Goal: Contribute content: Contribute content

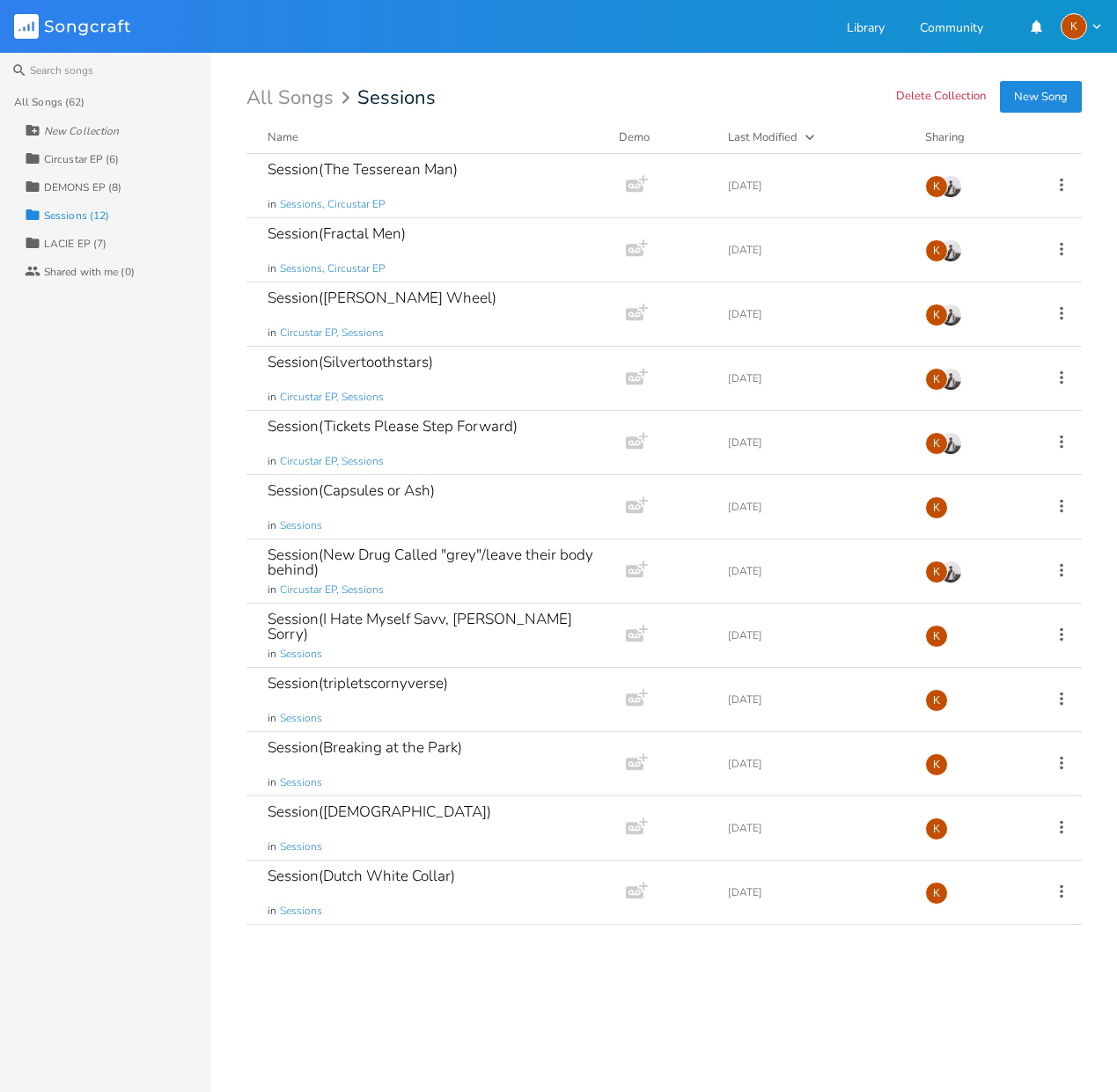
click at [89, 197] on div "Collection DEMONS EP (8)" at bounding box center [118, 187] width 187 height 28
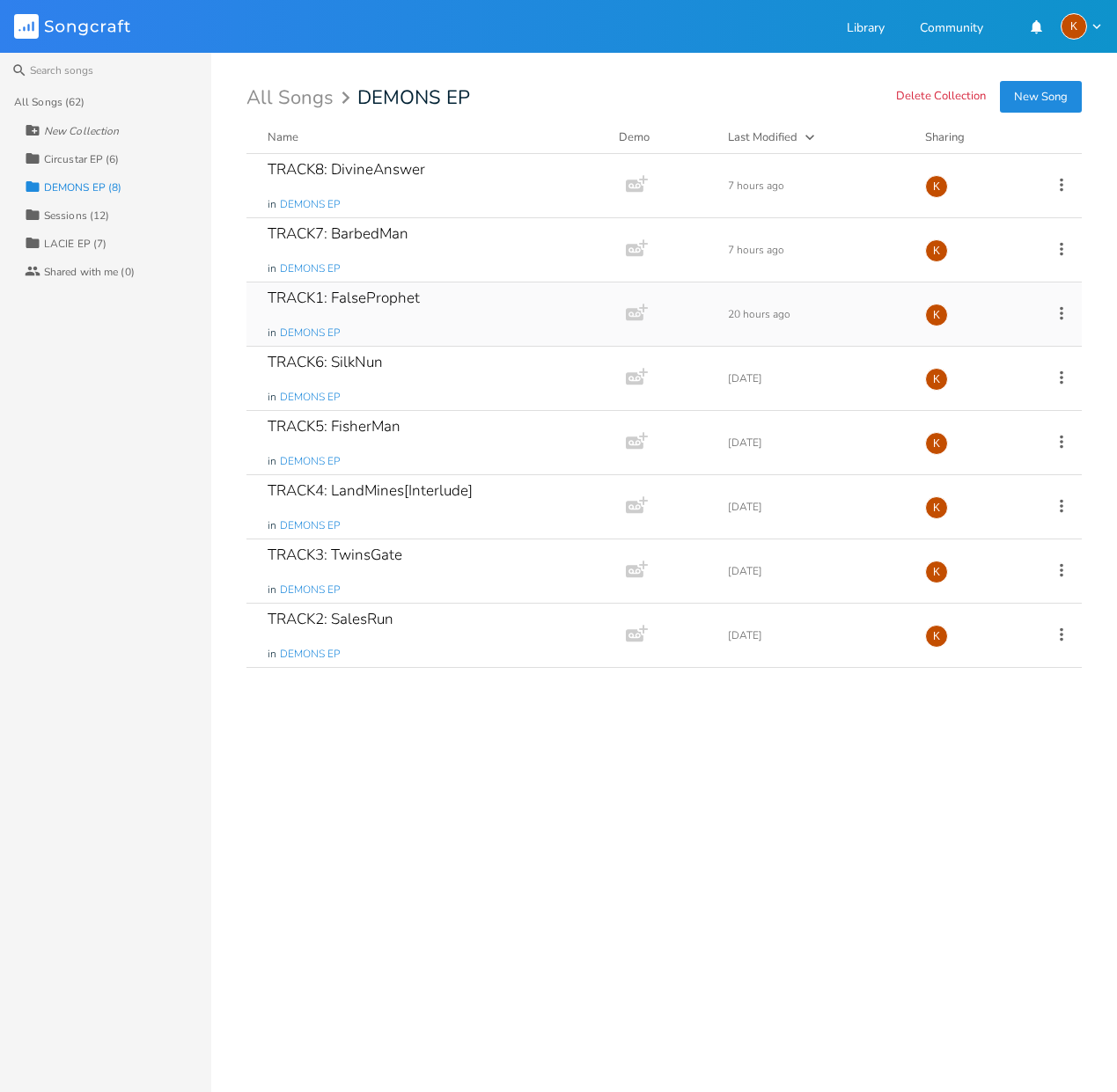
click at [448, 321] on div "TRACK1: FalseProphet in DEMONS EP" at bounding box center [433, 314] width 330 height 63
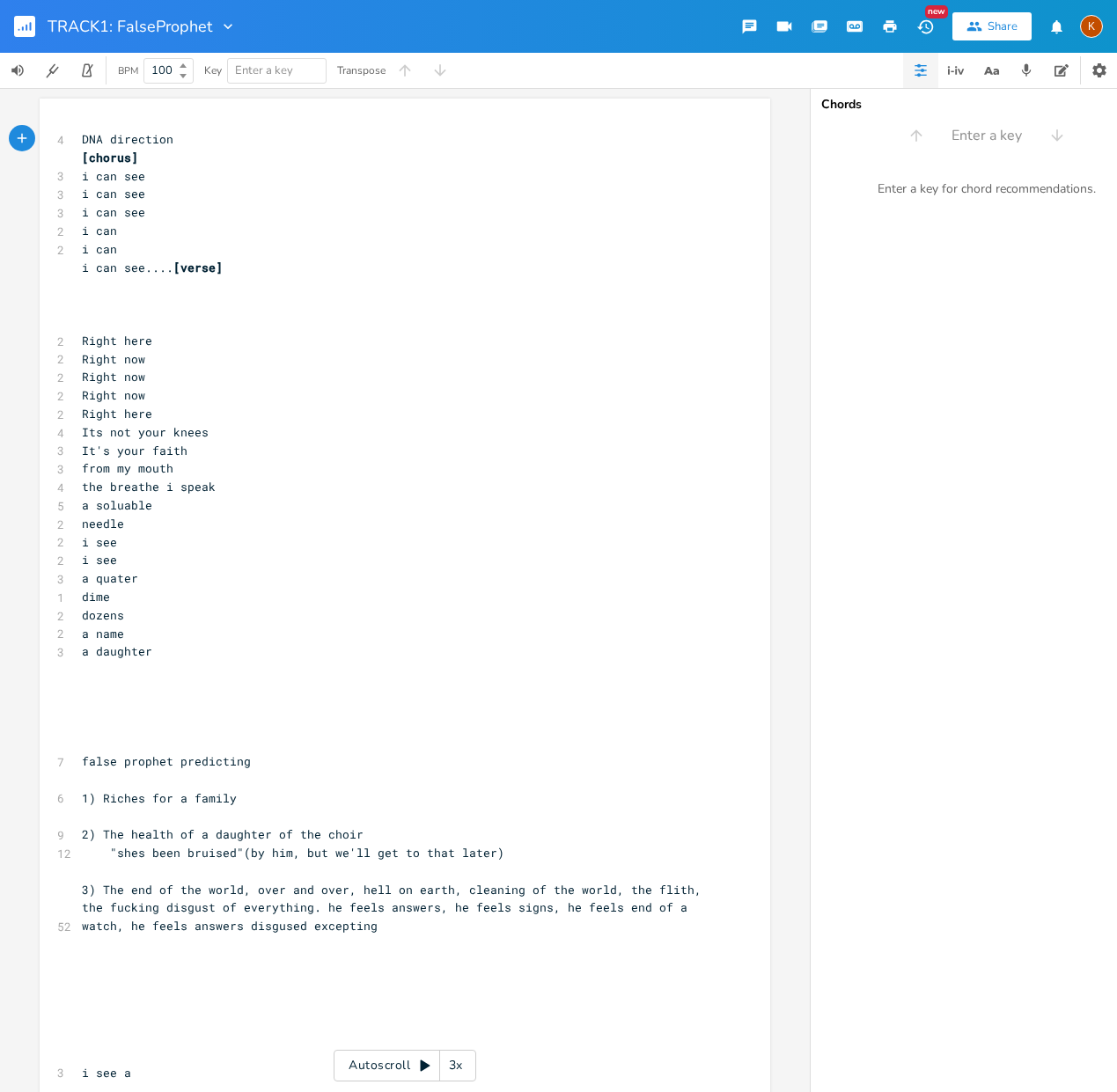
click at [199, 620] on pre "dozens" at bounding box center [396, 616] width 635 height 19
click at [190, 648] on pre "a daughter" at bounding box center [396, 652] width 635 height 19
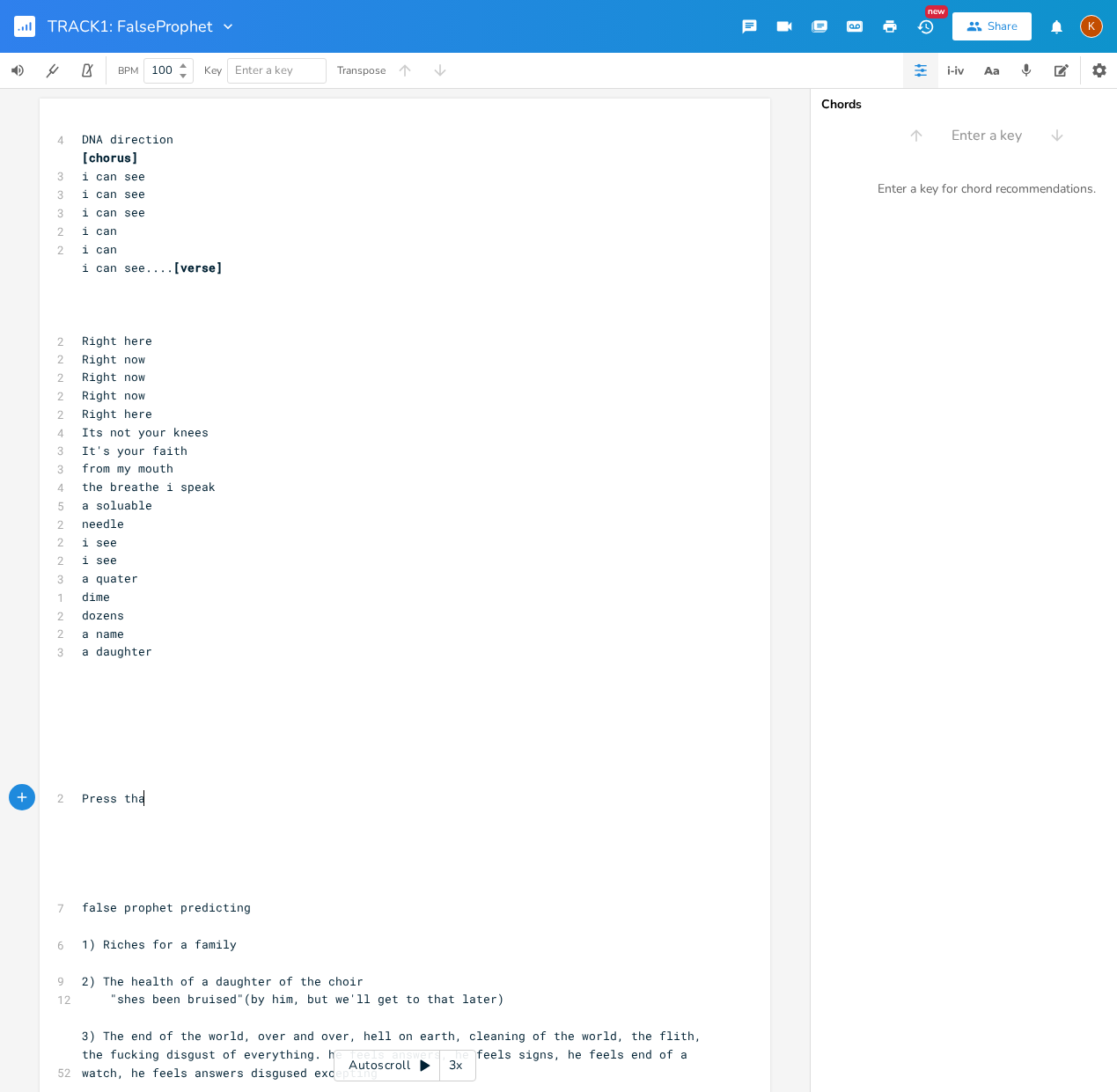
type textarea "Press that"
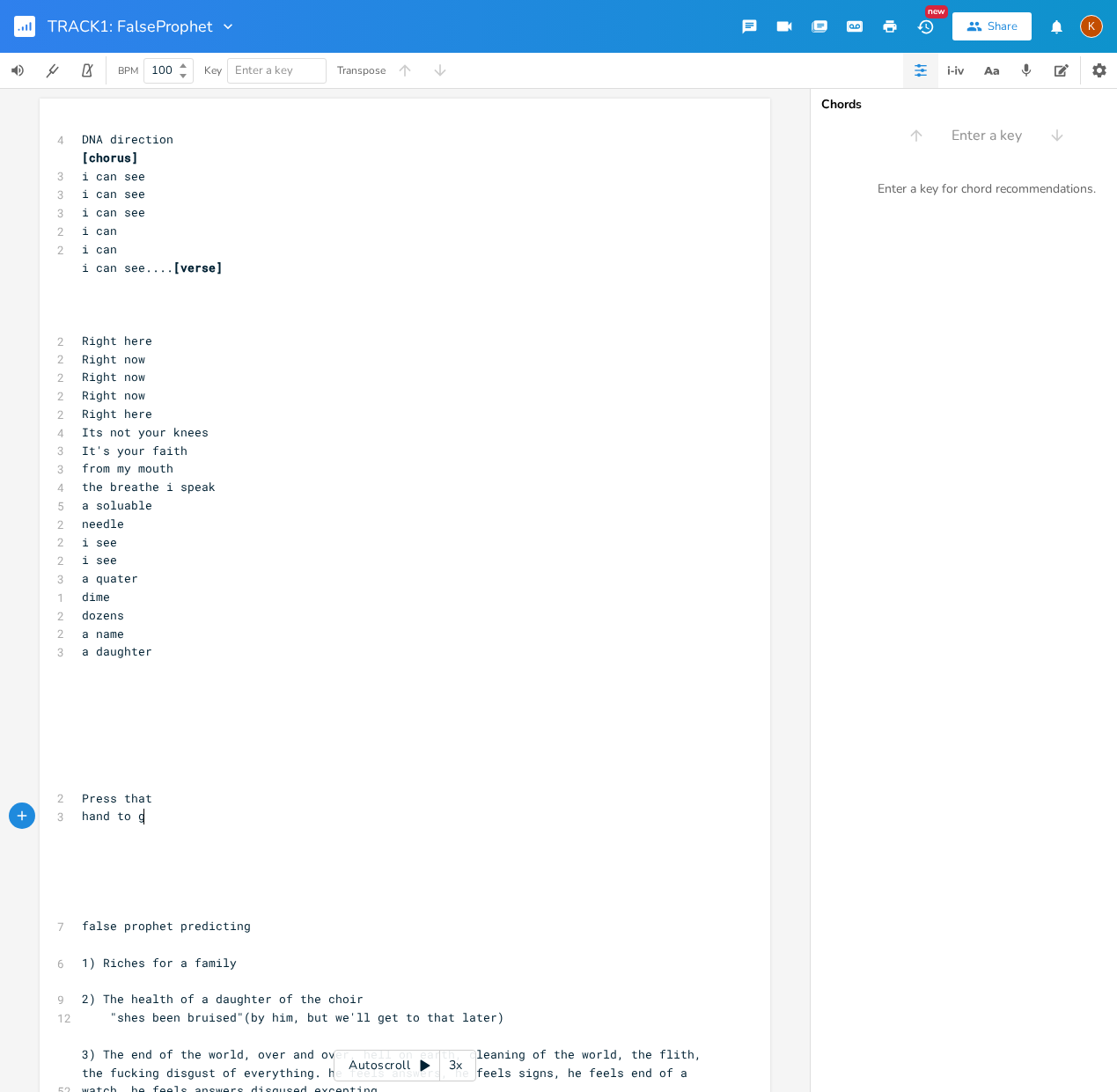
scroll to position [0, 61]
type textarea "hand to god"
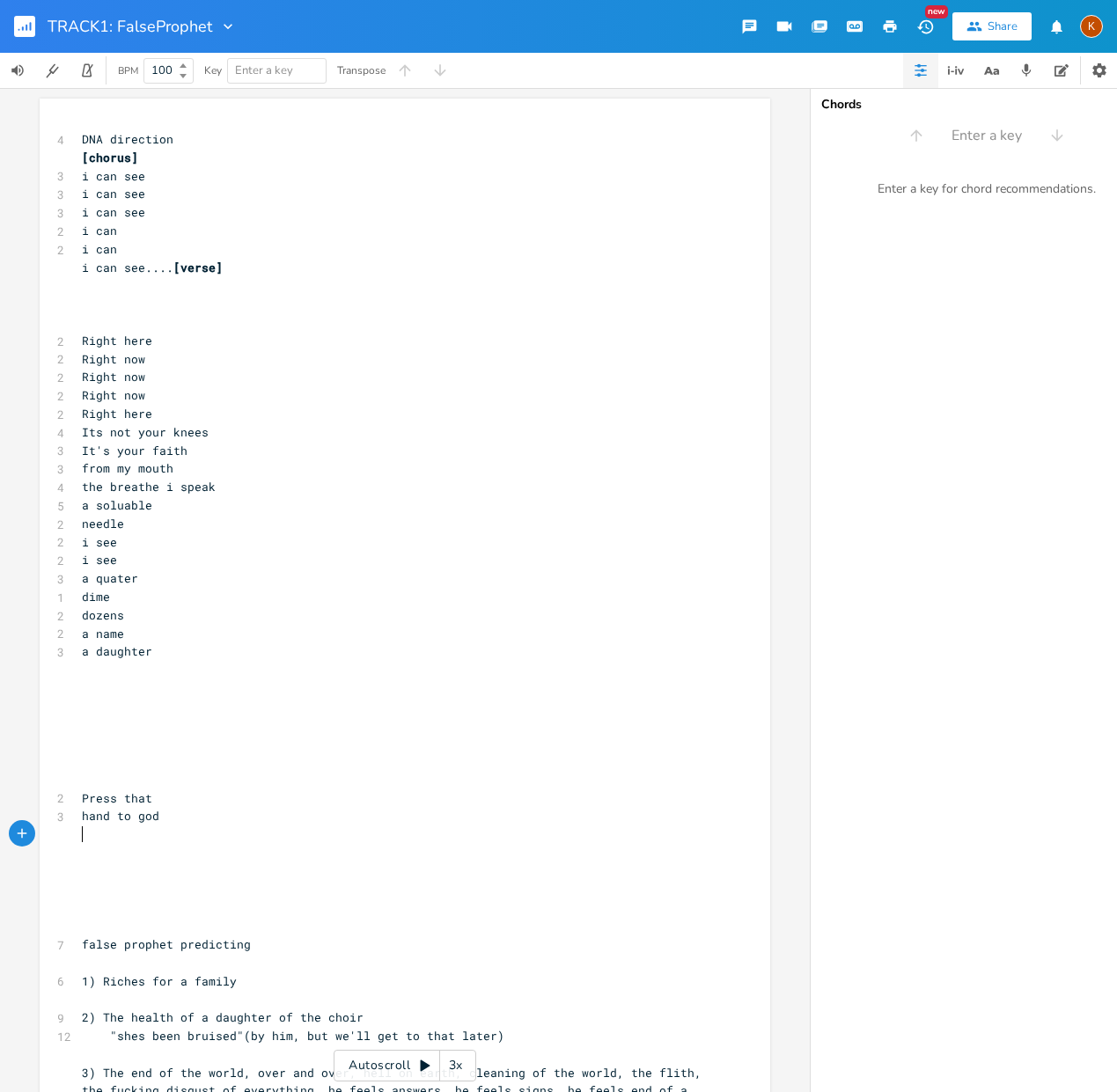
scroll to position [0, 9]
type textarea "My hand"
type textarea "s"
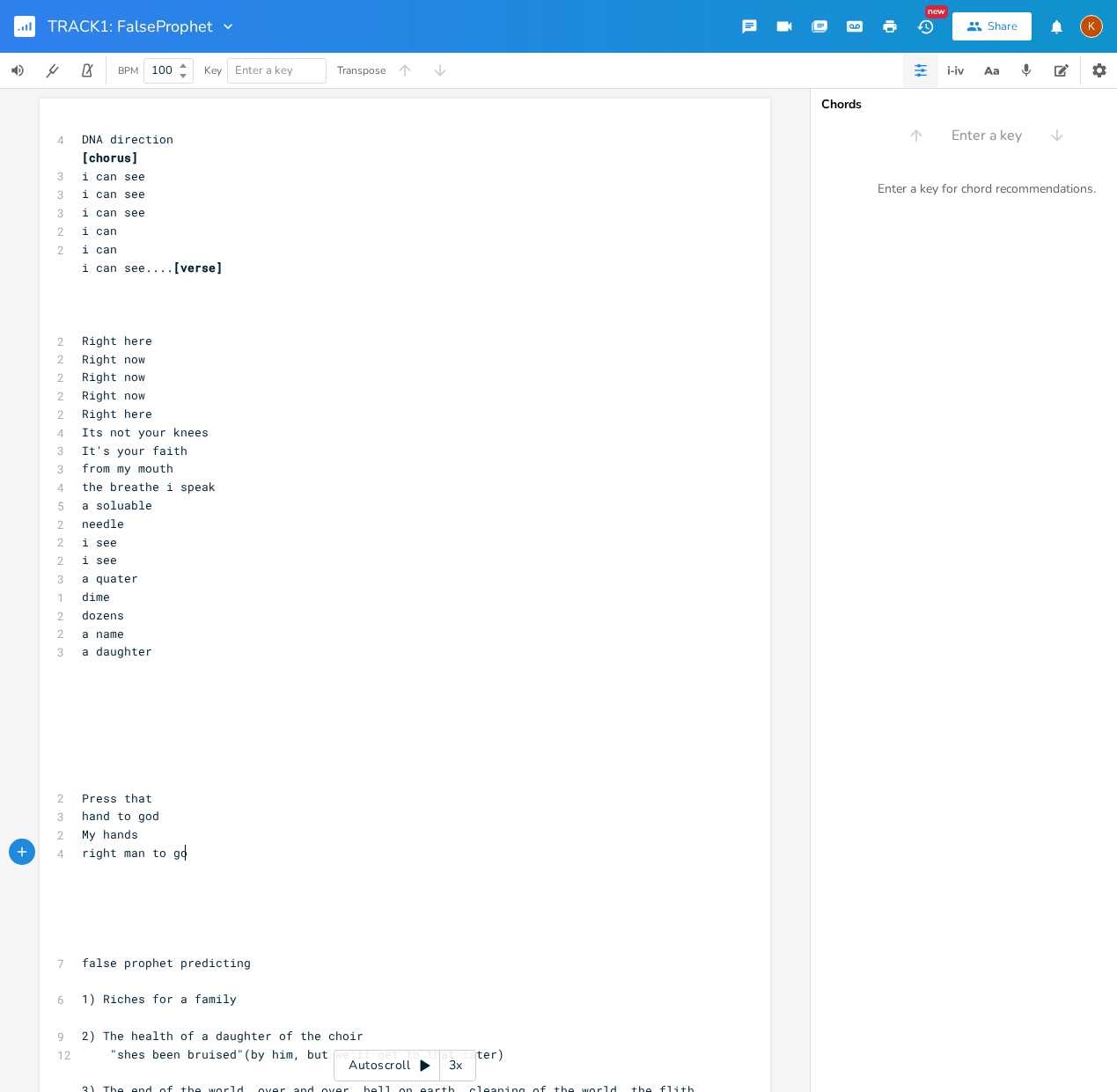
type textarea "right man to [DEMOGRAPHIC_DATA]"
type textarea "name"
type textarea "Pe"
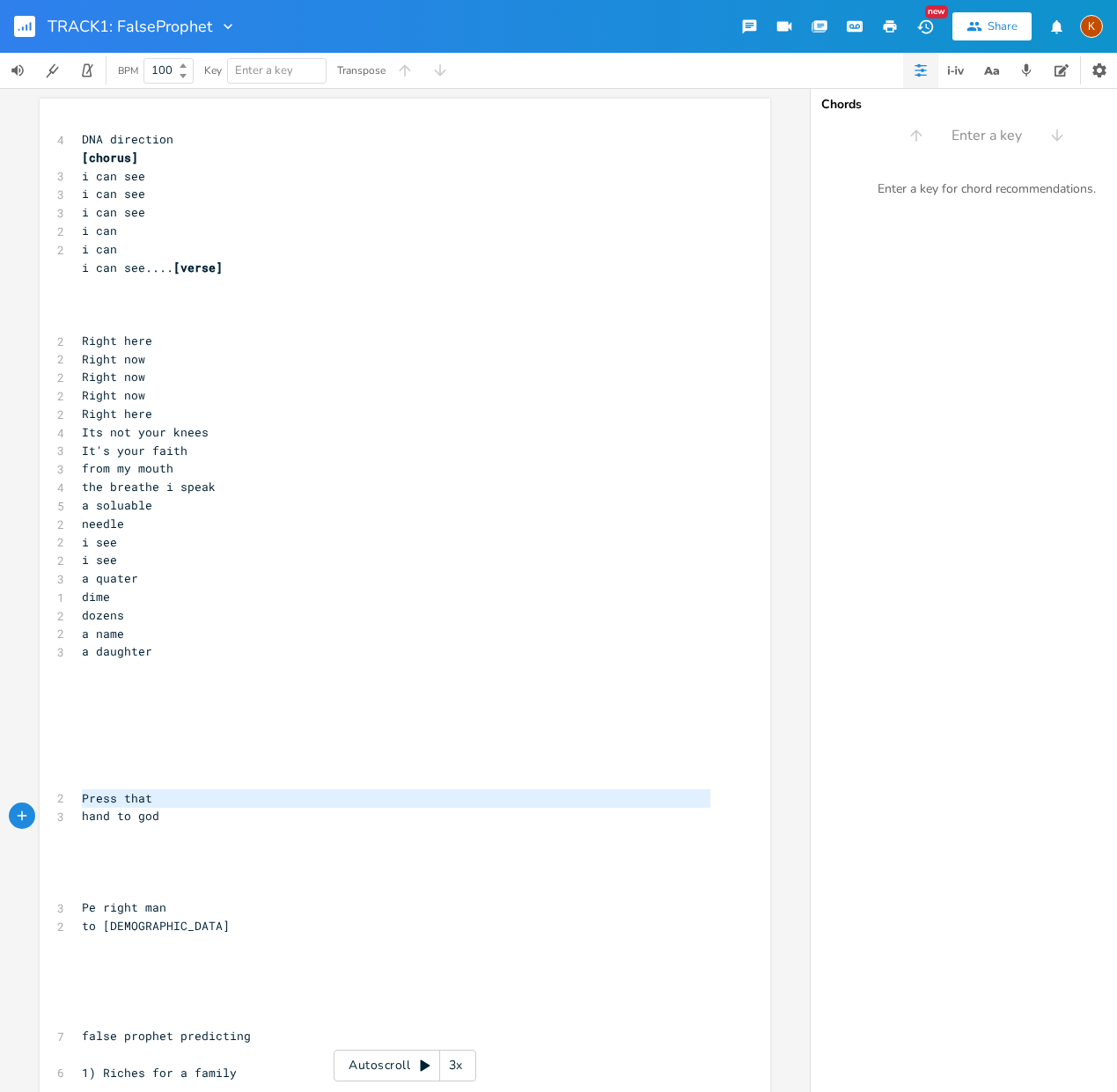
type textarea "Press that hand to god"
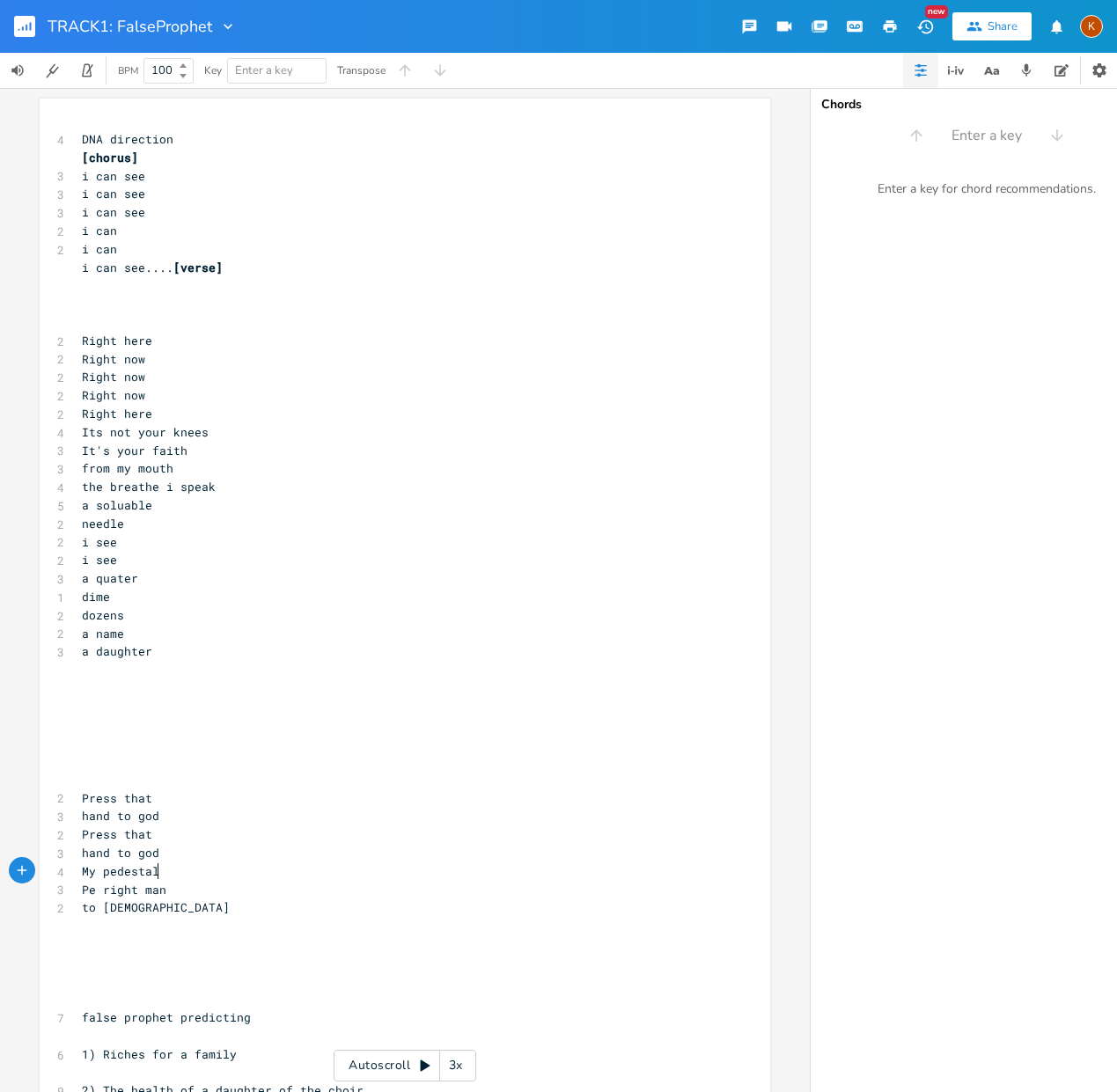
type textarea "My pedestal"
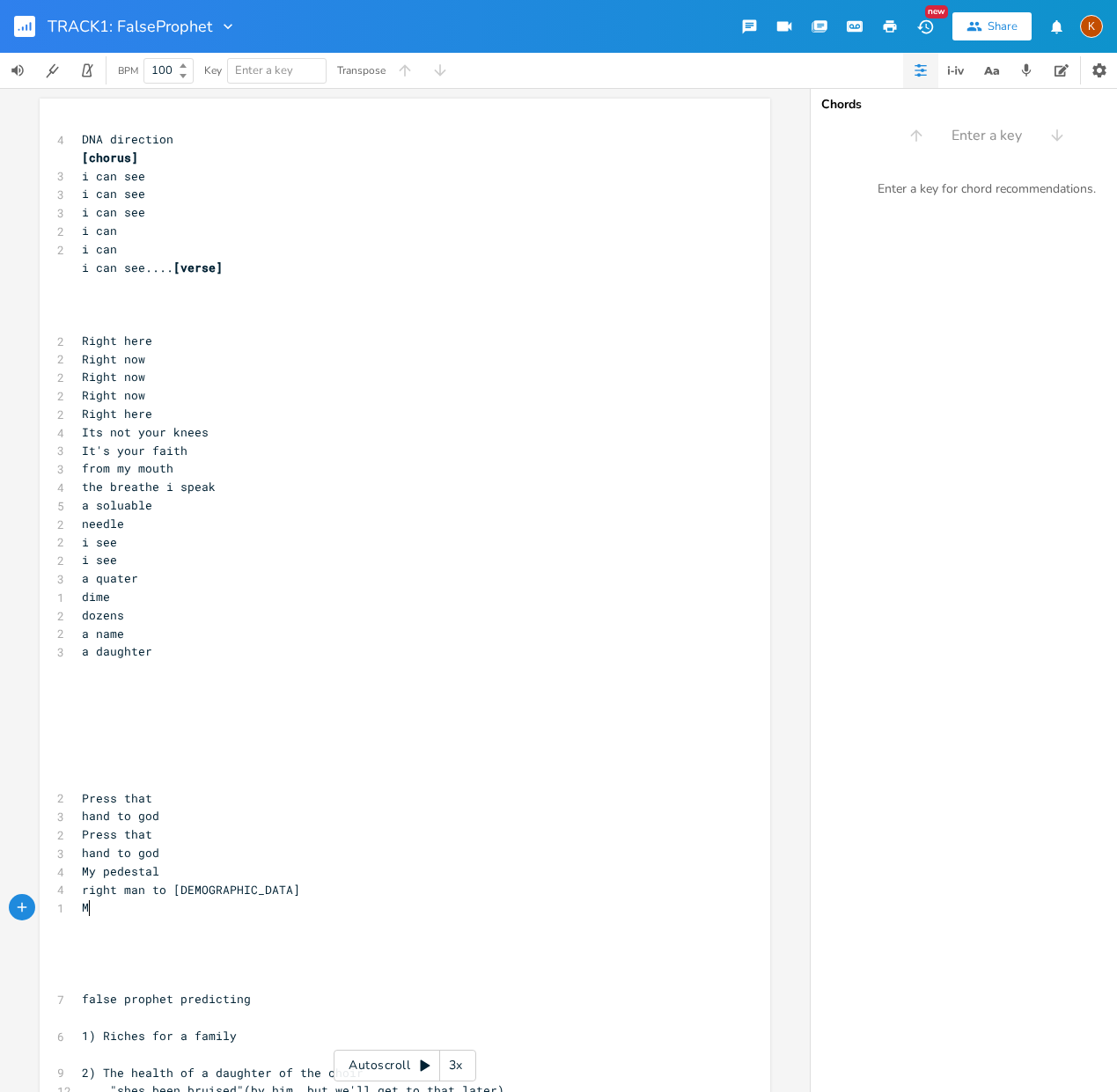
scroll to position [0, 15]
type textarea "My mouth straight from god"
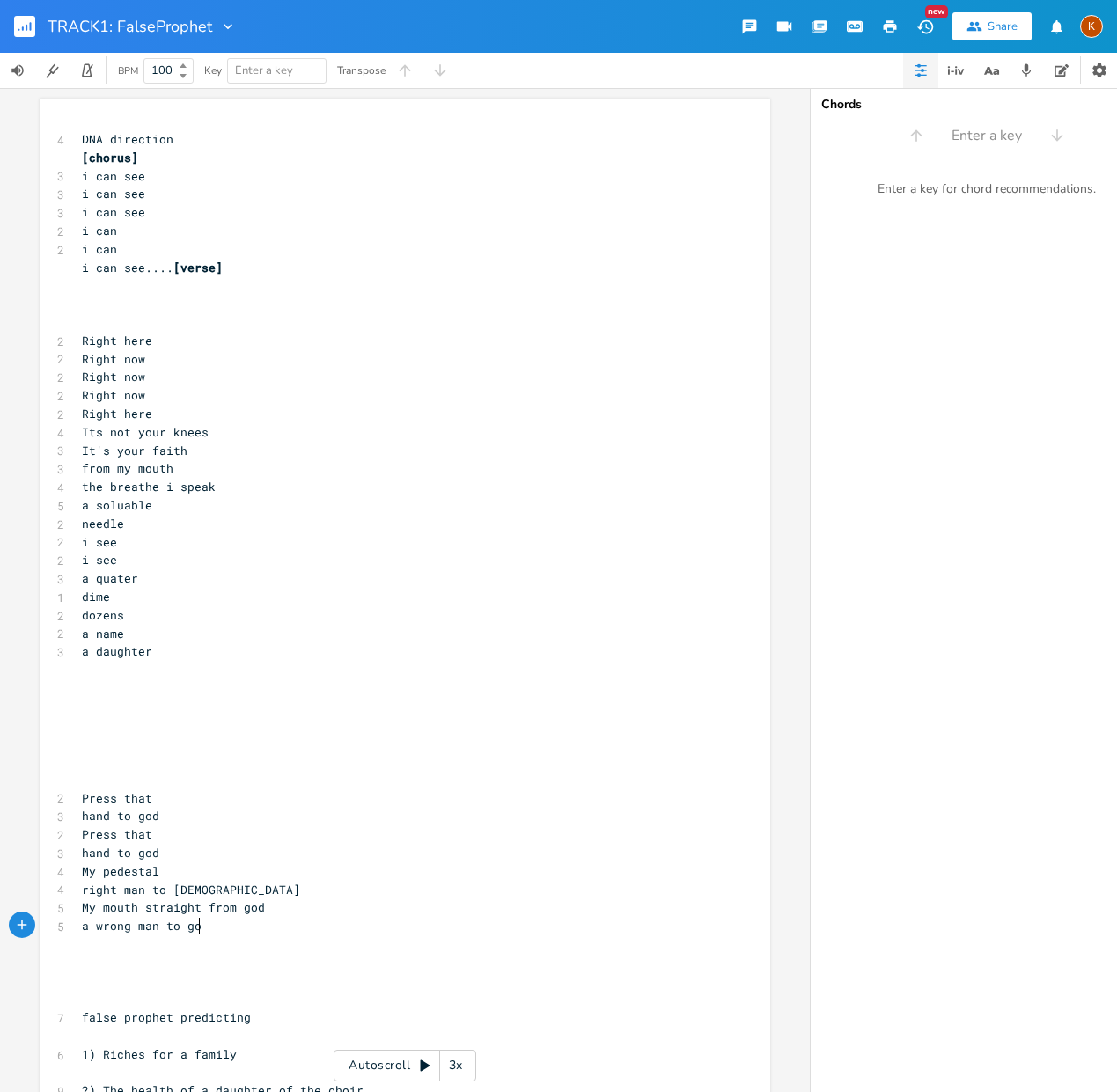
type textarea "a wrong man to [DEMOGRAPHIC_DATA]"
type textarea "iom"
type textarea "m"
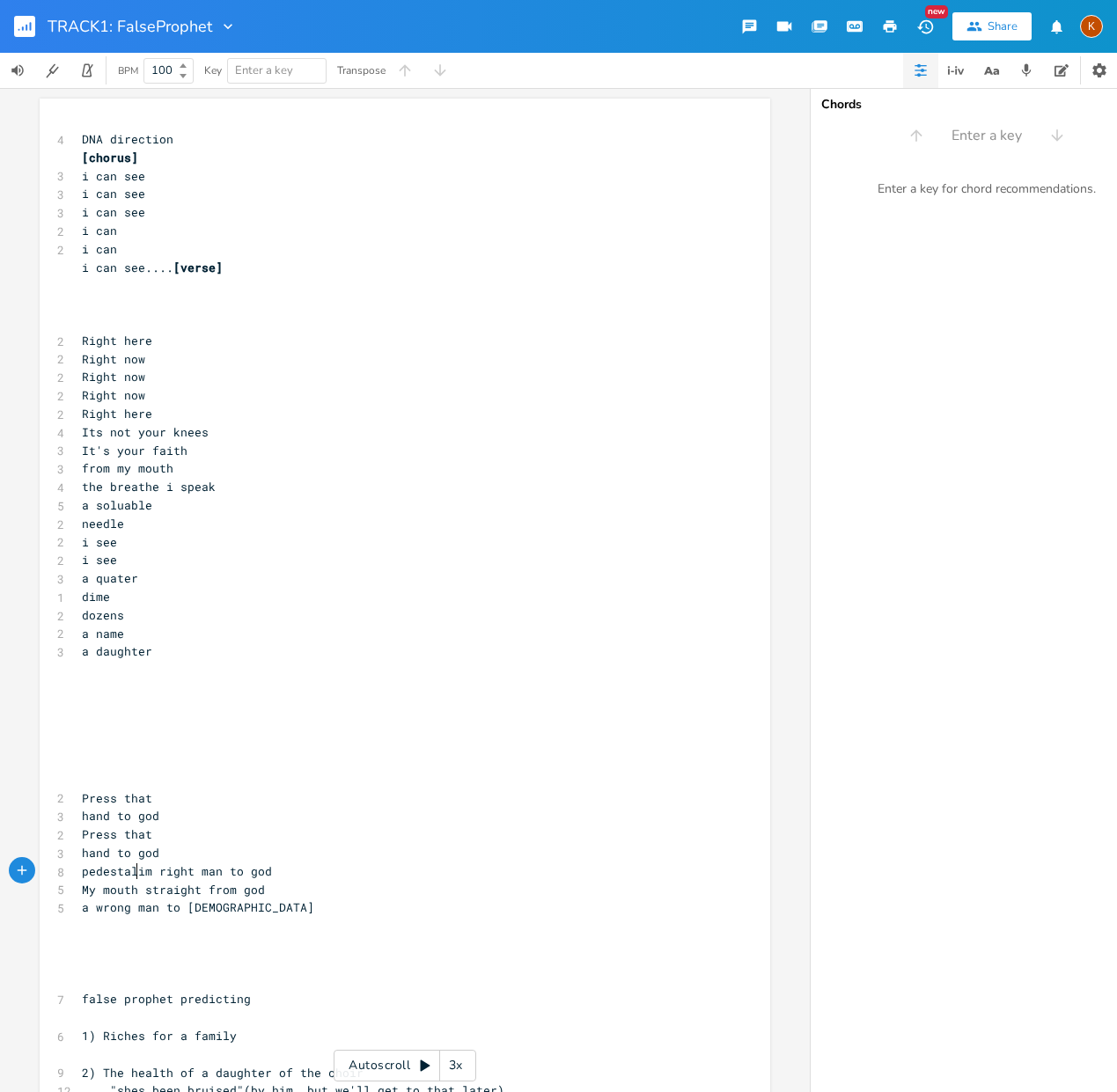
scroll to position [0, 4]
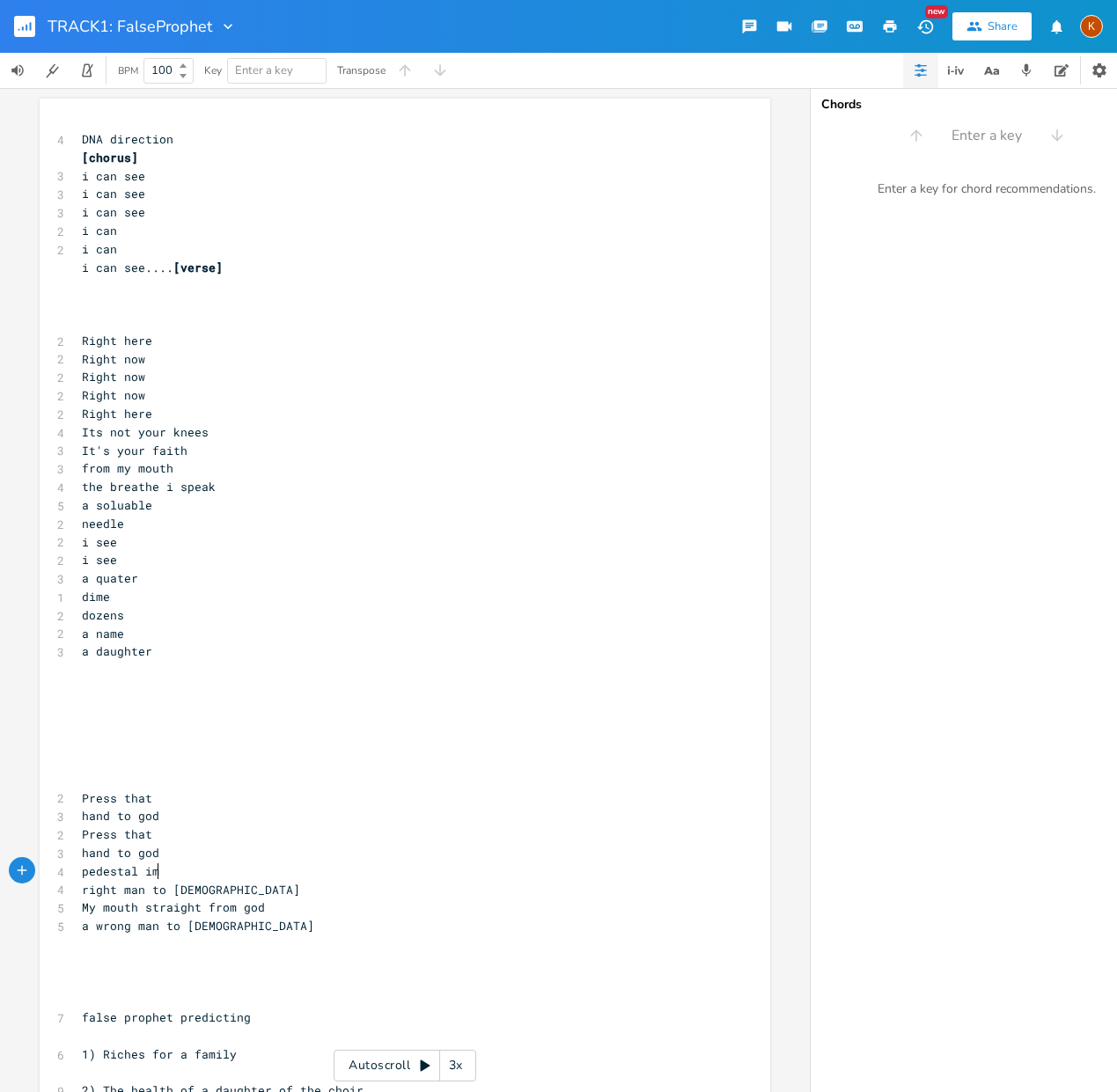
type textarea ","
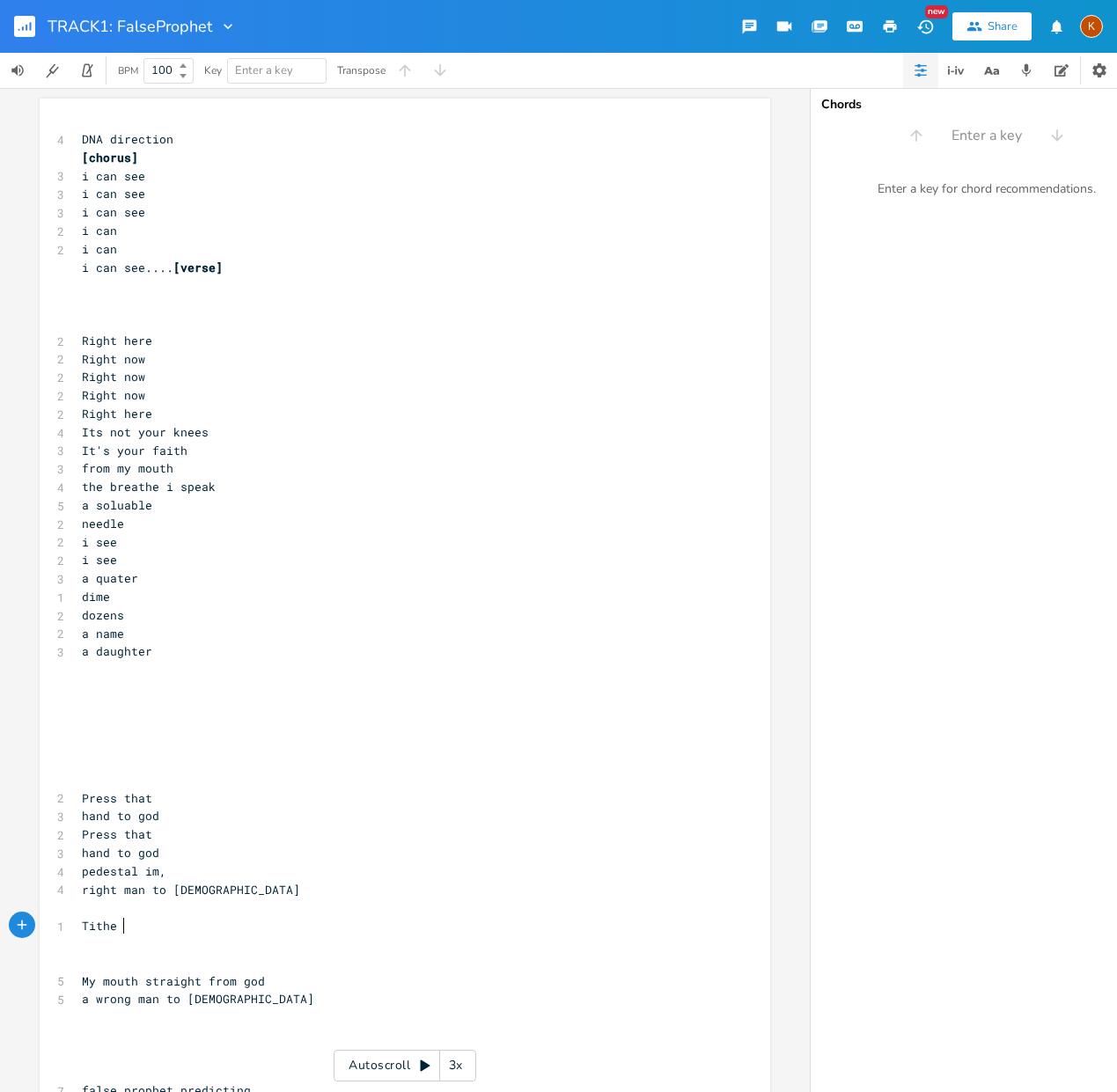
scroll to position [0, 39]
type textarea "Tithe a w"
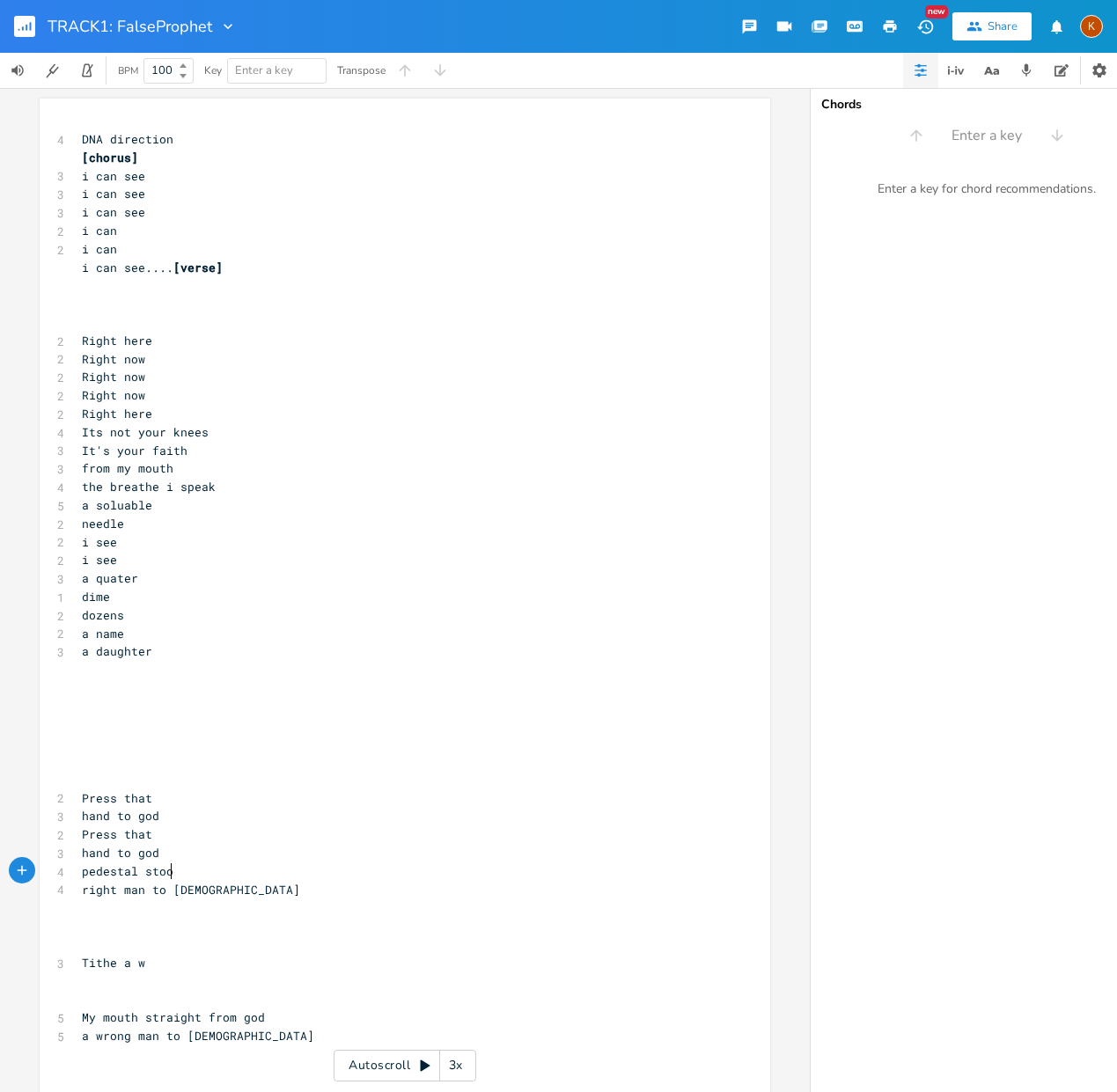
type textarea "stood"
type textarea "He"
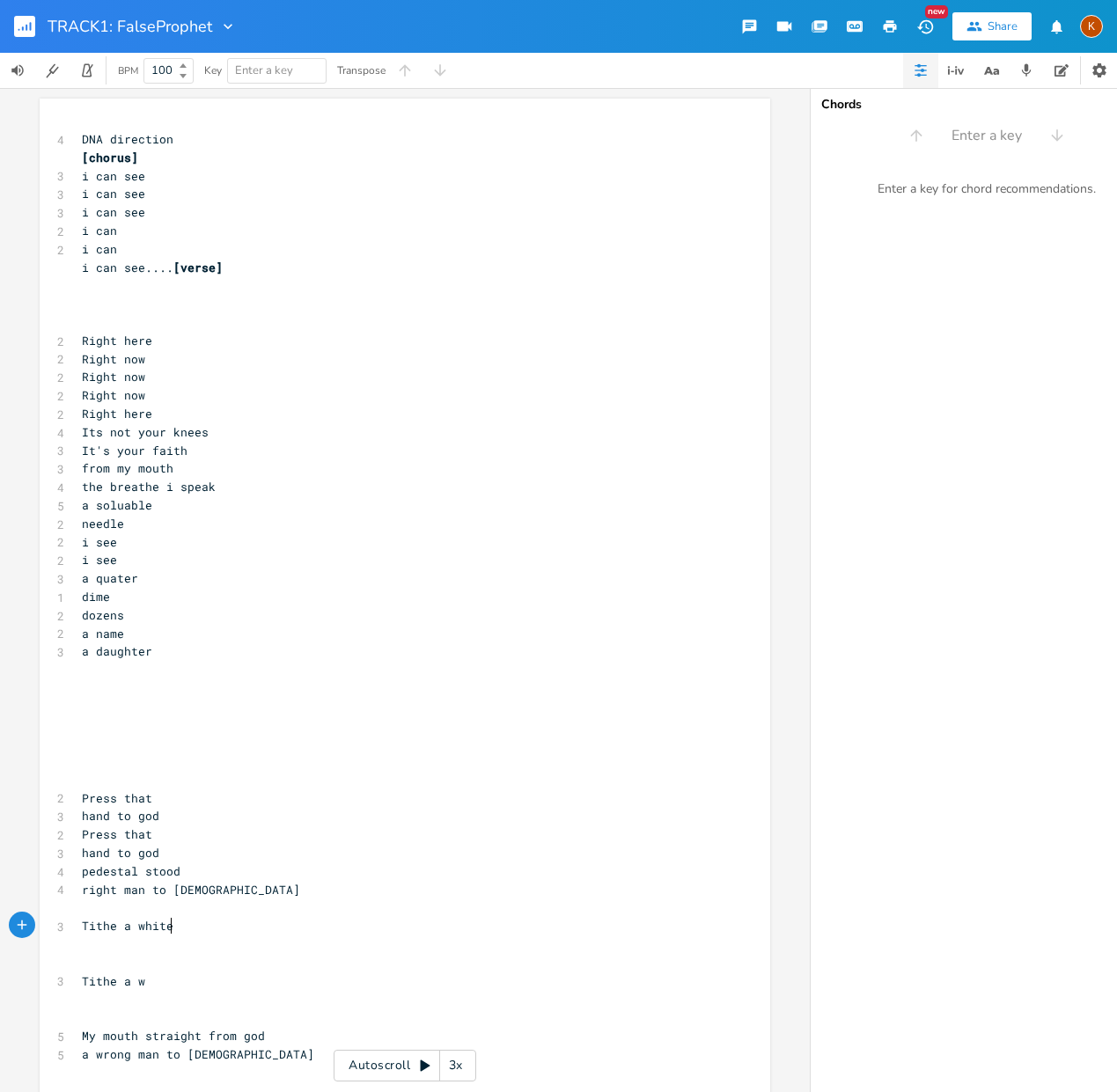
type textarea "Tithe a whitem"
type textarea "man"
type textarea "belong"
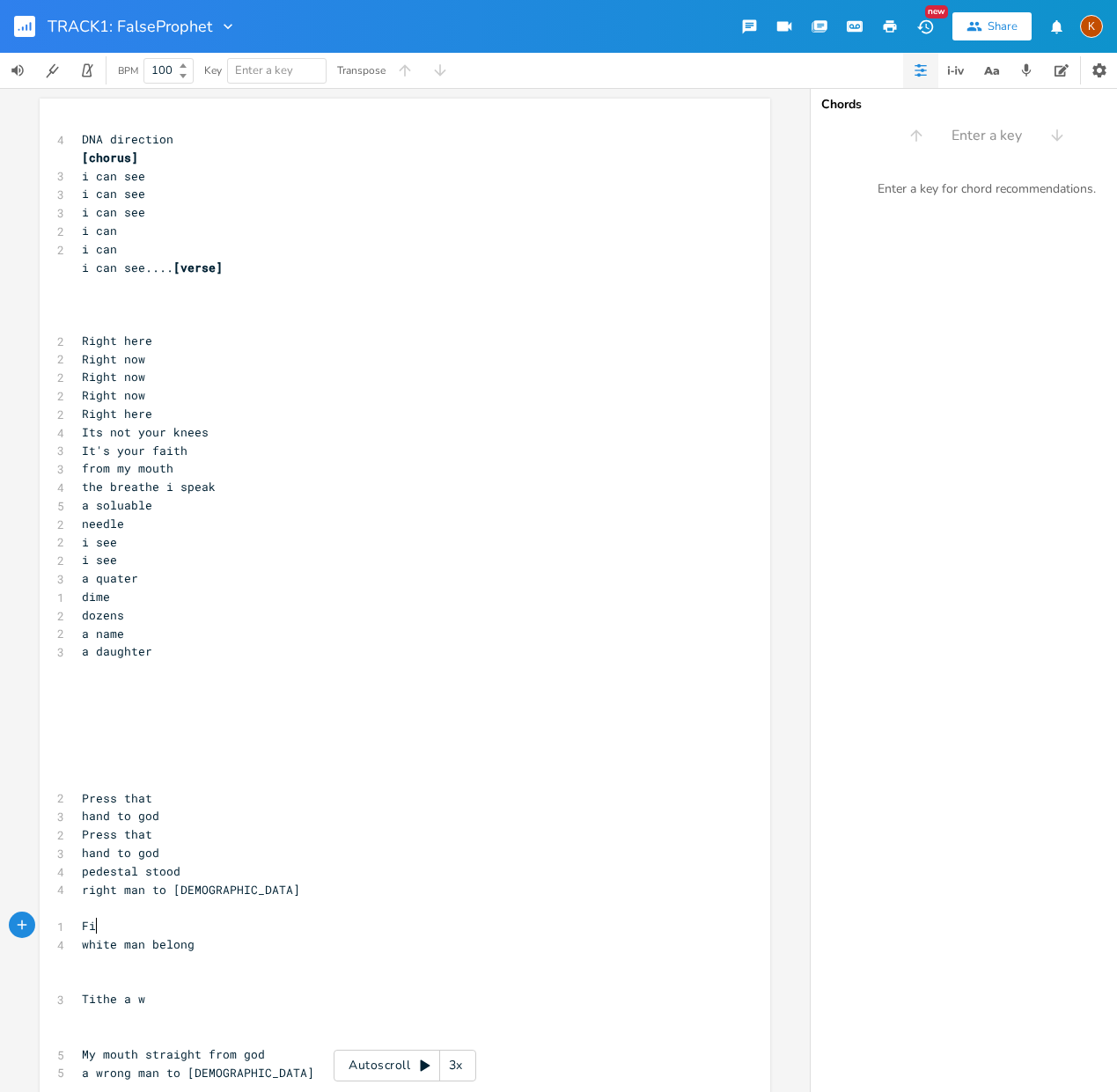
type textarea "Find"
type textarea "Make a"
type textarea "blid"
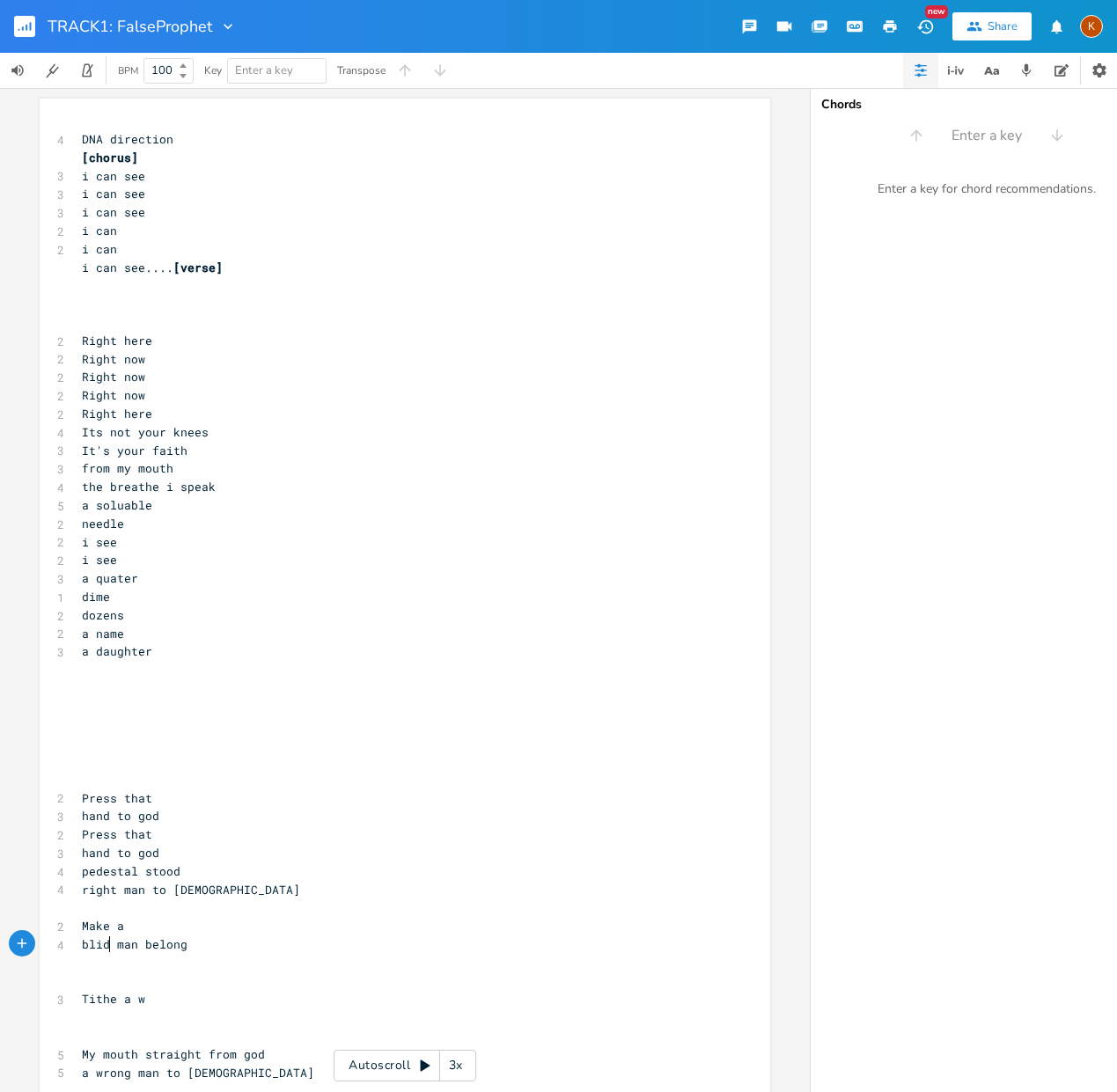
scroll to position [0, 20]
type textarea "nd"
type textarea "Tithe a"
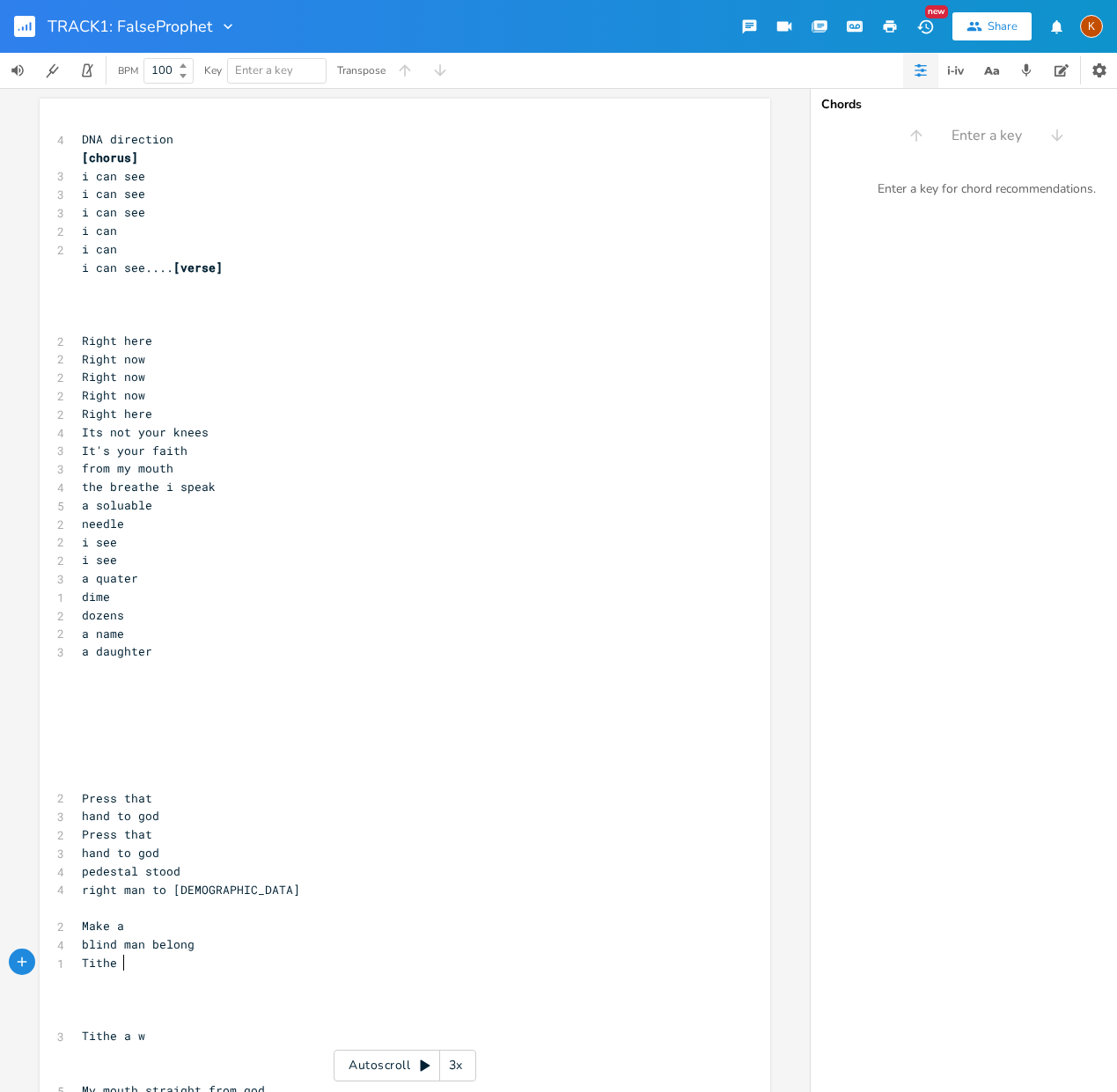
type textarea "a"
type textarea "sin outta wrongs"
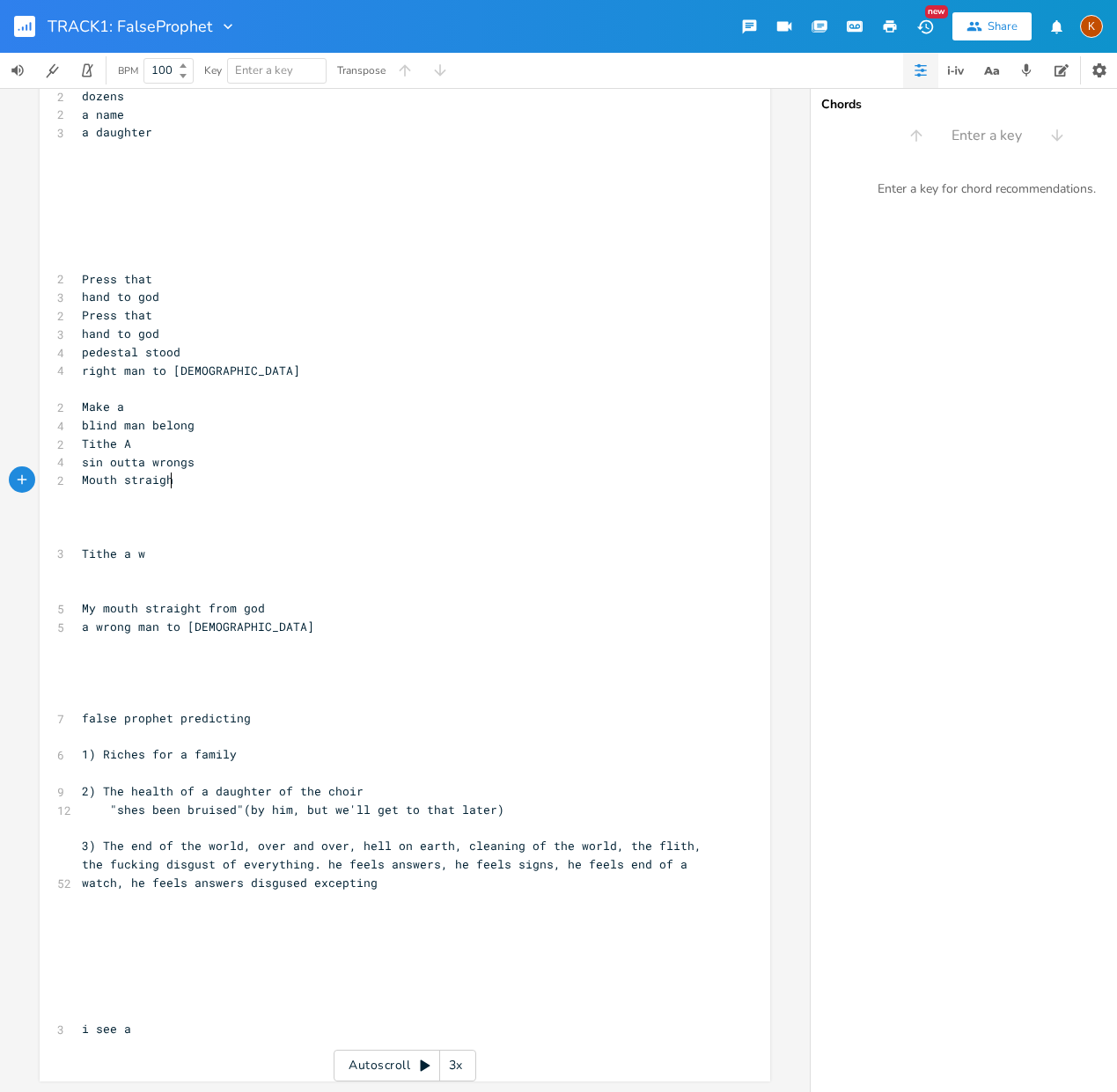
scroll to position [0, 76]
type textarea "Mouth straight"
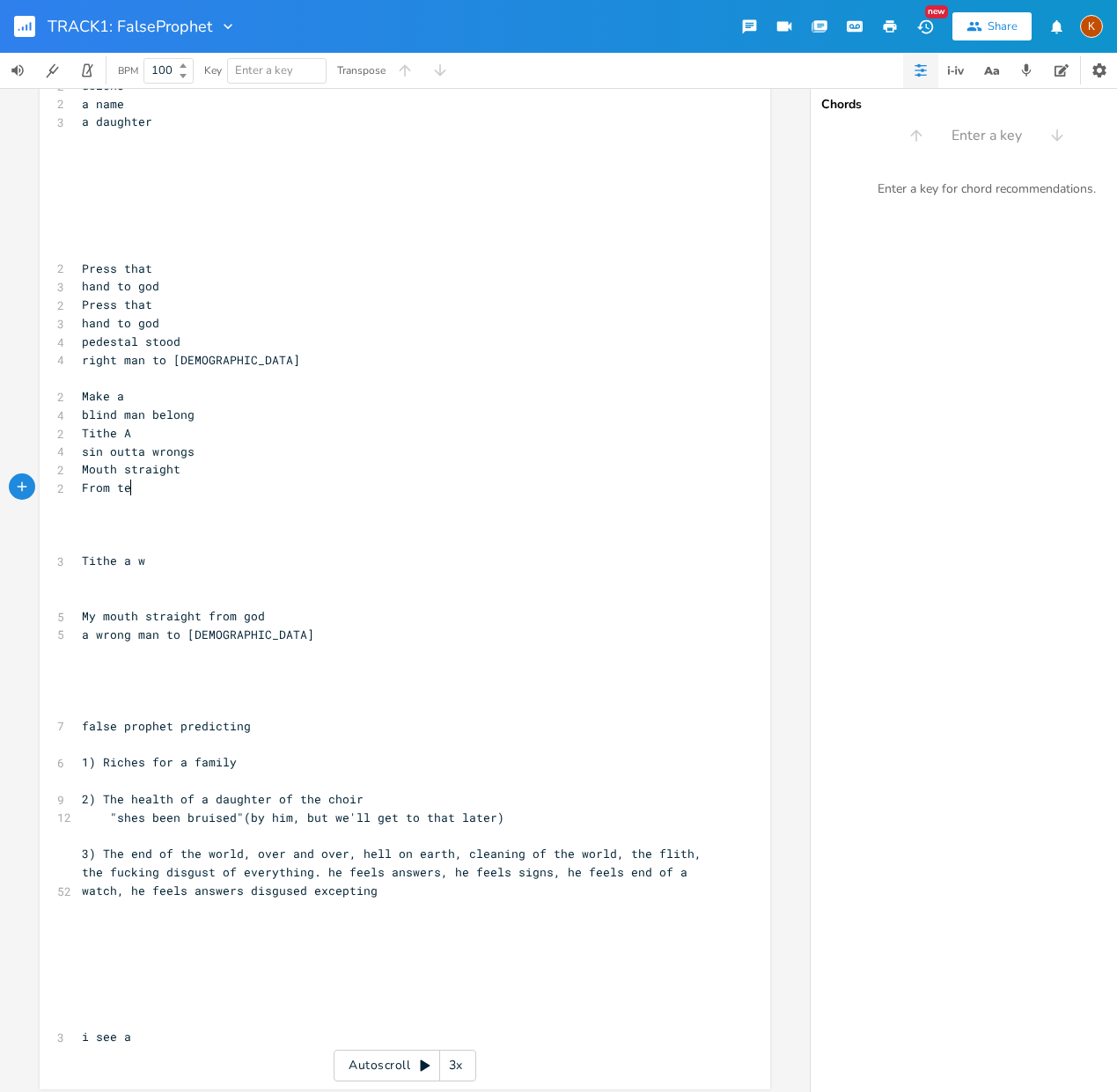
type textarea "From te"
type textarea "he gate"
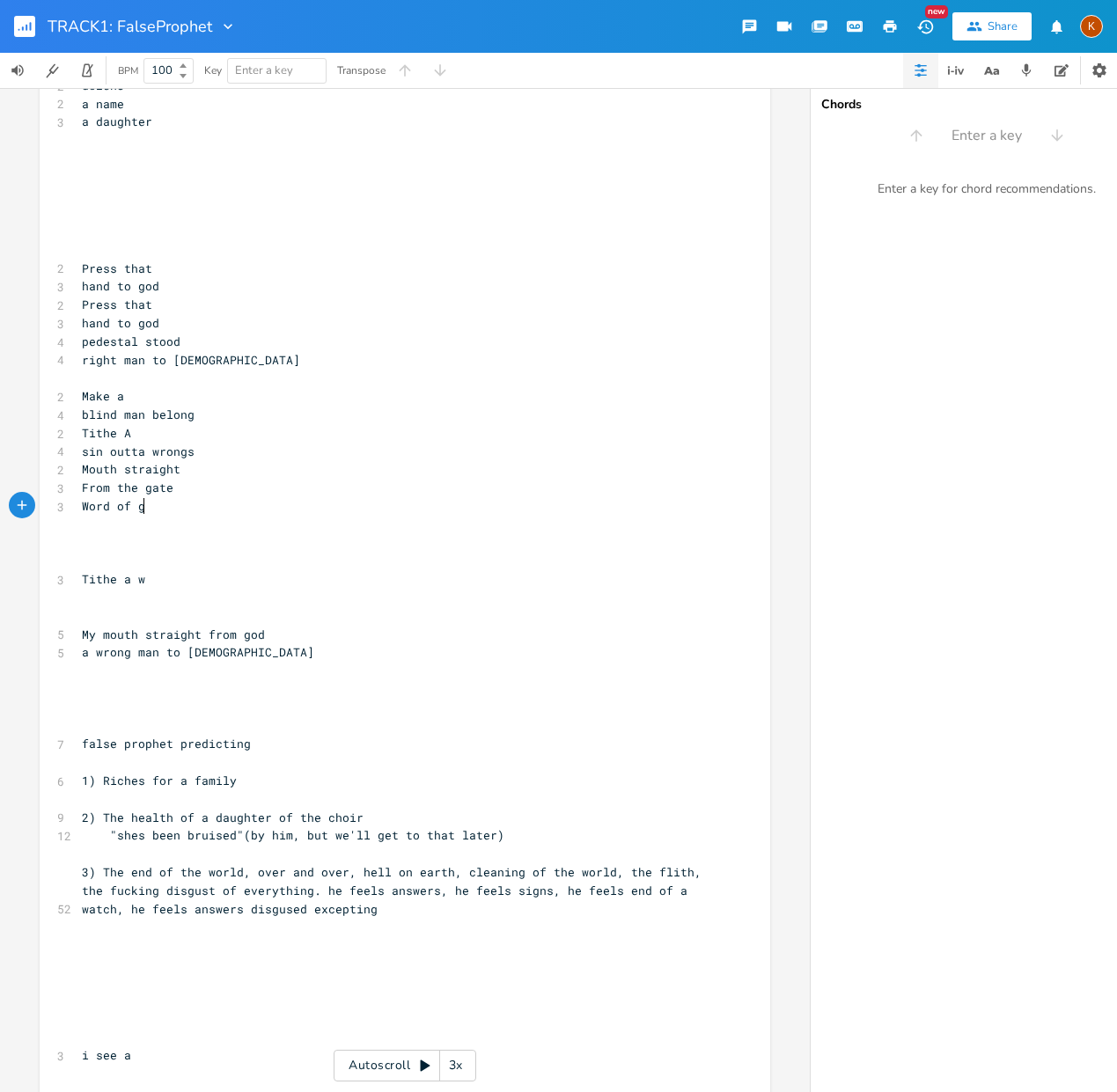
type textarea "Word of [DEMOGRAPHIC_DATA]"
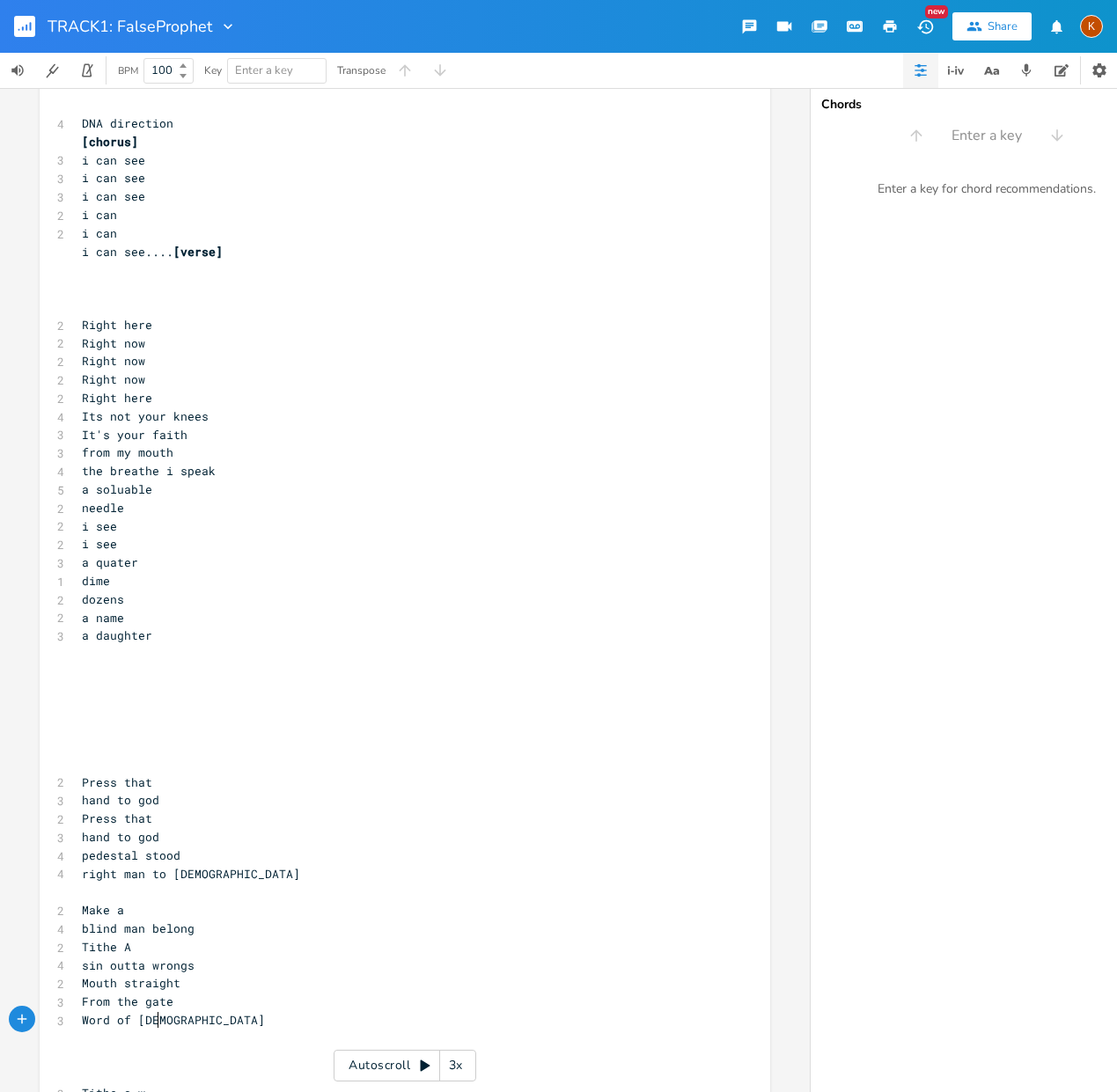
scroll to position [0, 0]
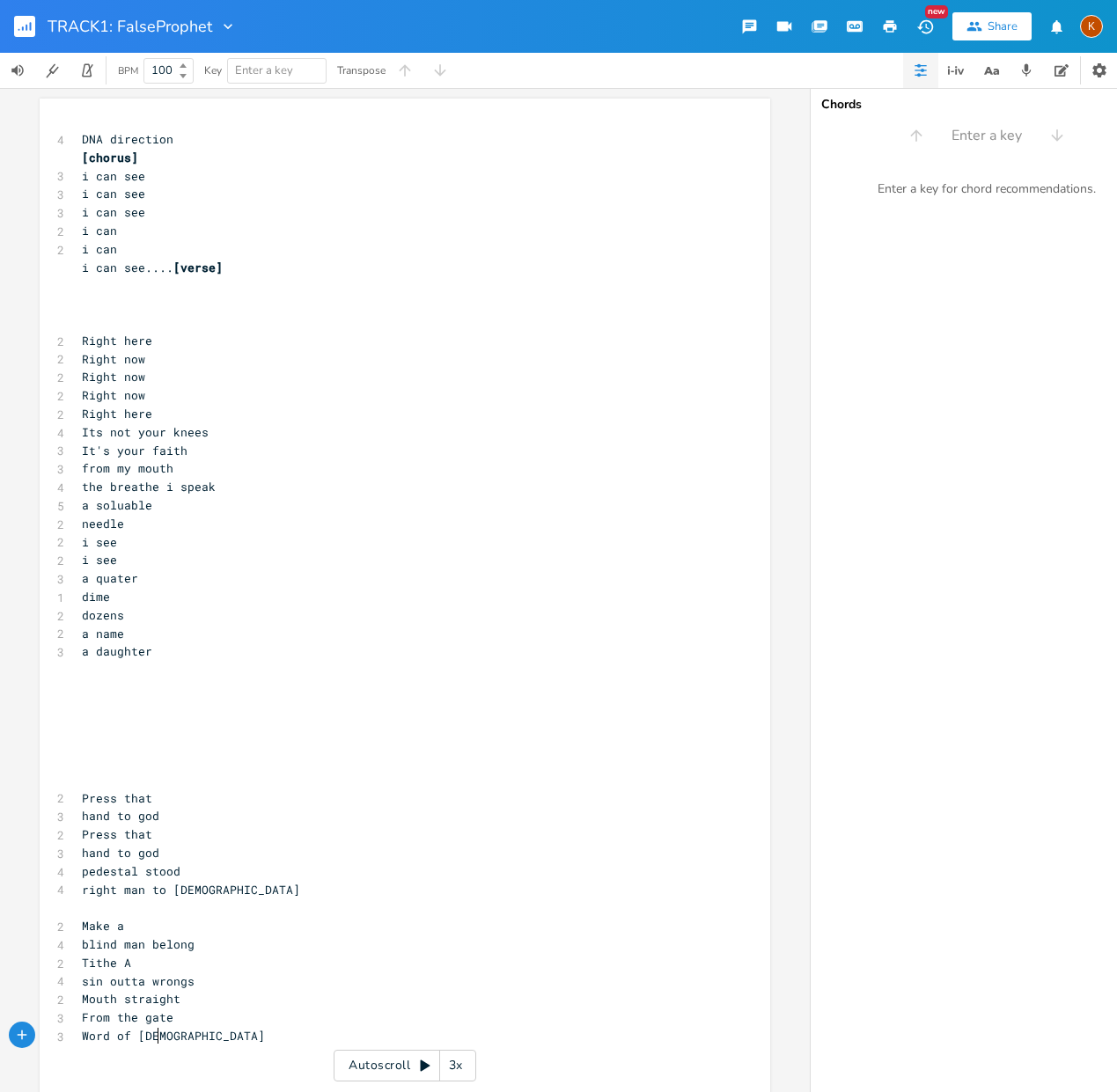
click at [166, 277] on pre "​" at bounding box center [396, 286] width 635 height 19
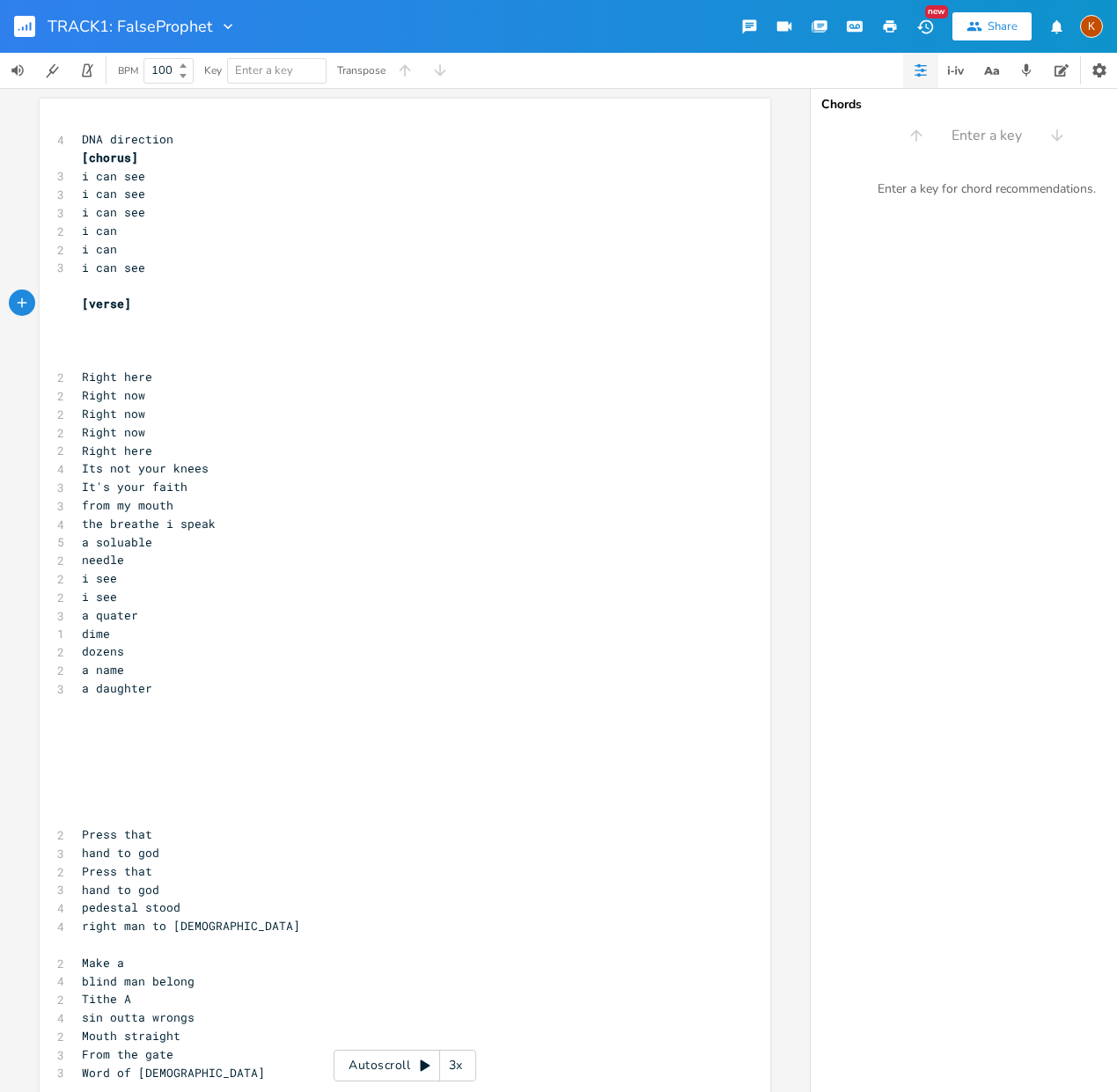
click at [122, 357] on pre "​" at bounding box center [396, 360] width 635 height 19
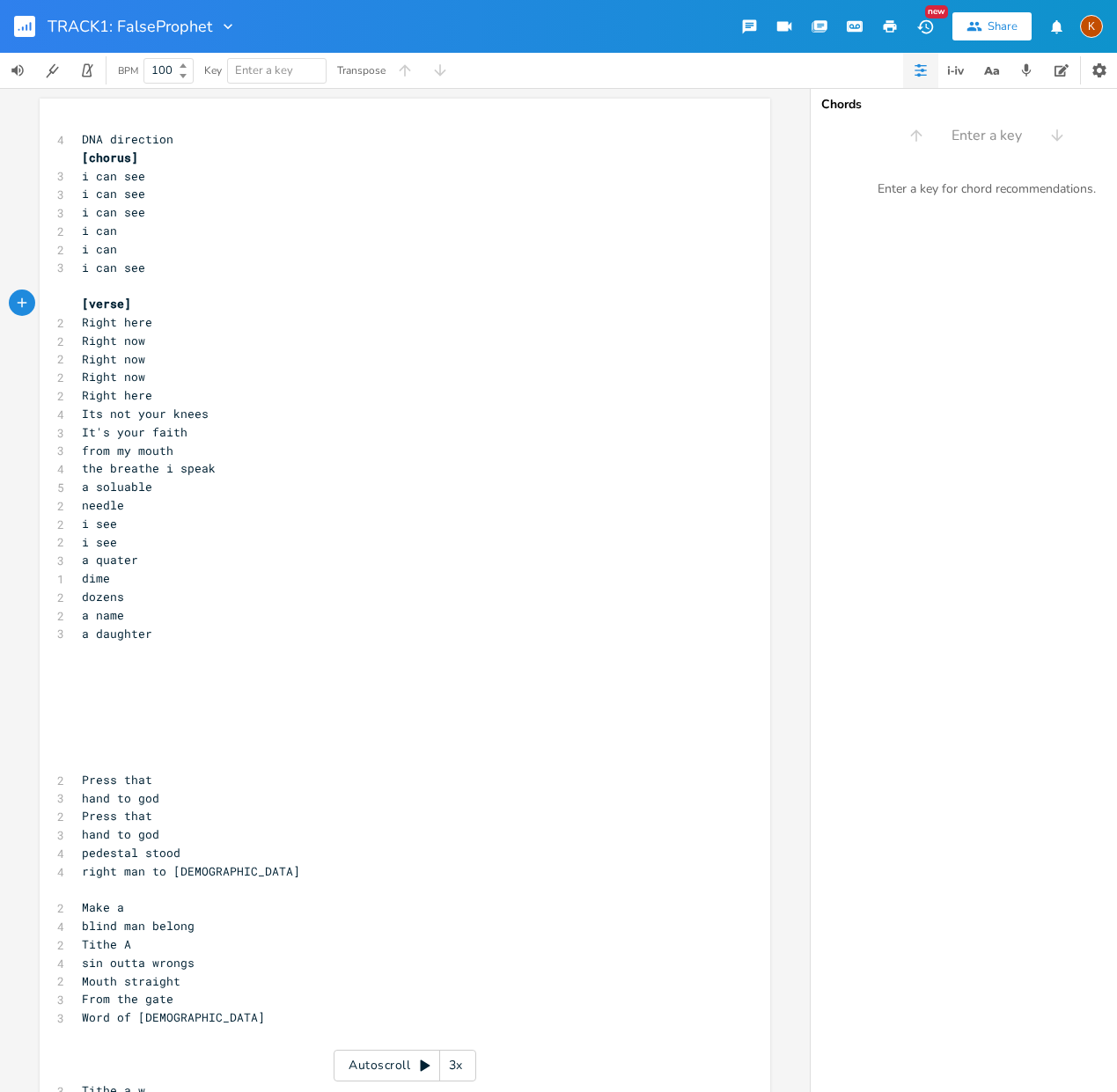
click at [70, 323] on div "x 4 DNA direction [chorus] 3 i can see 3 i can see 3 i can see 2 i can 2 i can …" at bounding box center [404, 859] width 731 height 1521
click at [78, 324] on pre "Right here" at bounding box center [396, 323] width 635 height 19
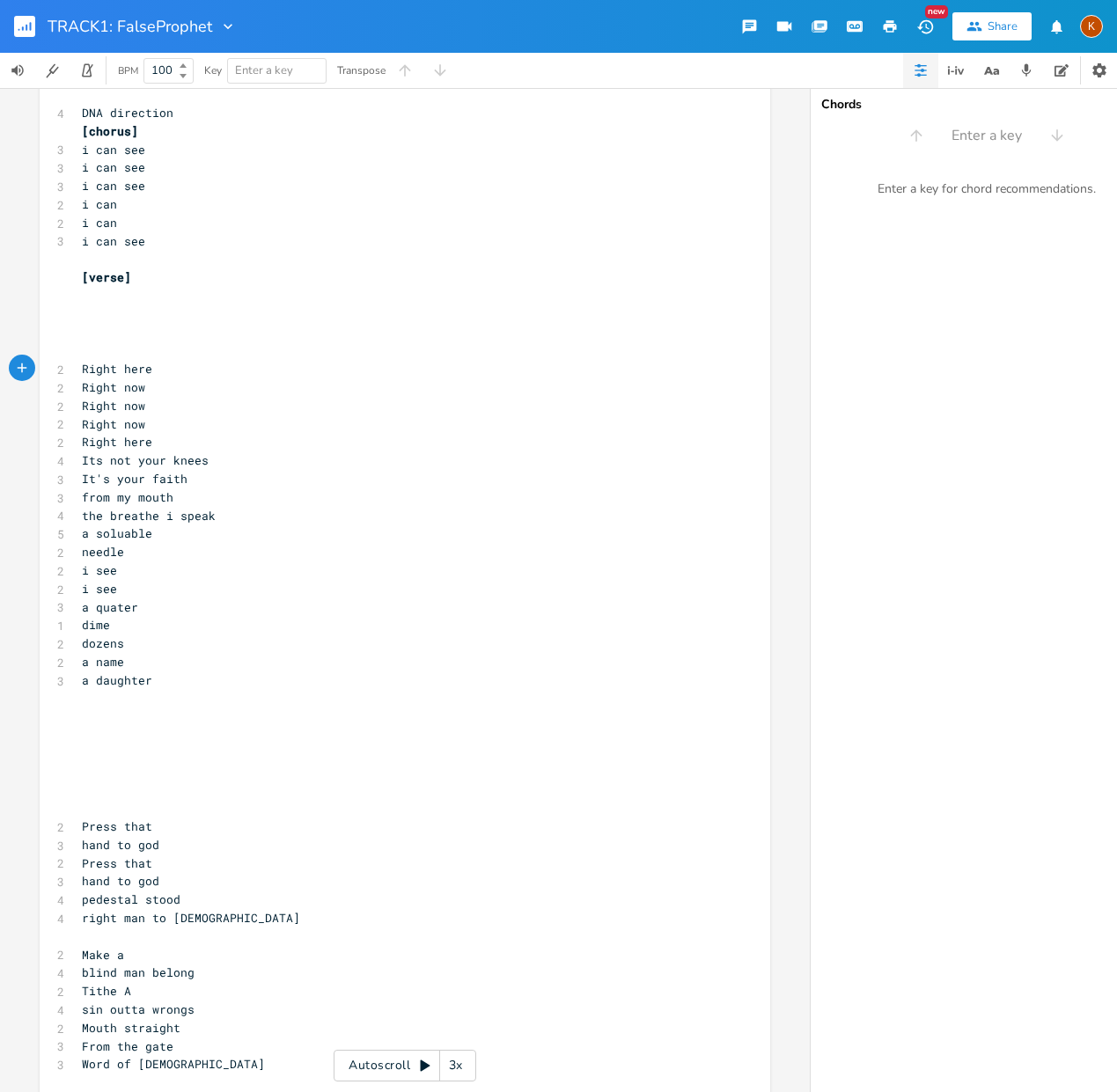
scroll to position [27, 0]
click at [212, 908] on pre "right man to [DEMOGRAPHIC_DATA]" at bounding box center [396, 918] width 635 height 19
click at [215, 923] on pre "right man to [DEMOGRAPHIC_DATA]" at bounding box center [396, 918] width 635 height 19
type textarea "Test [DEMOGRAPHIC_DATA]>"
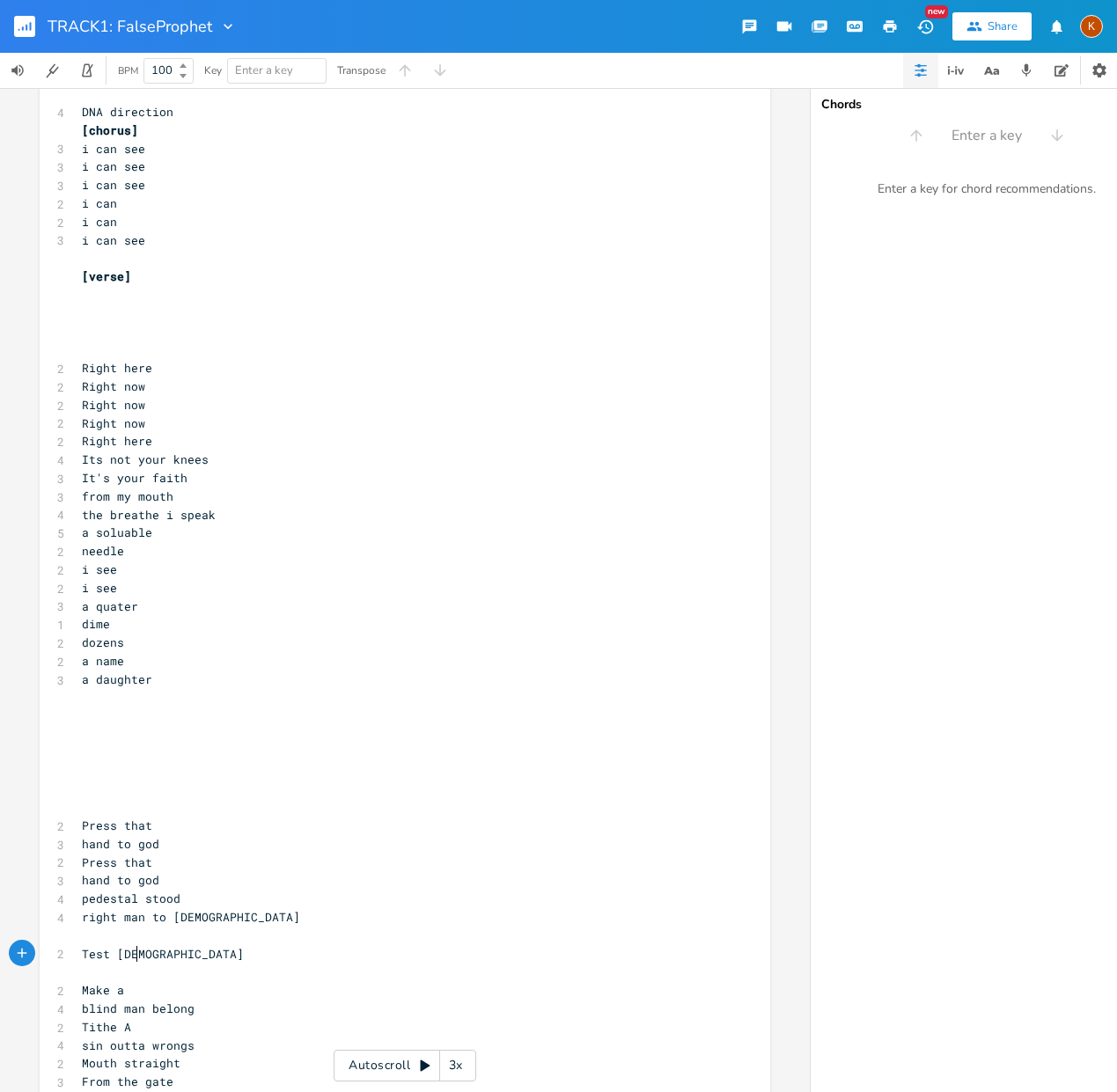
scroll to position [0, 52]
type textarea "?"
type textarea "Dare d"
type textarea "test [DEMOGRAPHIC_DATA]"
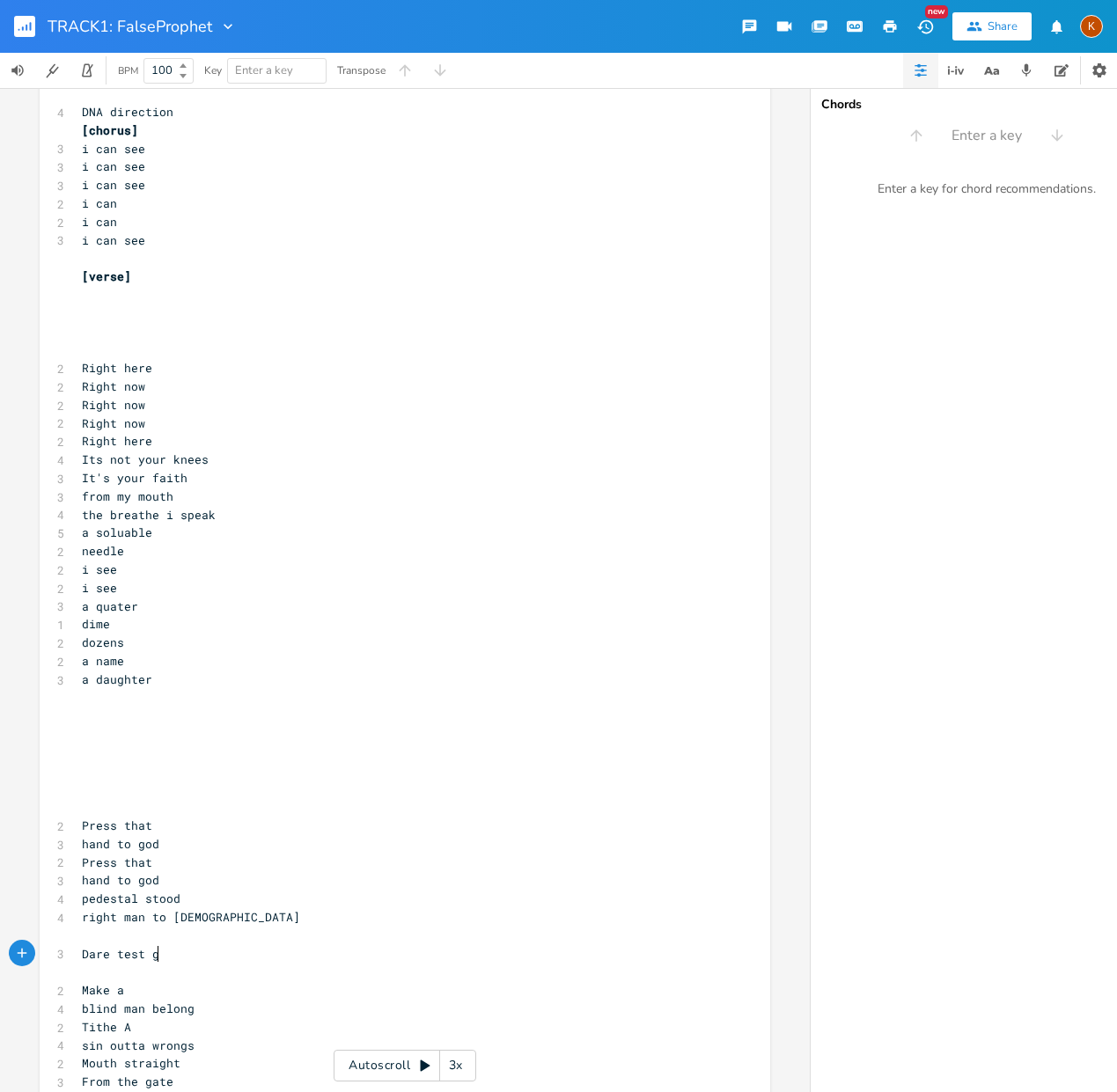
scroll to position [0, 43]
type textarea "my"
type textarea "Dare test [DEMOGRAPHIC_DATA]"
type textarea "You see the sky?"
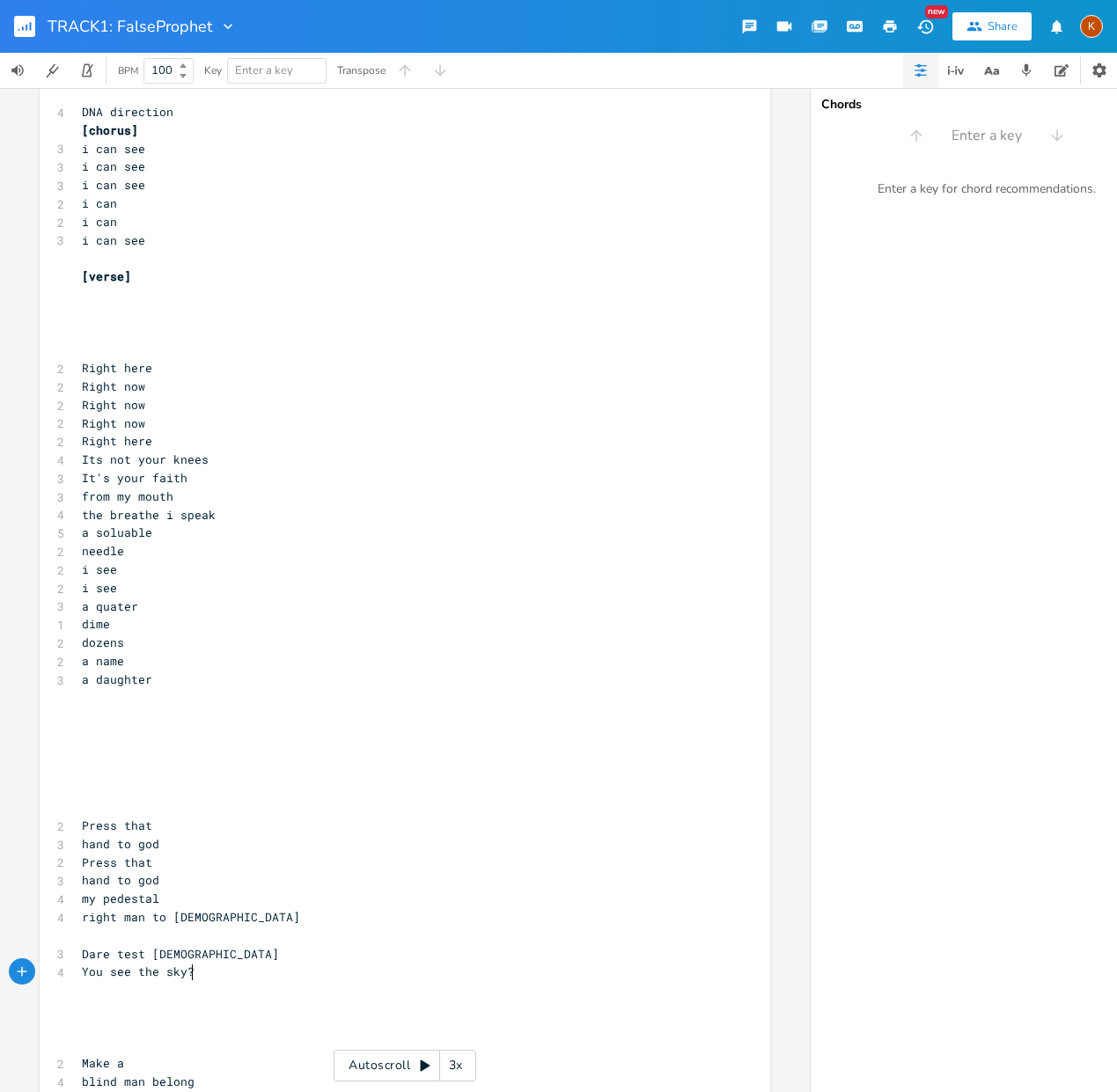
scroll to position [0, 85]
type textarea "Tecta"
type textarea "onic"
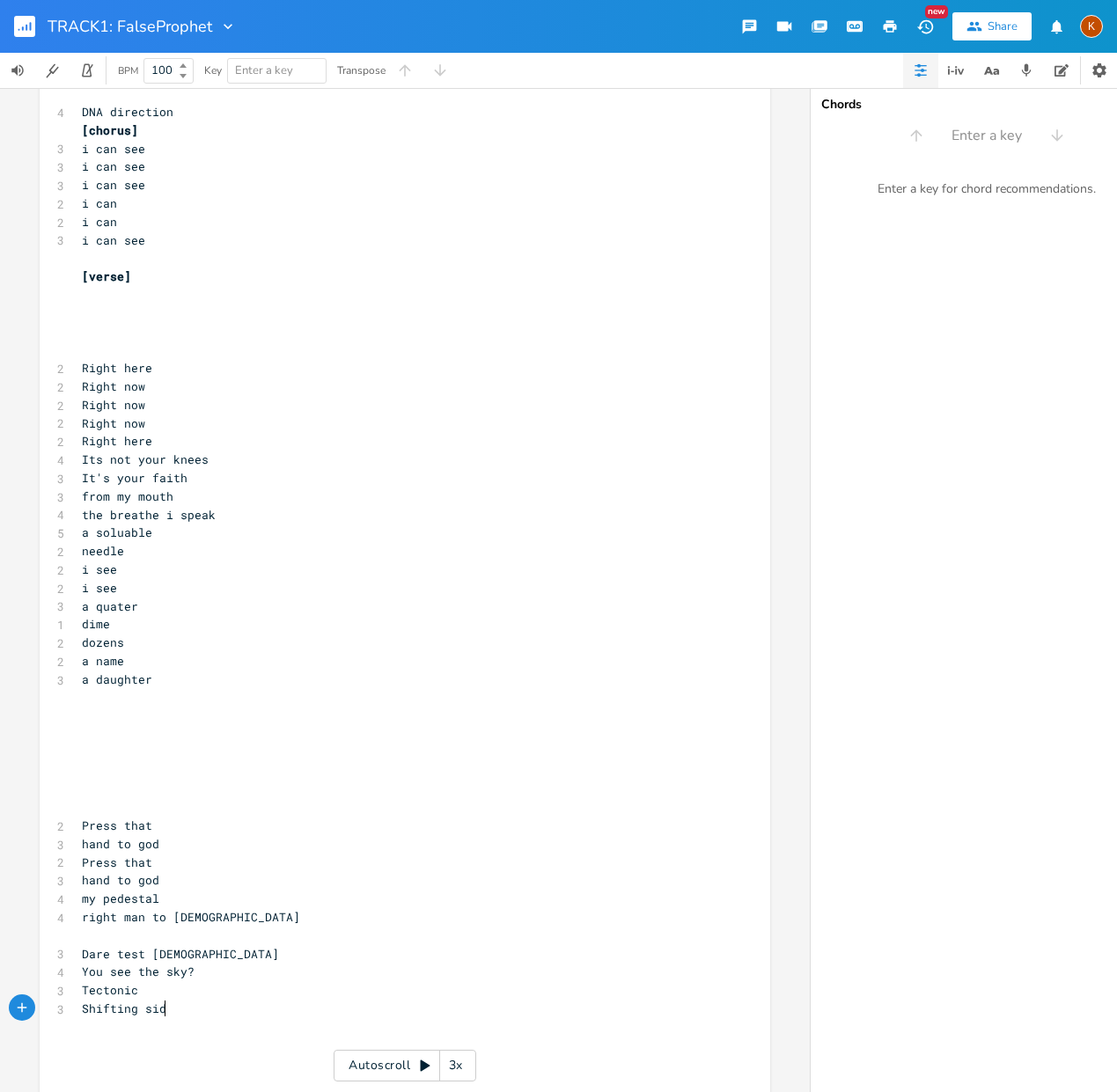
type textarea "Shifting sides"
type textarea "Ocean rise"
type textarea "Pray on it"
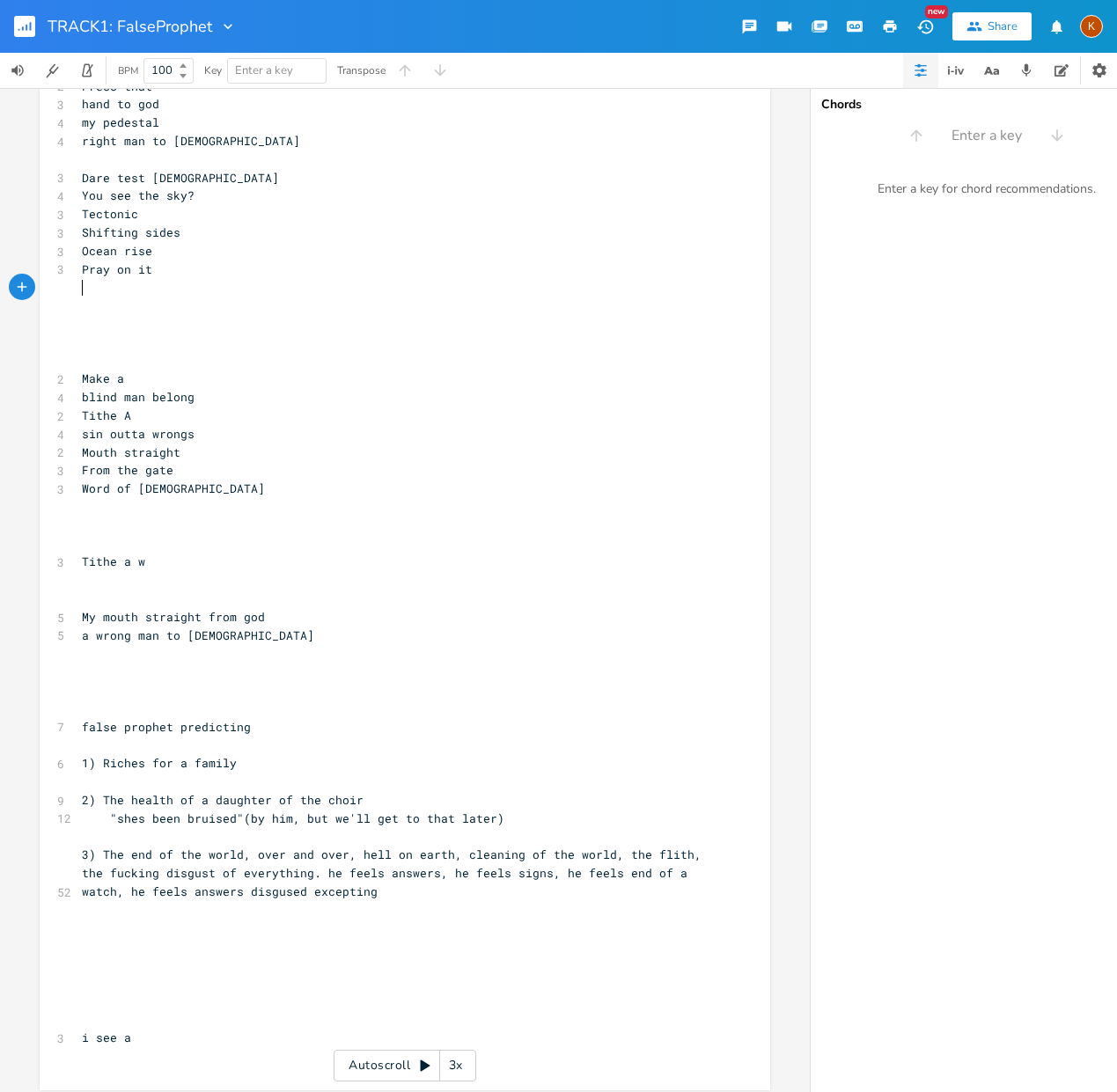
scroll to position [787, 0]
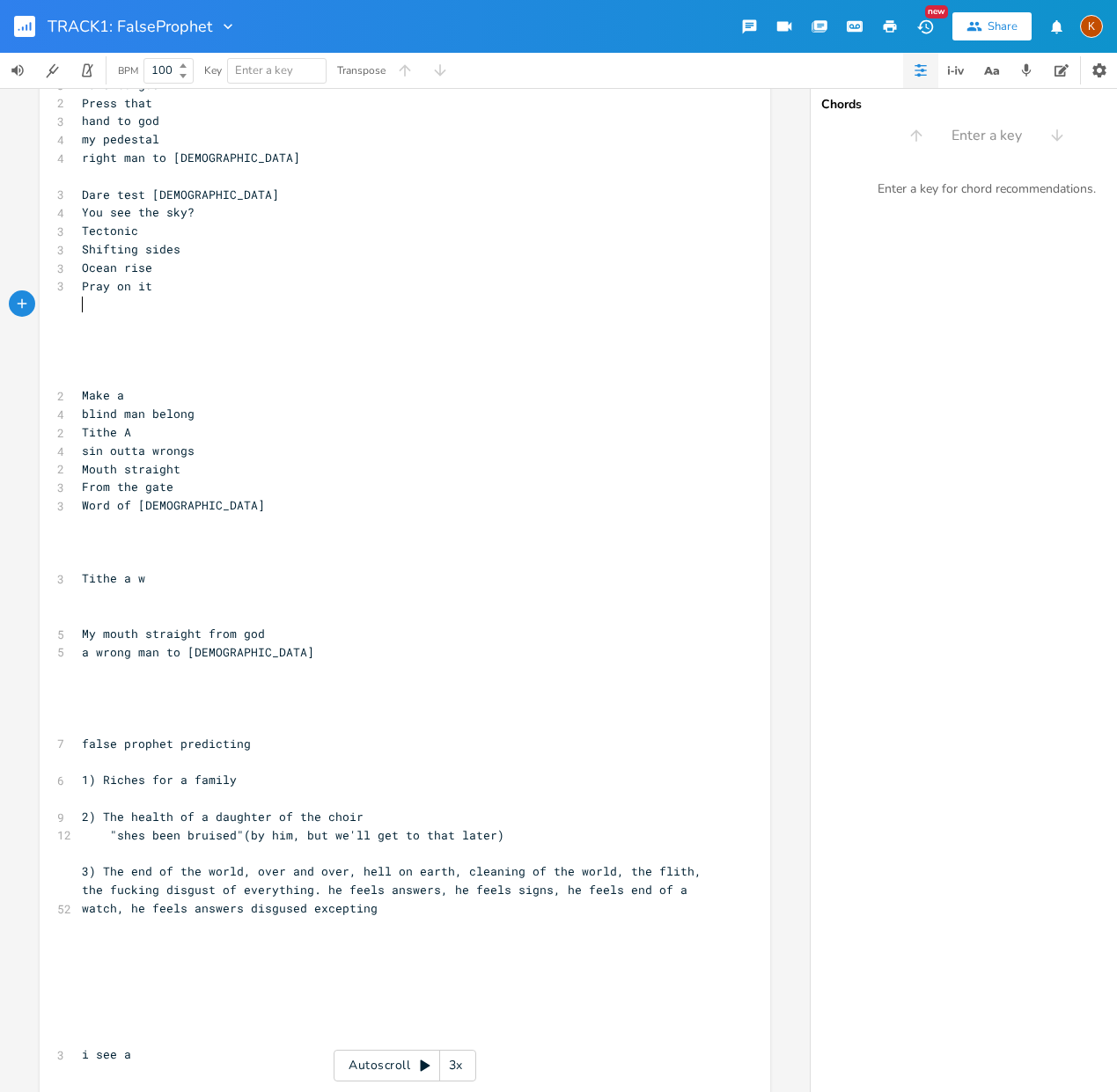
click at [113, 526] on pre "​" at bounding box center [396, 524] width 635 height 19
type textarea "Volcane"
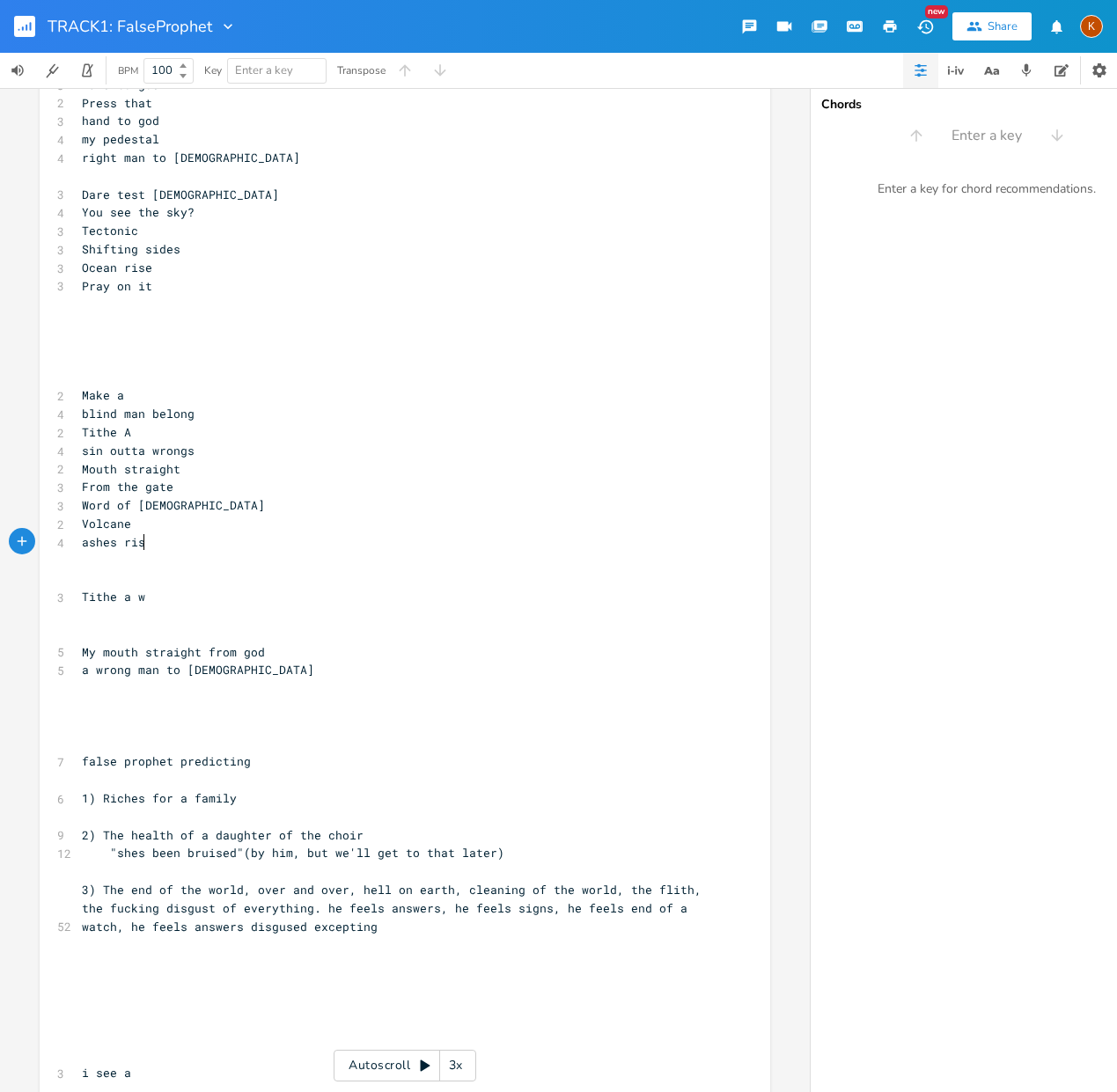
type textarea "ashes rise"
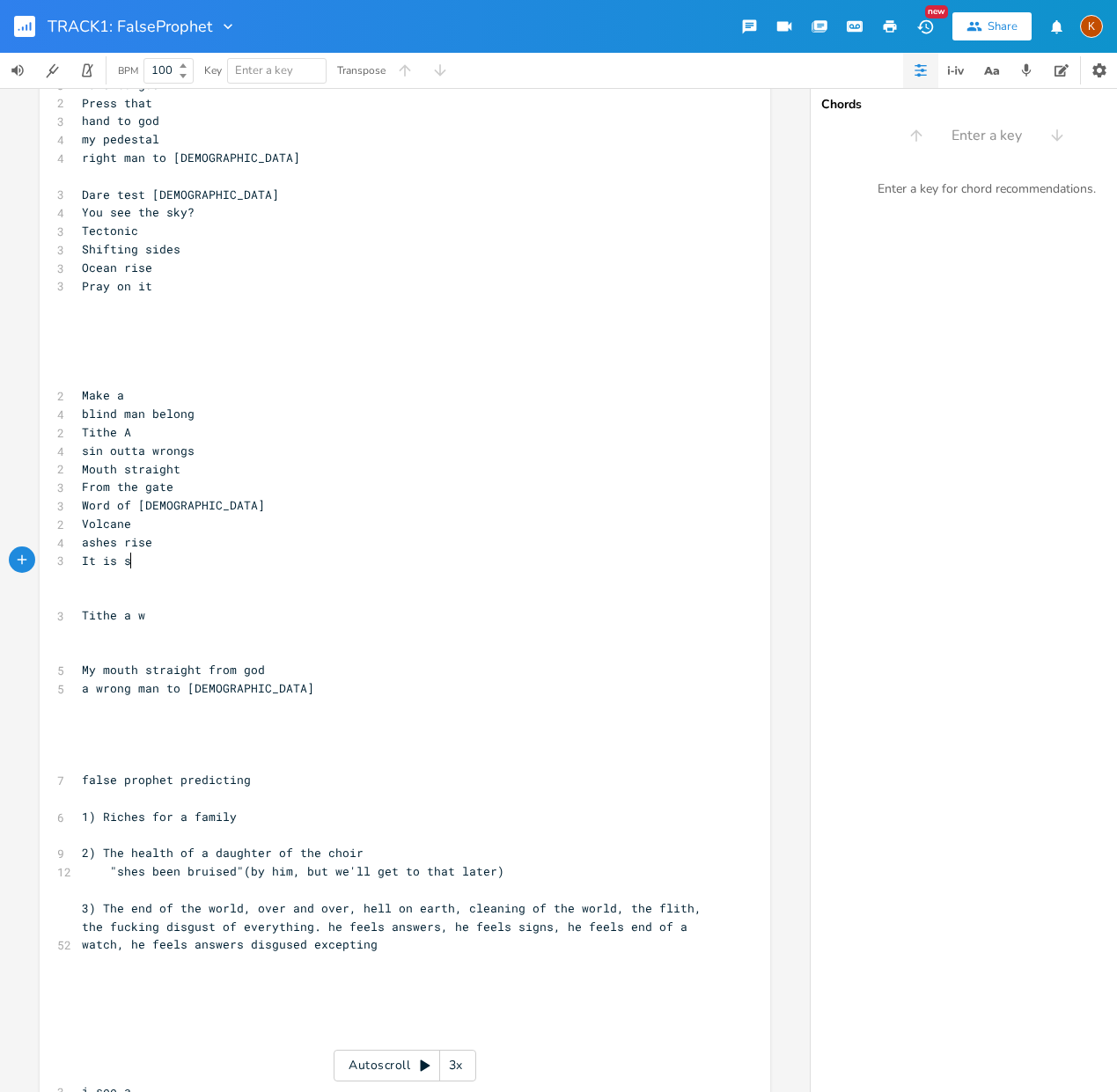
type textarea "It is said"
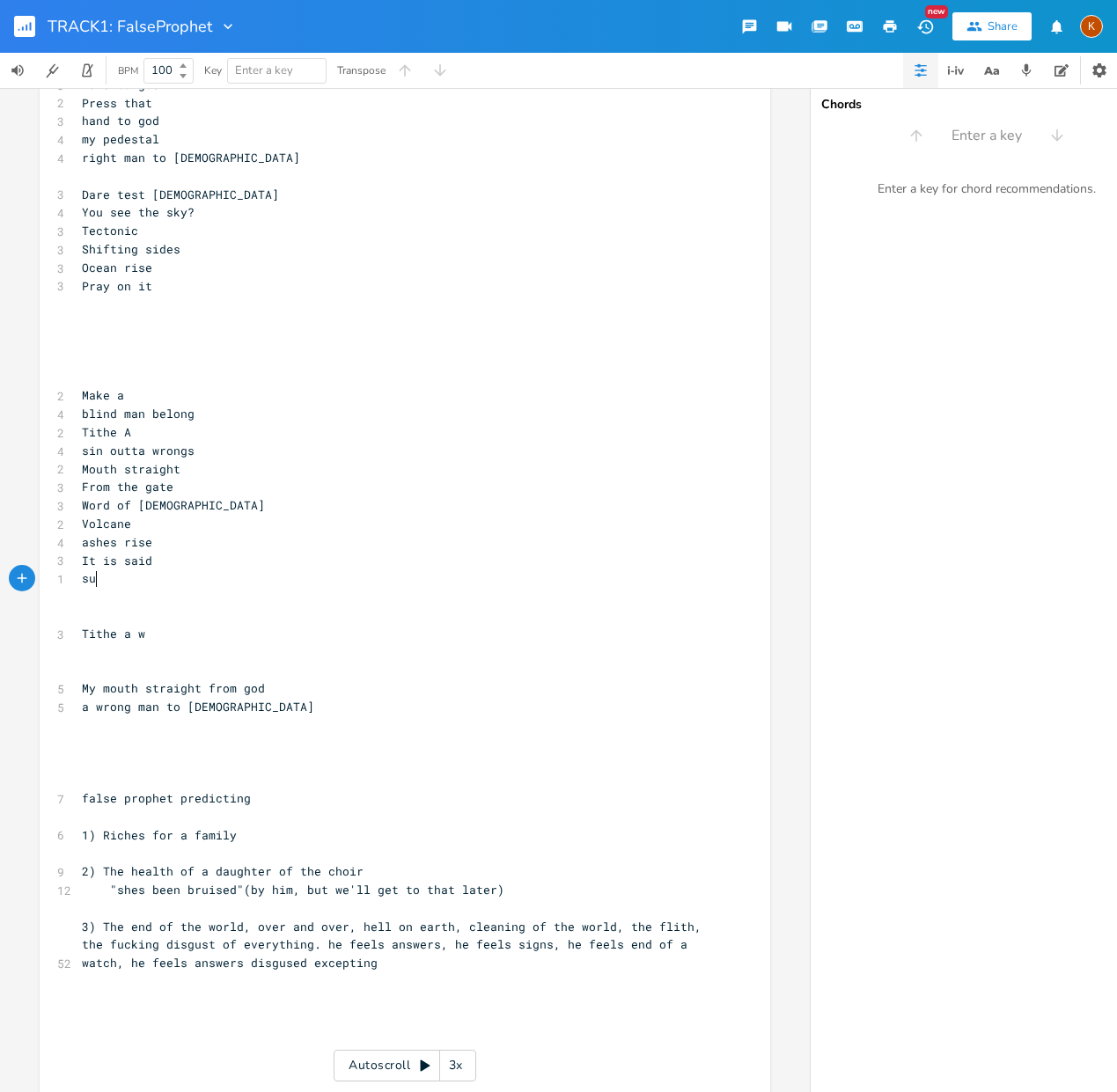
type textarea "sul"
type textarea "sulfur"
click at [146, 520] on pre "Volcane" at bounding box center [396, 524] width 635 height 19
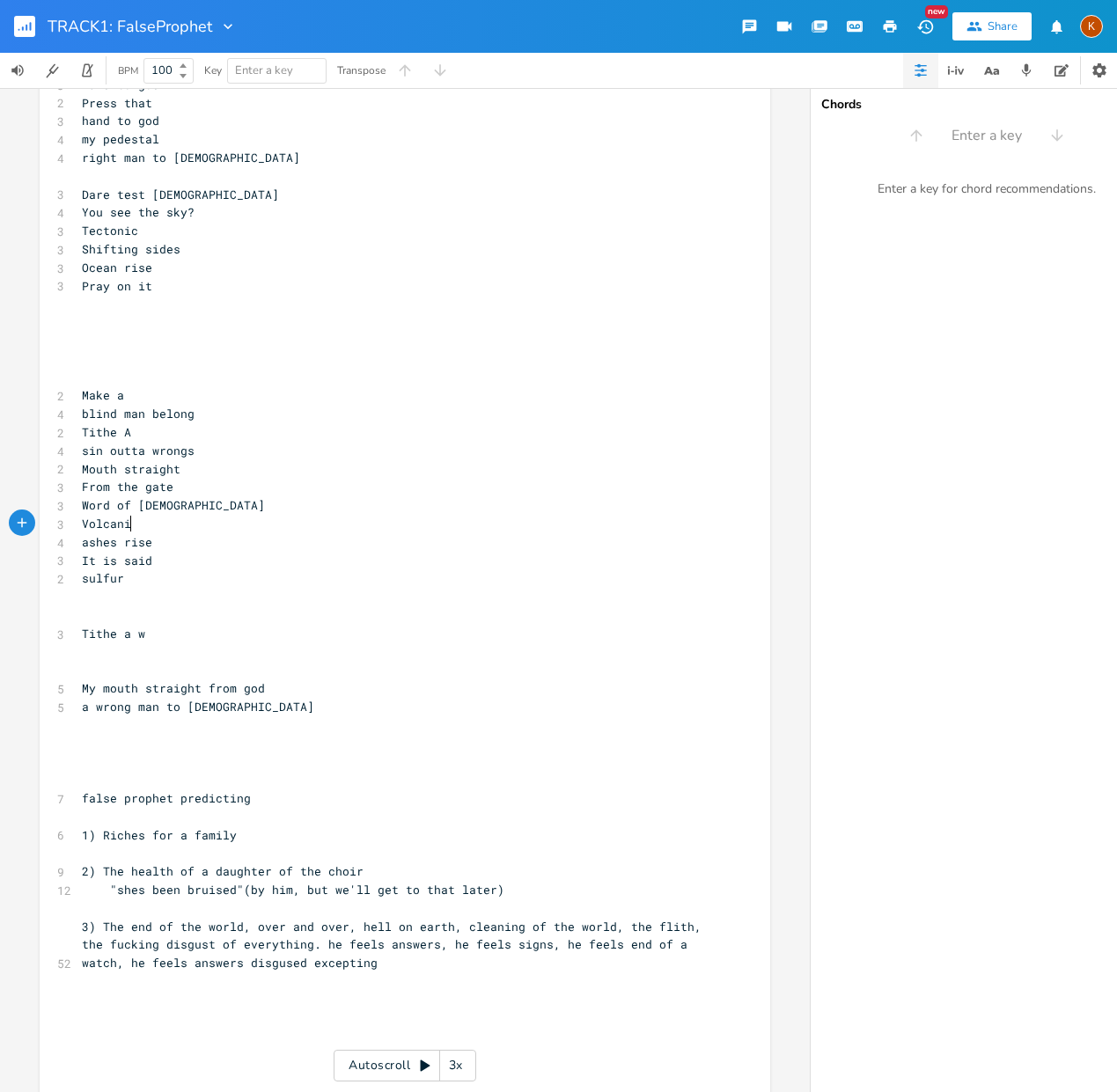
type textarea "nic"
click at [147, 575] on pre "sulfur" at bounding box center [396, 579] width 635 height 19
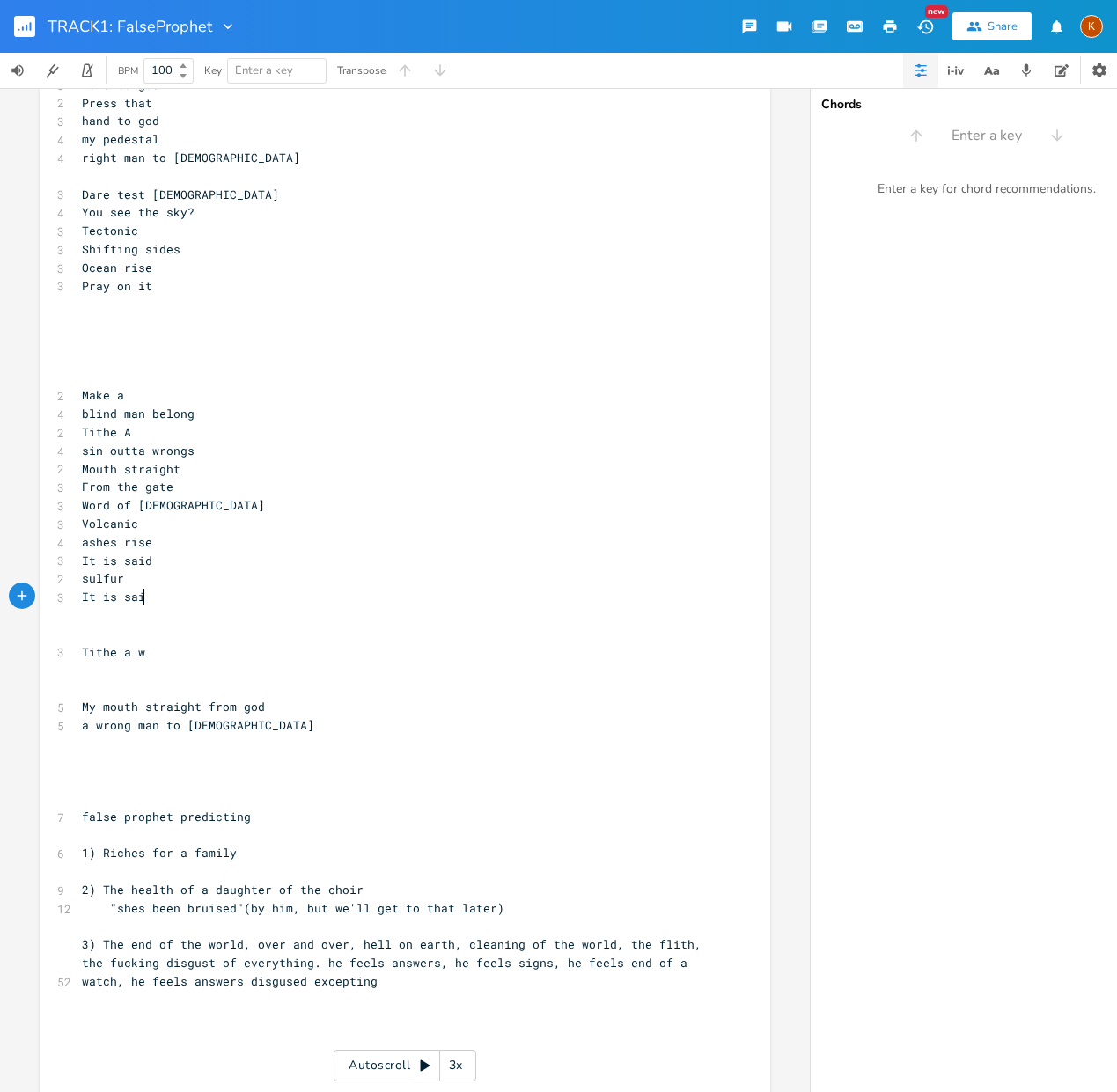
type textarea "It is said"
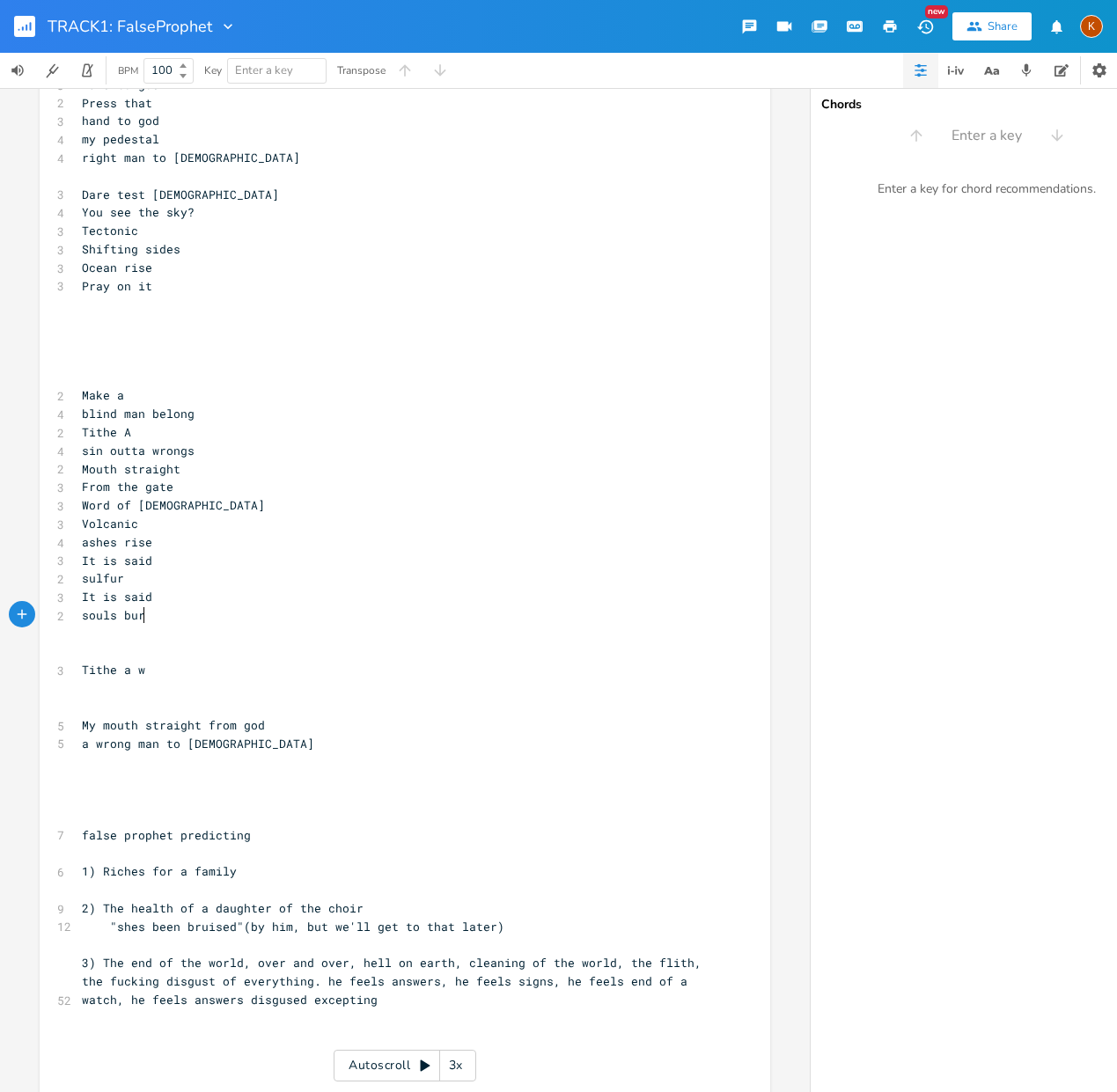
scroll to position [0, 55]
type textarea "souls burn"
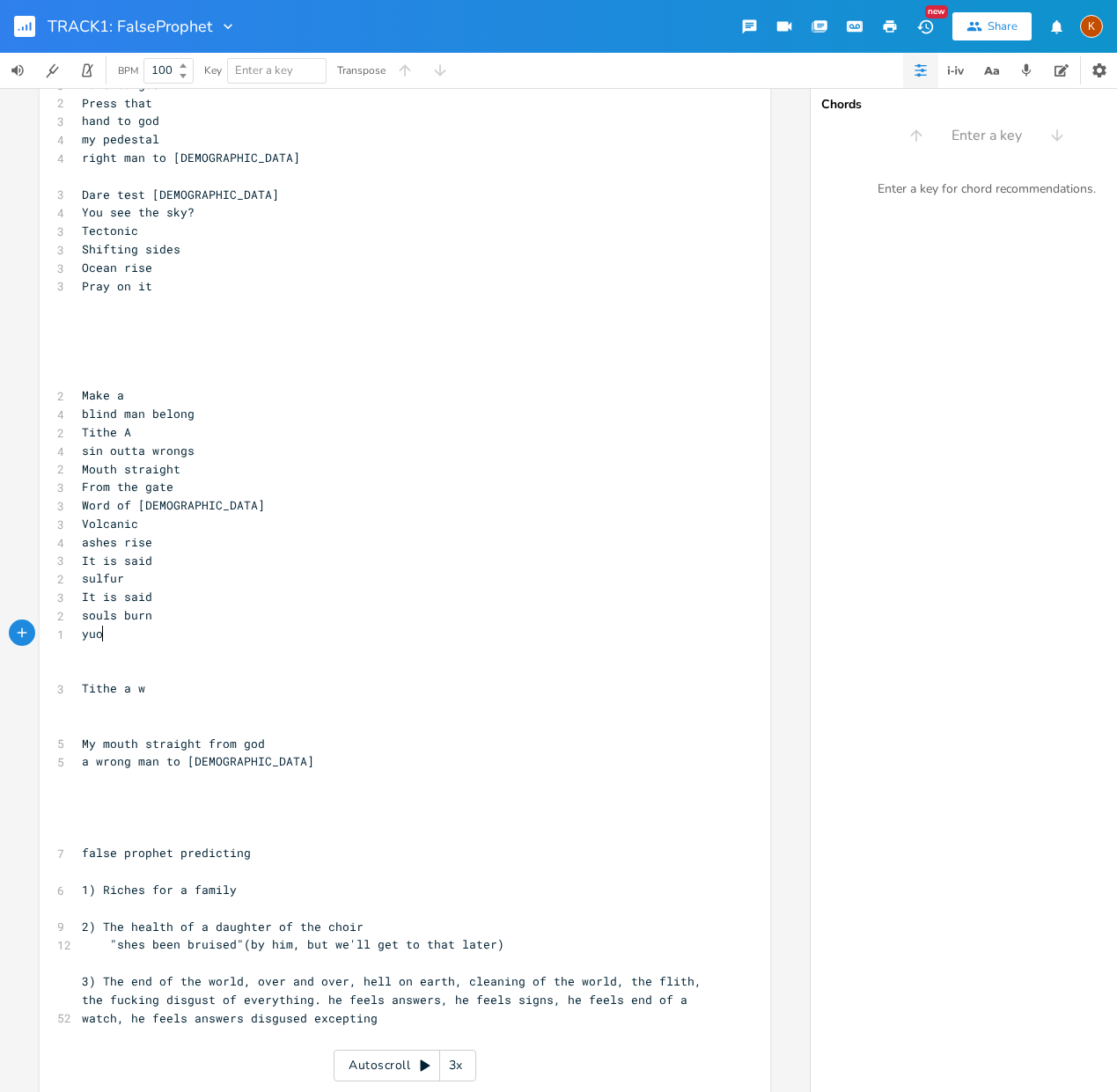
type textarea "yuoui"
type textarea "you f"
type textarea "ou fuckin hear?>"
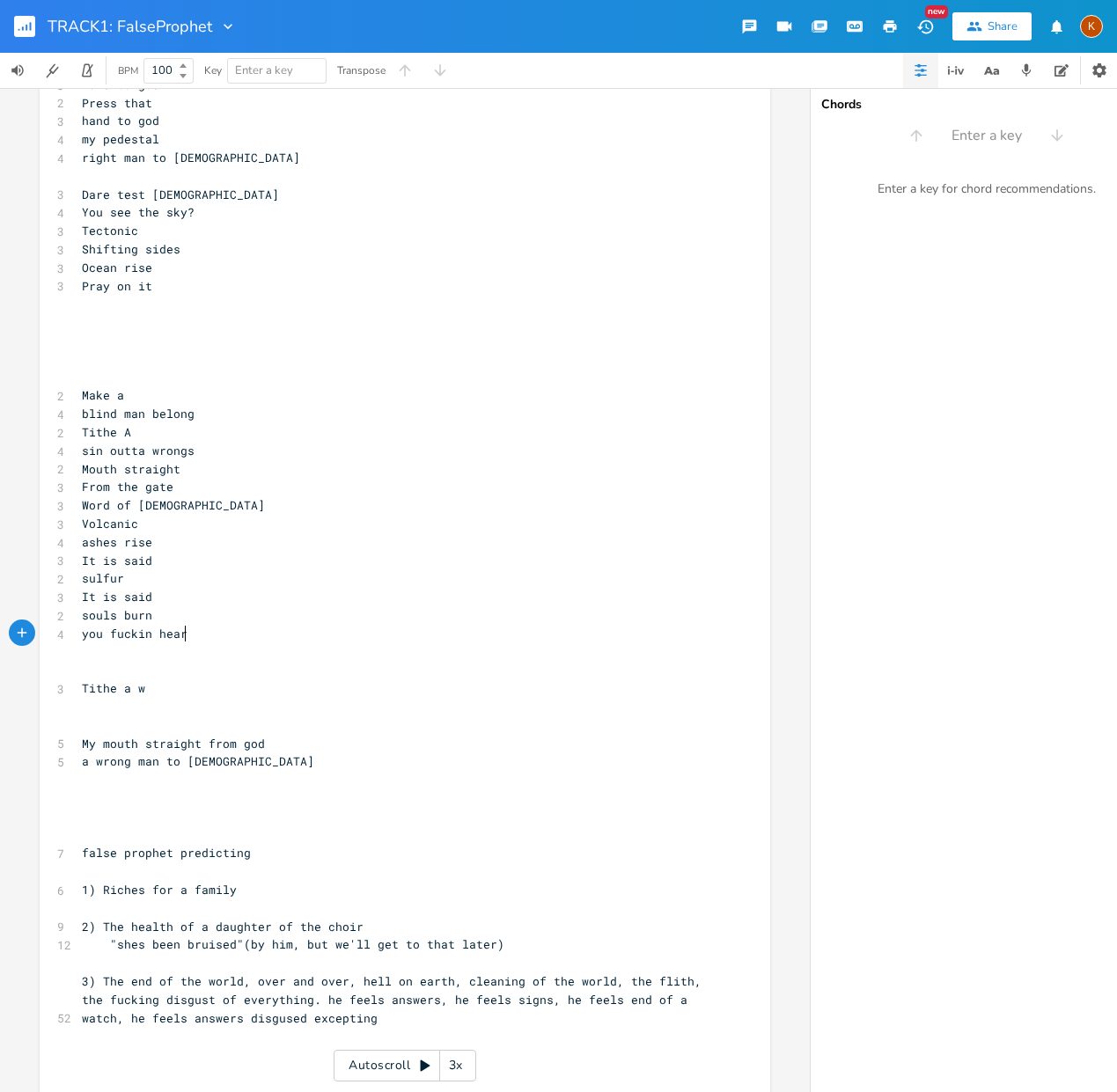
scroll to position [0, 85]
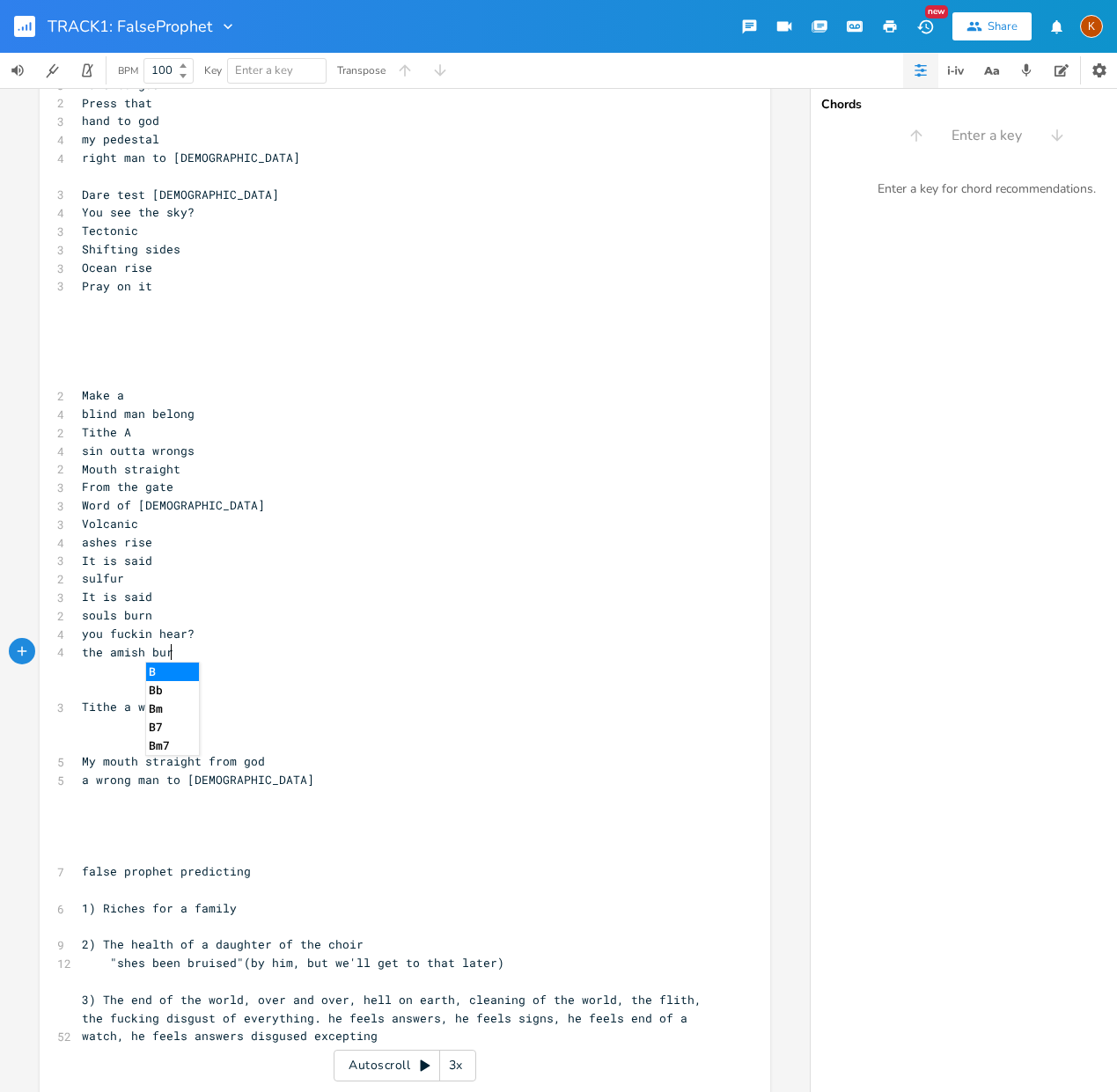
type textarea "the [DEMOGRAPHIC_DATA] burn"
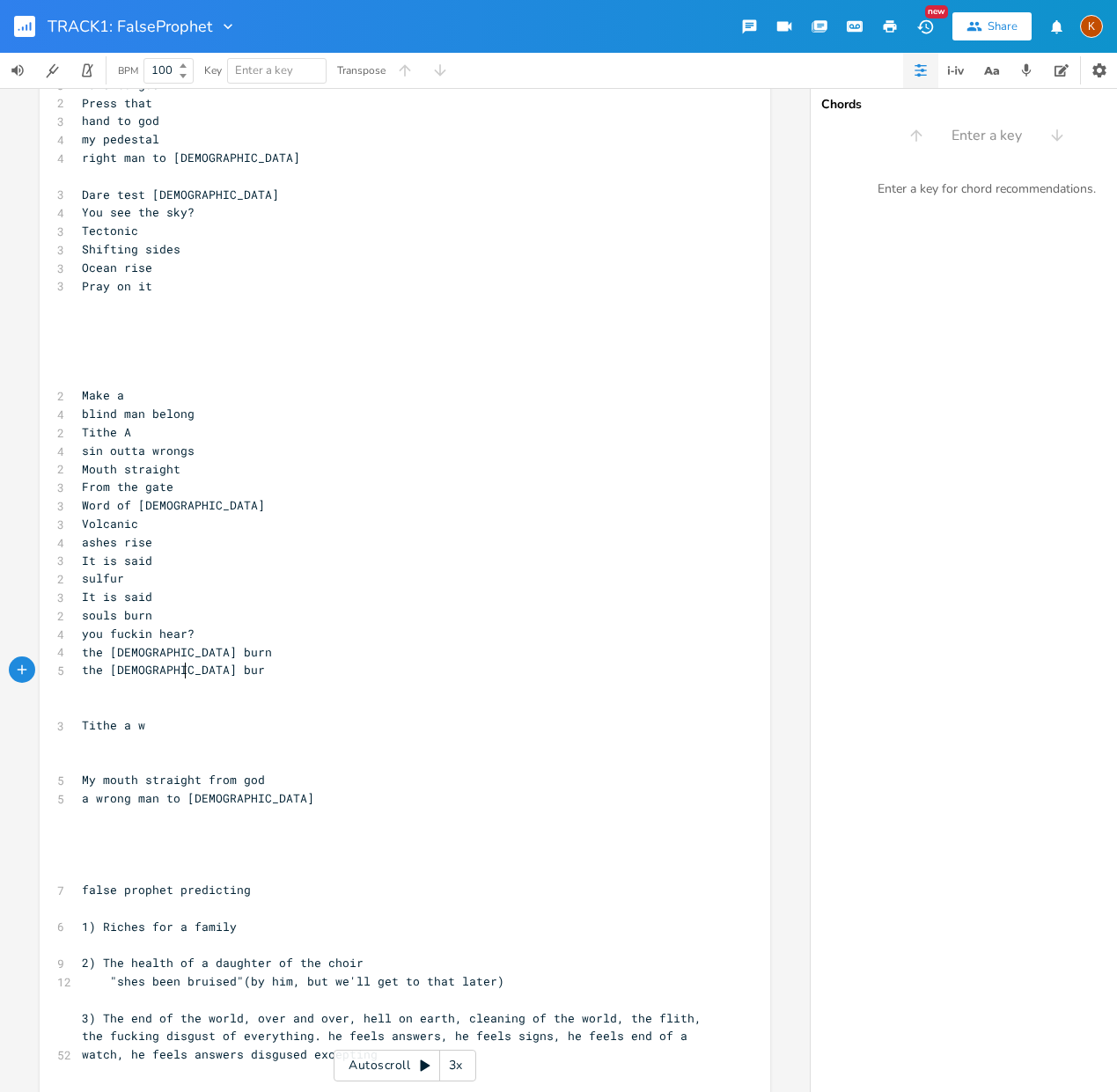
type textarea "the [DEMOGRAPHIC_DATA] burn"
type textarea "cal"
type textarea "tholic burn"
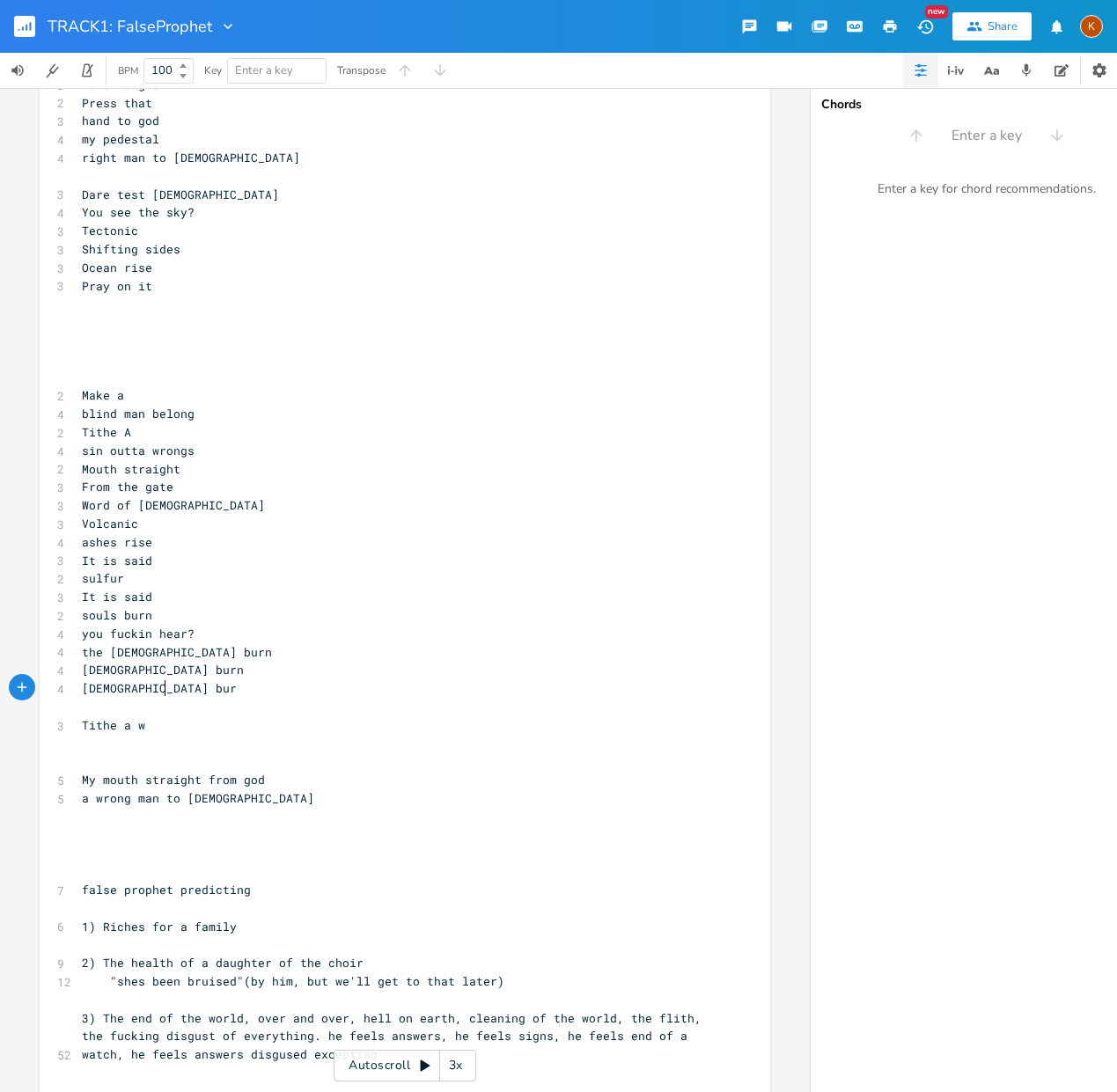
scroll to position [0, 56]
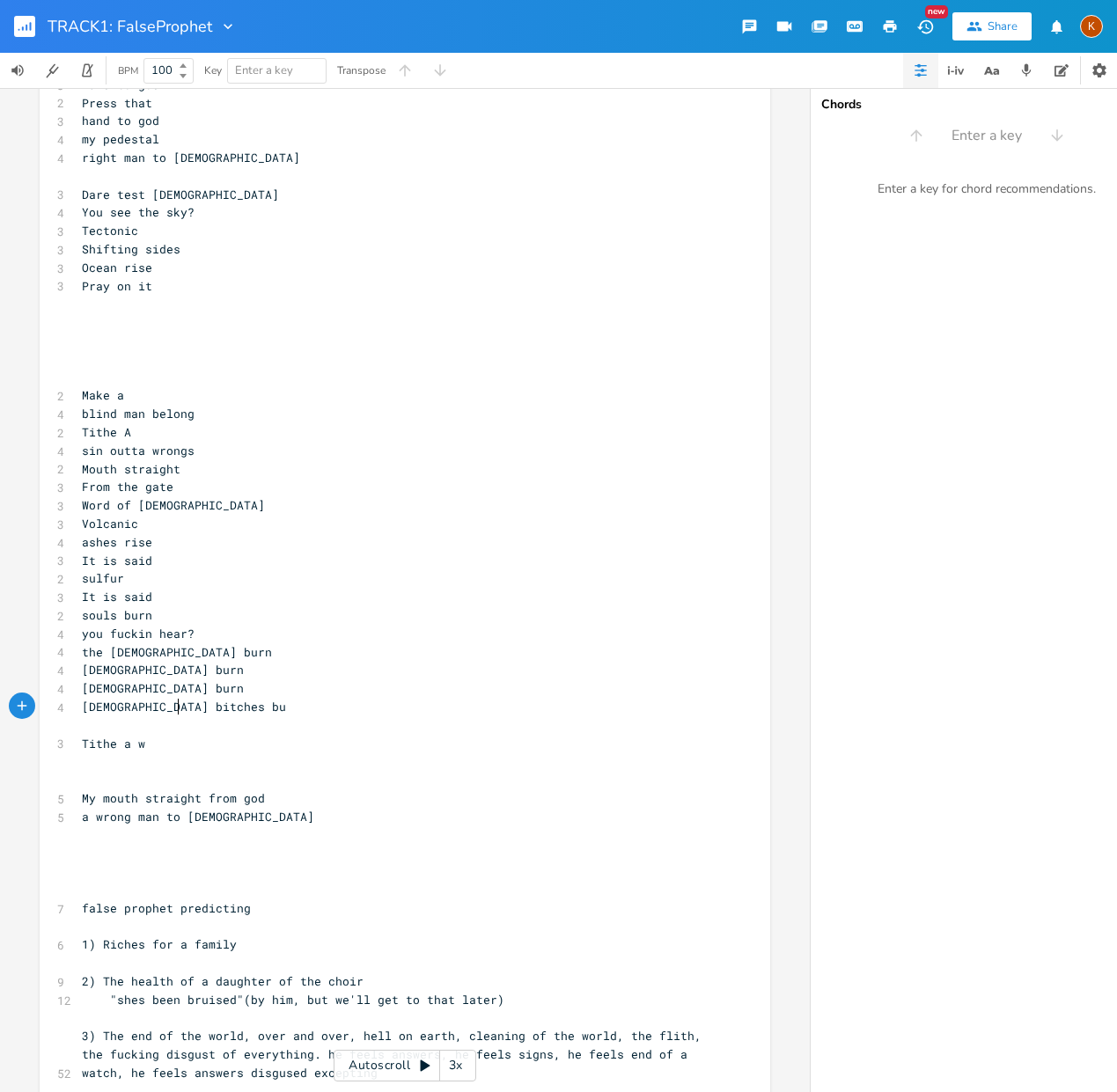
type textarea "[DEMOGRAPHIC_DATA] bitches burn"
type textarea "homo"
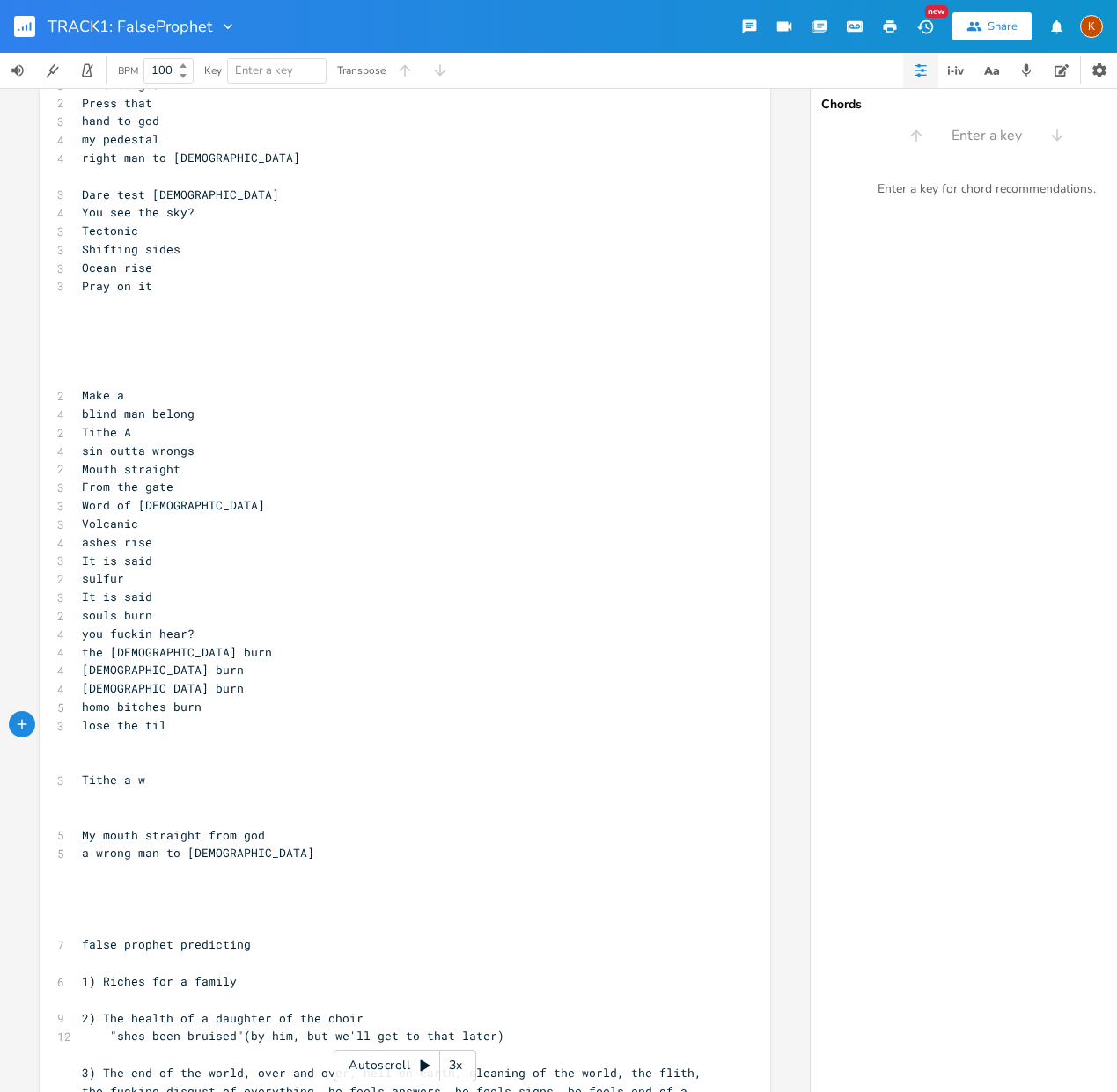
type textarea "lose the tilth"
type textarea "the"
type textarea "keep your tithe"
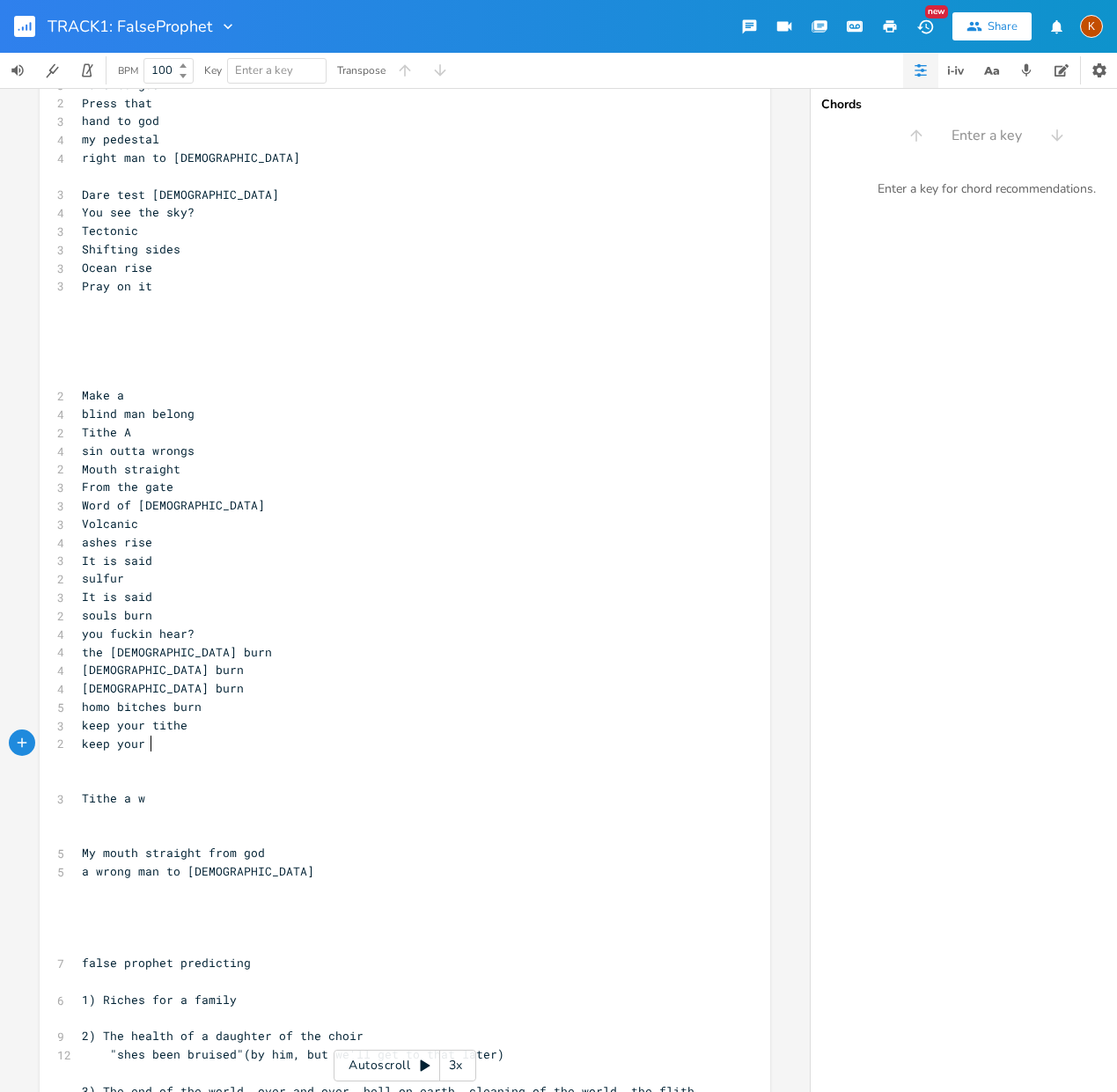
scroll to position [0, 54]
type textarea "keep your life"
type textarea "look in"
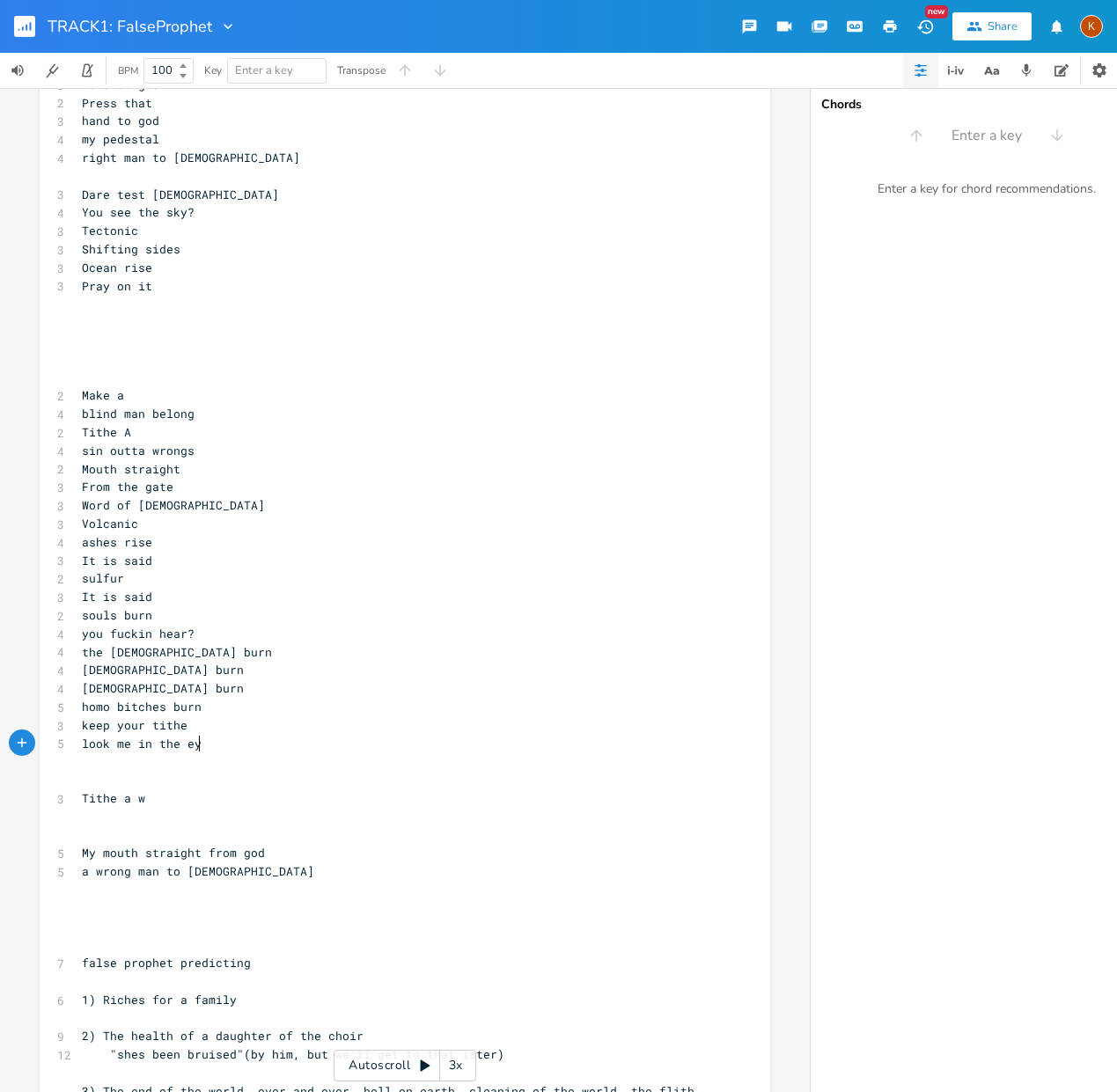
type textarea "me in the eyes"
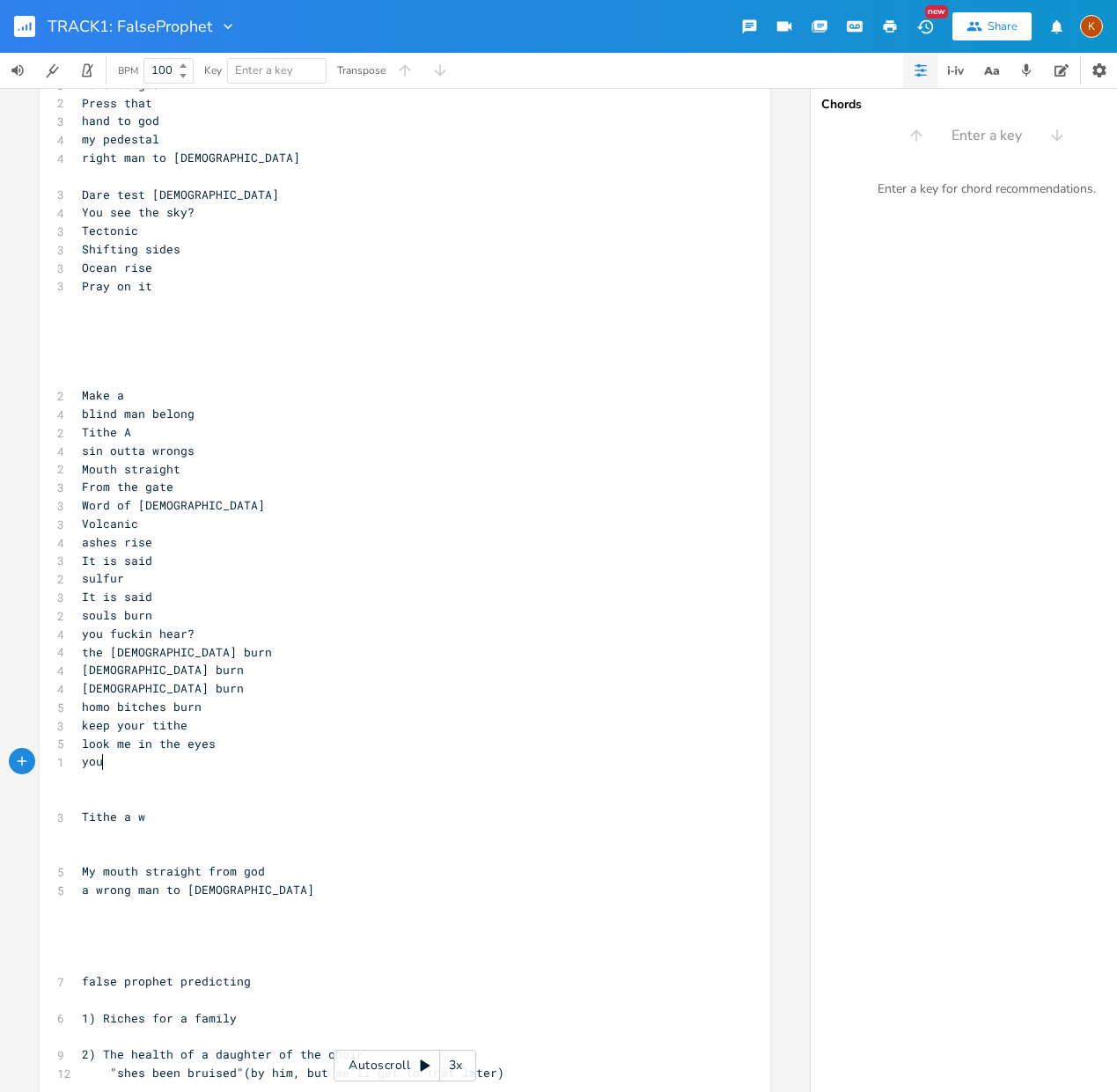
scroll to position [0, 22]
type textarea "you will fuckin burn"
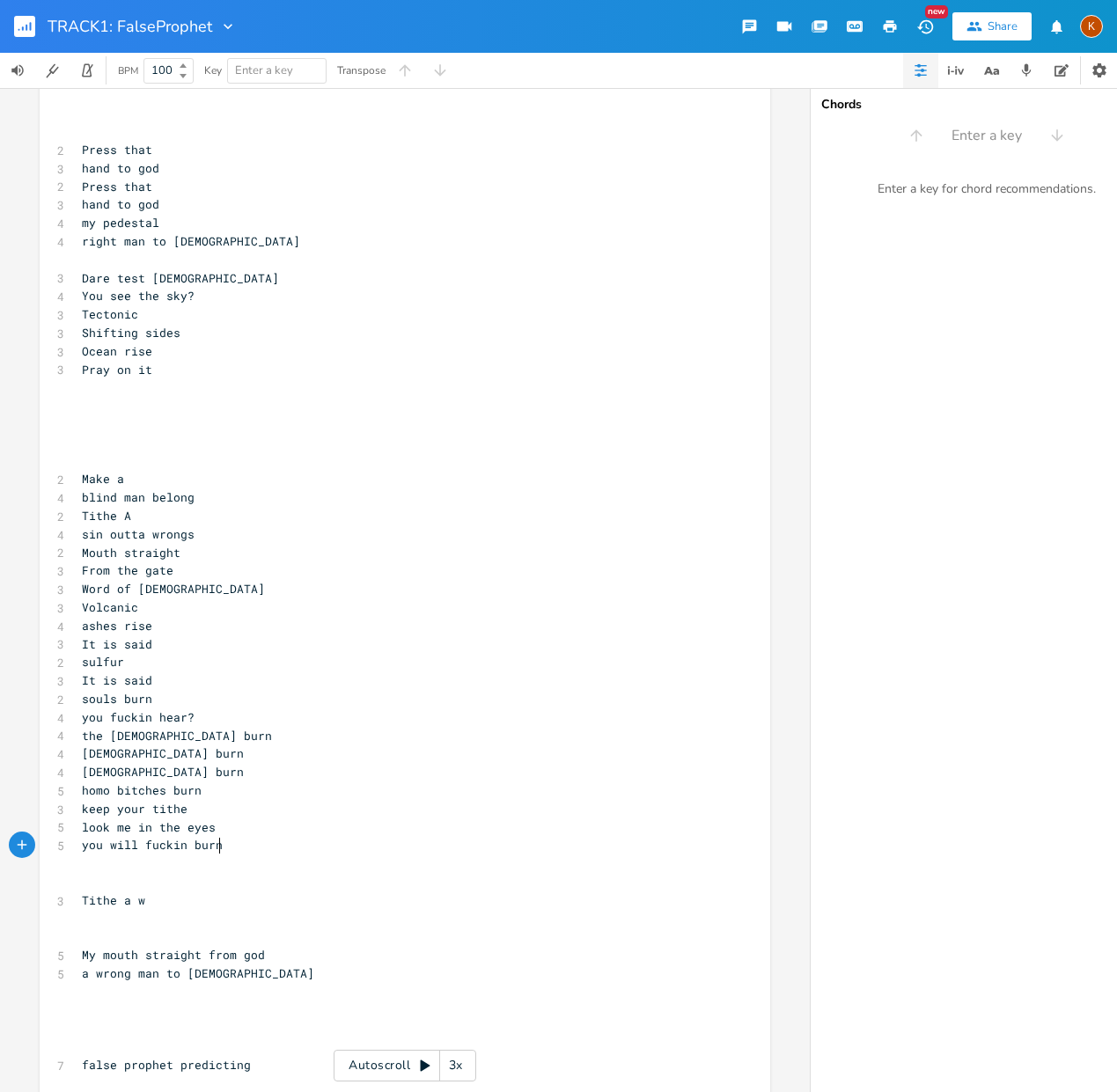
scroll to position [713, 0]
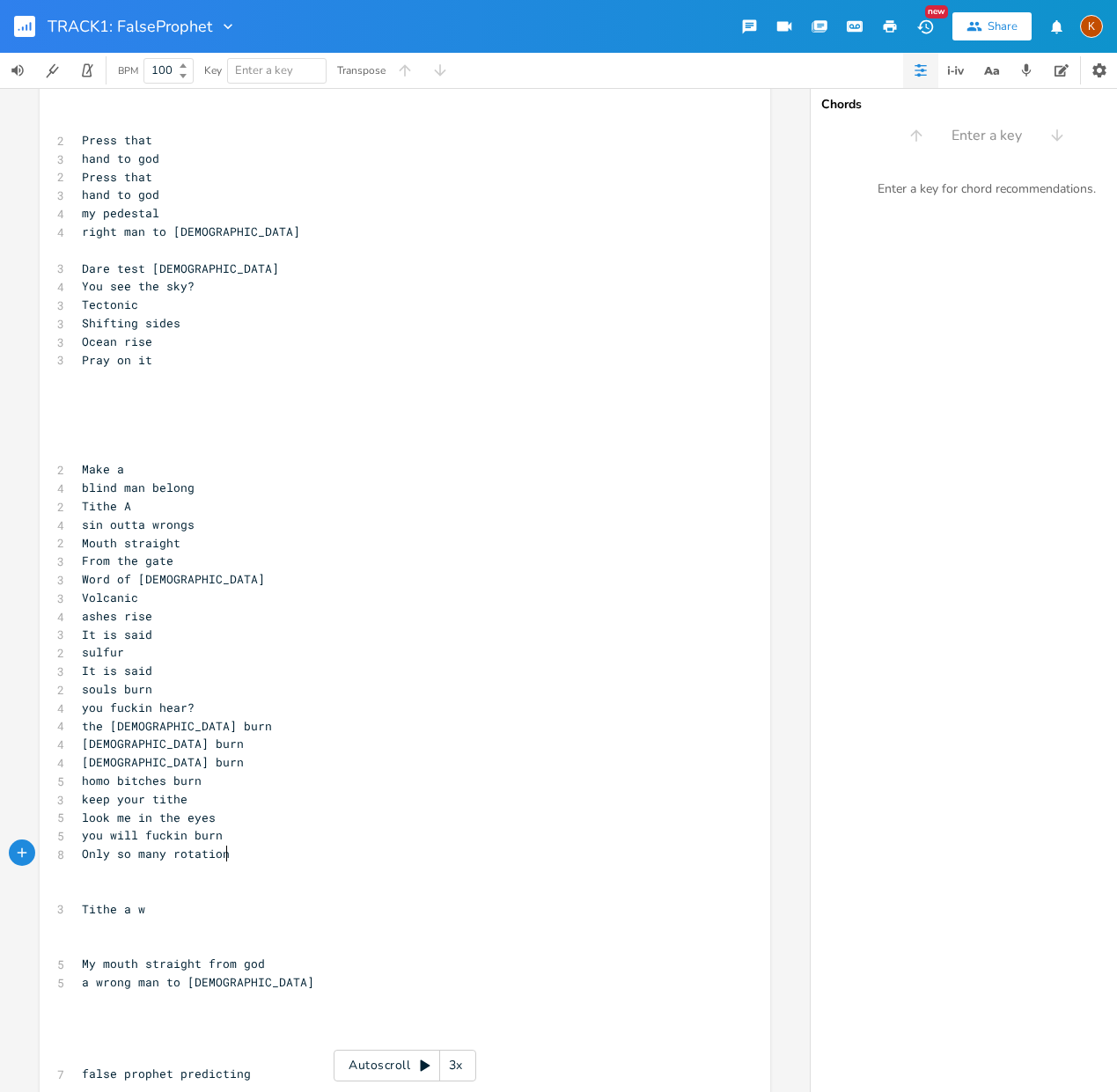
type textarea "Only so many rotations"
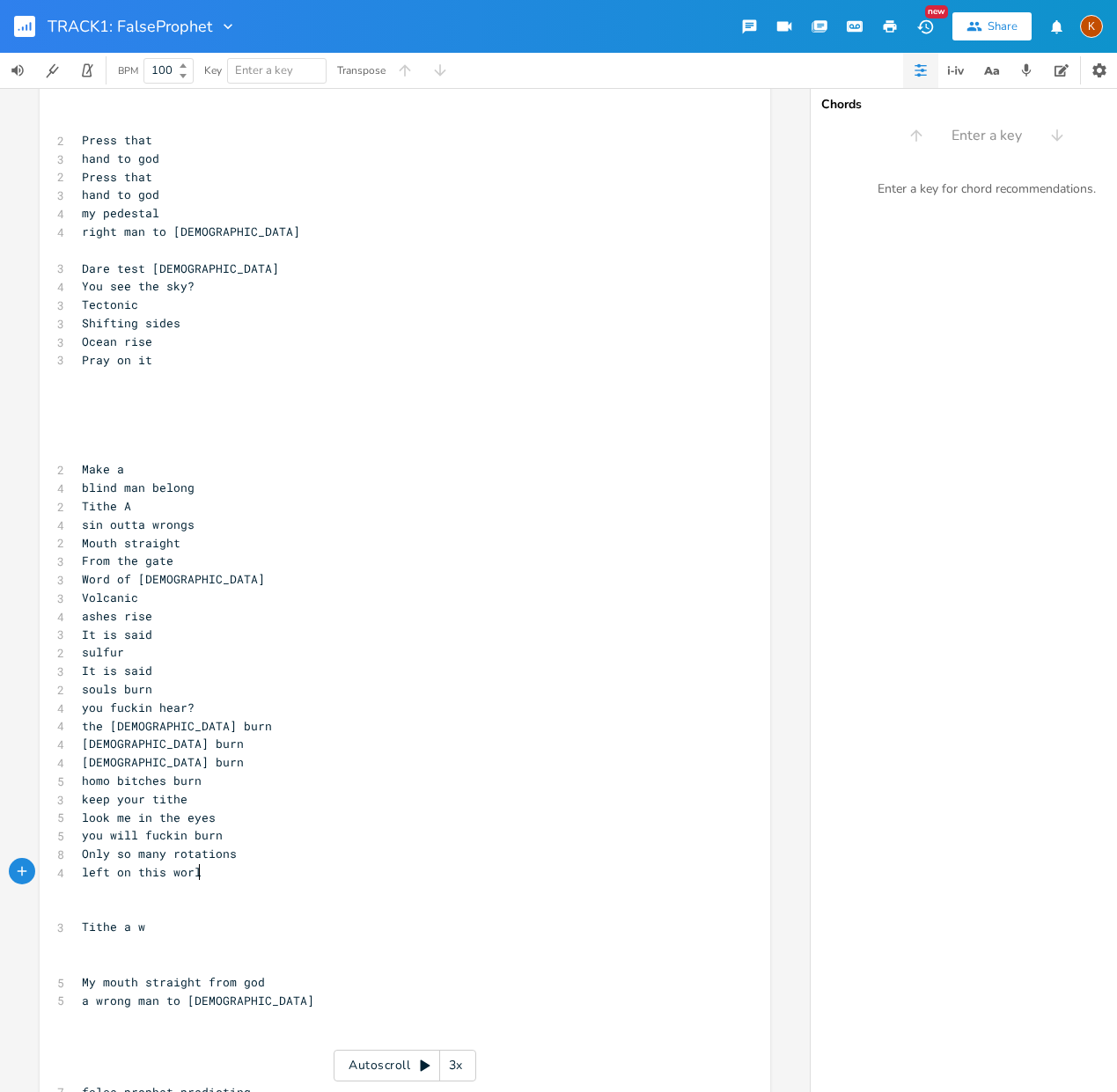
type textarea "left on this world"
type textarea "few"
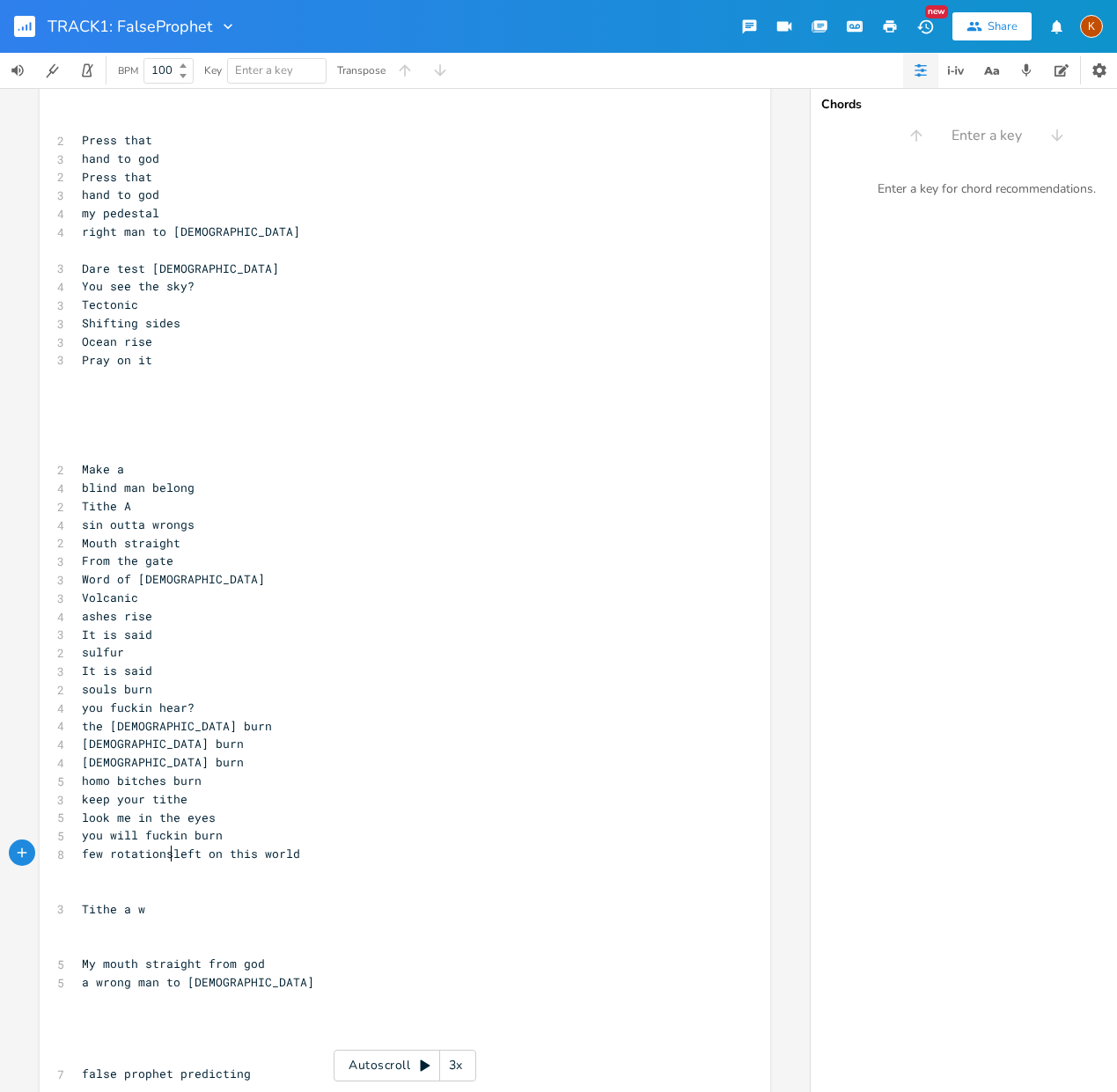
scroll to position [0, 4]
type textarea "\"
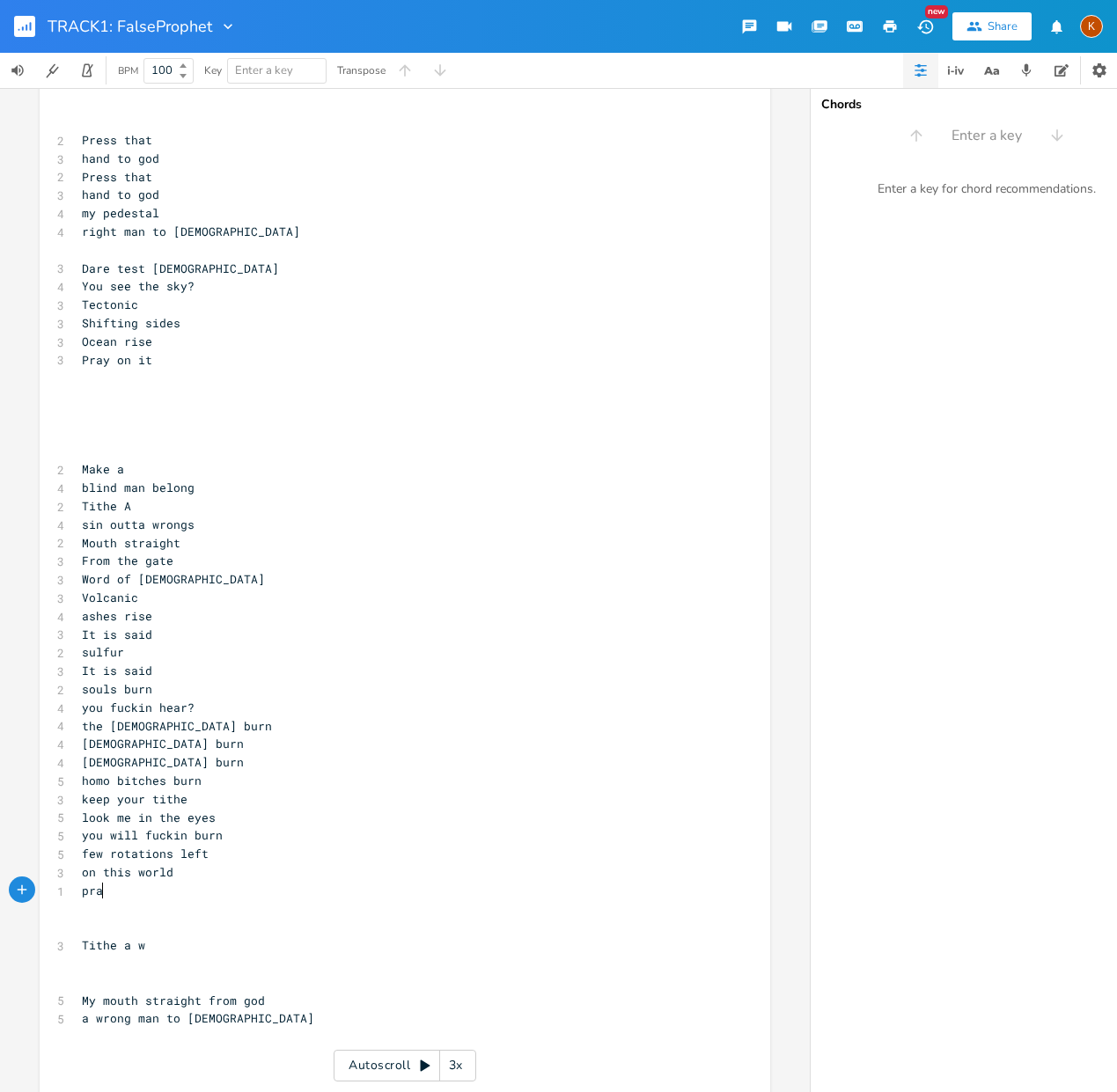
type textarea "prayu"
type textarea "on iot"
type textarea "t"
type textarea "dont be left"
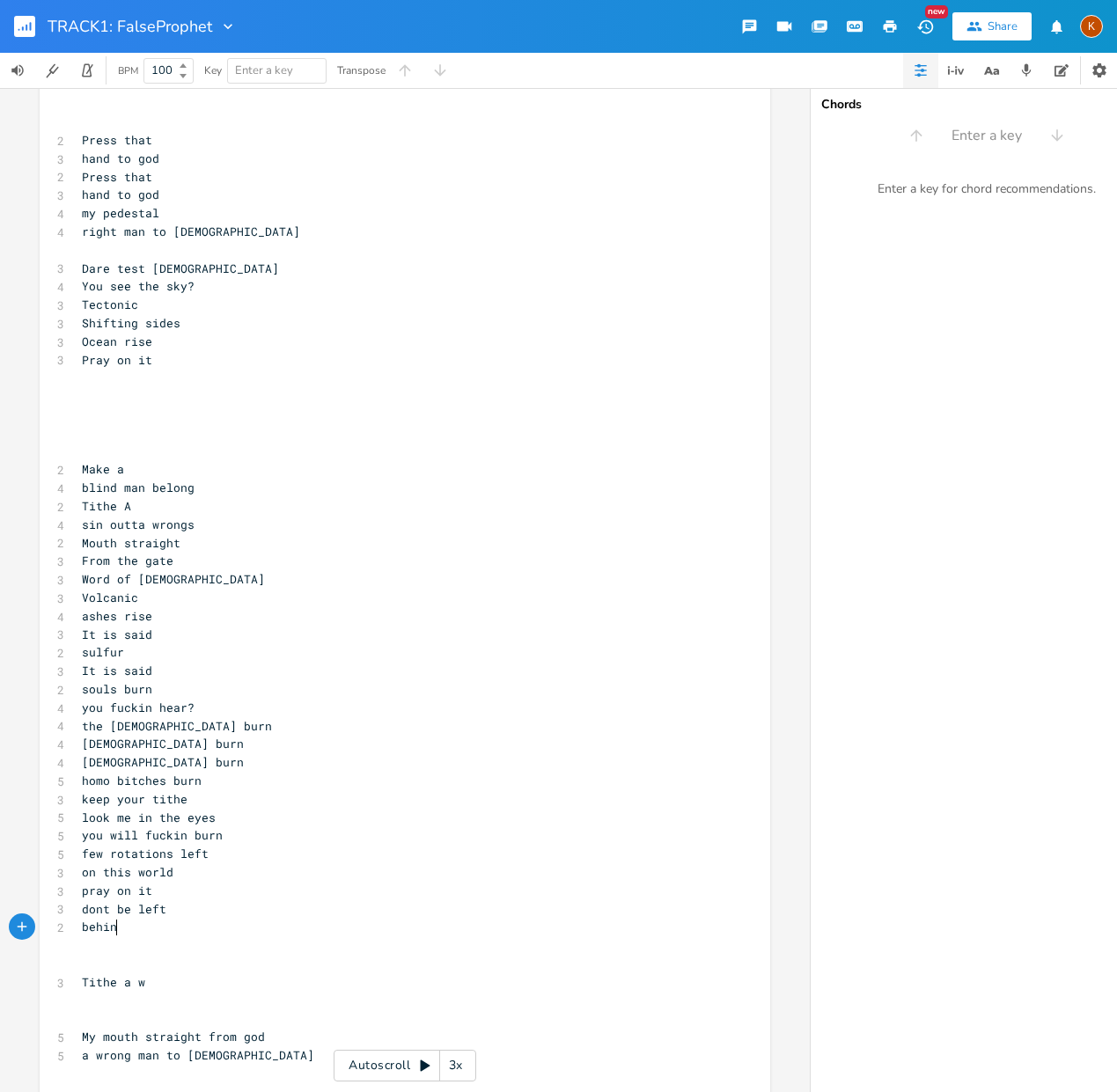
scroll to position [0, 34]
type textarea "behind the gate"
type textarea "dont be left"
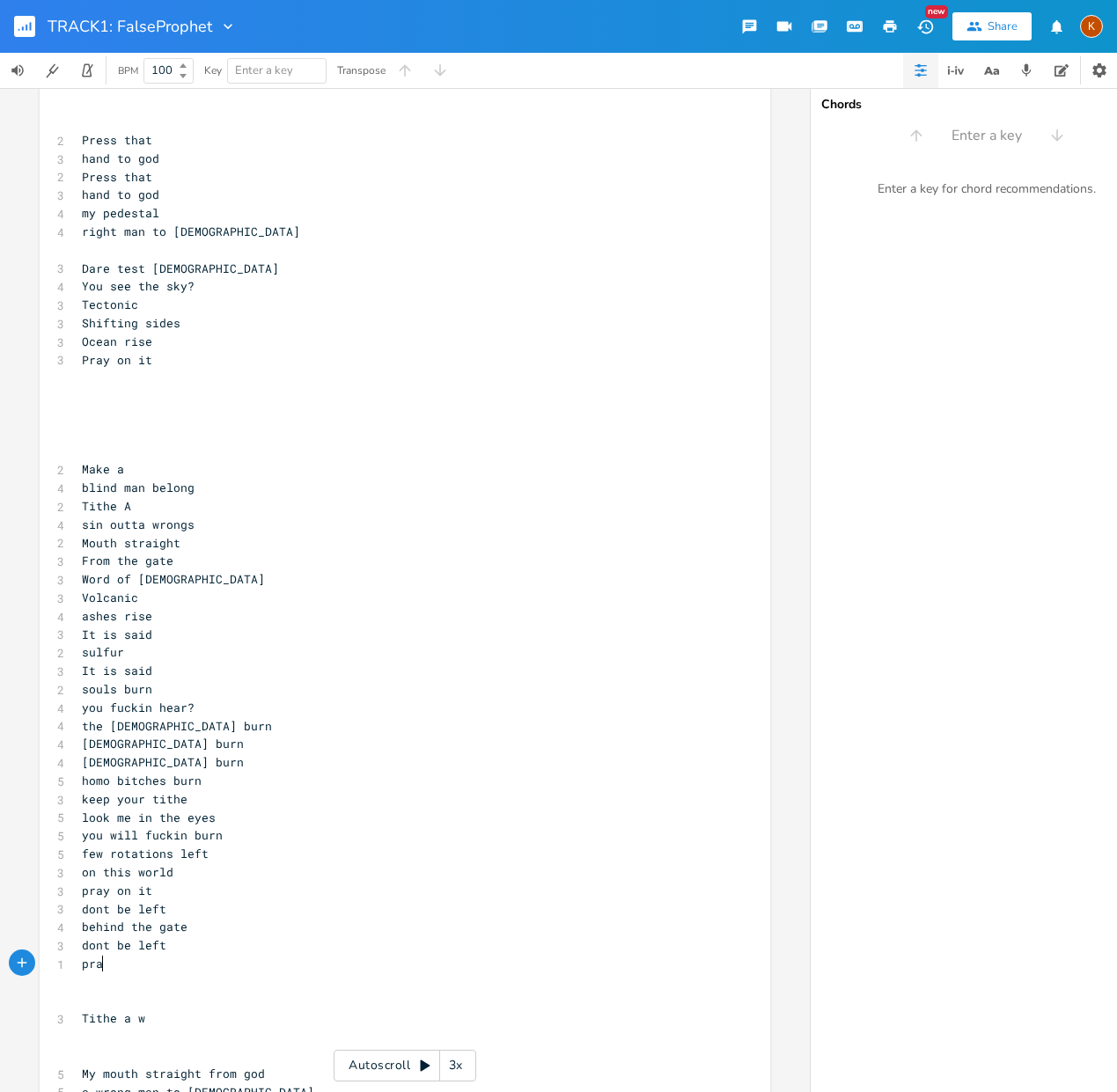
type textarea "prauy"
type textarea "y you fucking"
type textarea "r fucking children dont burn in it"
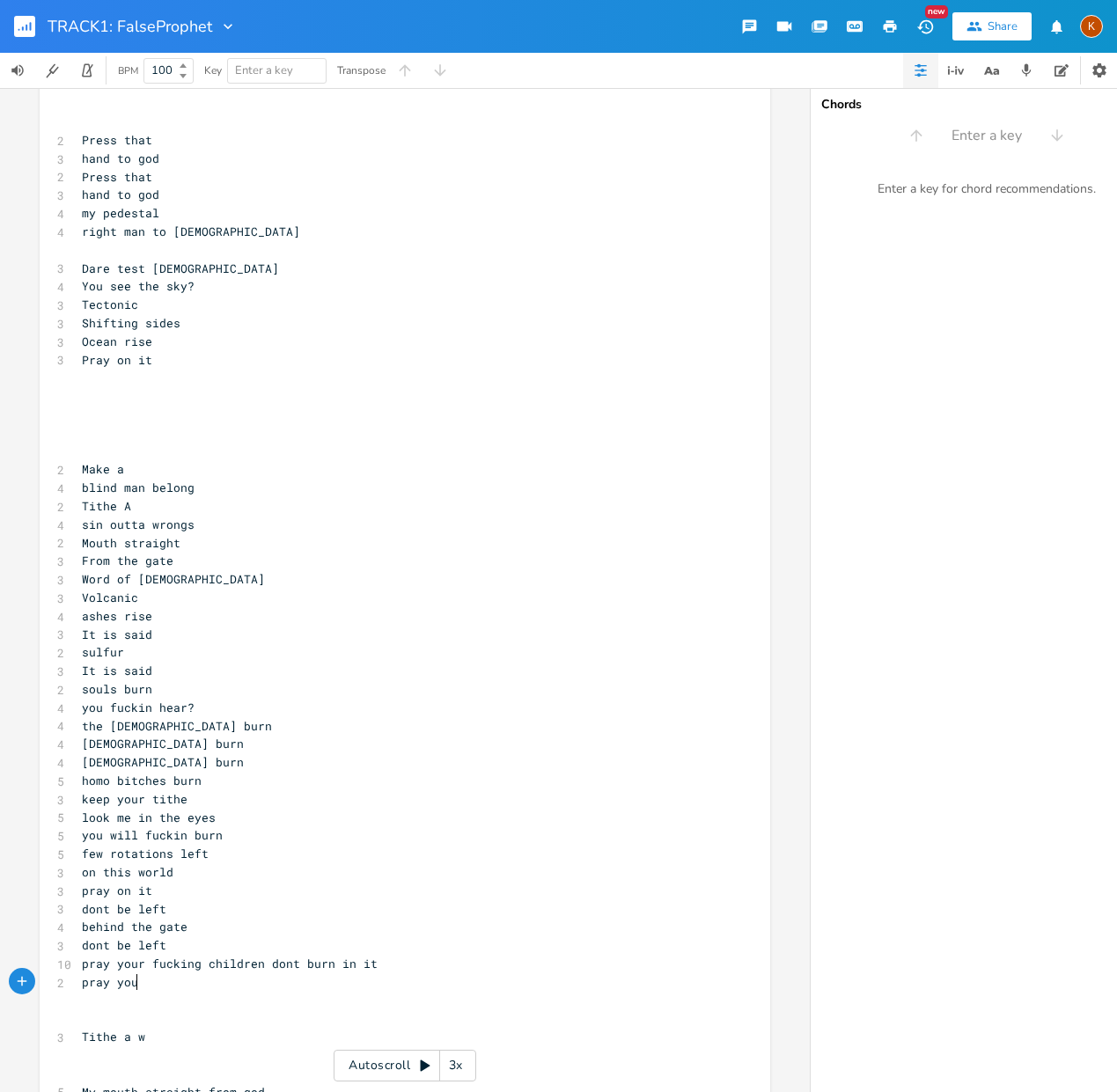
type textarea "pray your"
click at [483, 505] on pre "Tithe A" at bounding box center [396, 506] width 635 height 19
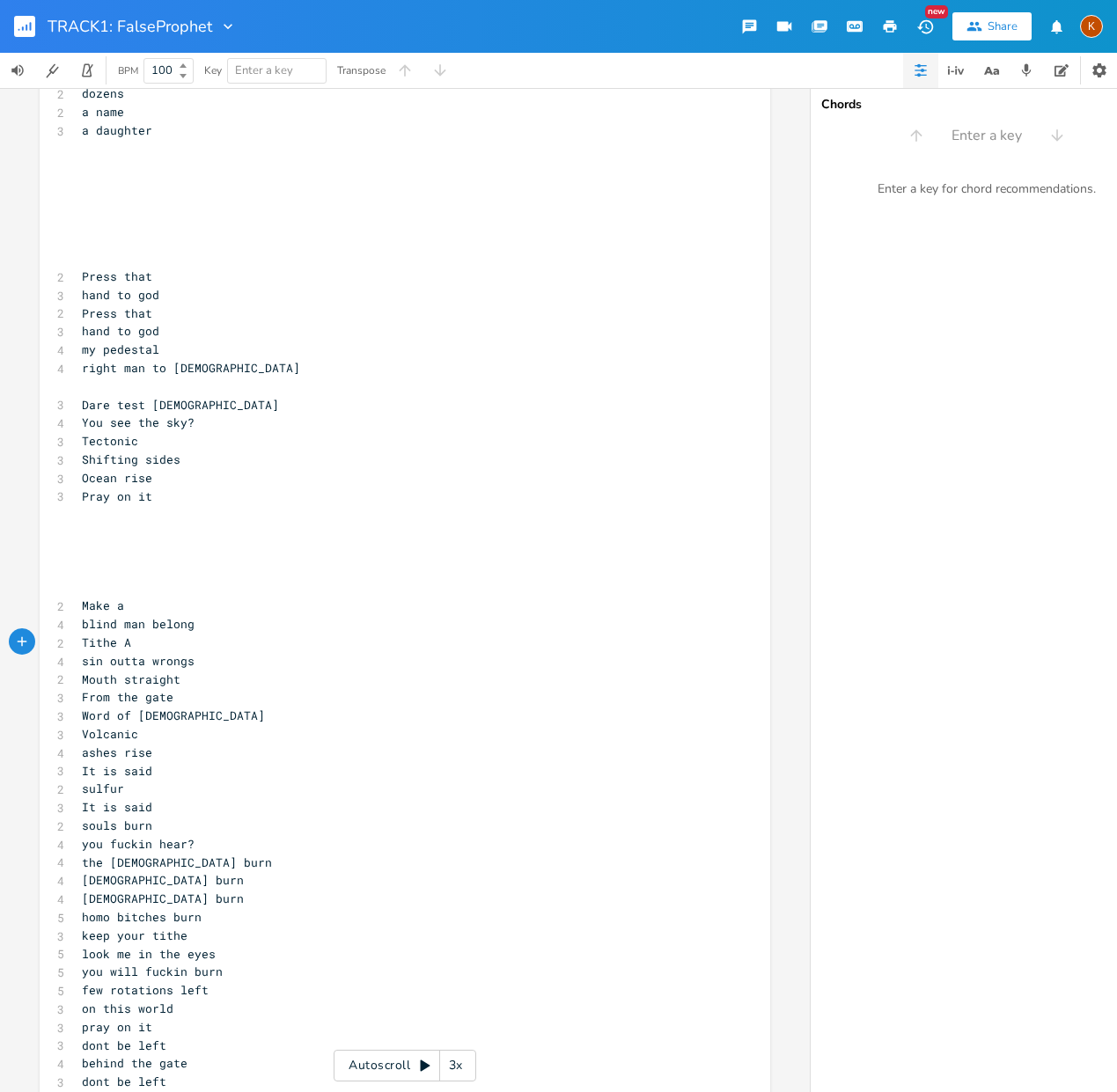
scroll to position [0, 0]
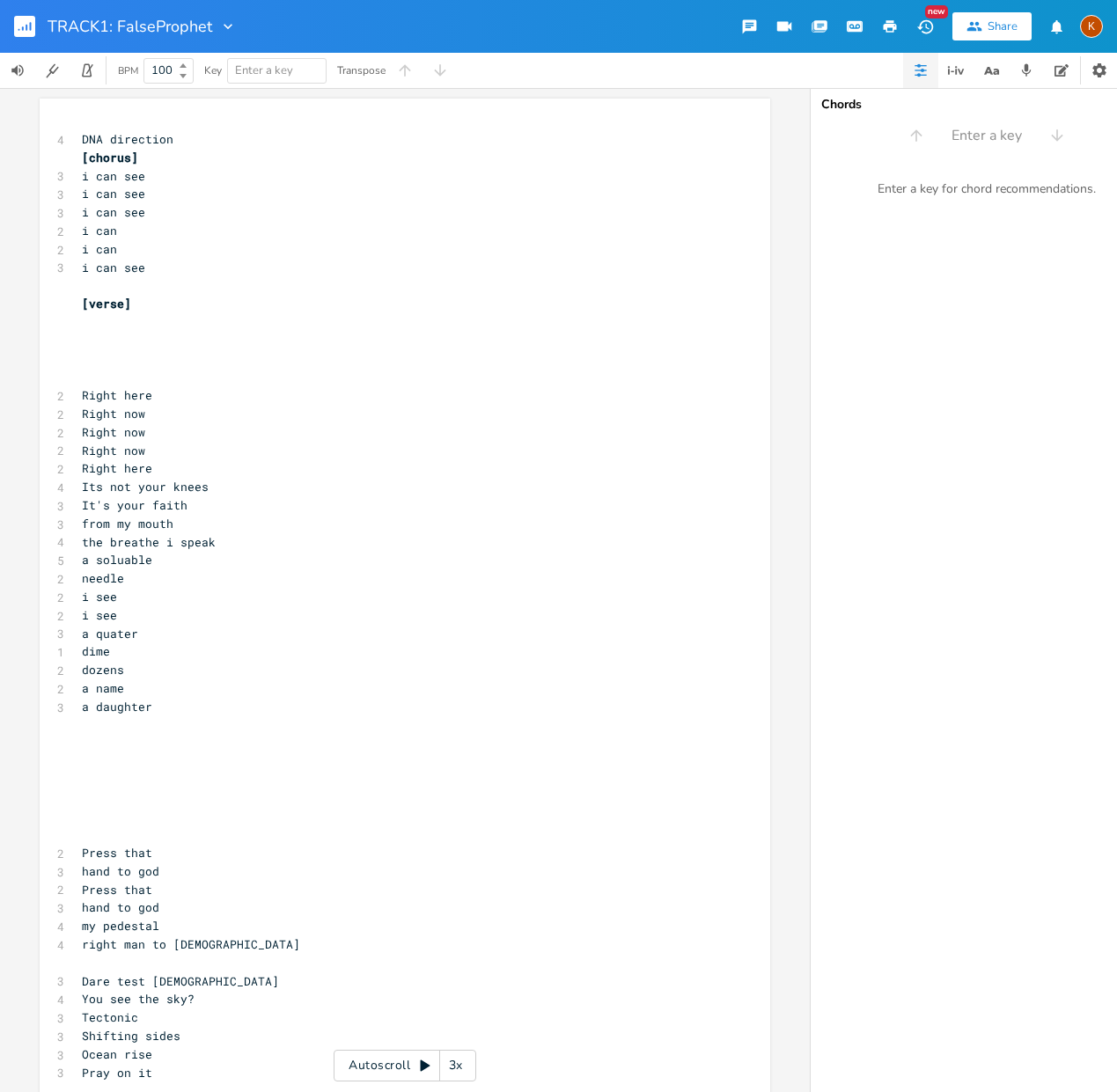
click at [155, 216] on pre "i can see" at bounding box center [396, 213] width 635 height 19
drag, startPoint x: 150, startPoint y: 214, endPoint x: 75, endPoint y: 213, distance: 75.0
click at [78, 213] on pre "i can see" at bounding box center [396, 213] width 635 height 19
type textarea "i can see"
click at [337, 218] on pre "i can see" at bounding box center [396, 213] width 635 height 19
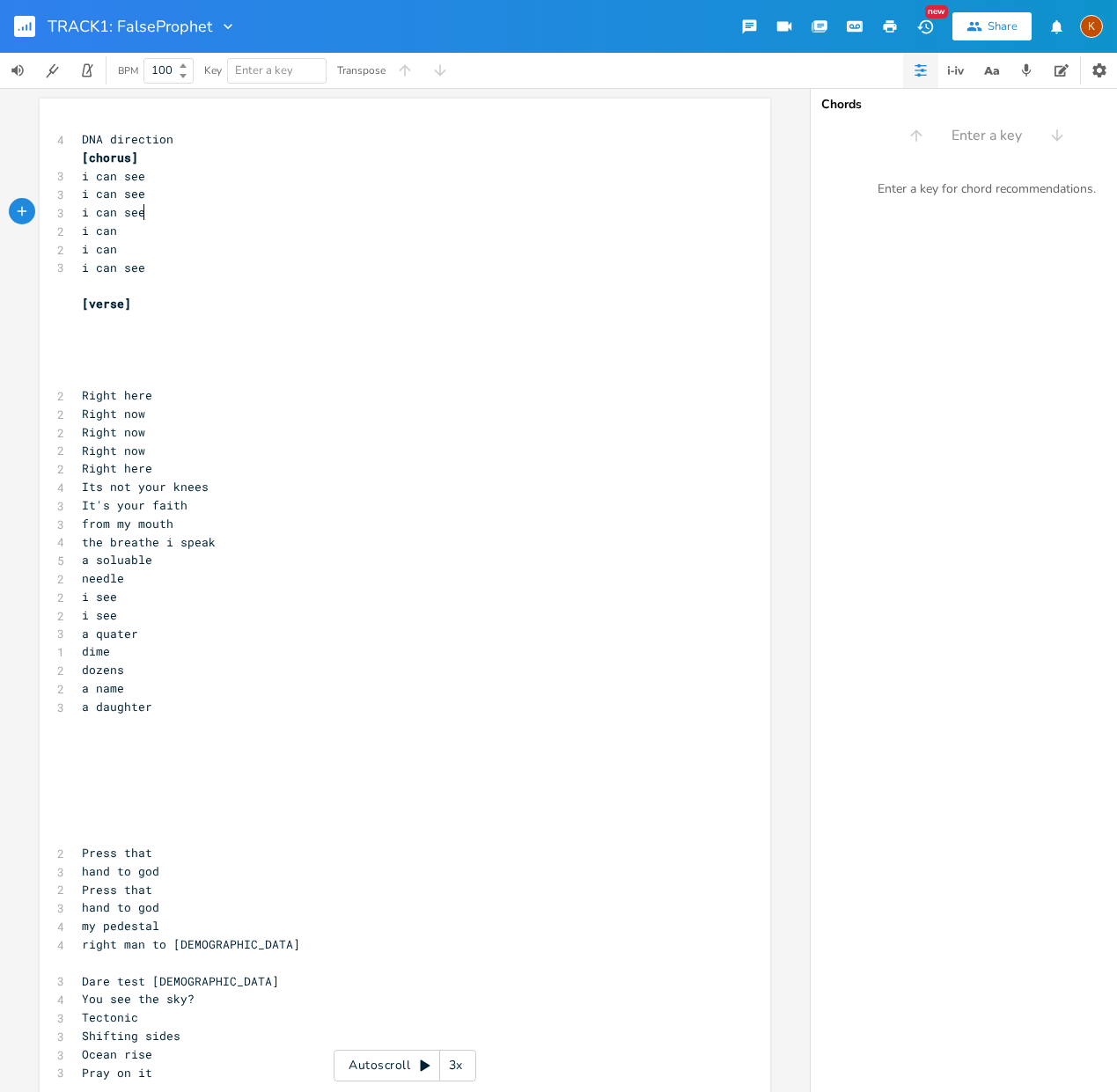
click at [140, 298] on pre "[verse]" at bounding box center [396, 305] width 635 height 19
click at [125, 351] on pre "​" at bounding box center [396, 360] width 635 height 19
click at [86, 284] on pre "​" at bounding box center [396, 286] width 635 height 19
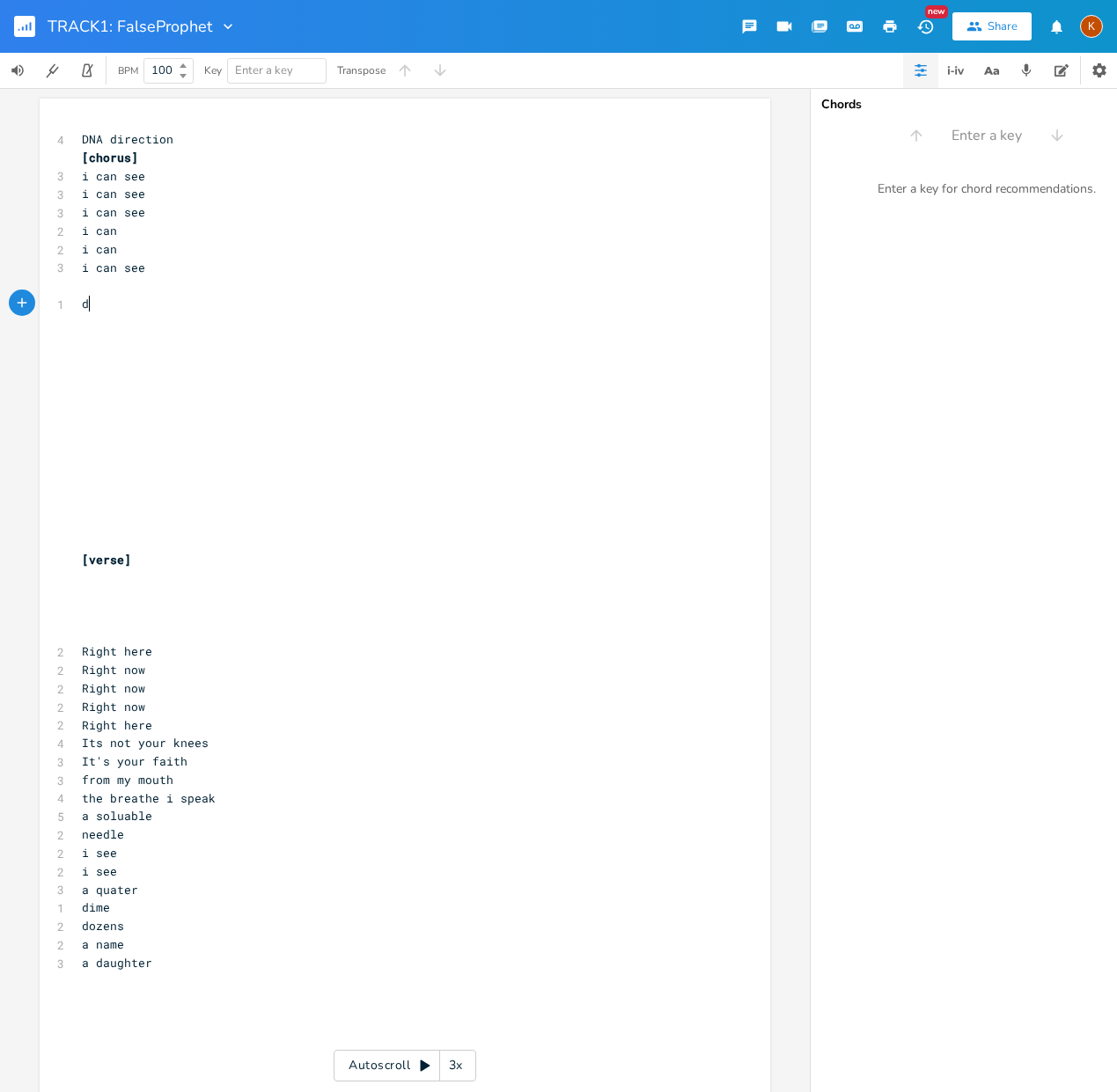
scroll to position [0, 15]
type textarea "dis"
type textarea "i see a stee"
type textarea "reet name"
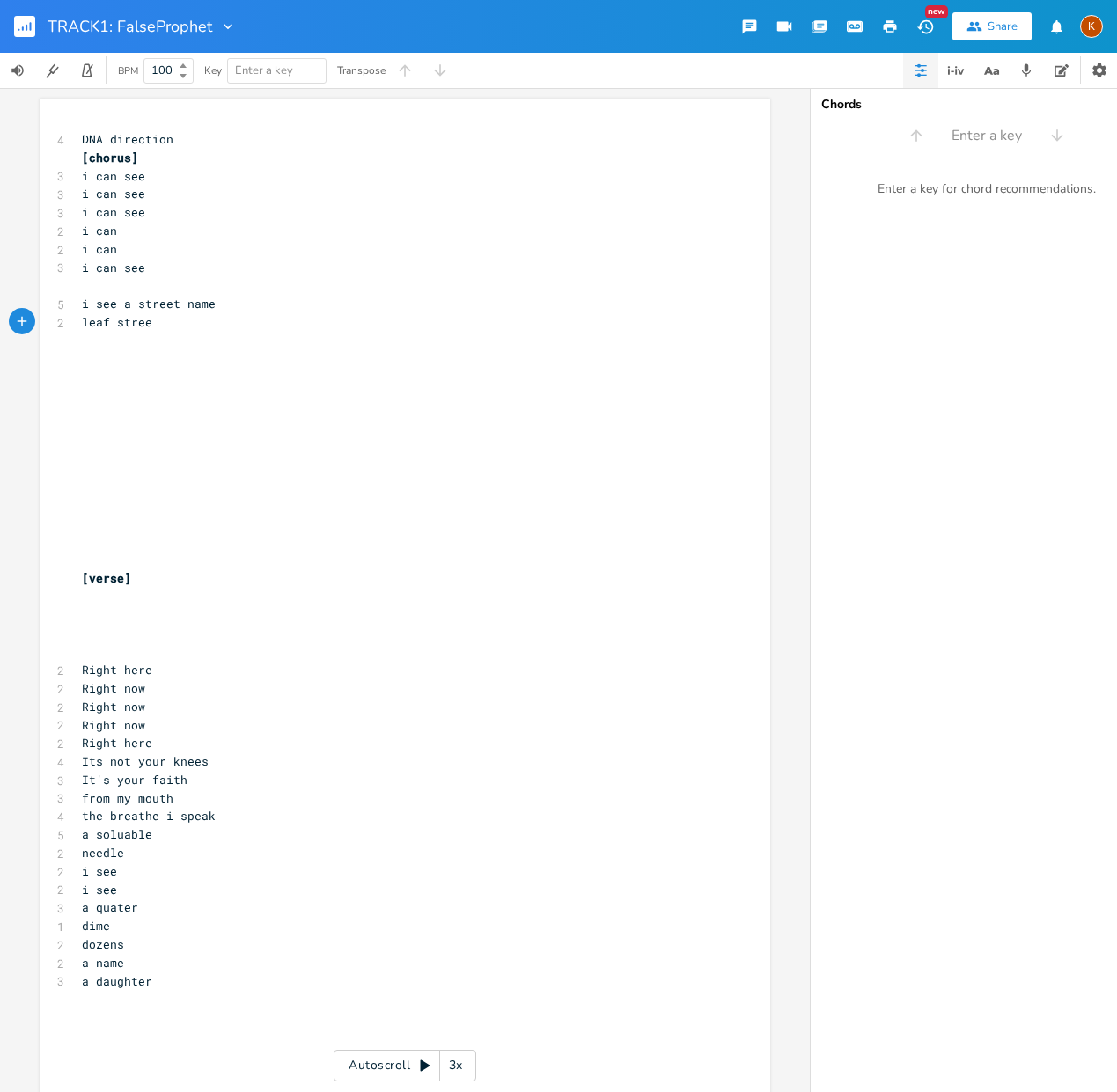
scroll to position [0, 52]
type textarea "leaf street"
click at [140, 211] on pre "i can see" at bounding box center [396, 213] width 635 height 19
type textarea "see"
click at [140, 211] on pre "i can see" at bounding box center [396, 213] width 635 height 19
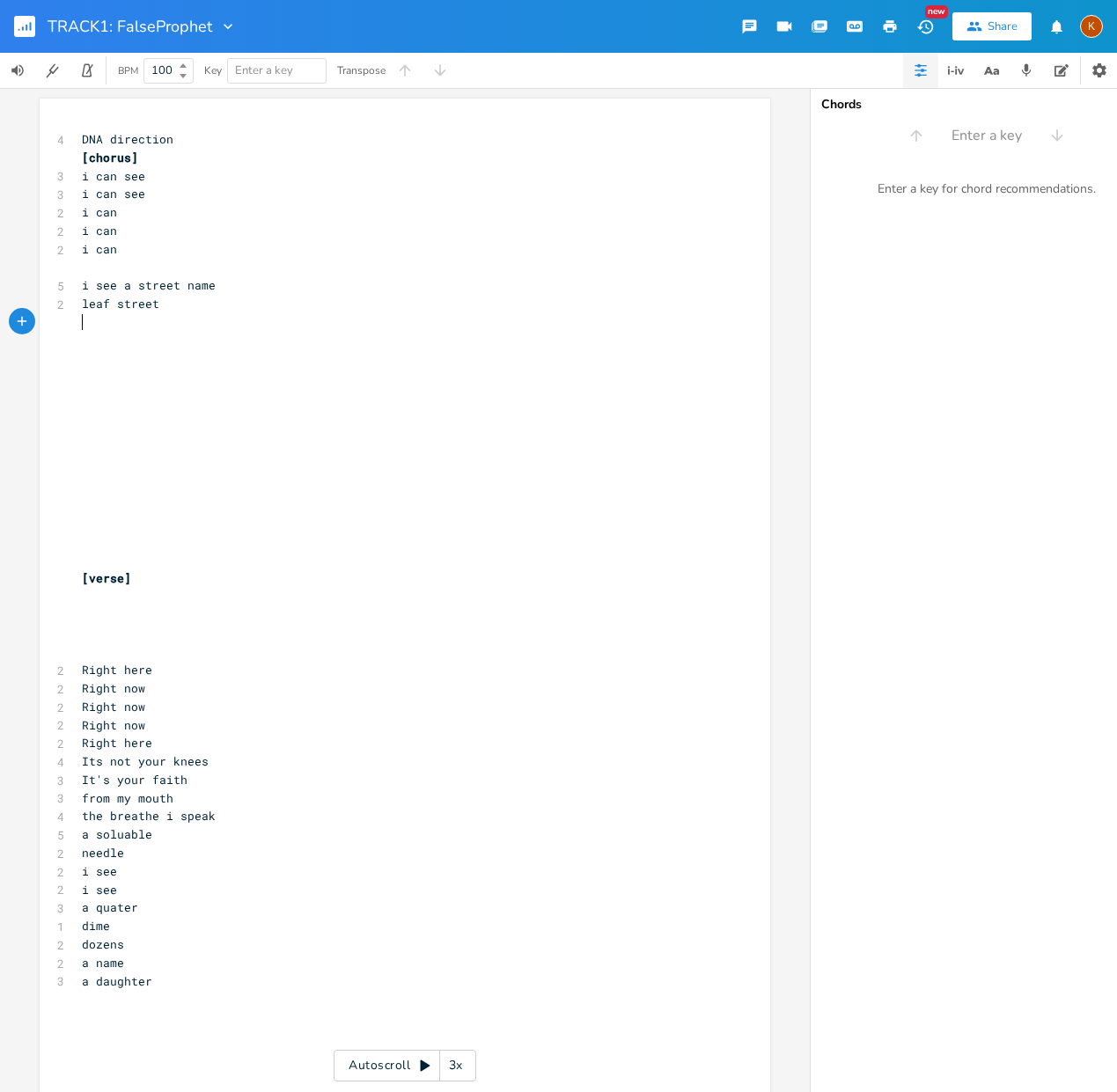
click at [232, 323] on pre "​" at bounding box center [396, 323] width 635 height 19
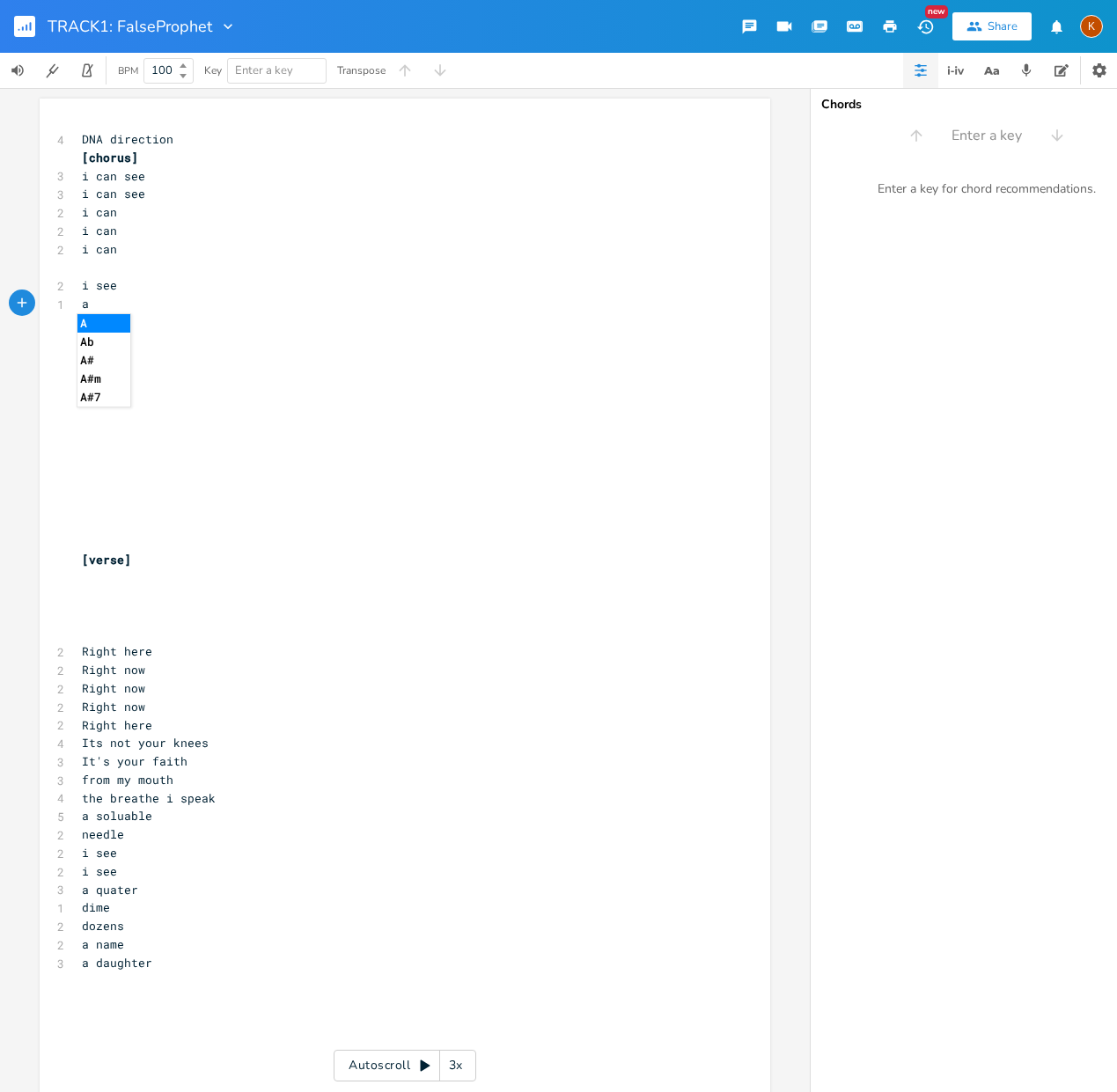
type textarea "asty"
type textarea "street name"
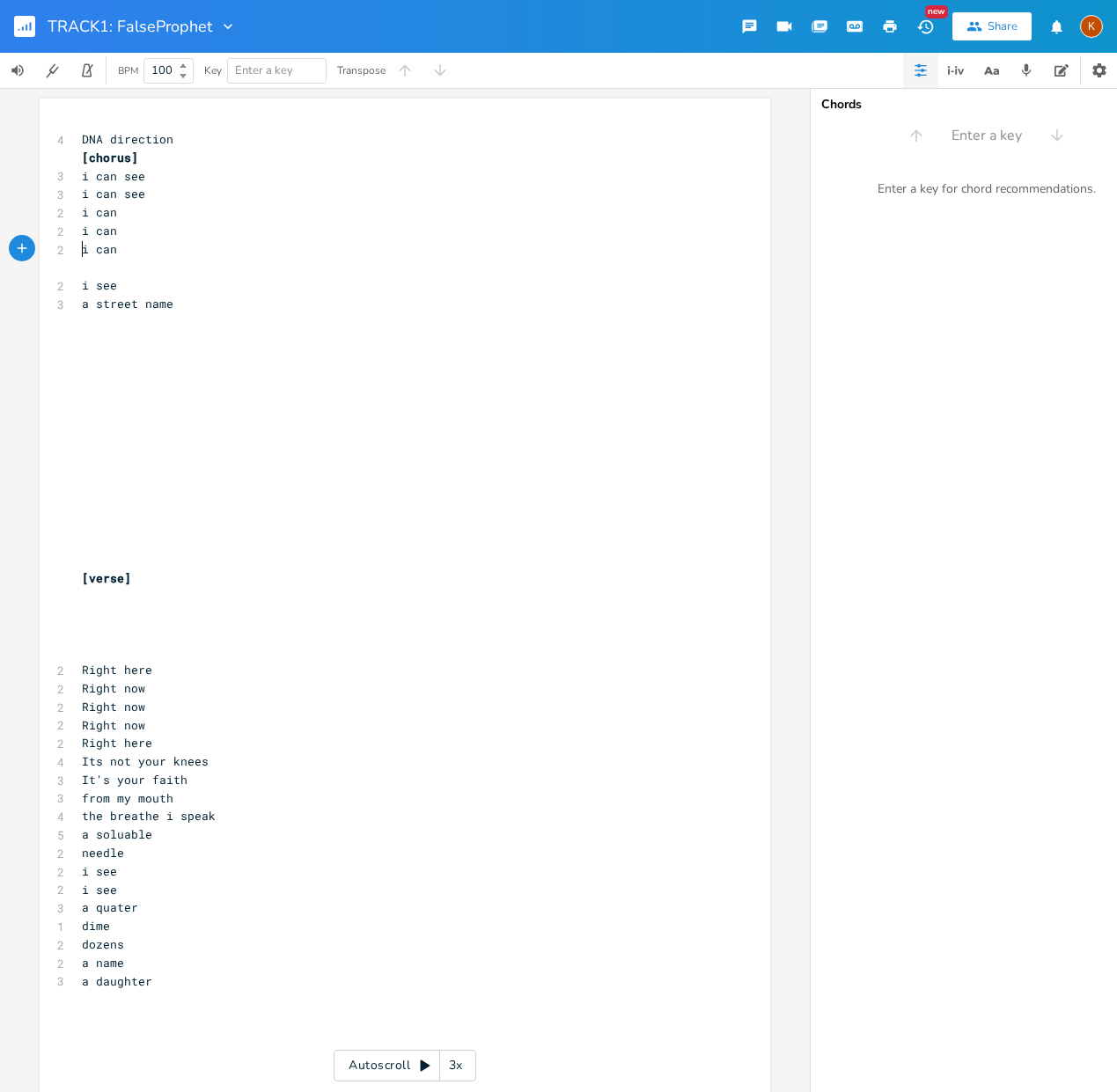
click at [110, 332] on pre "​" at bounding box center [396, 341] width 635 height 19
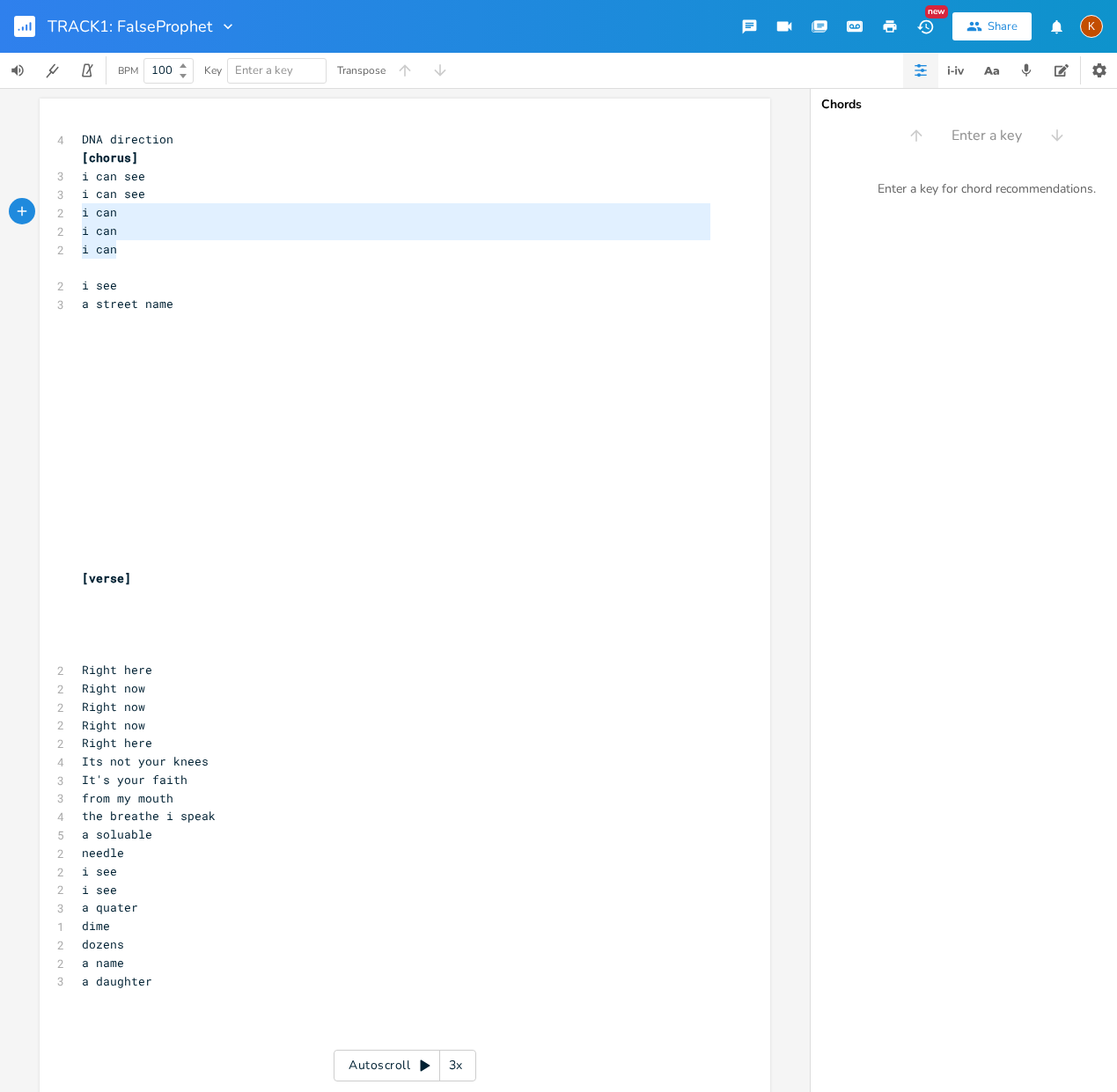
type textarea "[chorus] i can see i can see i can i can i can"
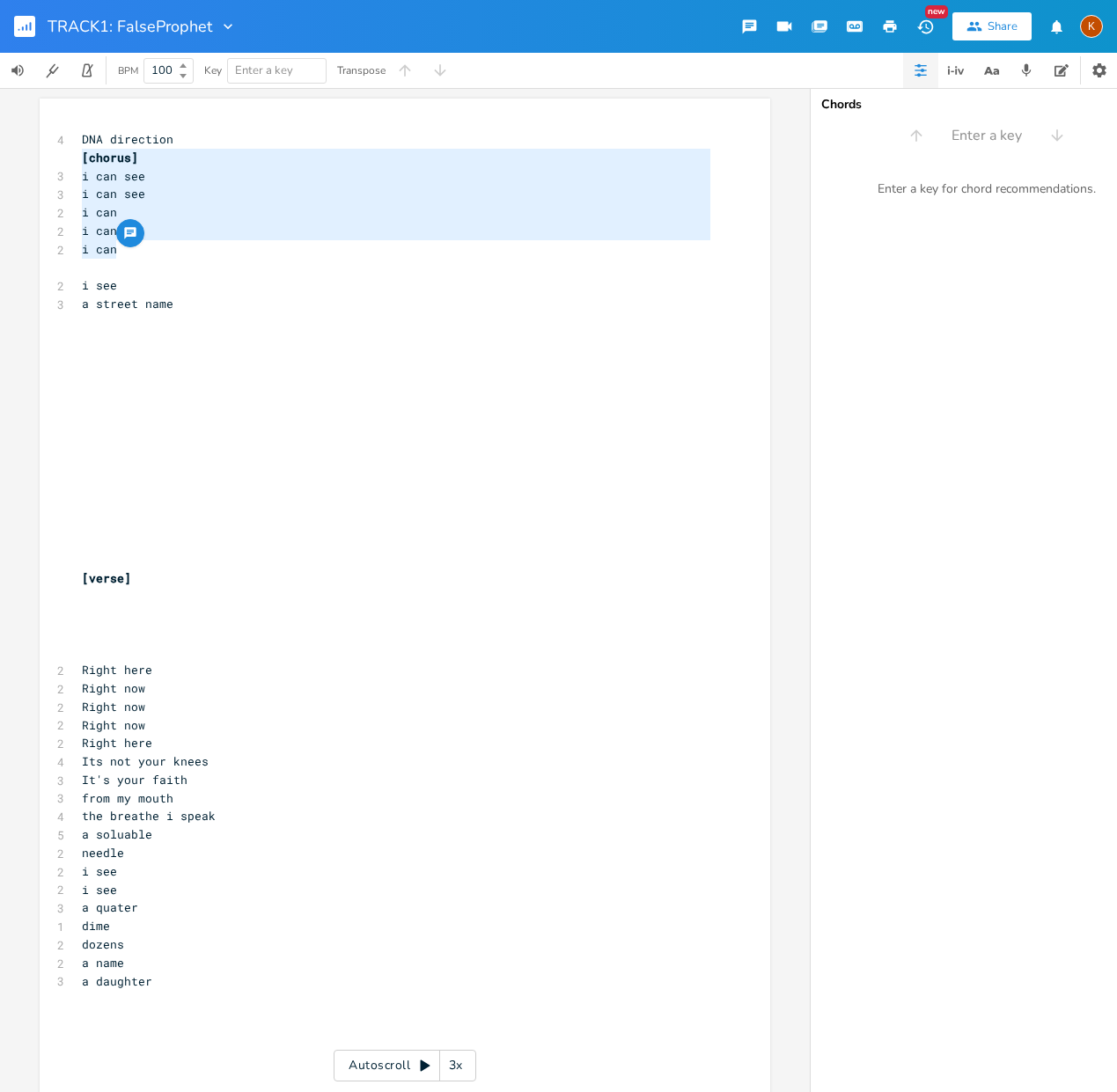
drag, startPoint x: 124, startPoint y: 249, endPoint x: 49, endPoint y: 158, distance: 117.9
click at [162, 258] on pre "​" at bounding box center [396, 268] width 635 height 19
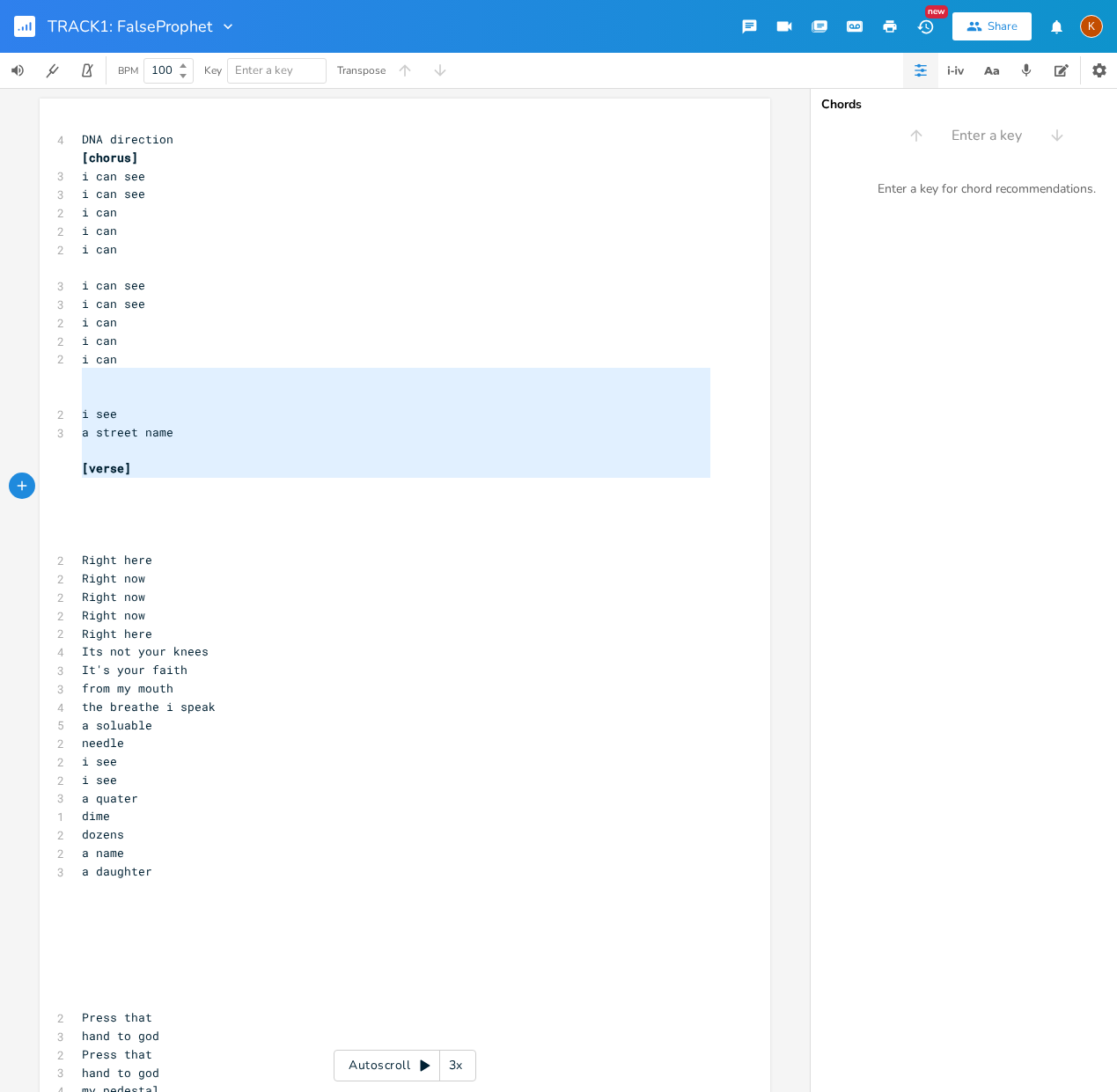
type textarea "i see a street name"
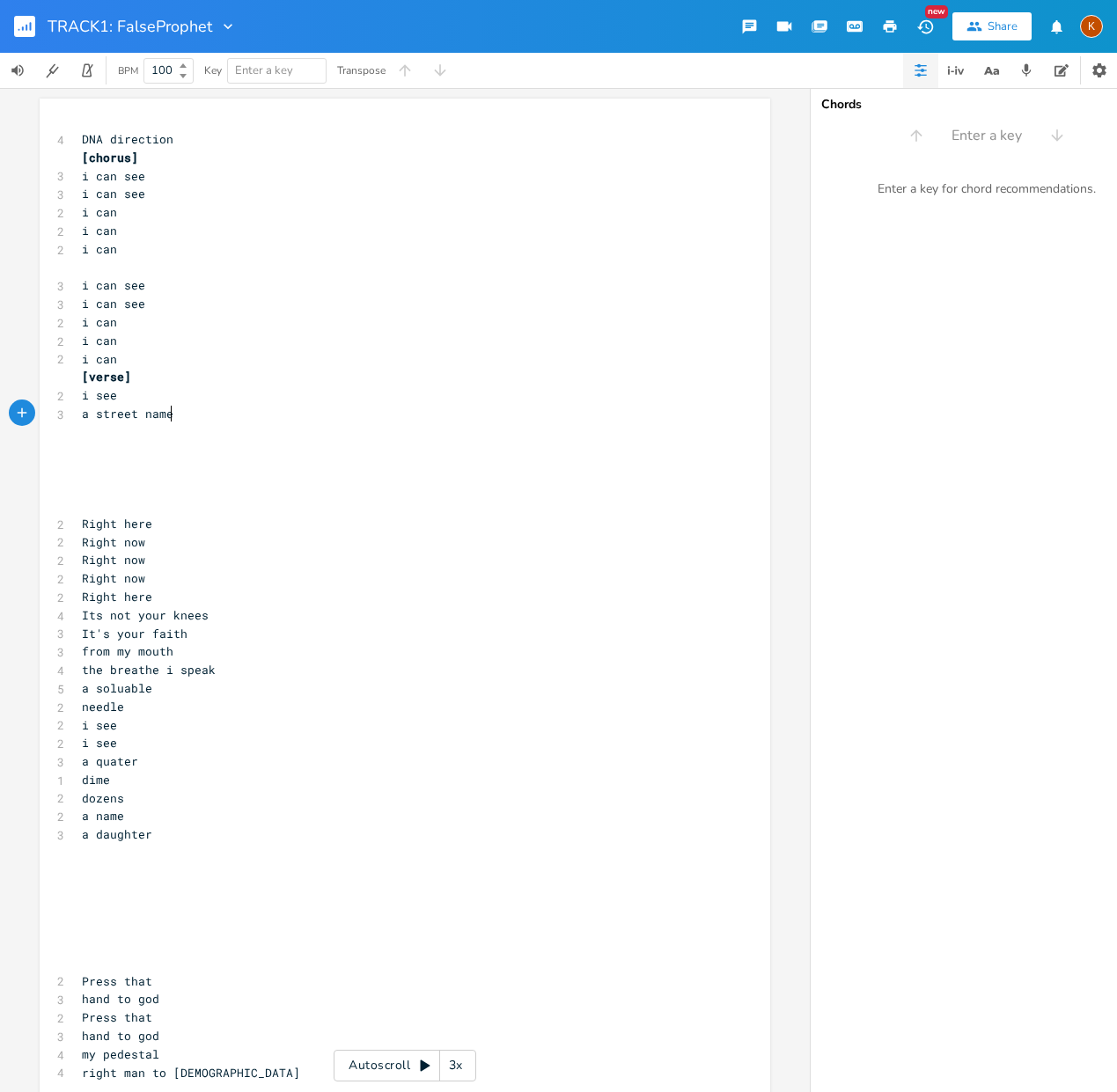
click at [181, 414] on pre "a street name" at bounding box center [396, 414] width 635 height 19
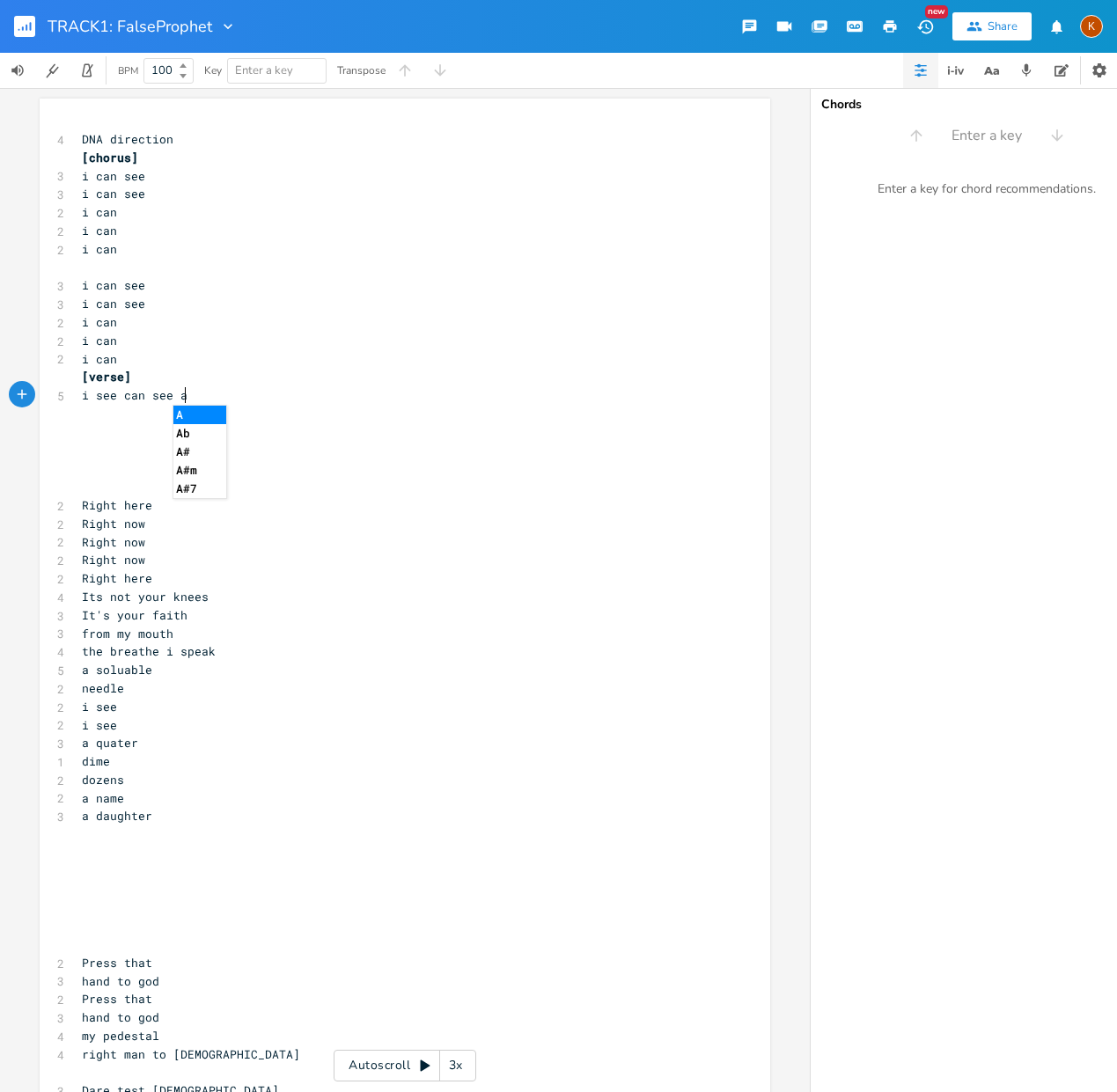
scroll to position [0, 50]
type textarea "can see a oh see no see cdo"
type textarea "doh"
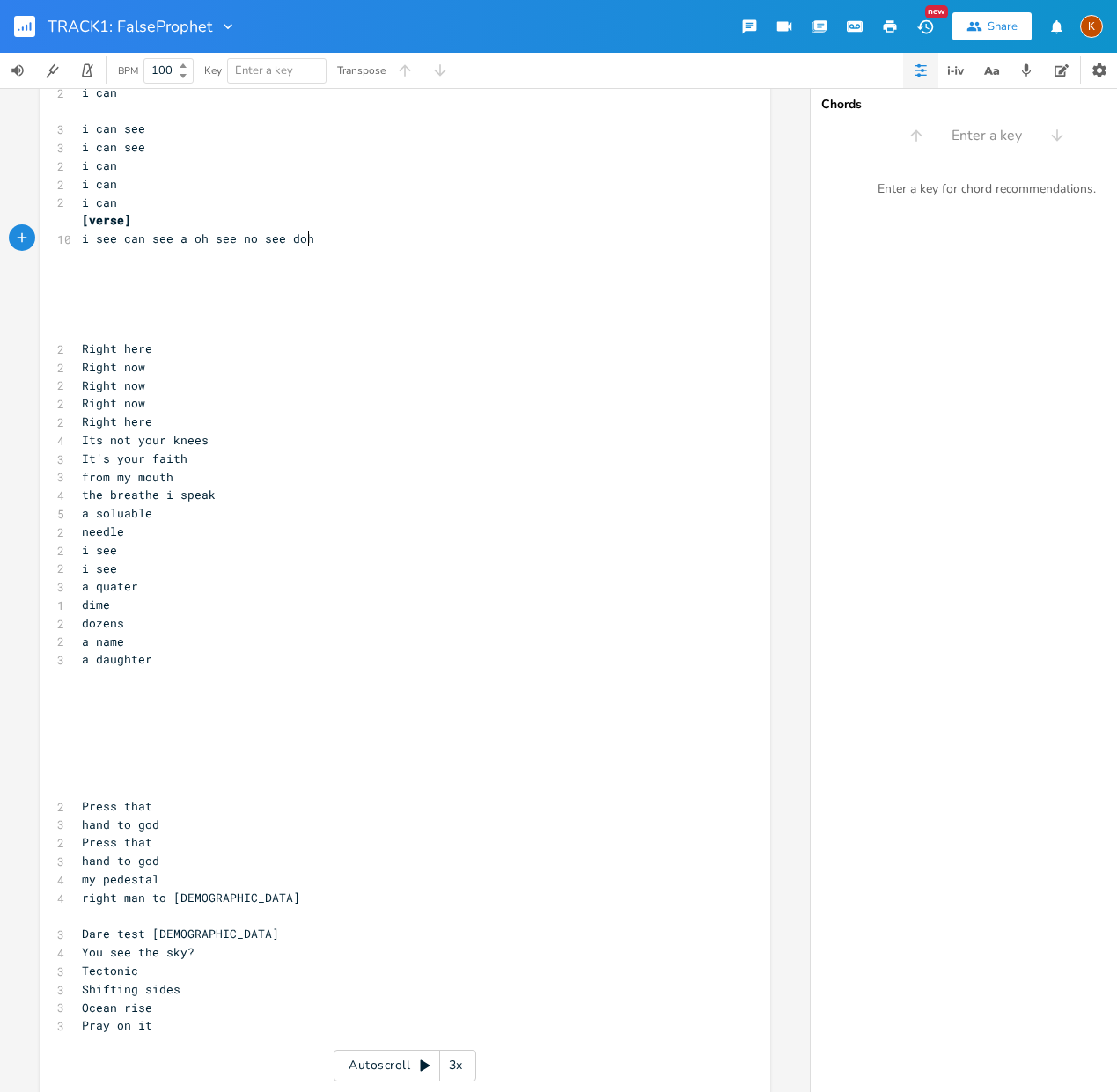
scroll to position [0, 0]
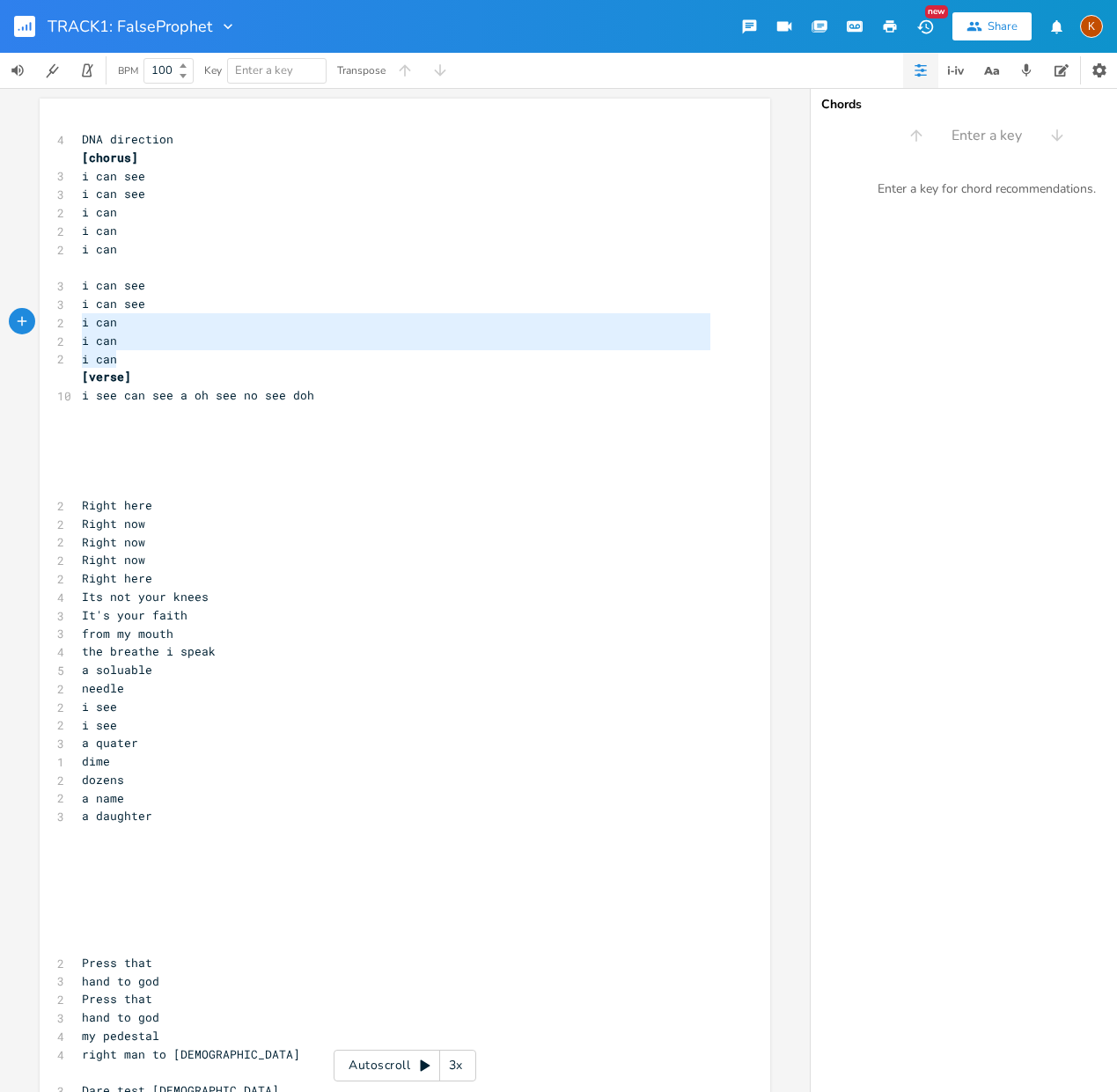
type textarea "i can see i can see i can i can i can"
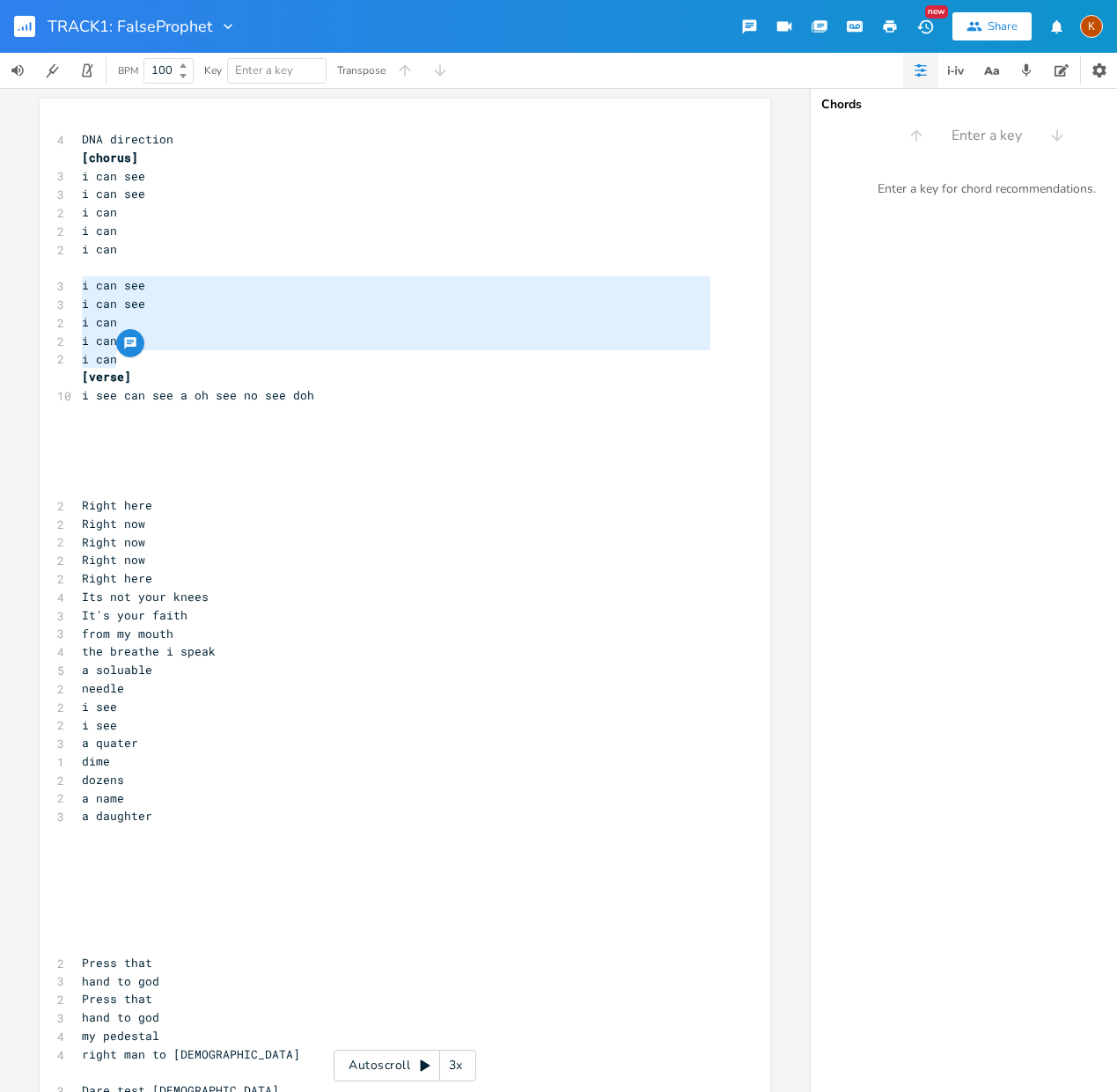
drag, startPoint x: 125, startPoint y: 364, endPoint x: 62, endPoint y: 286, distance: 100.3
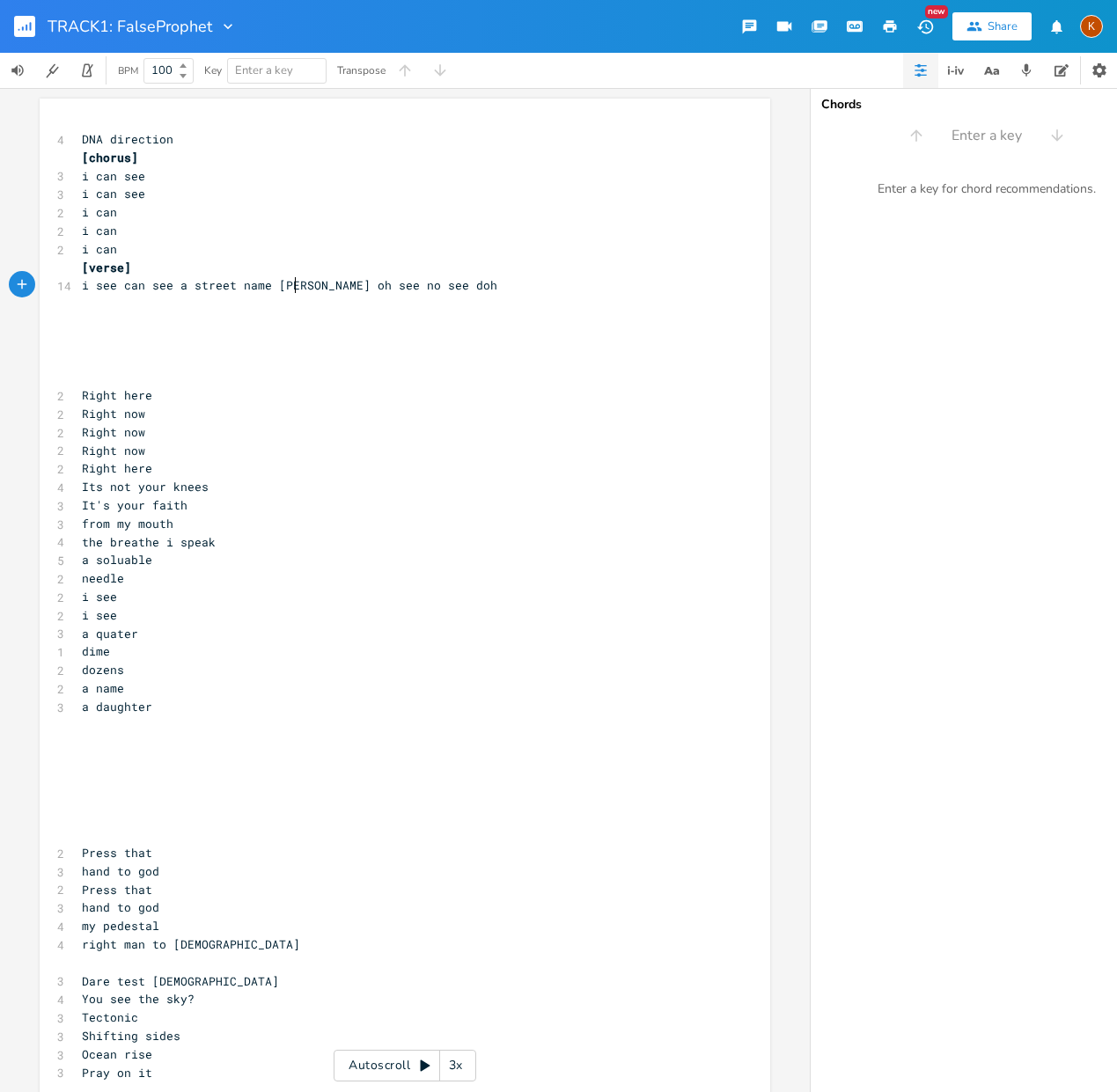
scroll to position [0, 90]
type textarea "a street name corn"
type textarea "a oh see no see doh"
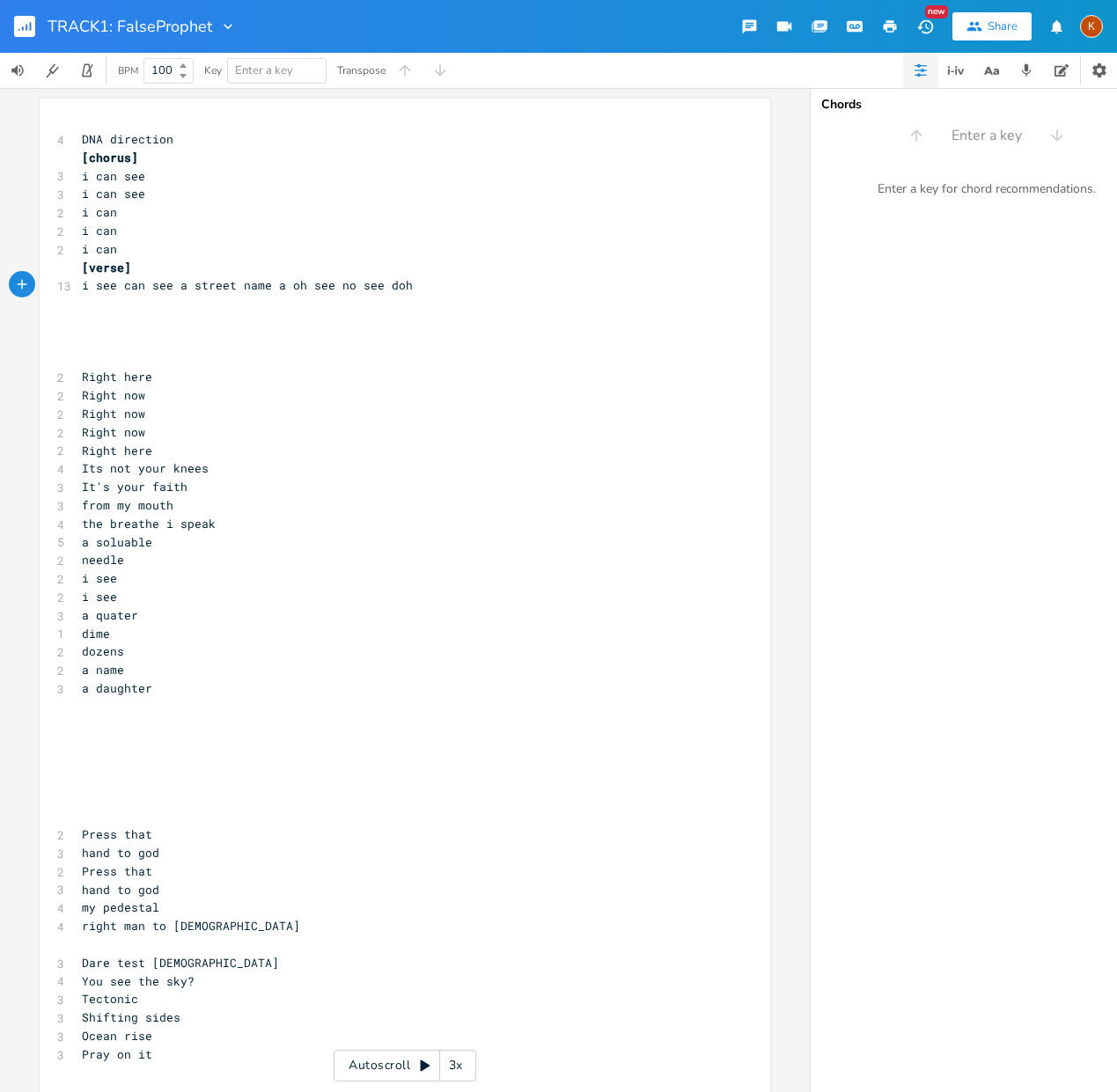
type textarea "a oh see no see doh"
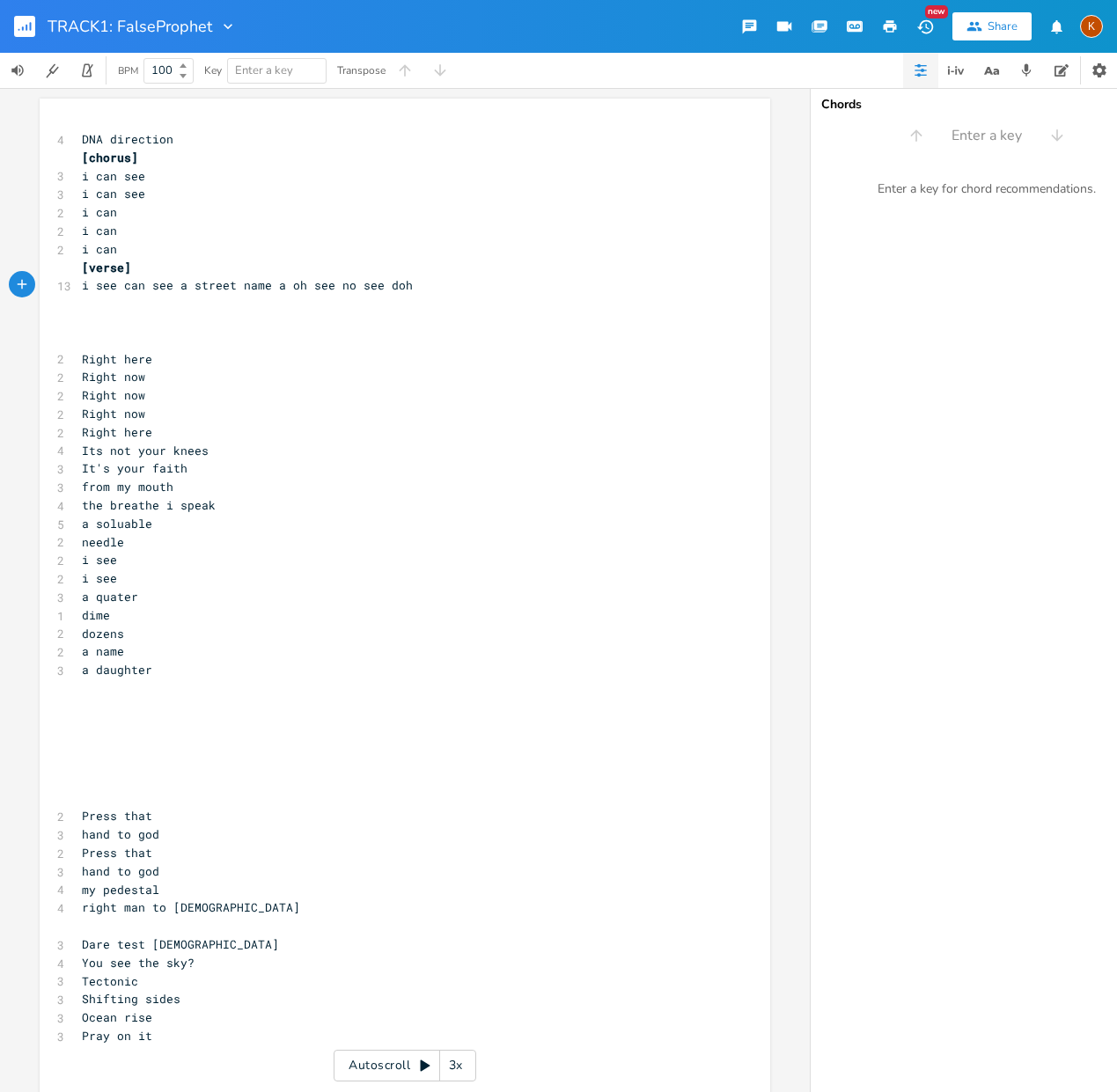
type textarea "a oh see no see doh"
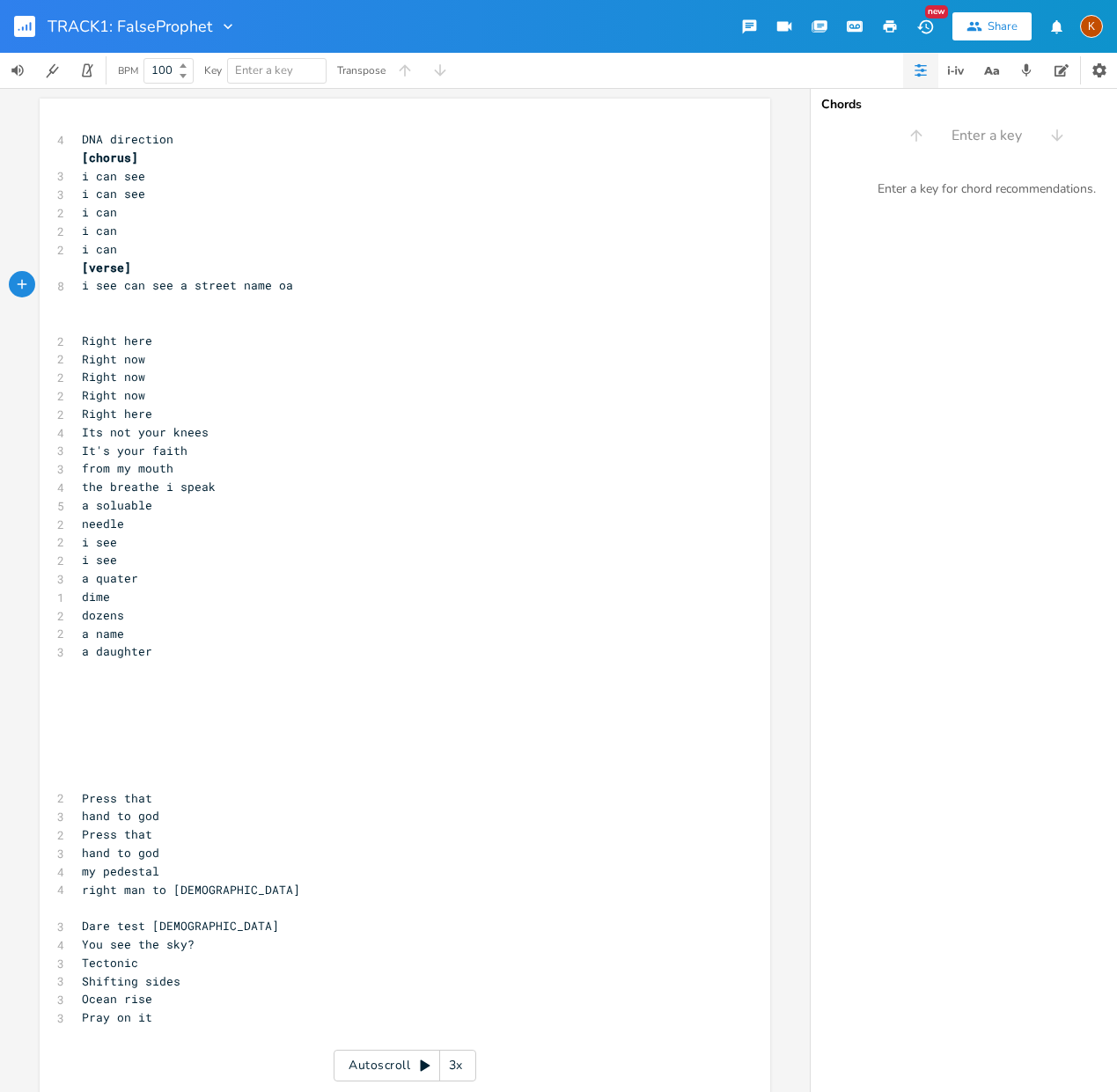
type textarea "oa="
type textarea "k street"
type textarea "t no"
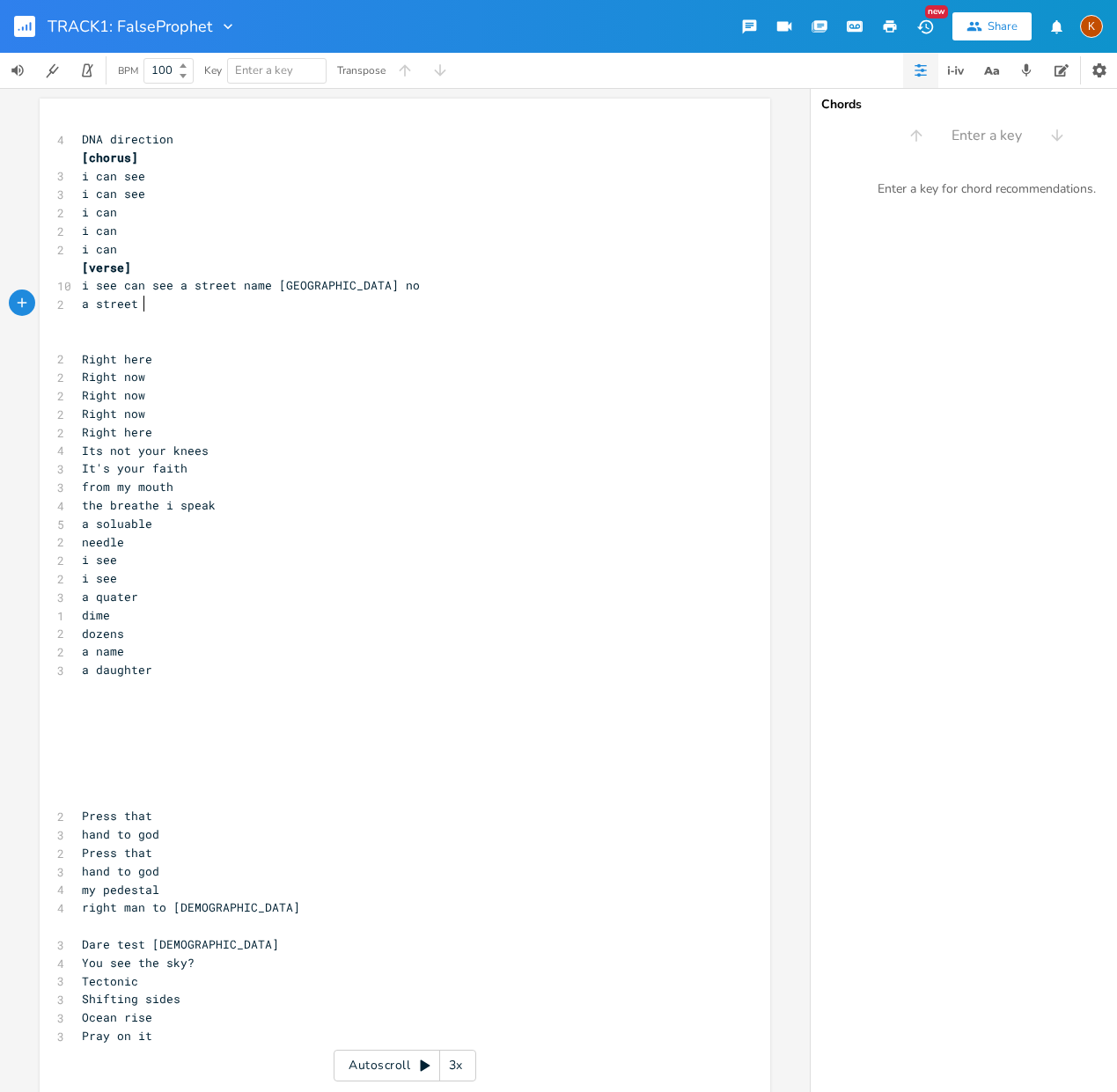
scroll to position [0, 42]
type textarea "a street with th ename"
type textarea "e name near [GEOGRAPHIC_DATA] a gated home"
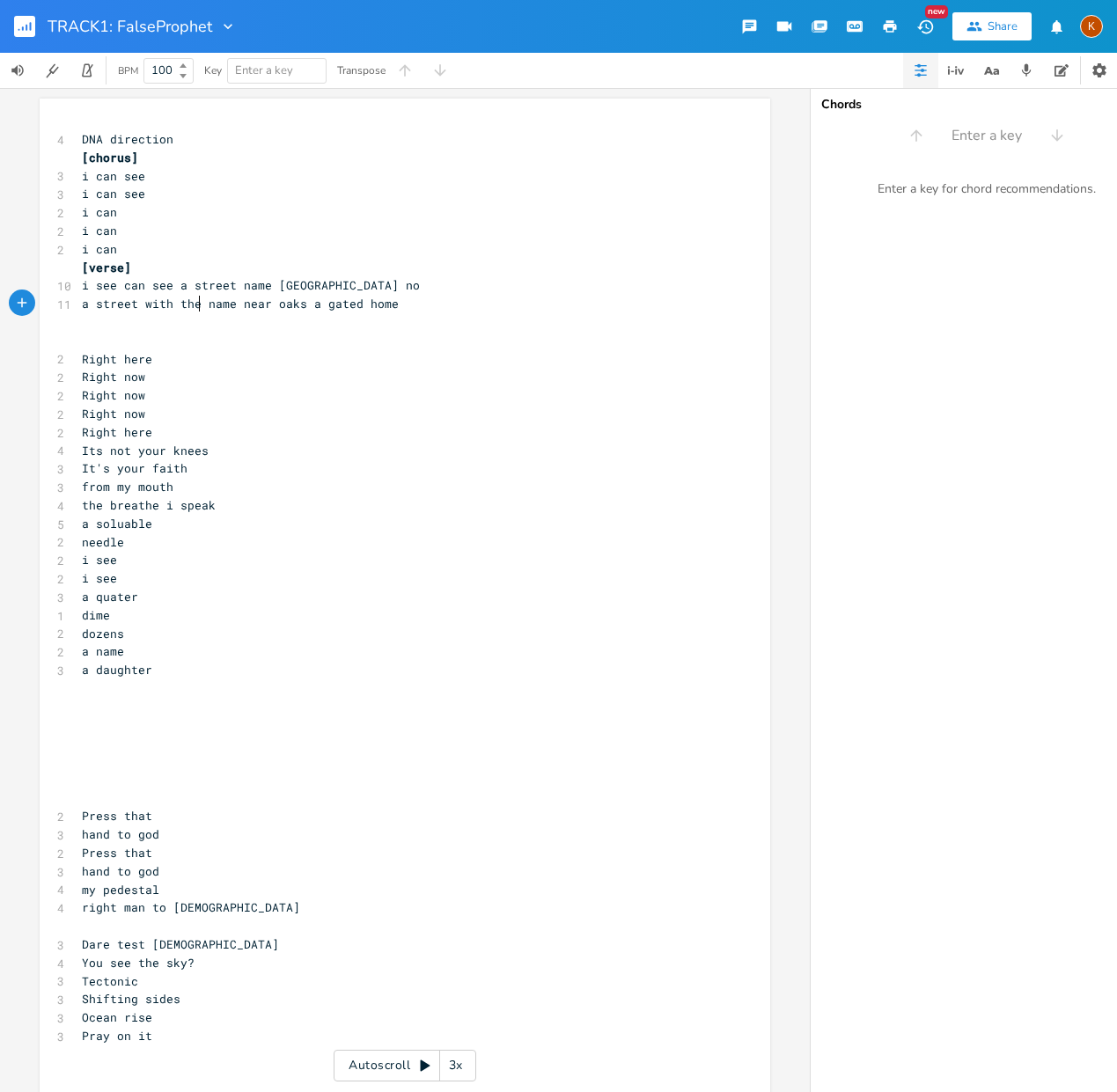
click at [195, 311] on pre "a street with the name near oaks a gated home" at bounding box center [396, 305] width 635 height 19
type textarea "maed"
type textarea "named"
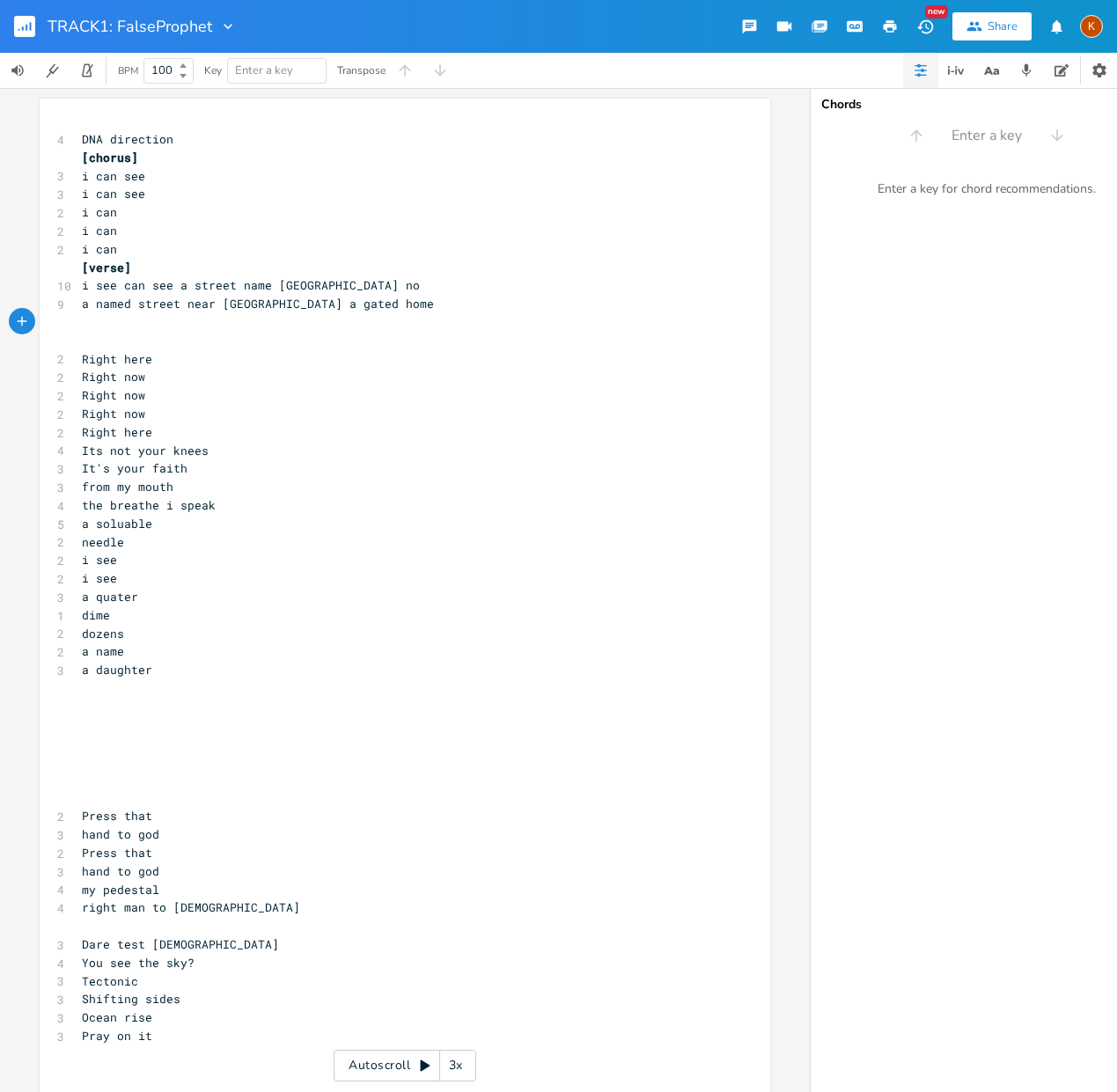
type textarea "t"
click at [169, 297] on span "a named street near [GEOGRAPHIC_DATA] a gated home" at bounding box center [257, 304] width 352 height 16
type textarea "tree"
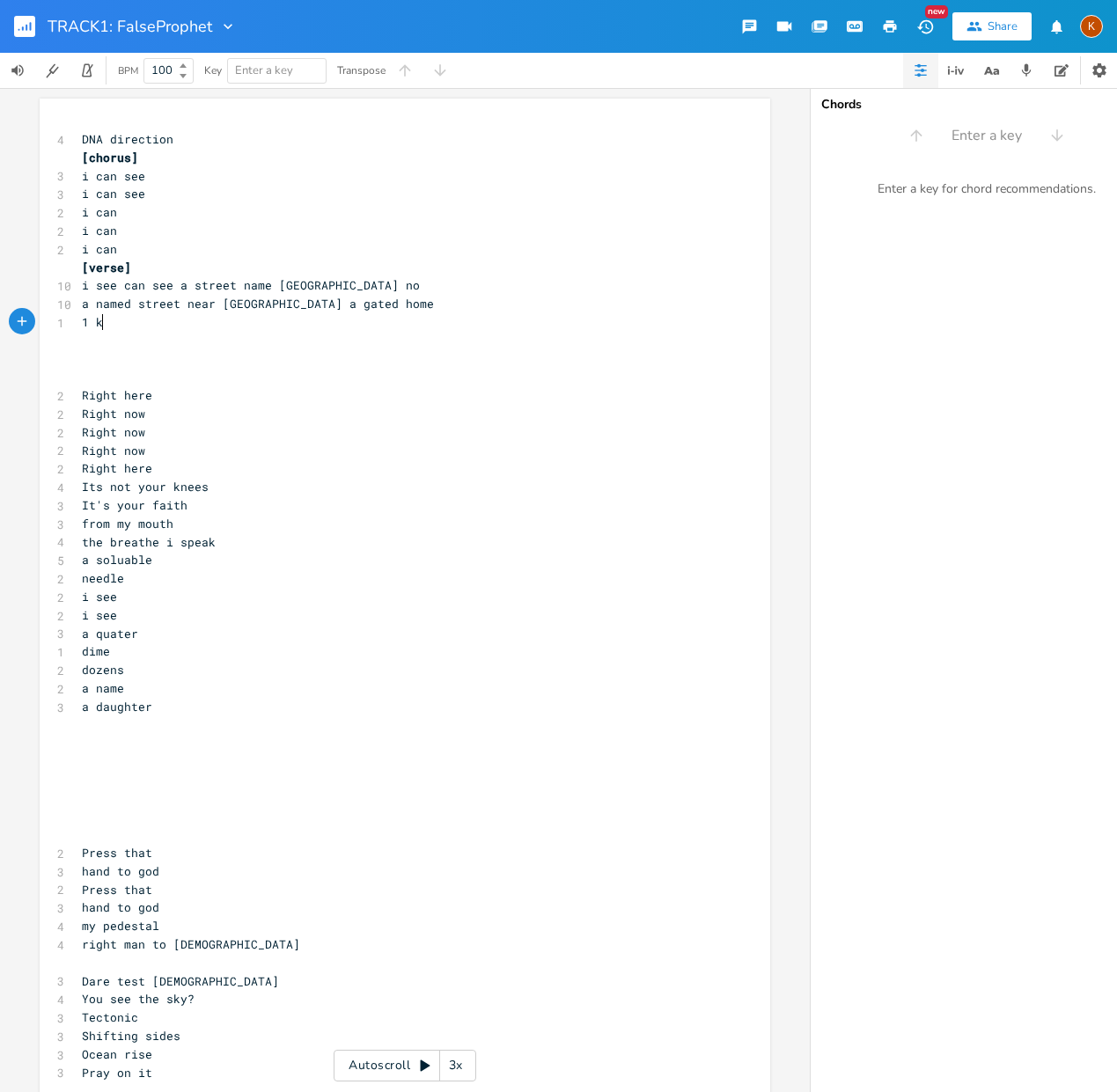
type textarea "1 kd"
type textarea "id"
type textarea ", 2 kid,"
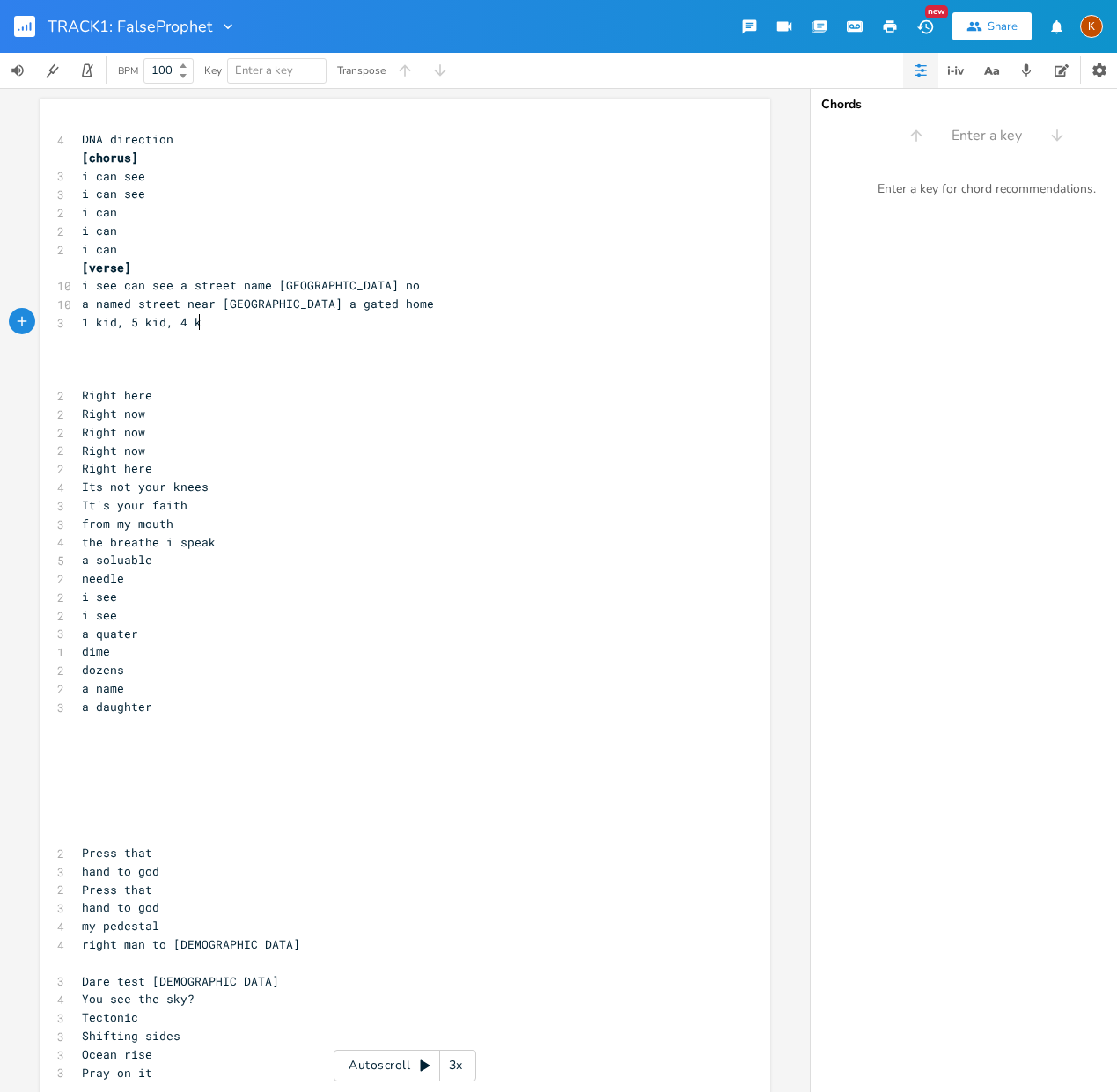
type textarea "5 kid, 4 kids"
type textarea "one"
type textarea "five"
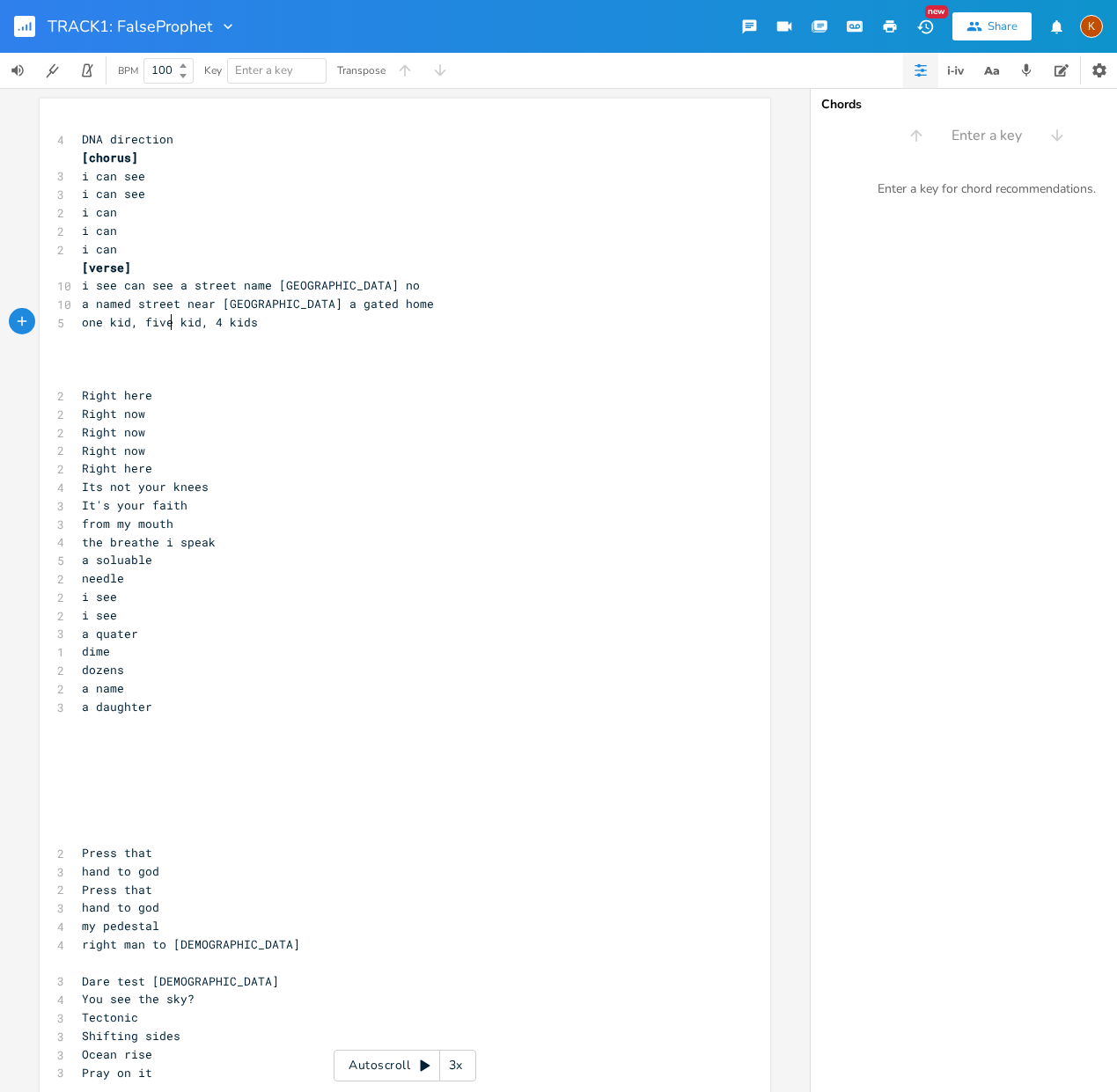
scroll to position [0, 19]
type textarea "s"
type textarea "four"
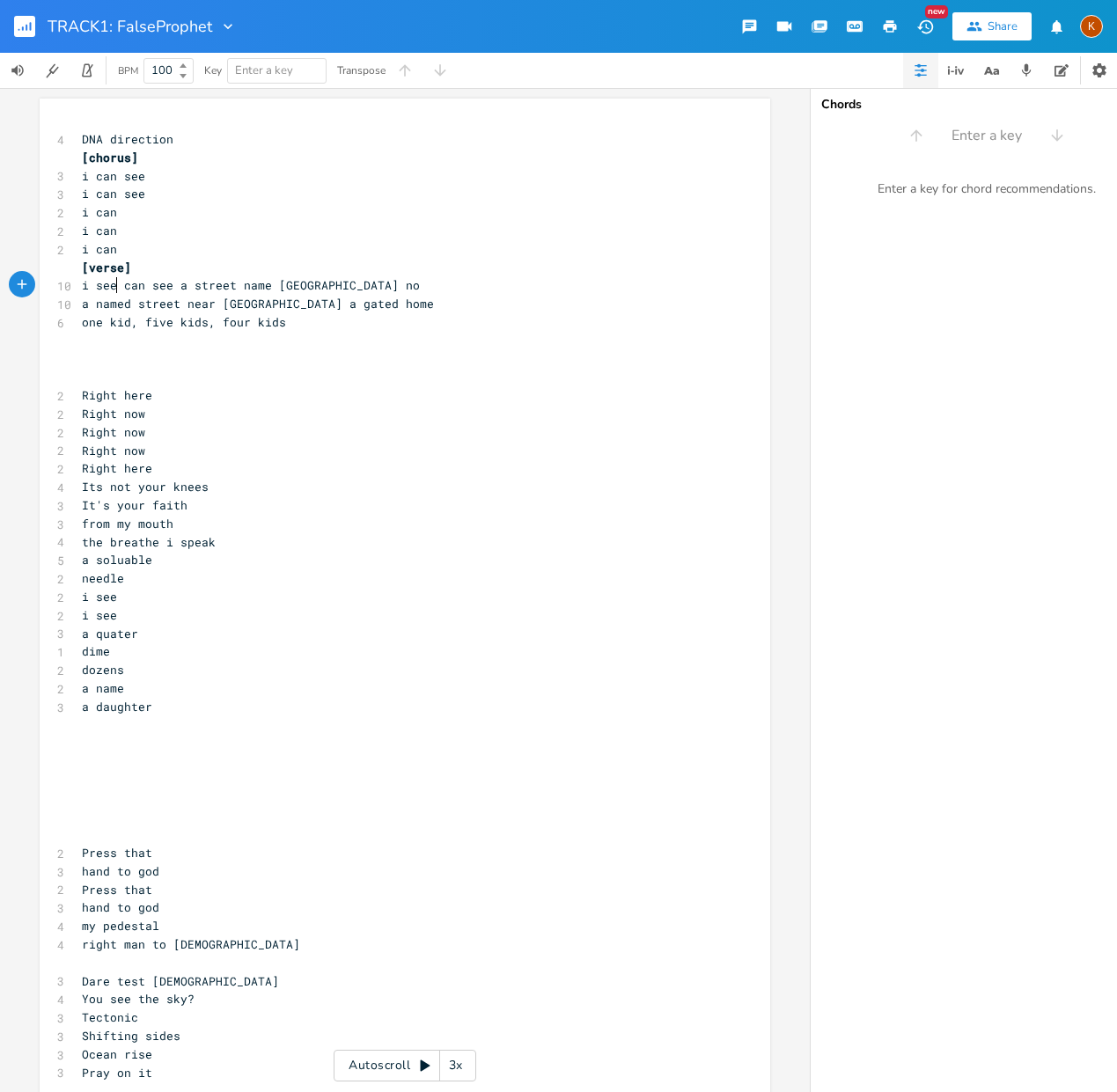
drag, startPoint x: 112, startPoint y: 290, endPoint x: 123, endPoint y: 281, distance: 14.2
click at [112, 290] on span "i see can see a street name [GEOGRAPHIC_DATA] no" at bounding box center [251, 285] width 337 height 16
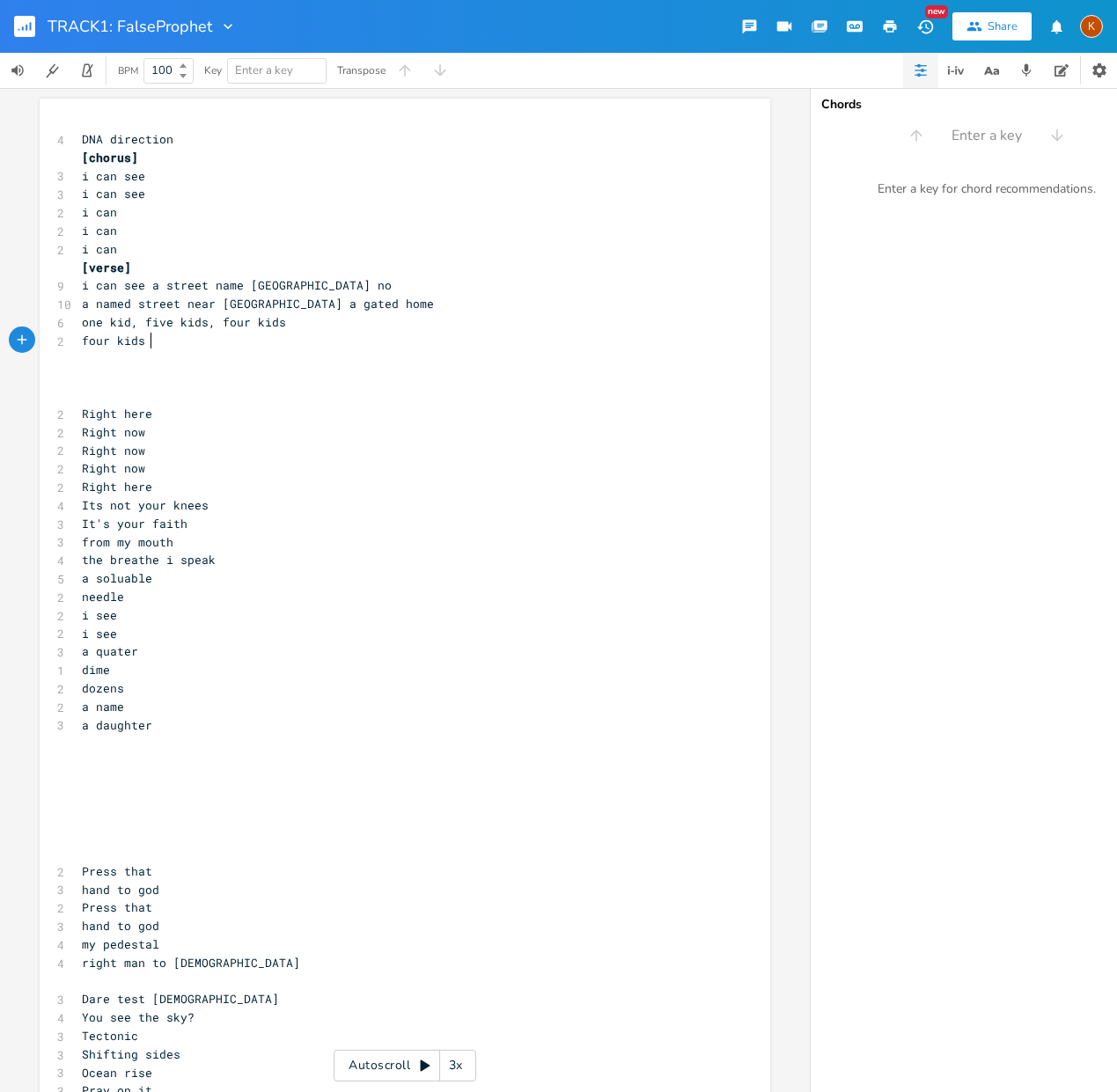
scroll to position [0, 57]
type textarea "four kids a"
type textarea ", a gated home"
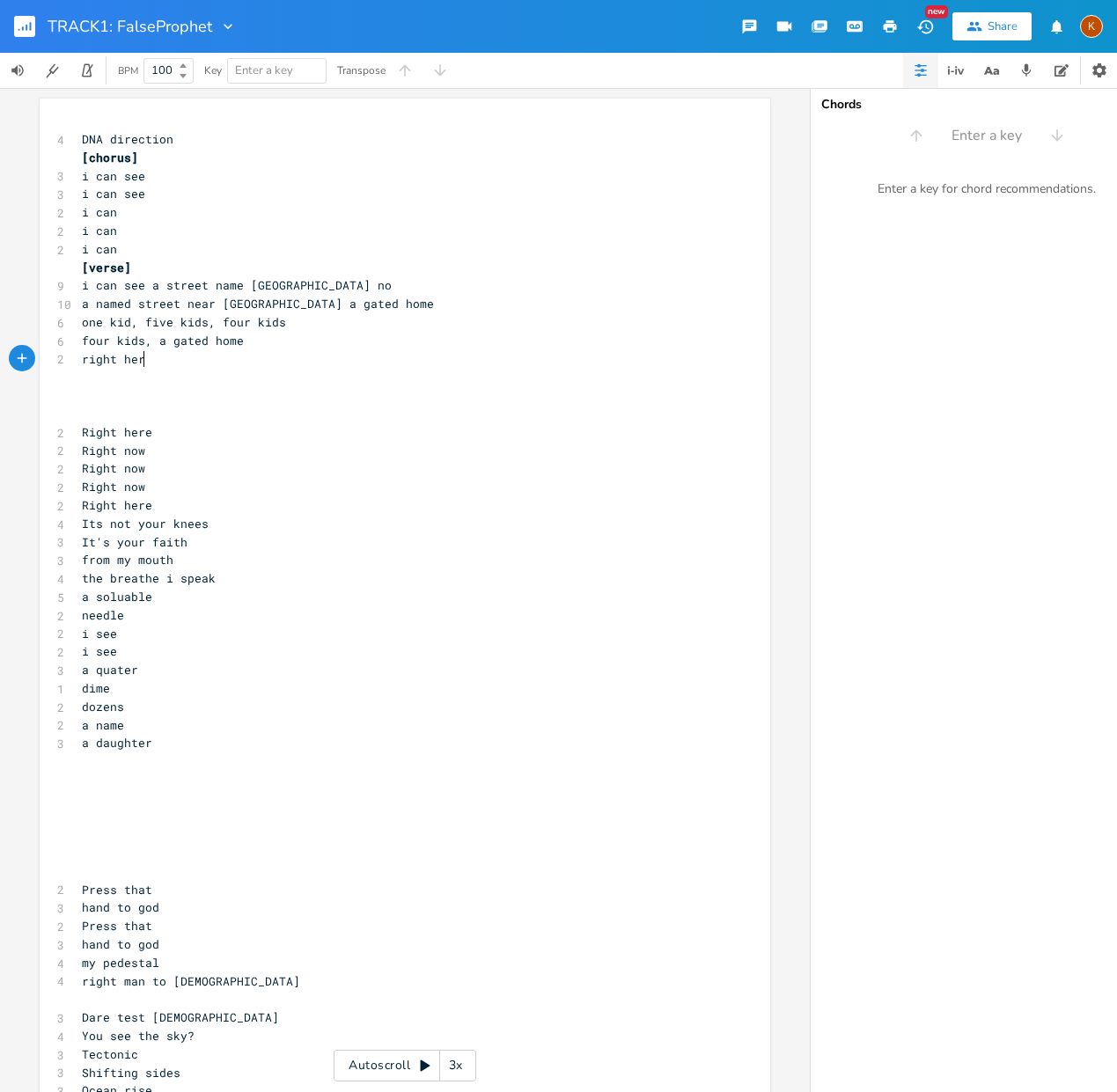
scroll to position [0, 50]
type textarea "right here press your hadn"
type textarea "nd"
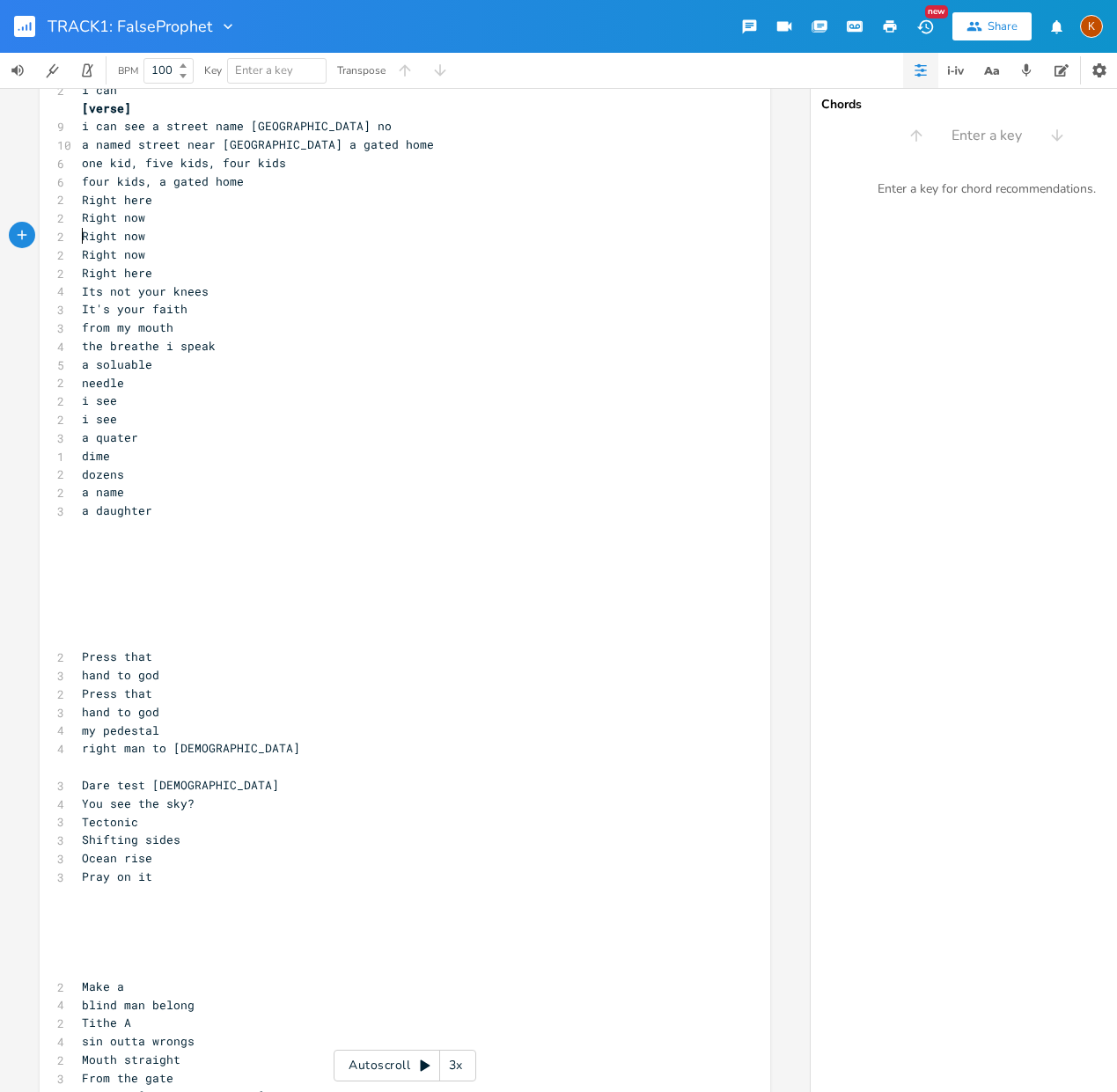
scroll to position [0, 1]
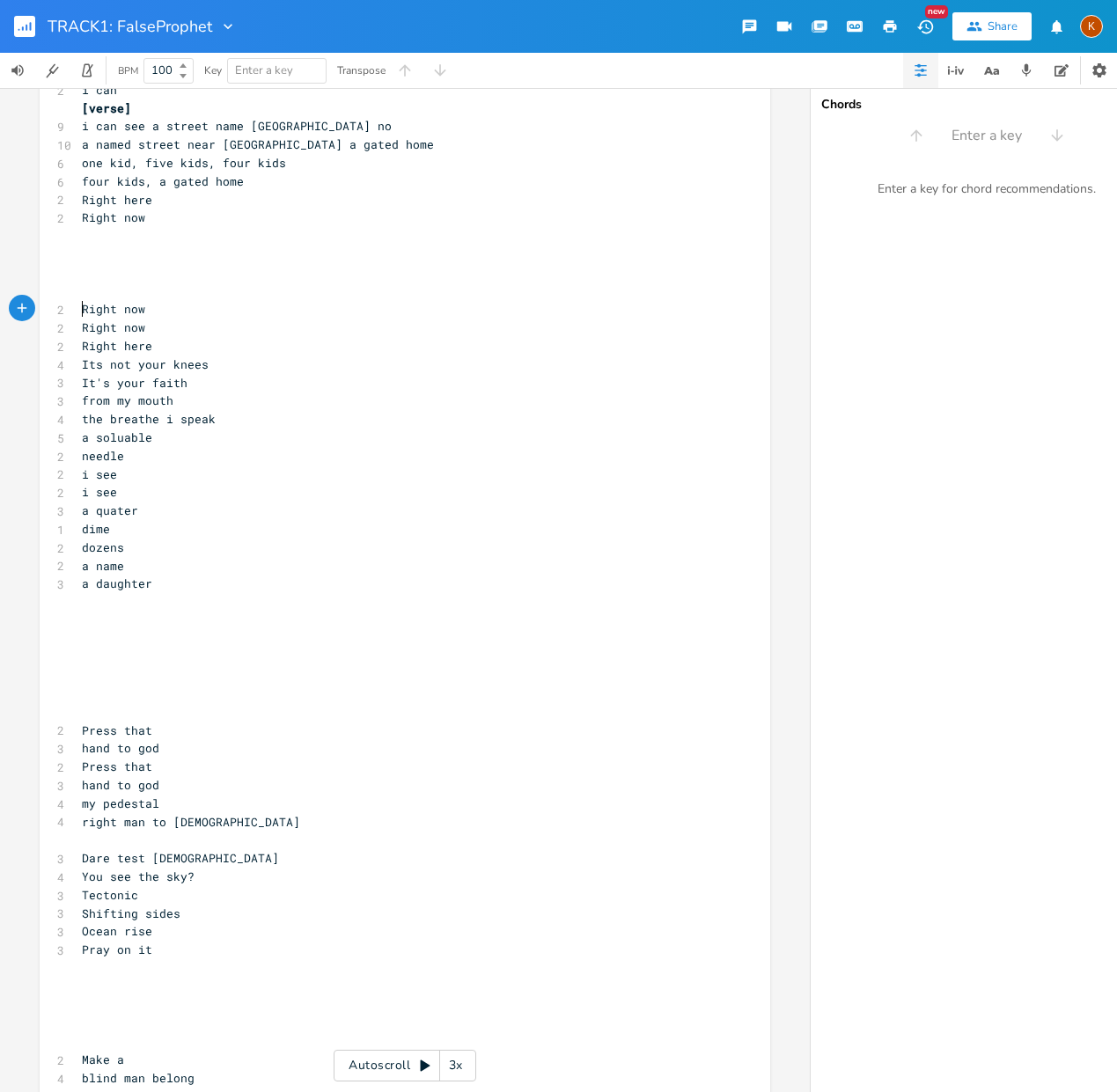
click at [86, 232] on pre "​" at bounding box center [396, 237] width 635 height 19
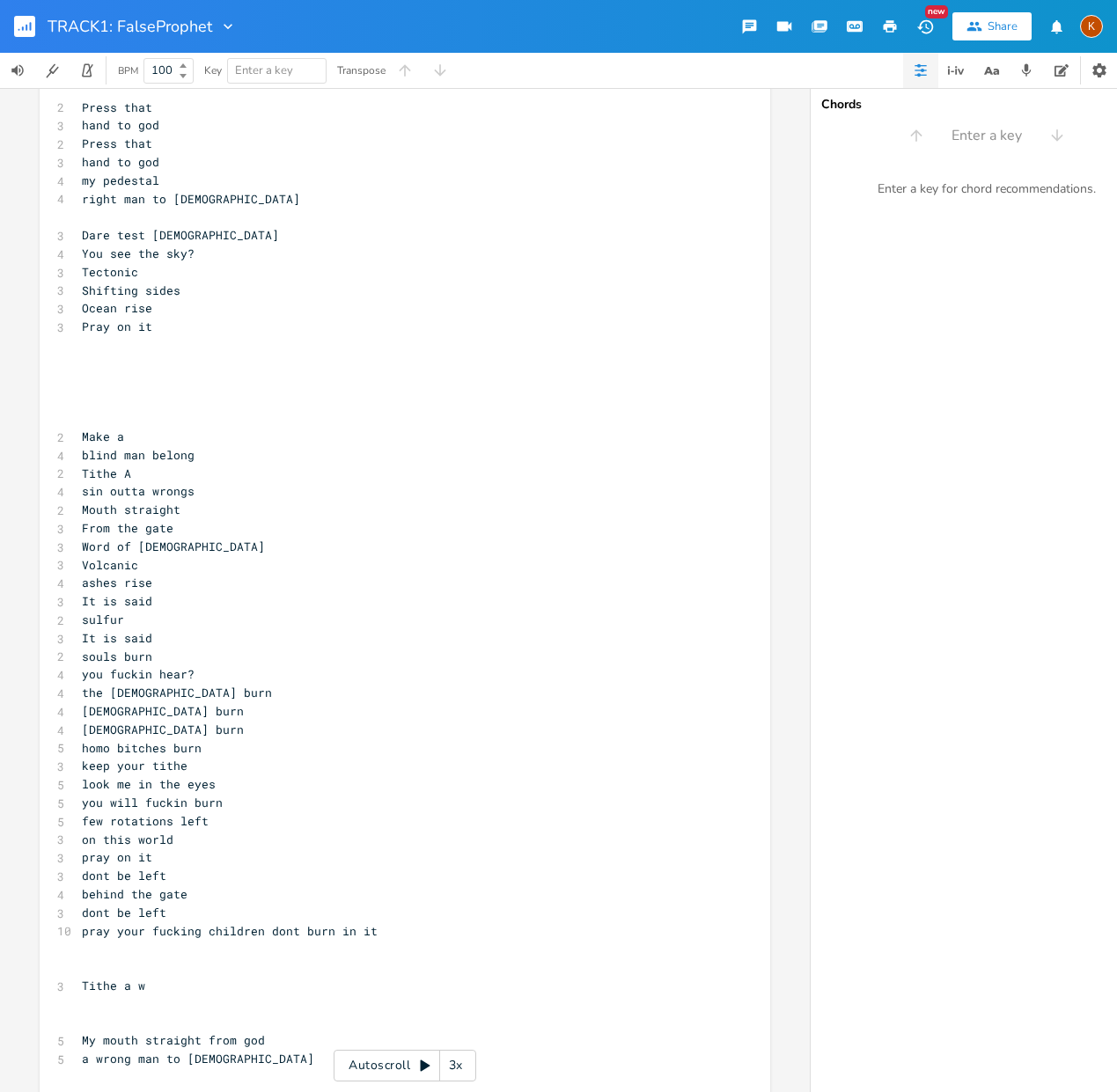
scroll to position [1087, 0]
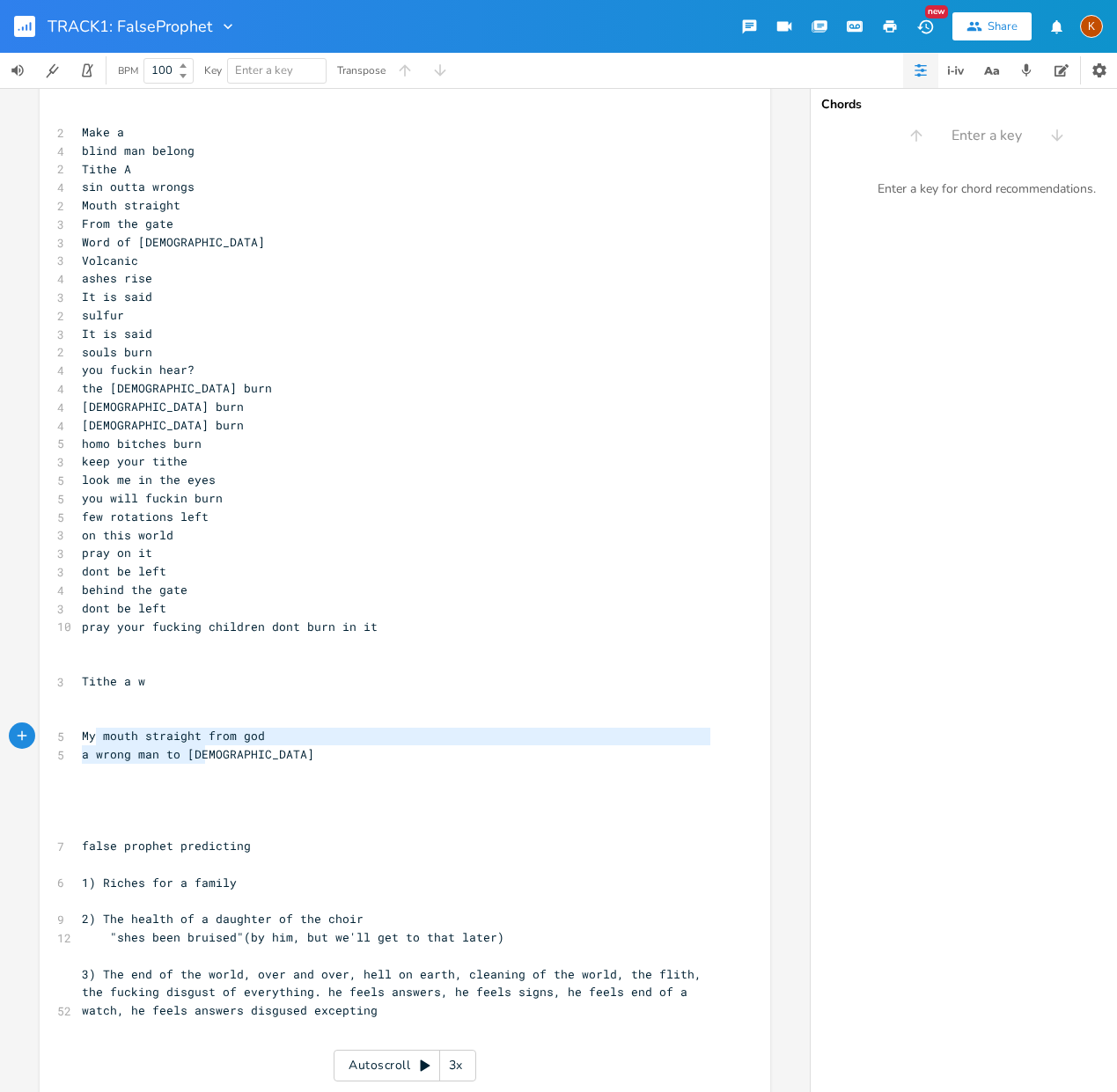
type textarea "My mouth straight from [DEMOGRAPHIC_DATA] a wrong man to [DEMOGRAPHIC_DATA]"
drag, startPoint x: 220, startPoint y: 757, endPoint x: 64, endPoint y: 745, distance: 156.5
click at [64, 745] on div "My mouth straight from [DEMOGRAPHIC_DATA] a wrong man to god x 4 DNA direction …" at bounding box center [404, 111] width 731 height 2199
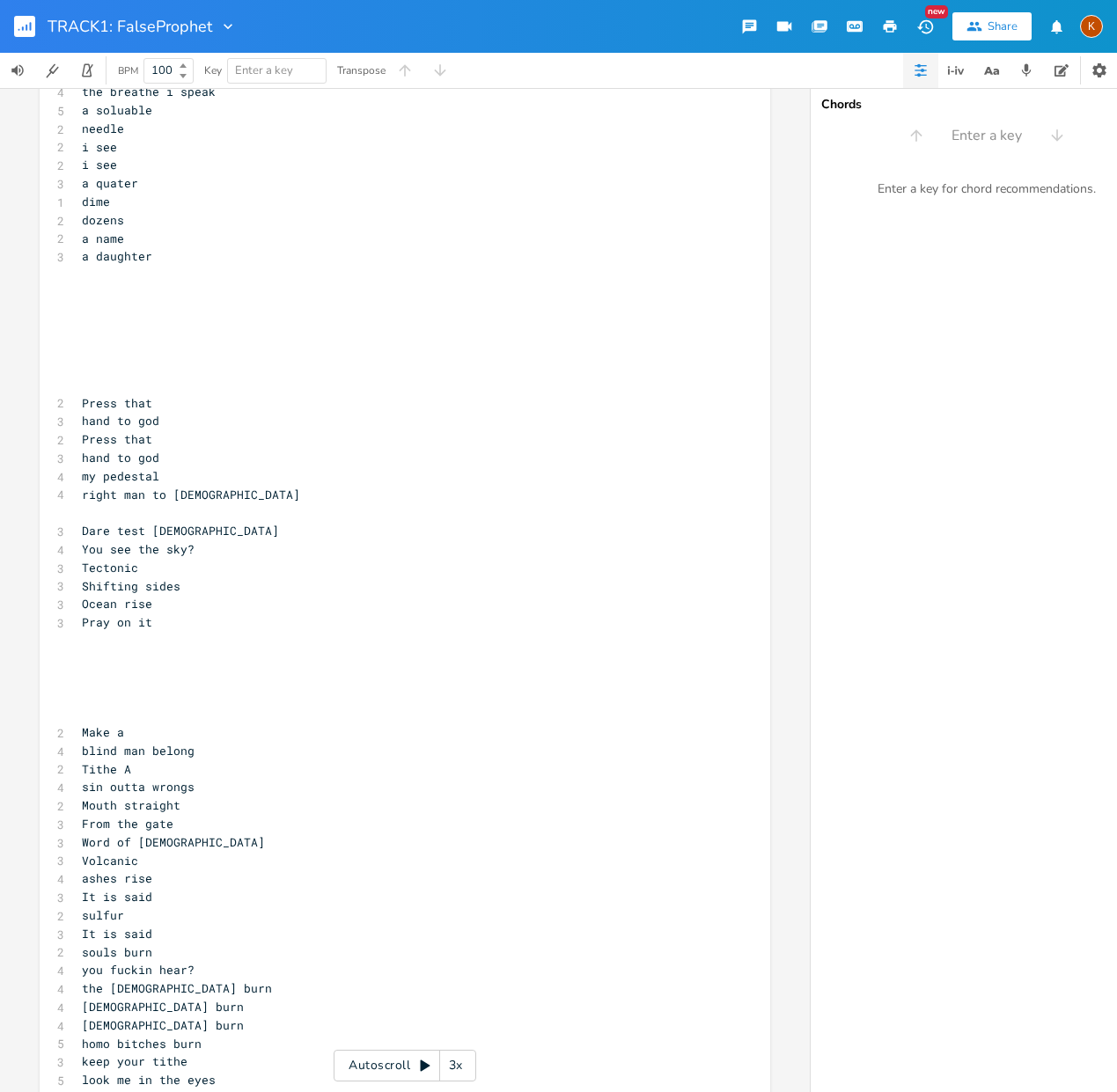
scroll to position [145, 0]
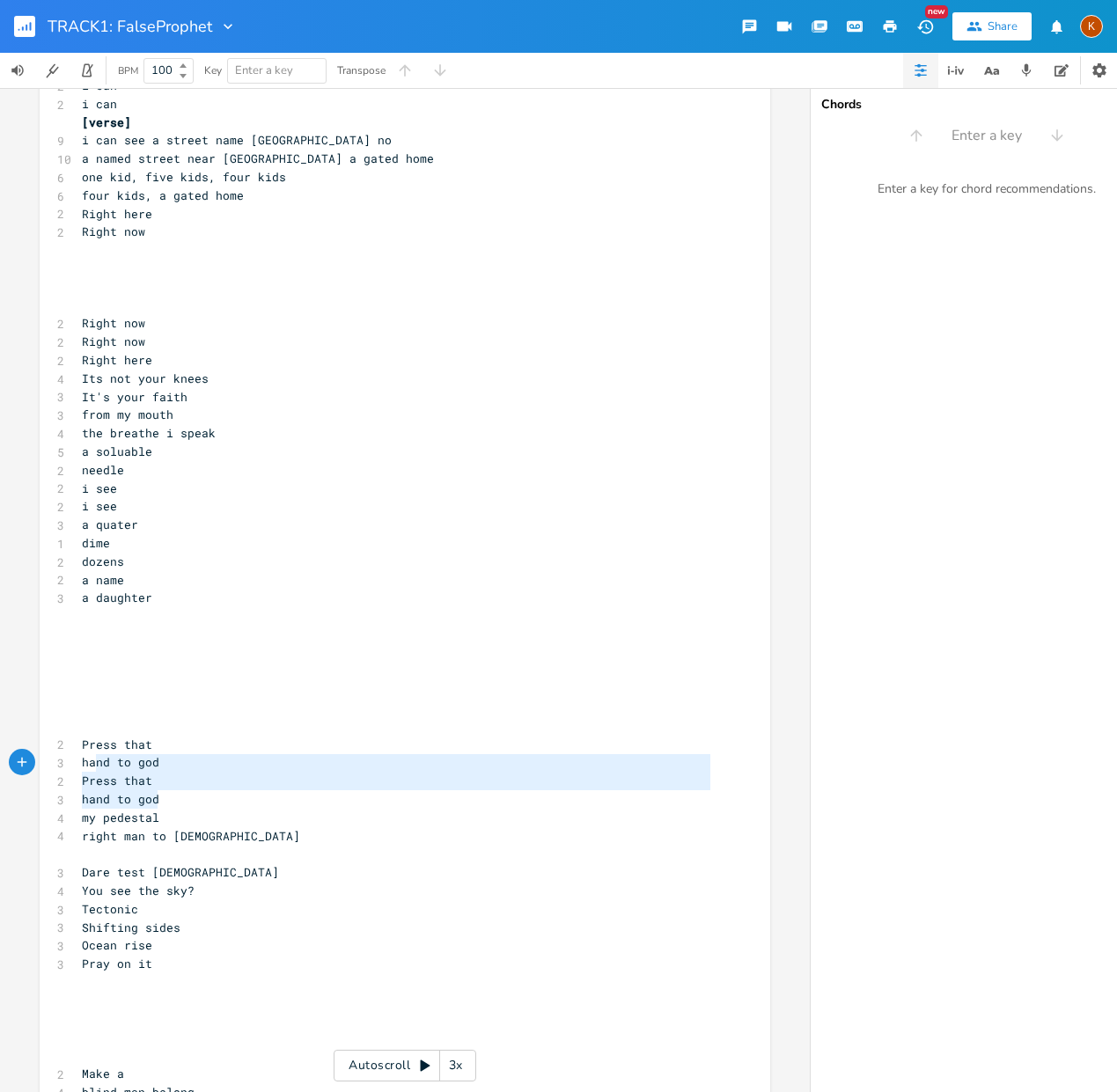
type textarea "Press that hand to god Press that hand to god"
drag, startPoint x: 161, startPoint y: 802, endPoint x: 68, endPoint y: 747, distance: 108.0
click at [68, 747] on div "Press that hand to god Press that hand to god x 4 DNA direction [chorus] 3 i ca…" at bounding box center [404, 1053] width 731 height 2199
click at [127, 254] on pre "​" at bounding box center [396, 251] width 635 height 19
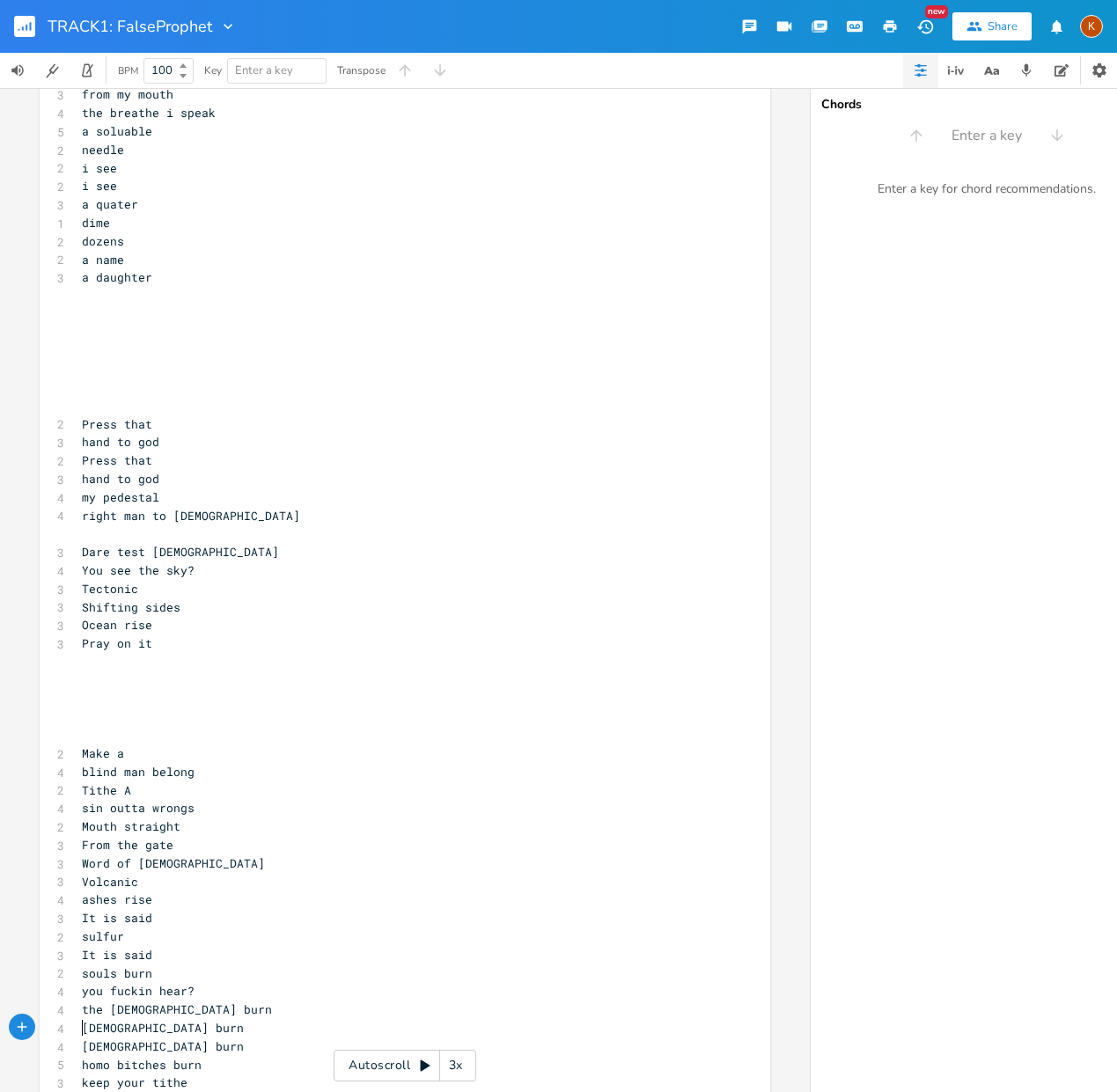
click at [119, 301] on pre "​" at bounding box center [396, 296] width 635 height 19
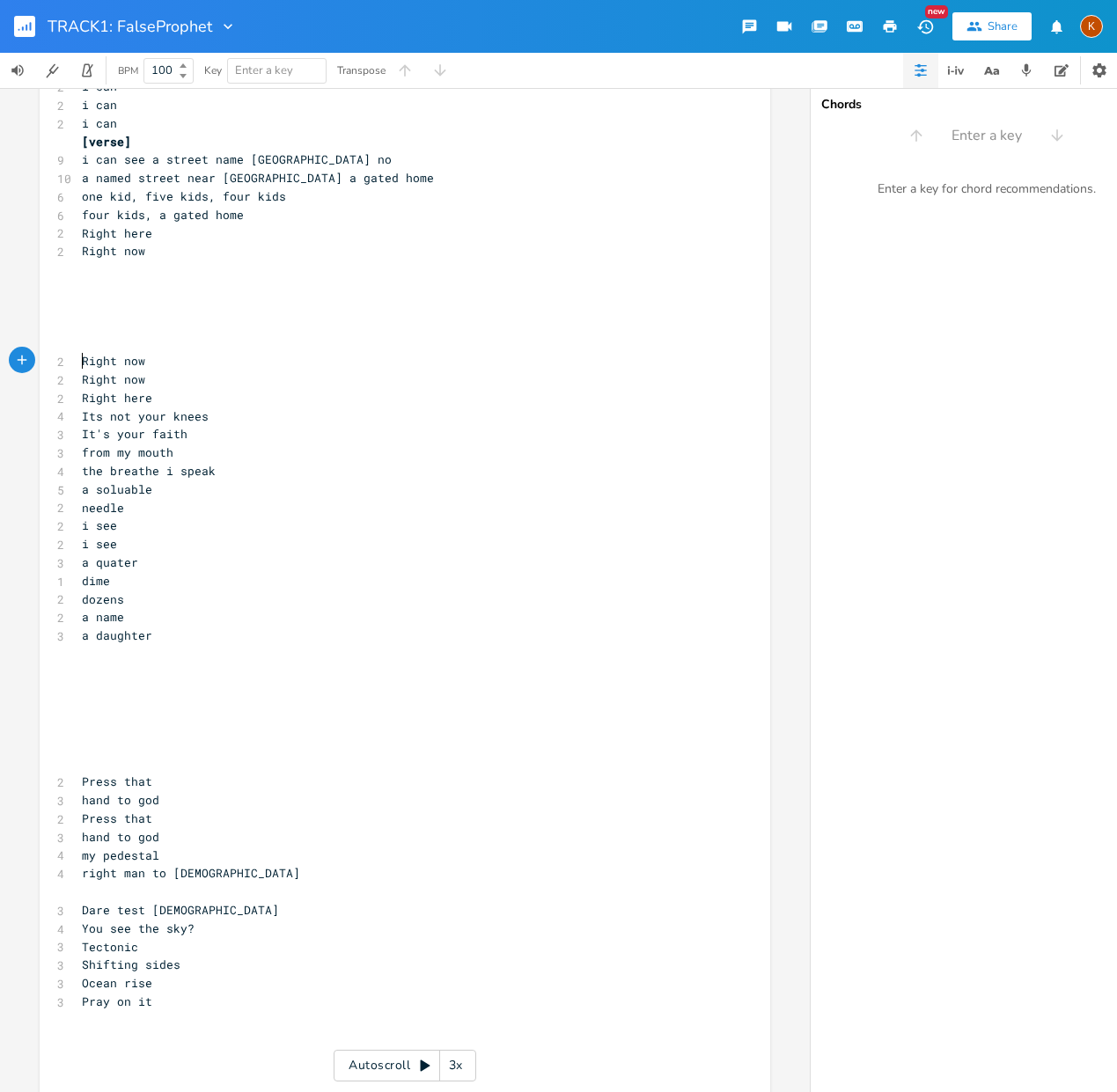
scroll to position [126, 0]
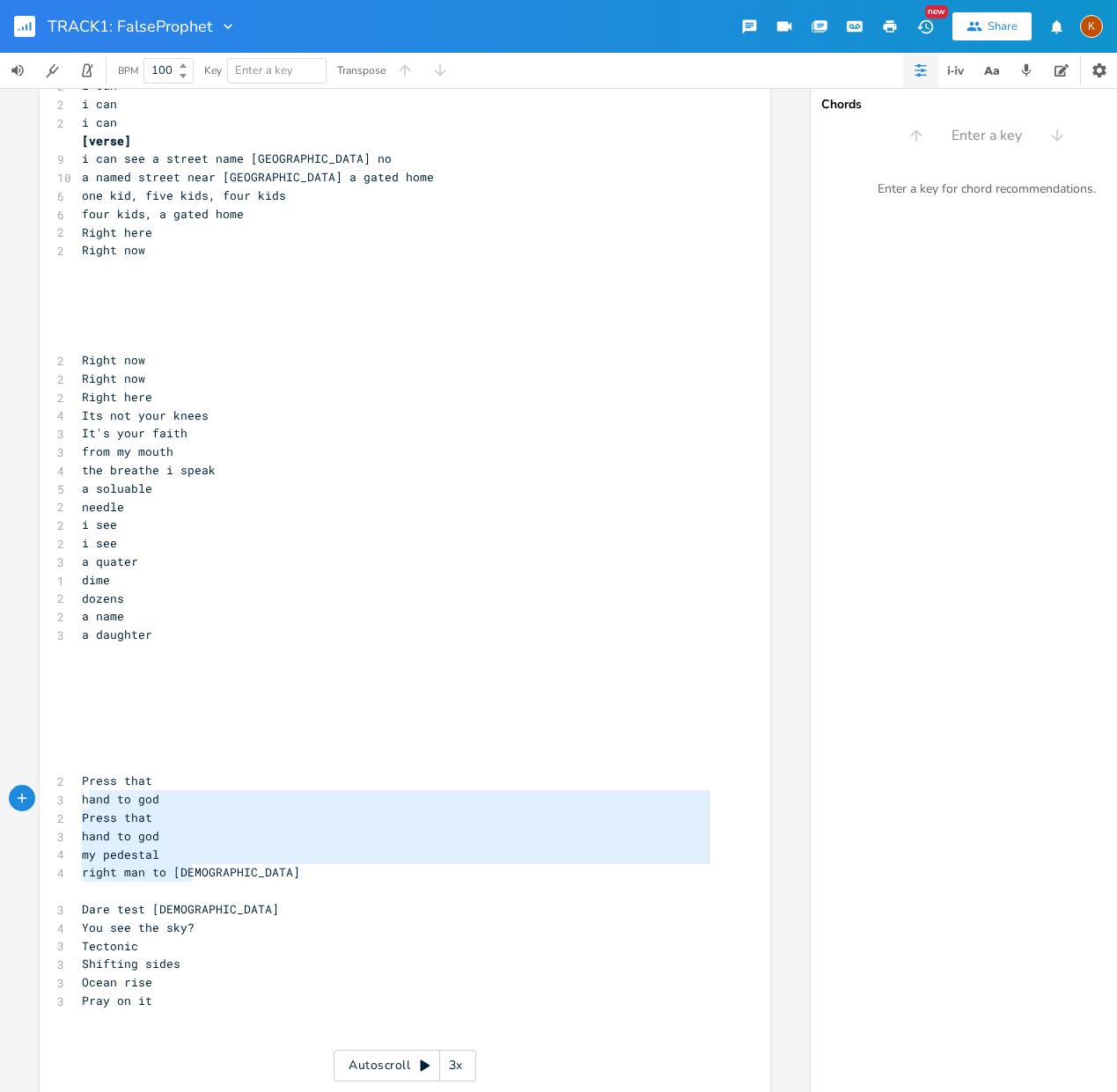
type textarea "Press that hand to god Press that hand to god my pedestal right man to god"
drag, startPoint x: 208, startPoint y: 876, endPoint x: 77, endPoint y: 786, distance: 158.9
click at [78, 786] on div "4 DNA direction [chorus] 3 i can see 3 i can see 2 i can 2 i can 2 i can [verse…" at bounding box center [396, 1084] width 635 height 2160
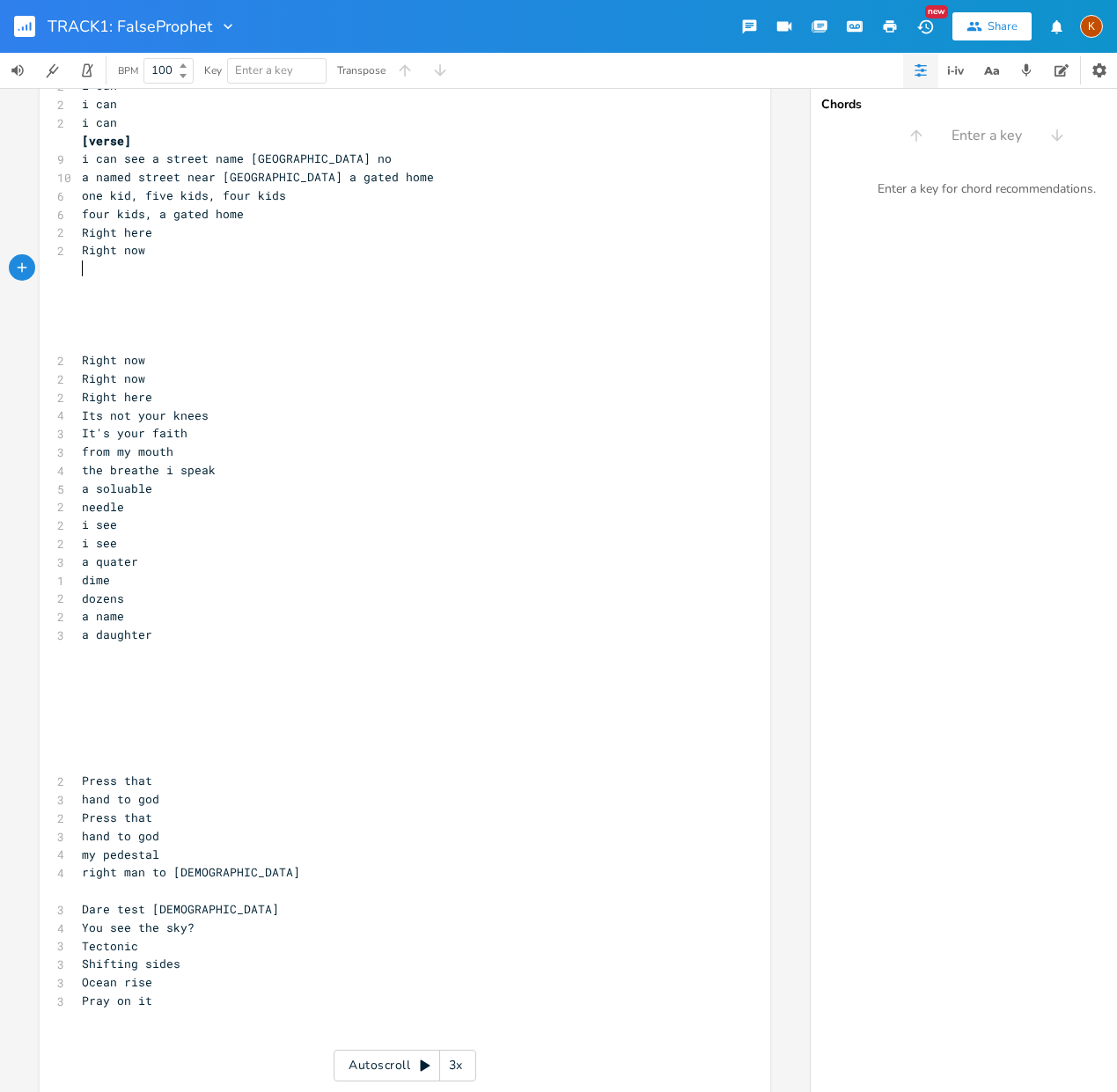
click at [100, 267] on pre "​" at bounding box center [396, 269] width 635 height 19
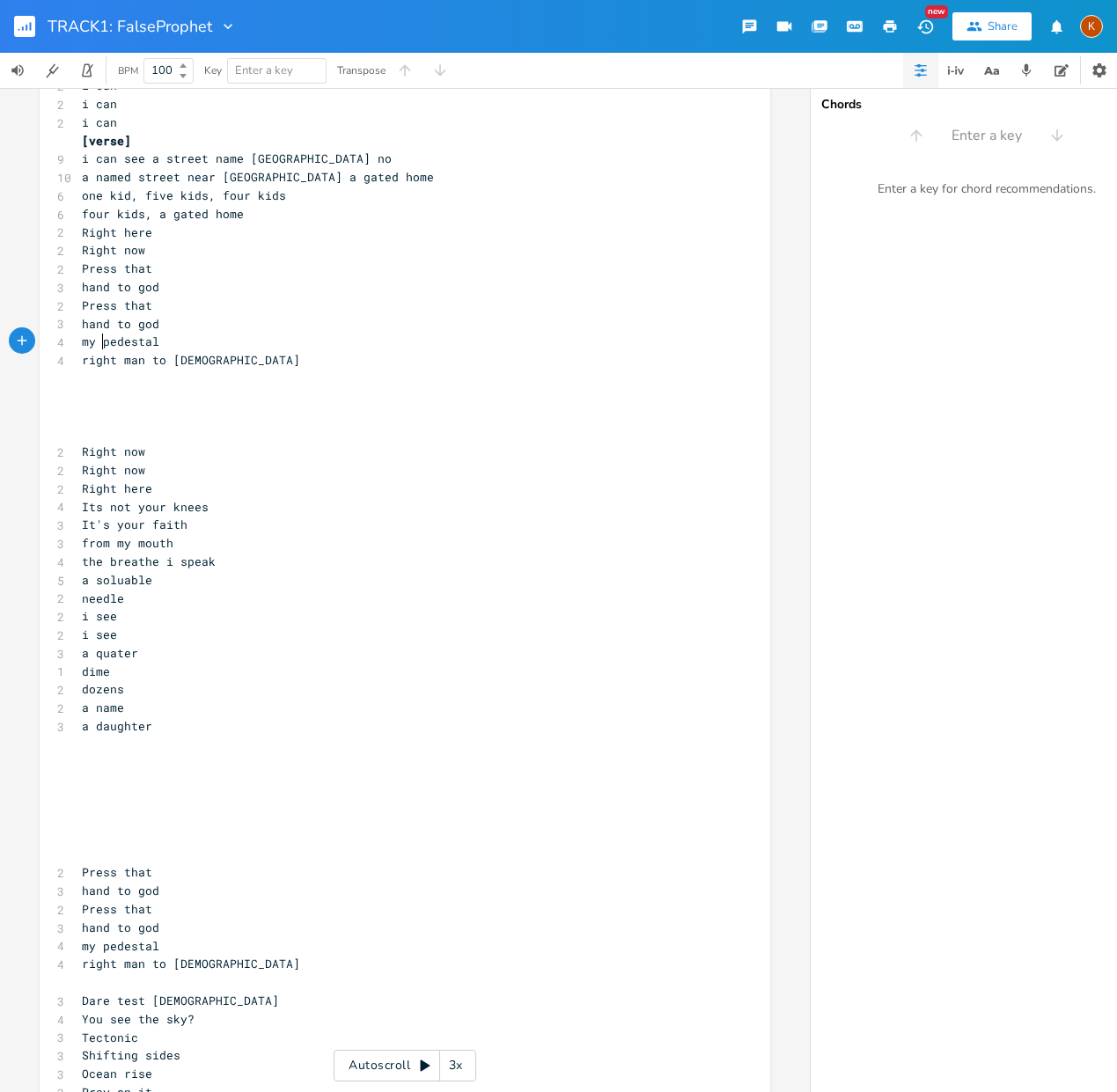
click at [100, 345] on span "my pedestal" at bounding box center [121, 341] width 77 height 16
type textarea "\\"
type textarea "this"
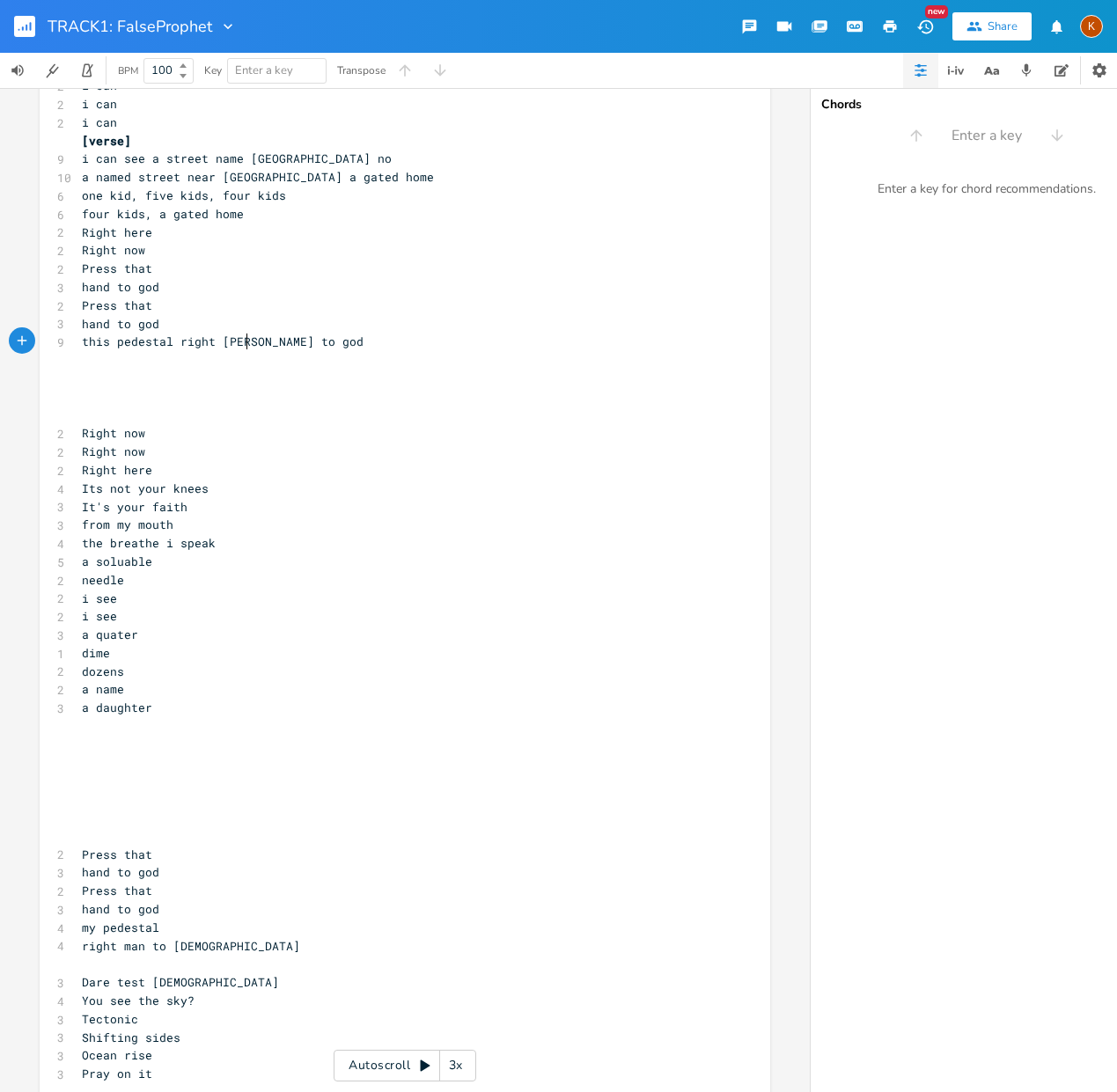
type textarea "hand"
click at [217, 372] on pre "​" at bounding box center [396, 379] width 635 height 19
click at [203, 346] on span "this pedestal right hand man to god" at bounding box center [205, 341] width 246 height 16
click at [176, 359] on pre "​" at bounding box center [396, 360] width 635 height 19
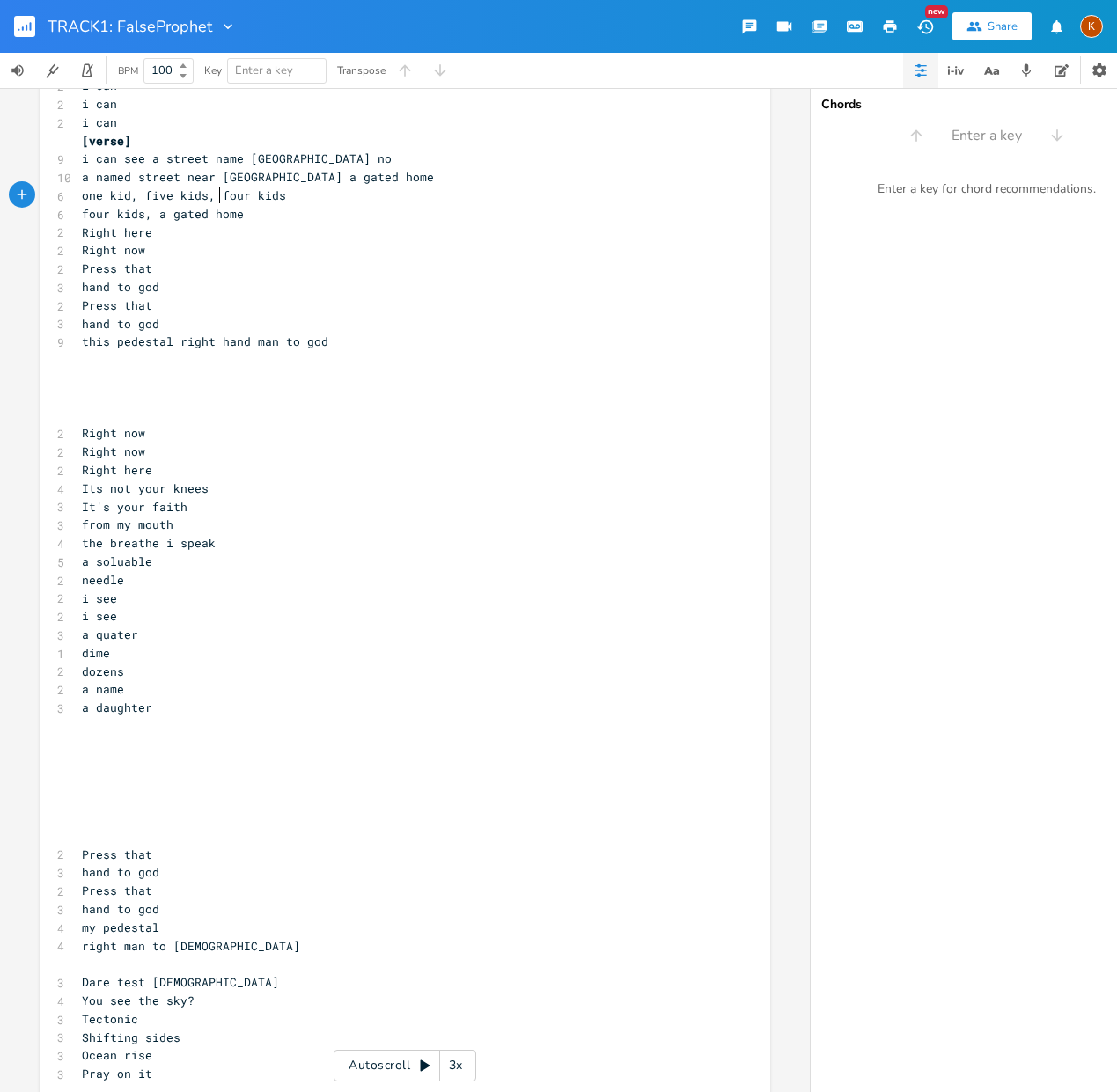
click at [212, 199] on span "one kid, five kids, four kids" at bounding box center [184, 195] width 205 height 16
type textarea "no"
click at [140, 345] on span "this pedestal right hand man to god" at bounding box center [205, 341] width 246 height 16
click at [124, 357] on pre "​" at bounding box center [396, 360] width 635 height 19
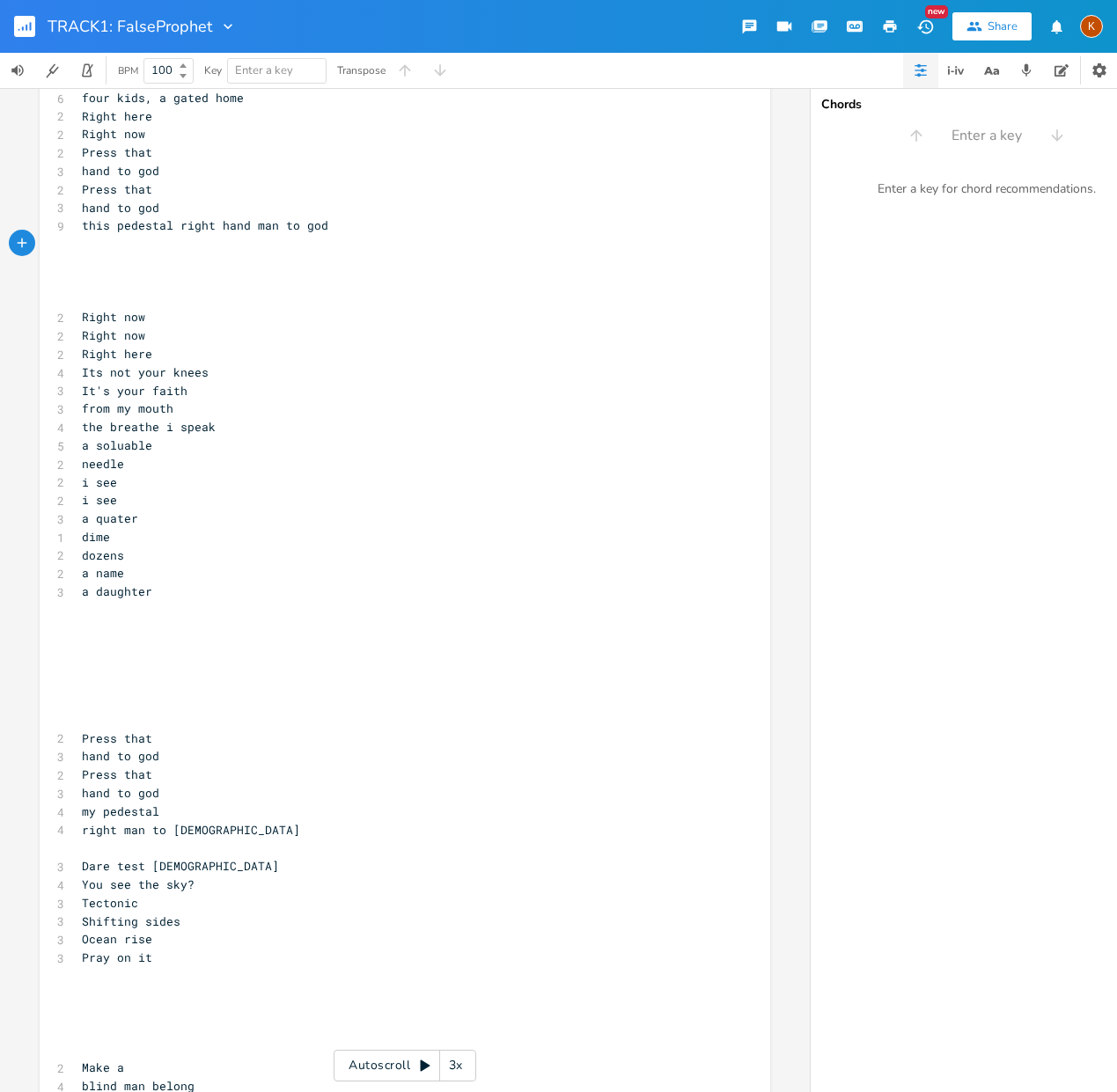
scroll to position [0, 0]
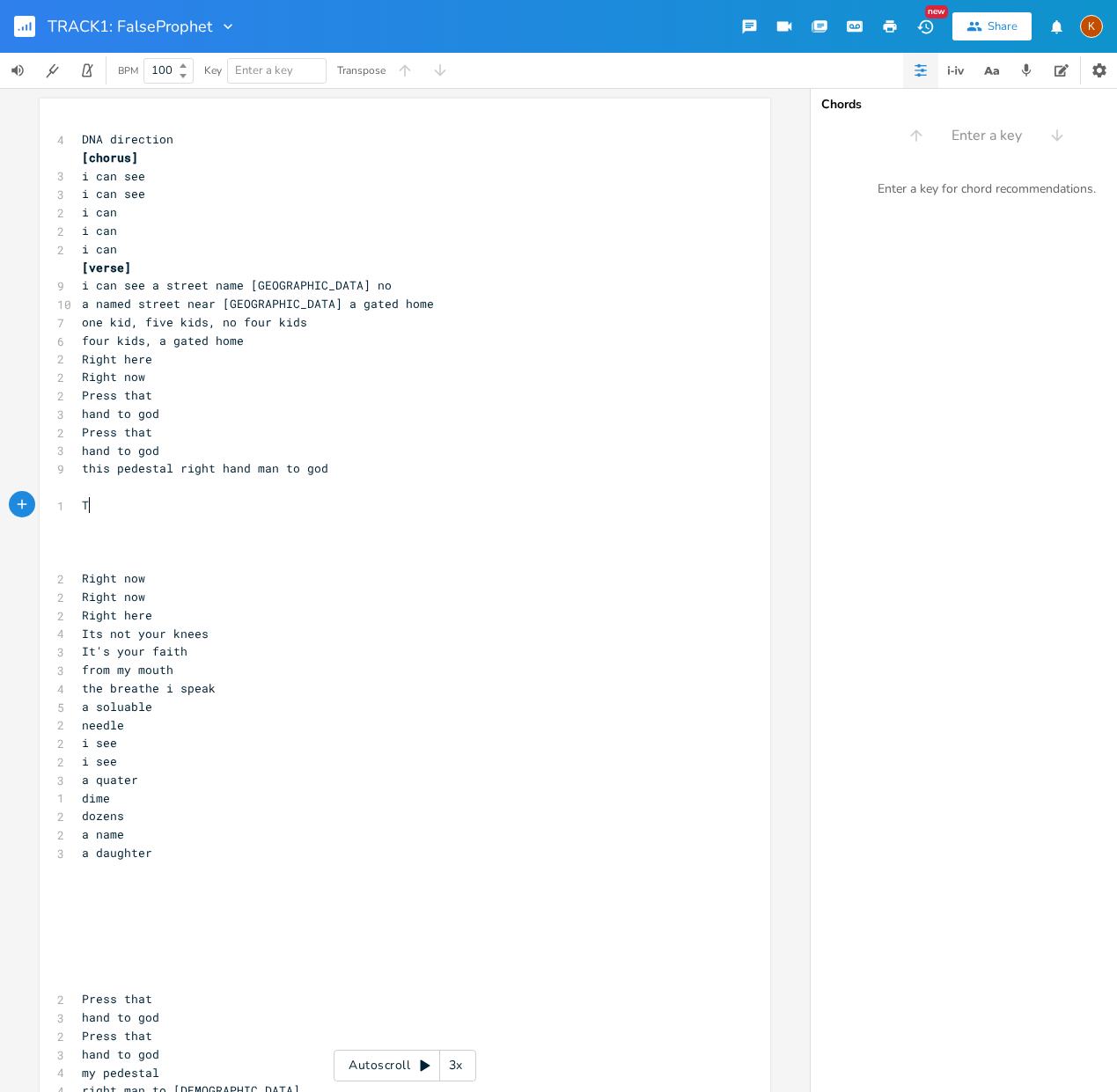
type textarea "Thi"
click at [111, 470] on span "this pedestal right hand man to god" at bounding box center [205, 468] width 246 height 16
click at [172, 470] on span "this pedestal right hand man to god" at bounding box center [205, 468] width 246 height 16
click at [114, 467] on span "this pedestal right hand man to god" at bounding box center [205, 468] width 246 height 16
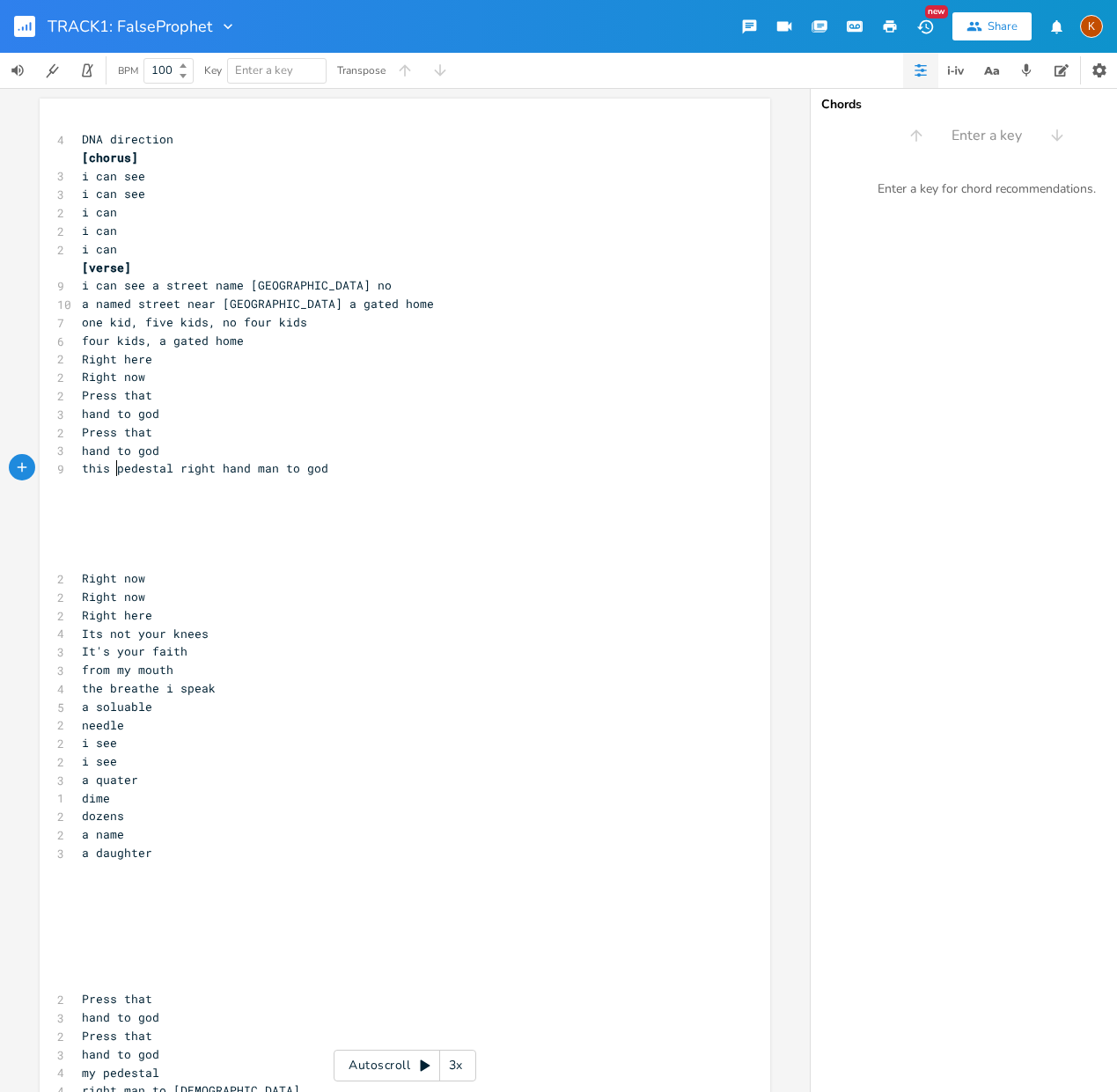
click at [111, 471] on span "this pedestal right hand man to god" at bounding box center [205, 468] width 246 height 16
type textarea ","
type textarea "here"
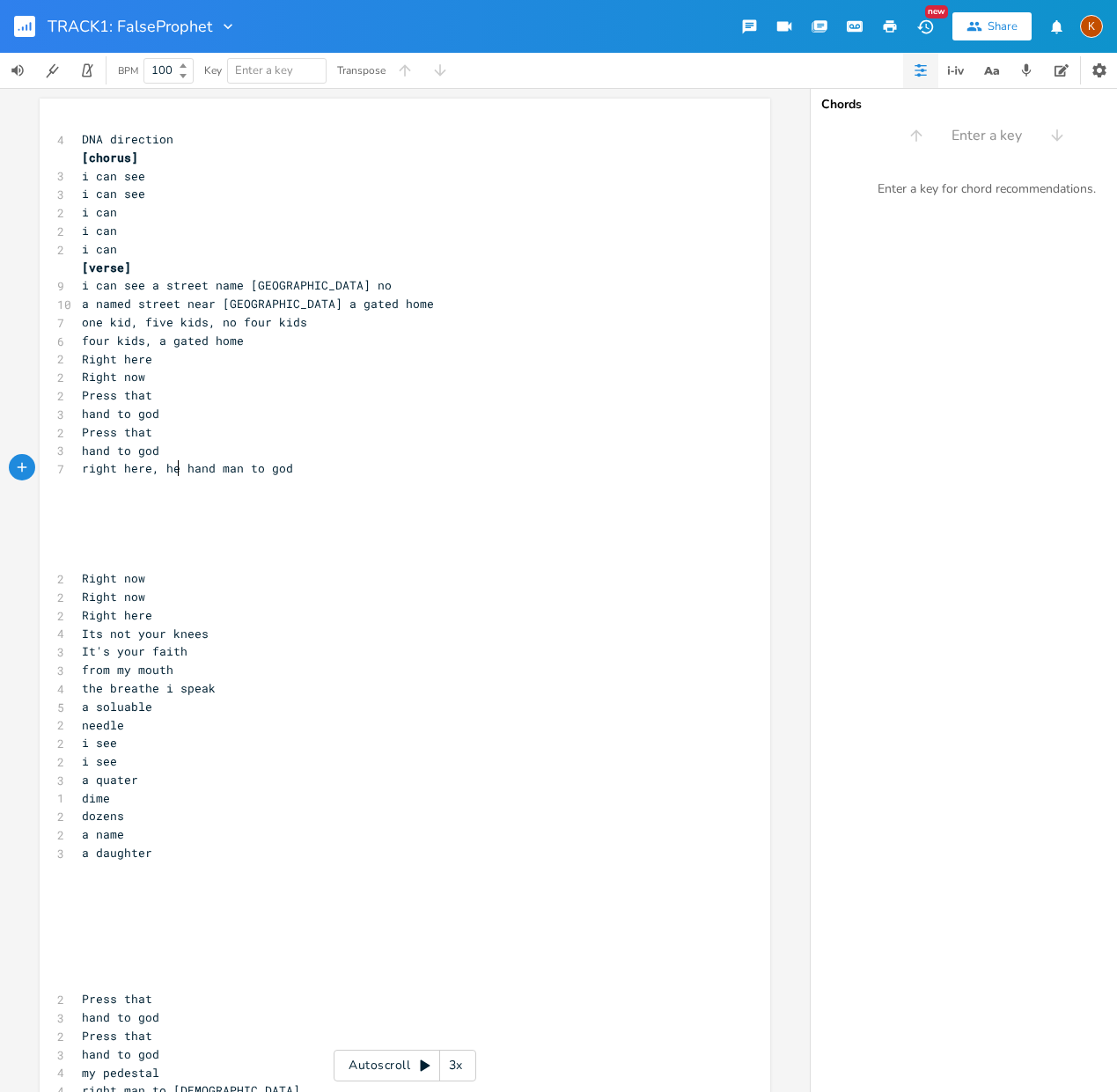
type textarea ", hear"
type textarea "and hear on this pedestal"
type textarea "hand man to god"
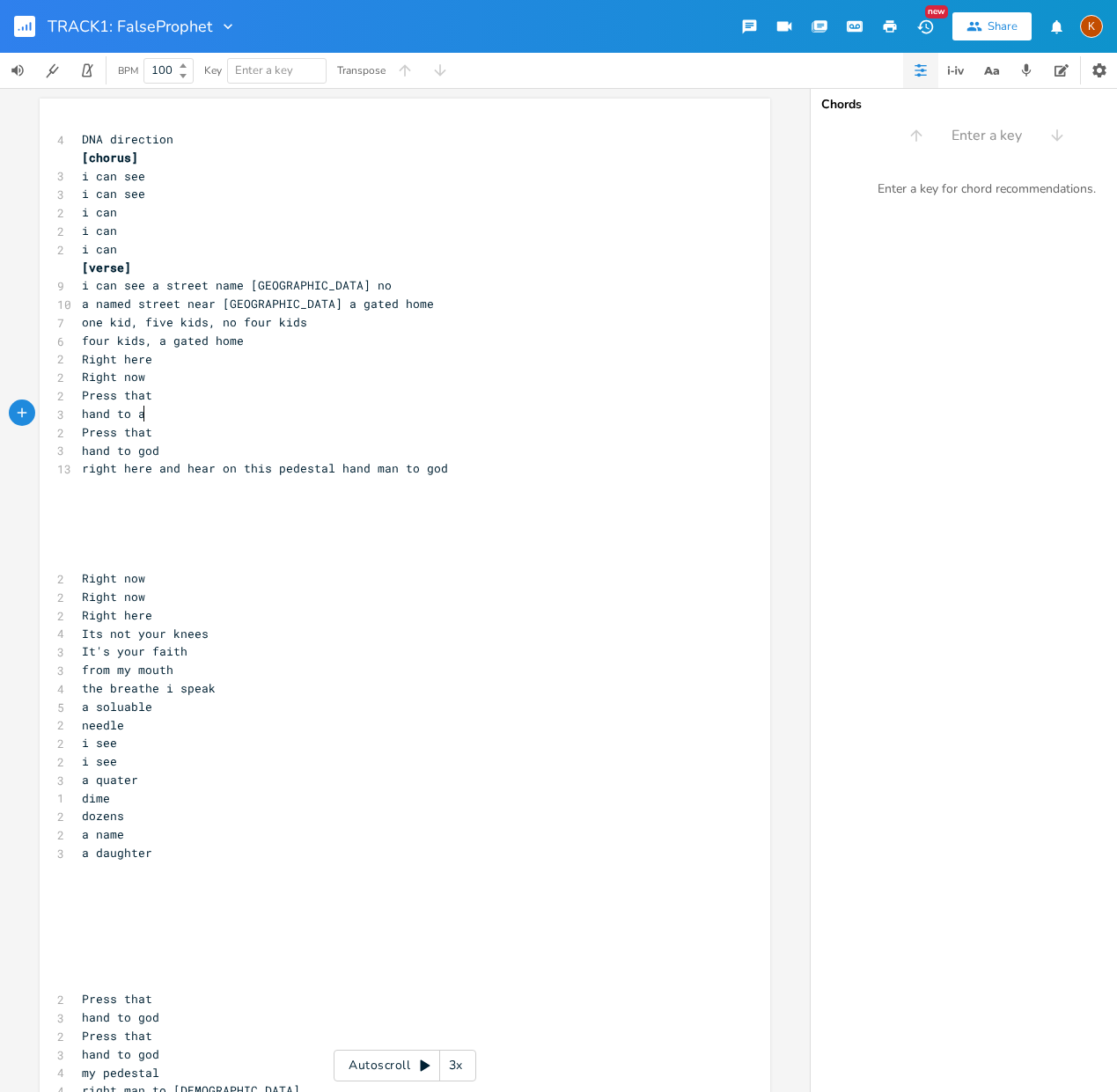
type textarea "ayh"
type textarea "ay"
type textarea "yah"
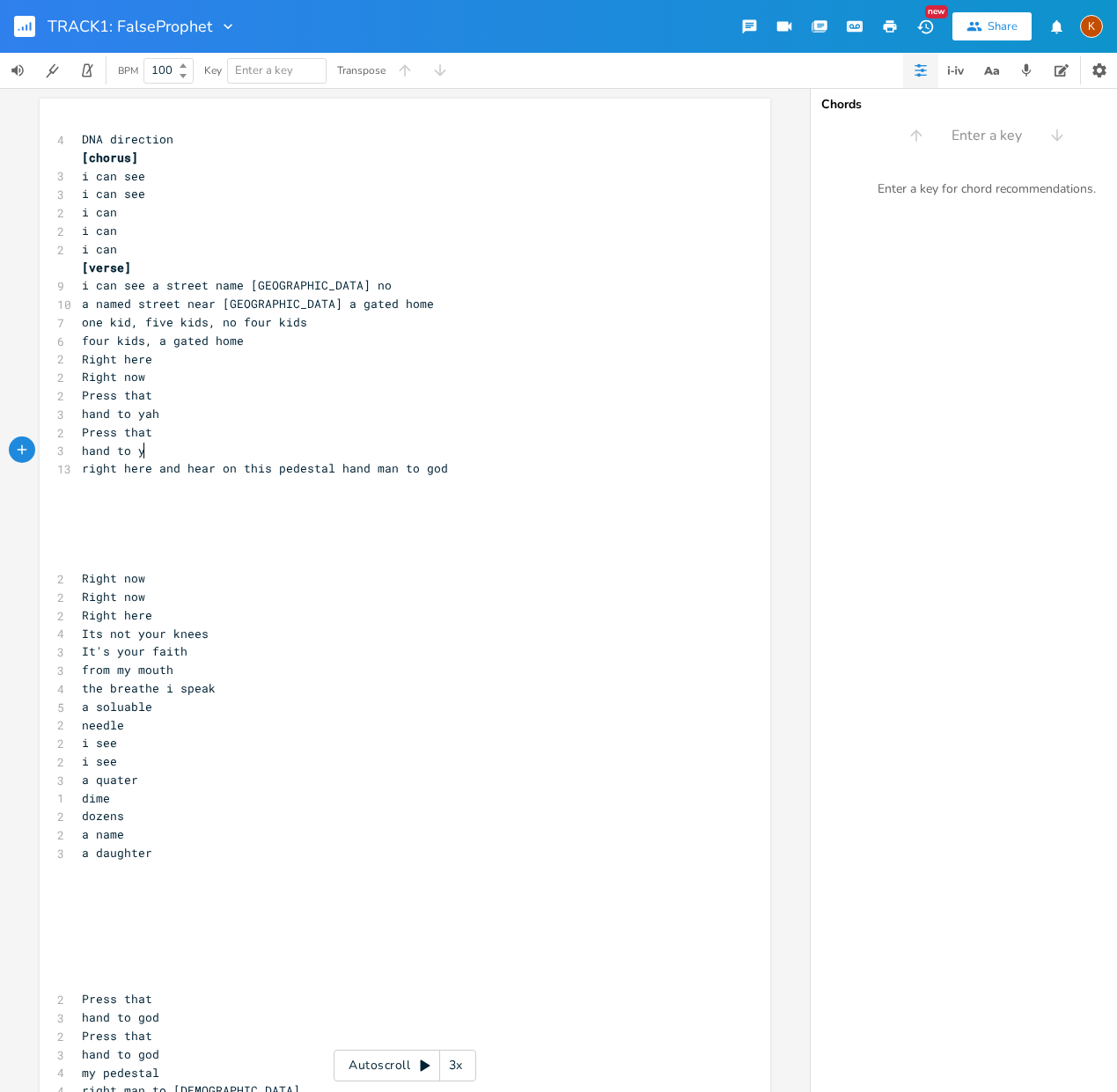
type textarea "yah"
drag, startPoint x: 334, startPoint y: 472, endPoint x: 440, endPoint y: 472, distance: 106.0
click at [440, 472] on pre "right here and hear on this pedestal hand man to god" at bounding box center [396, 469] width 635 height 19
type textarea "voice"
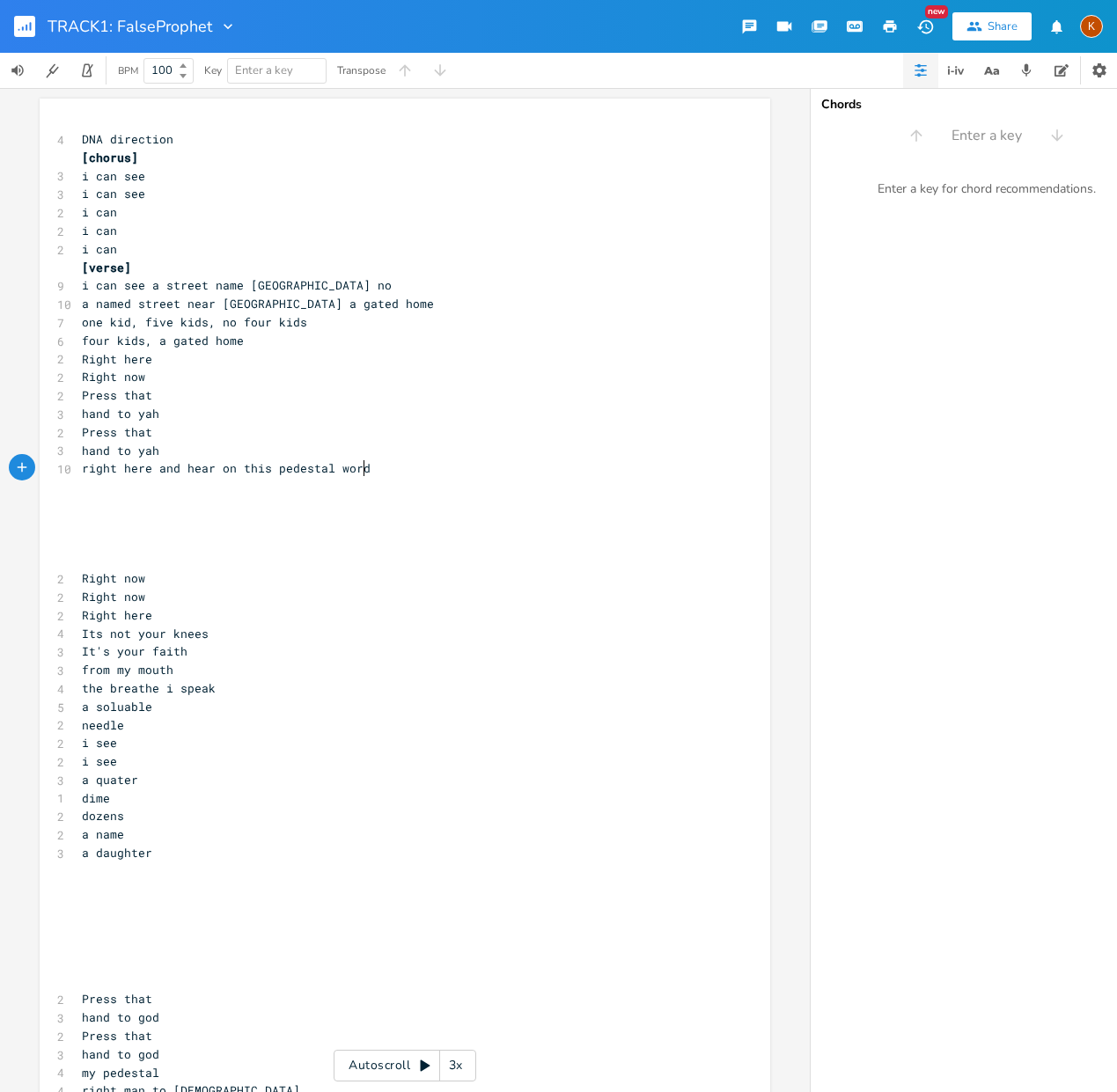
type textarea "words"
click at [215, 466] on span "right here and hear on this pedestal wor" at bounding box center [222, 468] width 282 height 16
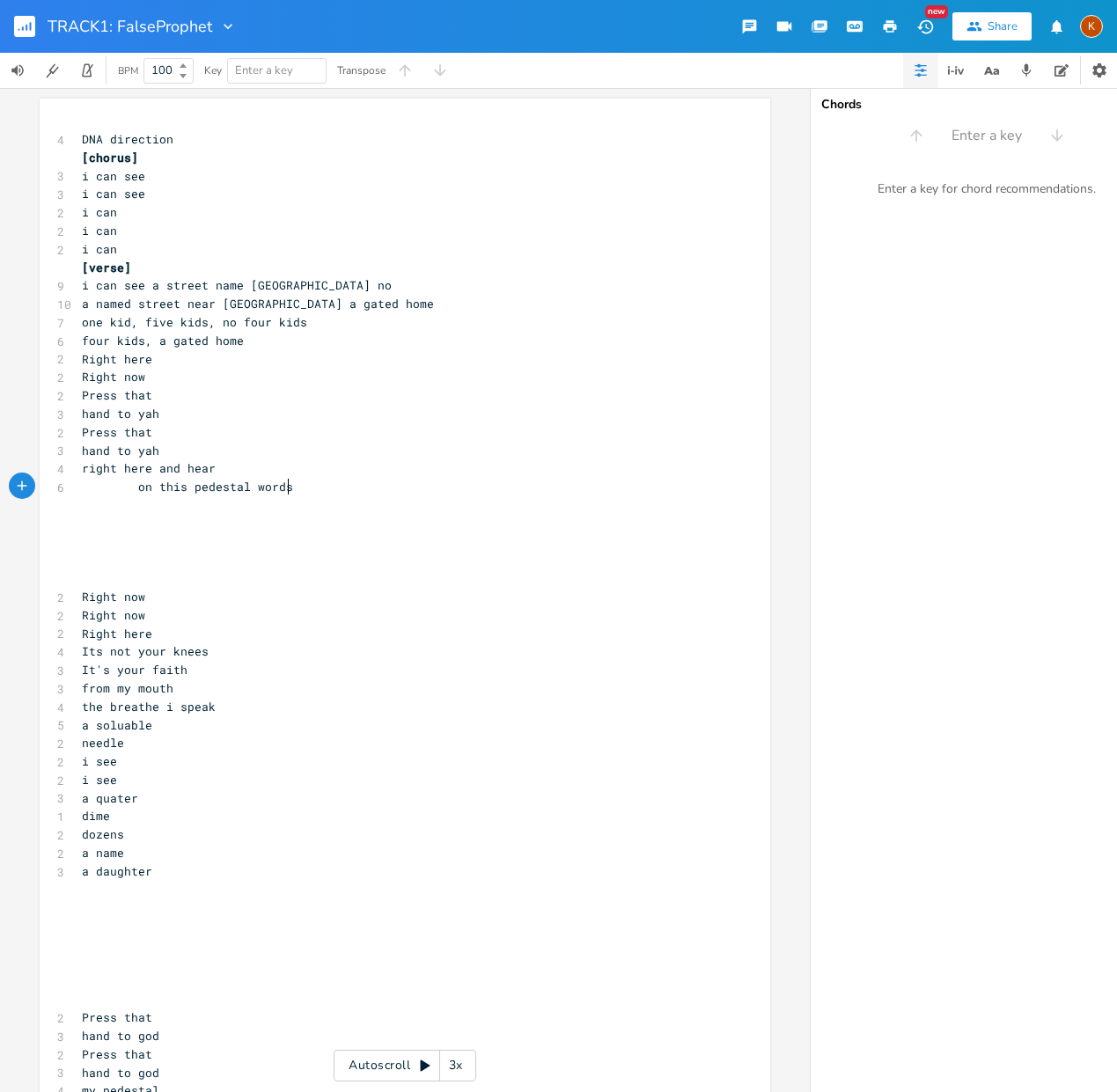
scroll to position [0, 12]
type textarea "ds straight"
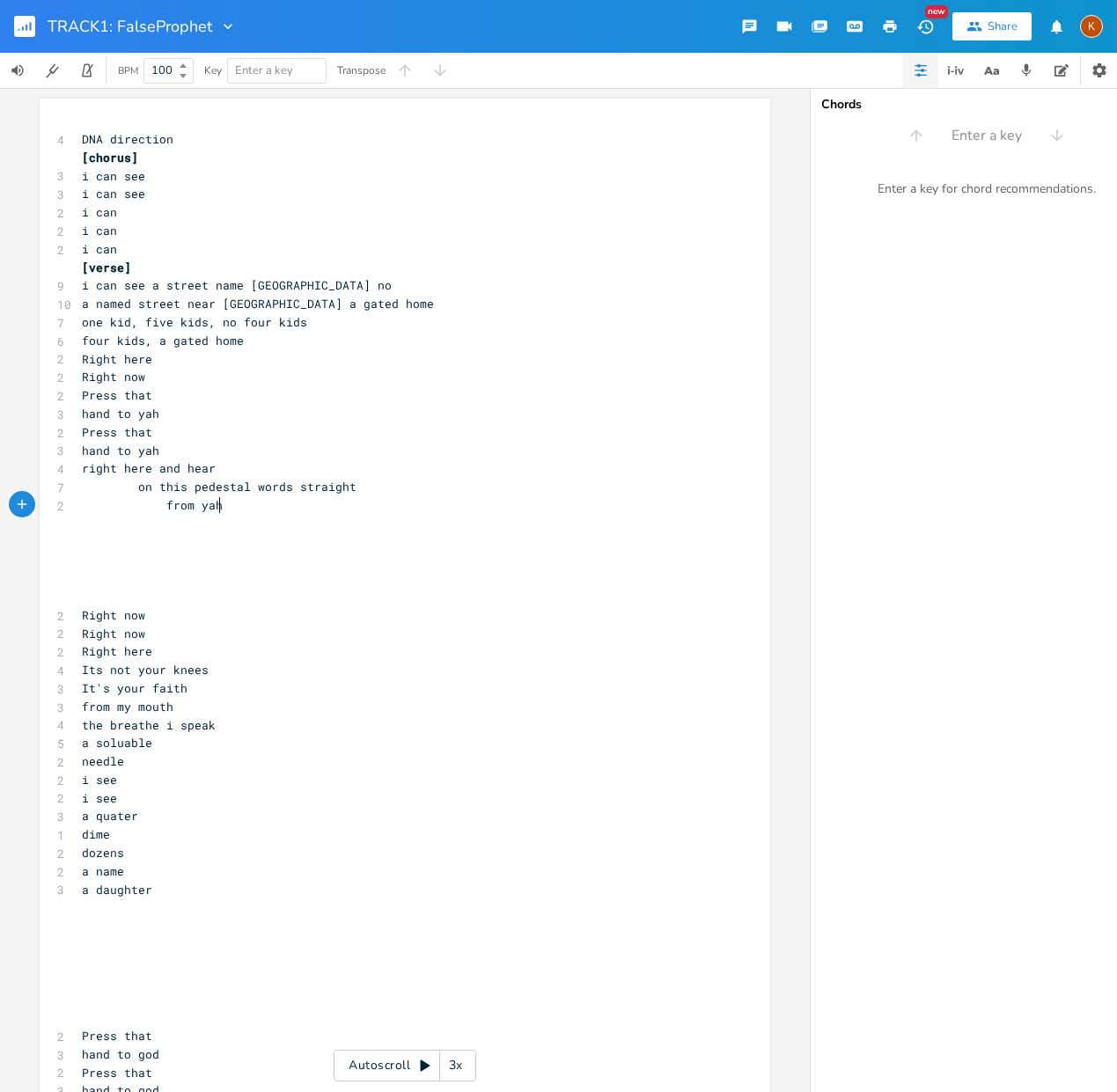
scroll to position [0, 46]
type textarea "from yah"
click at [235, 289] on span "i can see a street name [GEOGRAPHIC_DATA] no" at bounding box center [237, 285] width 310 height 16
type textarea "\"
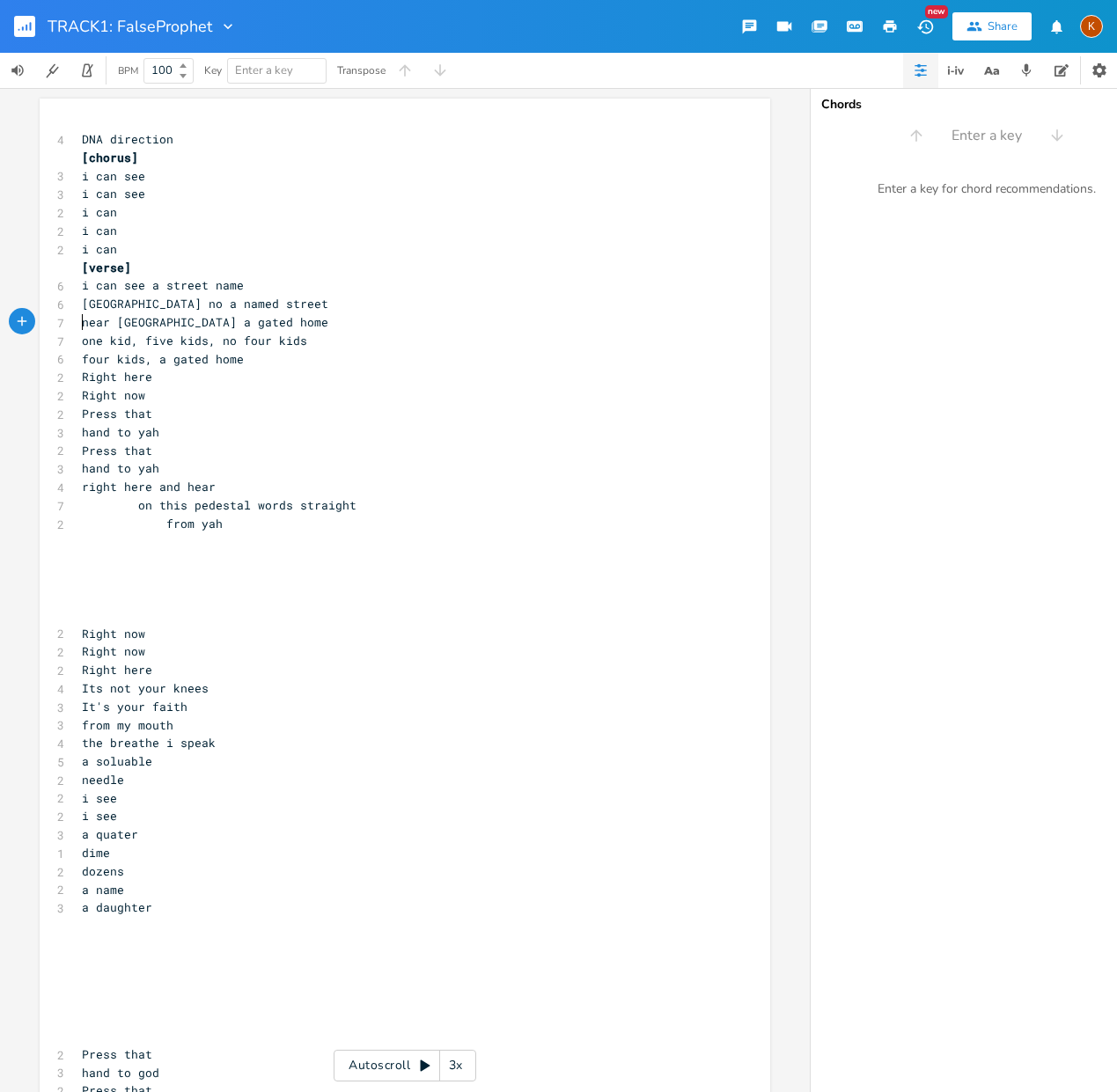
click at [260, 342] on span "one kid, five kids, no four kids" at bounding box center [194, 340] width 225 height 16
type textarea "no two"
type textarea "e"
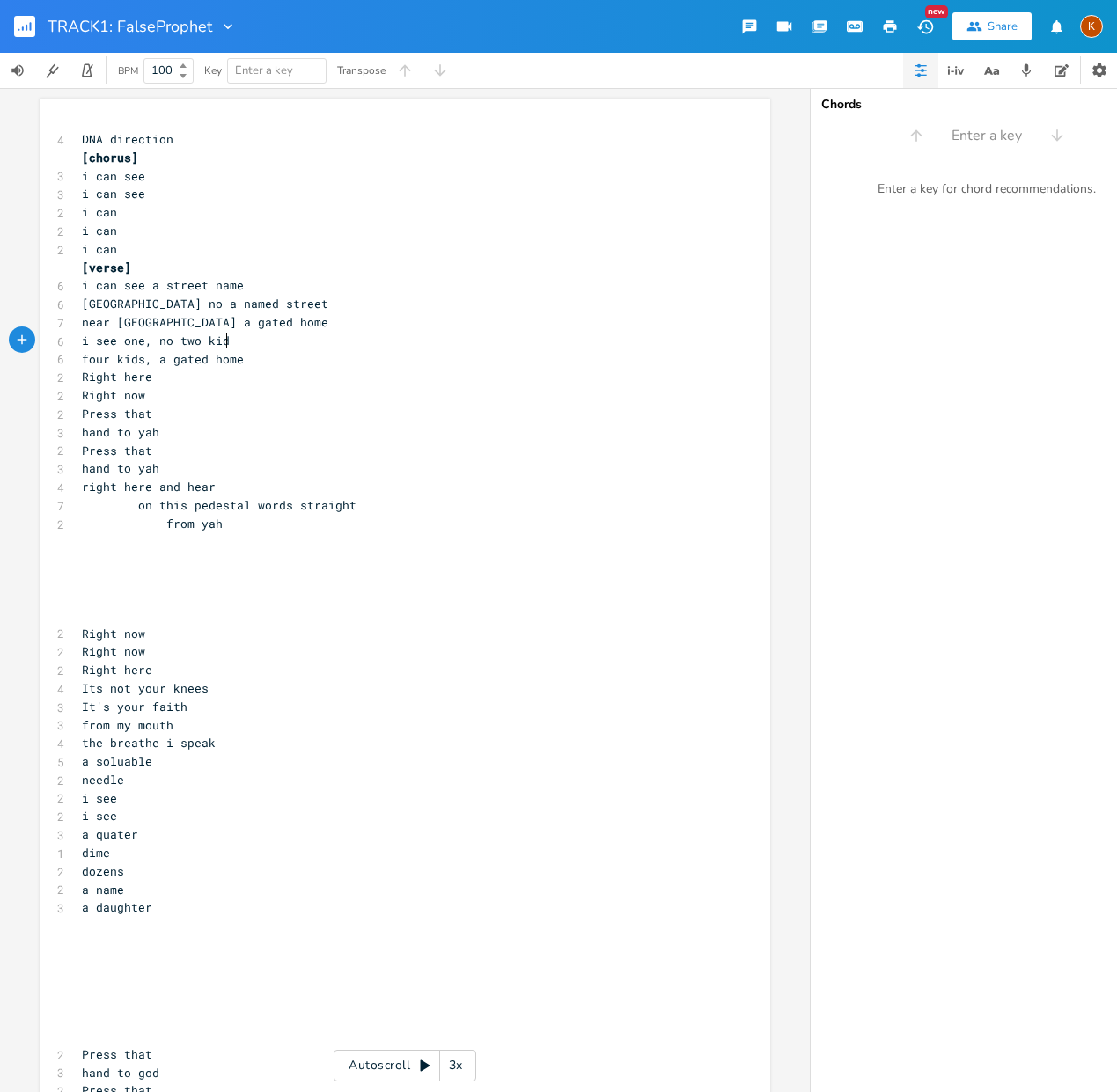
scroll to position [0, 112]
type textarea "i see one, no two kids"
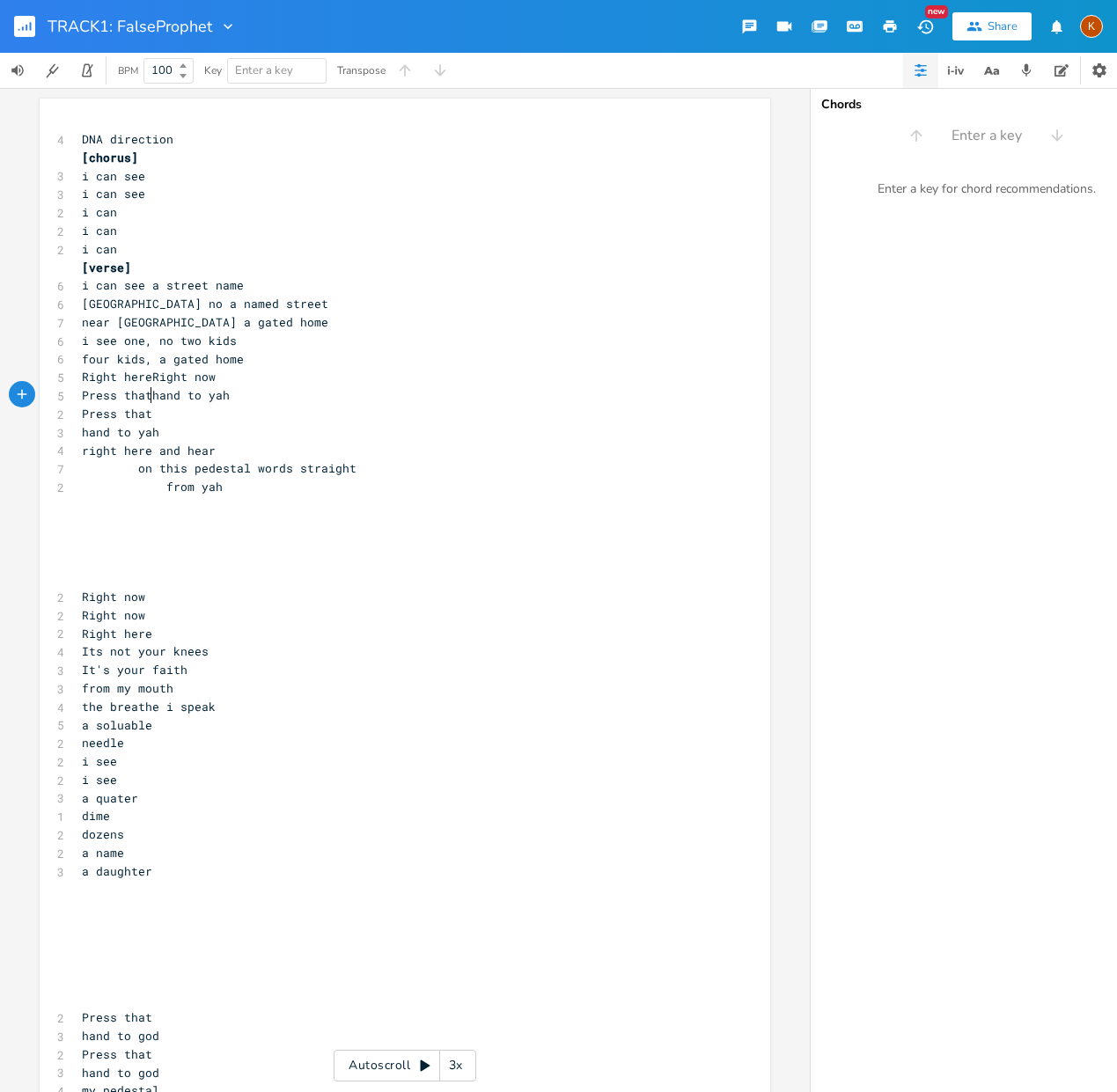
scroll to position [0, 3]
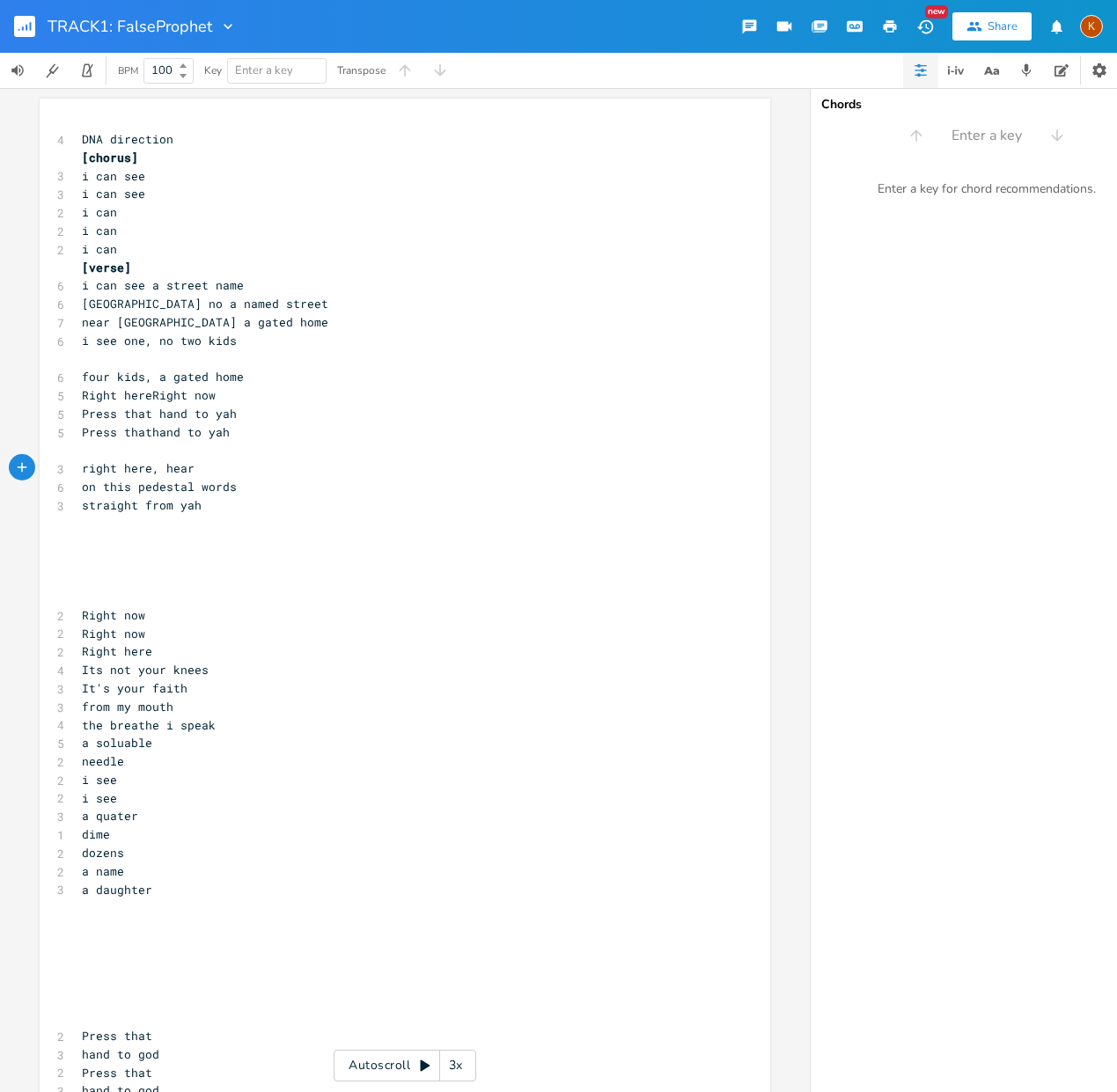
type textarea ","
click at [152, 299] on span "[GEOGRAPHIC_DATA] no a named street" at bounding box center [205, 304] width 246 height 16
type textarea "no"
click at [152, 299] on span "[GEOGRAPHIC_DATA] no a named street" at bounding box center [205, 304] width 246 height 16
type textarea ","
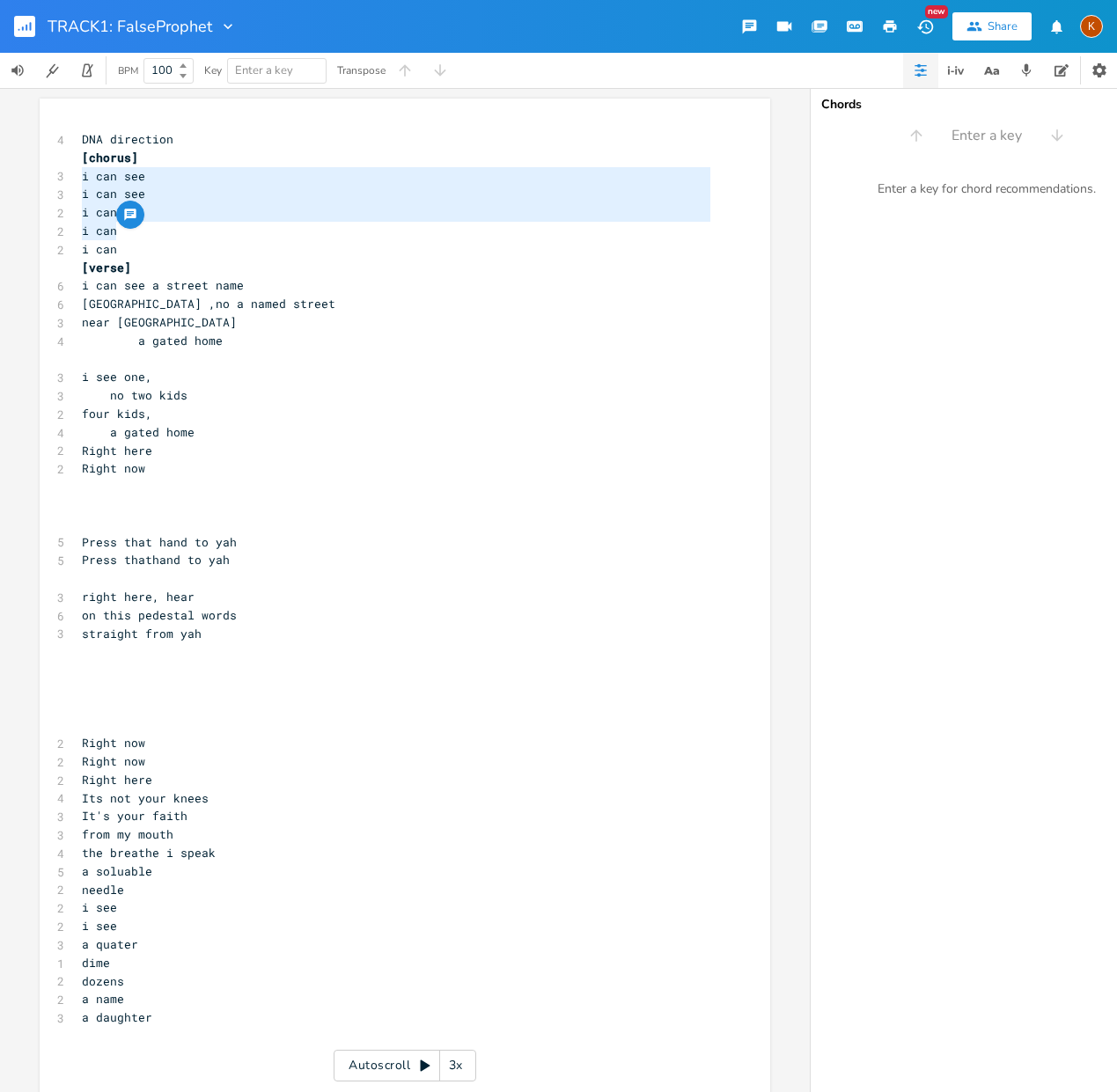
type textarea "i can see i can see i can i can i can"
drag, startPoint x: 76, startPoint y: 177, endPoint x: 137, endPoint y: 253, distance: 97.5
click at [82, 483] on pre "​" at bounding box center [396, 488] width 635 height 19
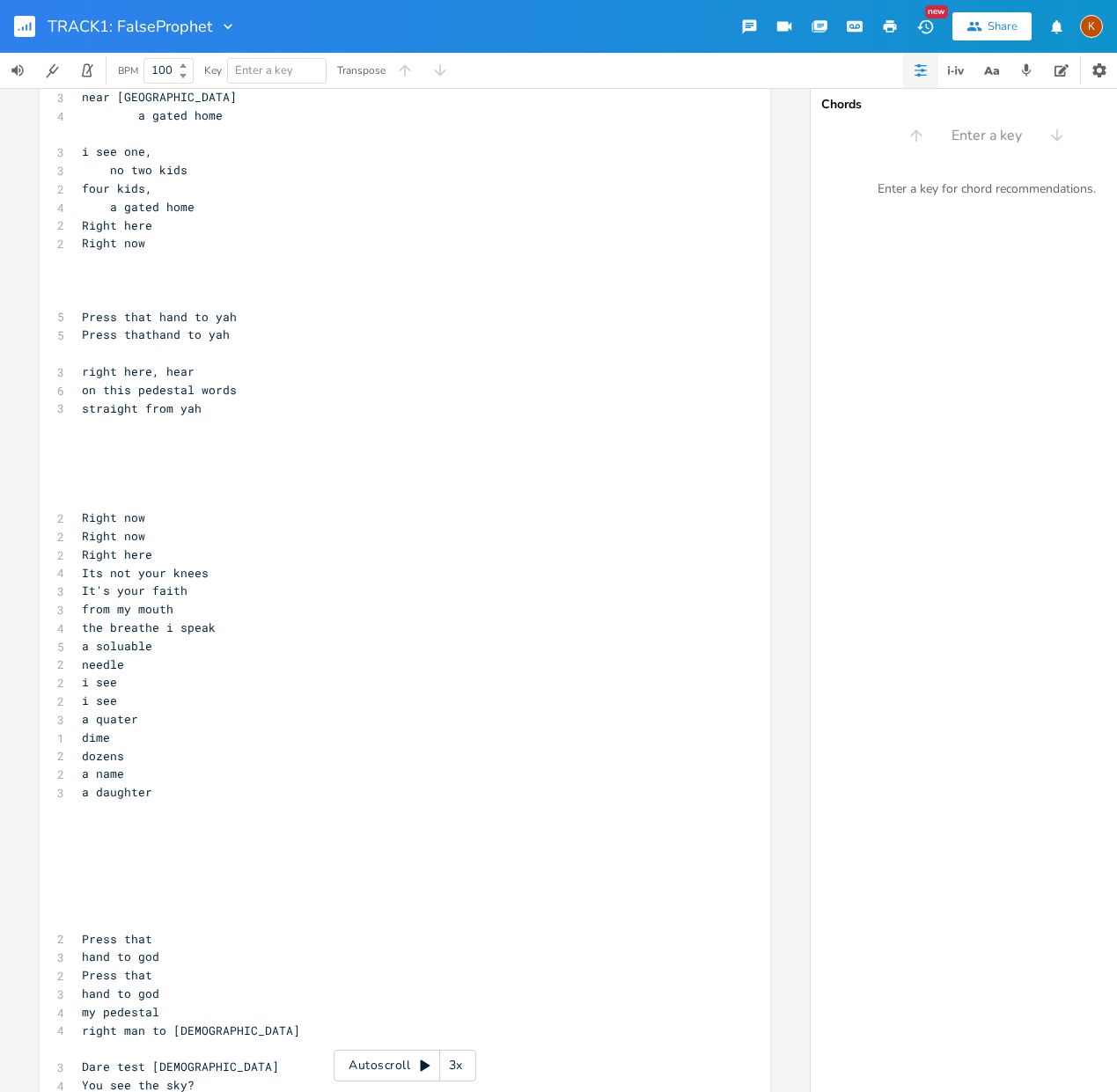
scroll to position [0, 0]
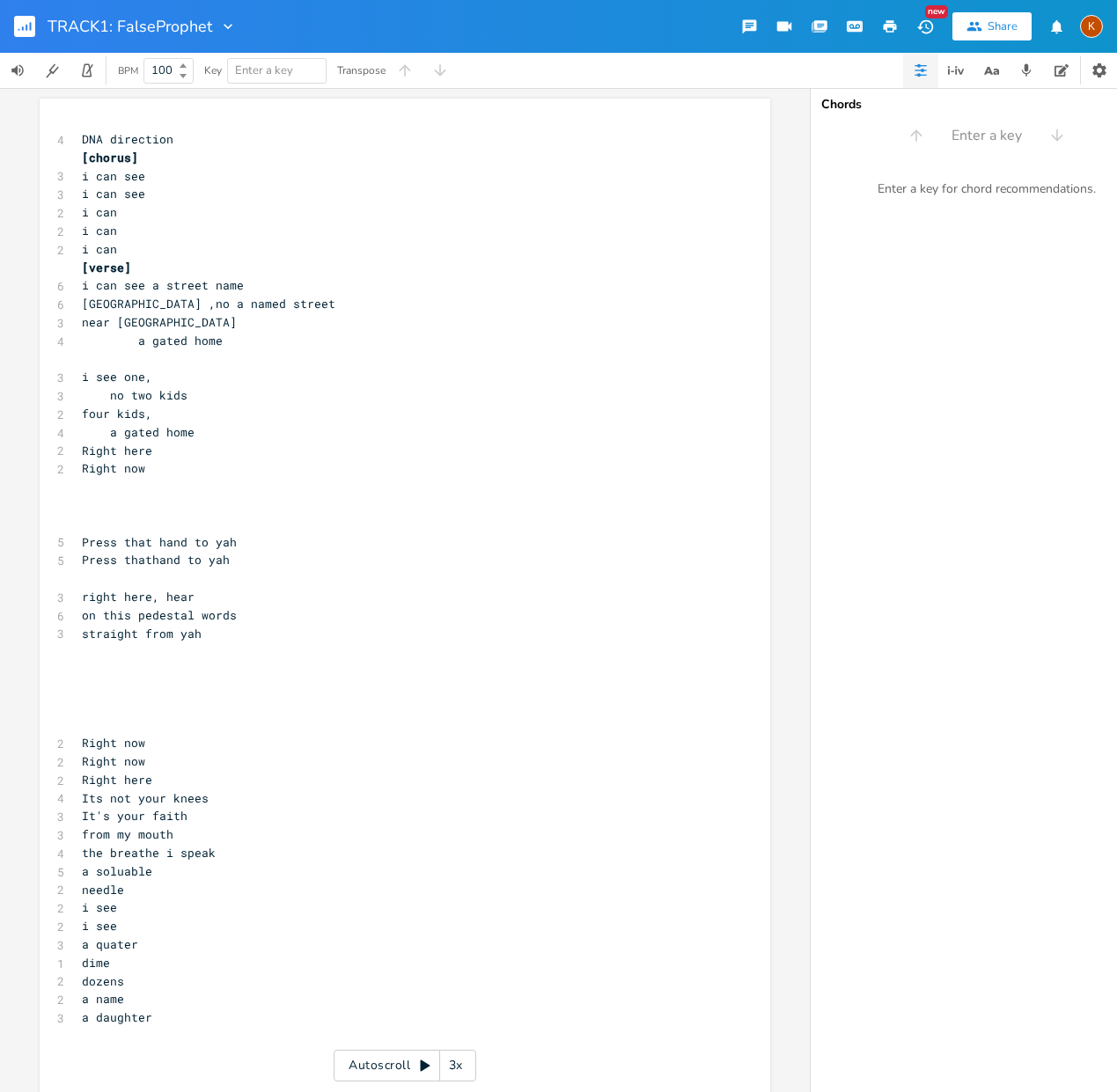
click at [110, 371] on span "i see one," at bounding box center [117, 376] width 71 height 16
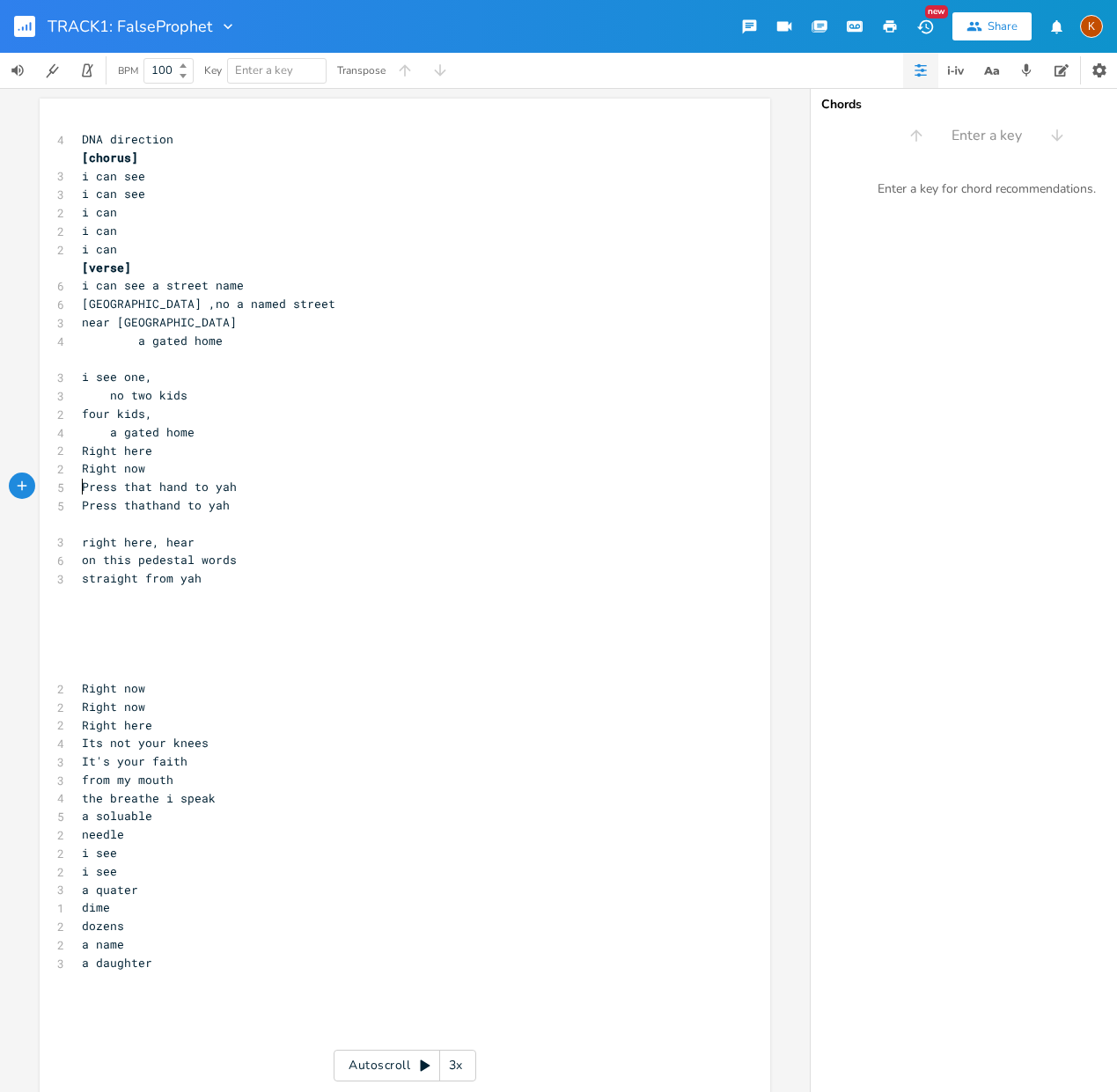
click at [145, 507] on span "Press thathand to yah" at bounding box center [156, 505] width 148 height 16
click at [112, 509] on span "Press that hand to yah" at bounding box center [159, 505] width 155 height 16
type textarea "Raise"
click at [234, 570] on pre "straight from yah" at bounding box center [396, 579] width 635 height 19
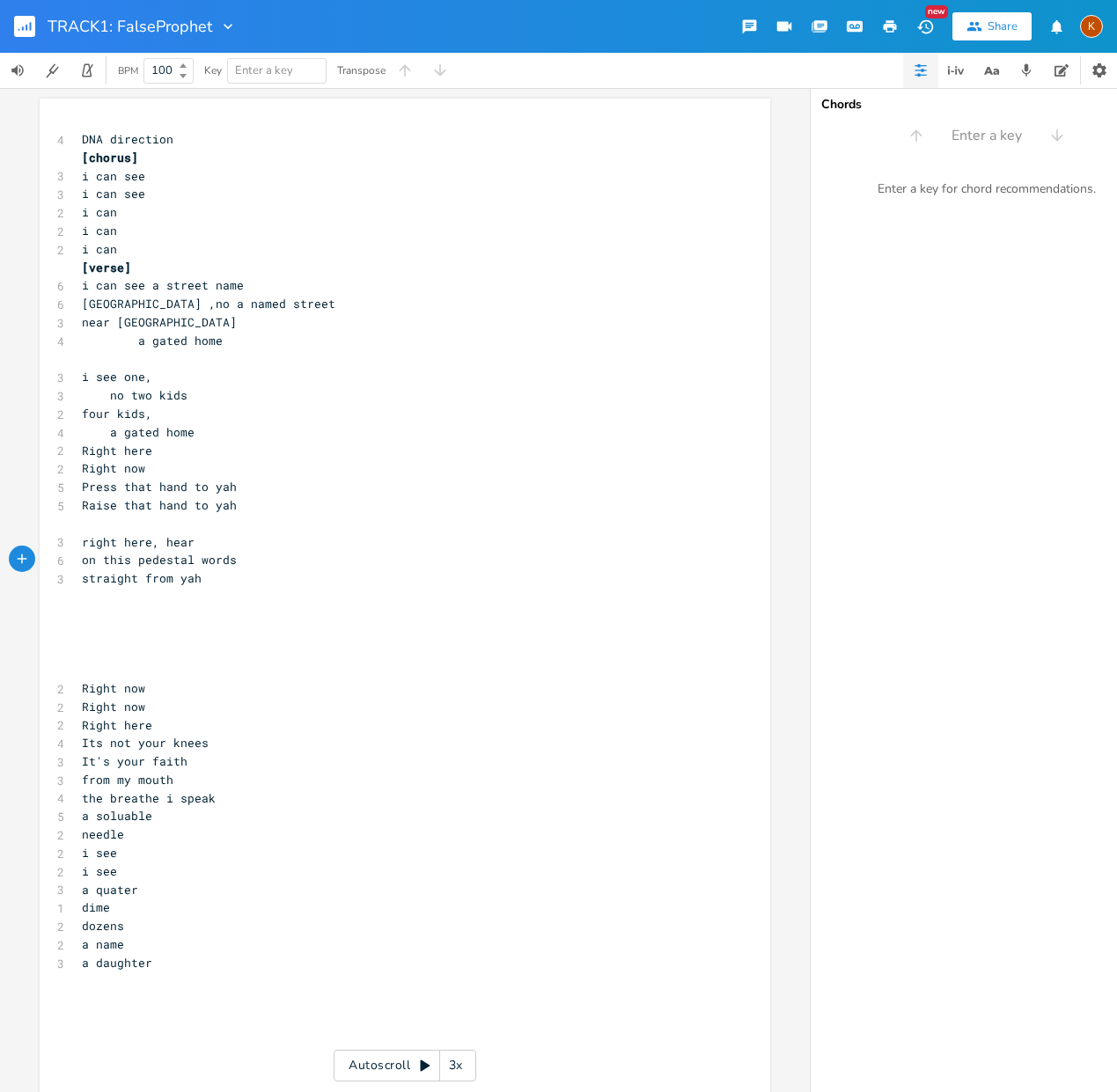
click at [200, 562] on span "on this pedestal words" at bounding box center [159, 559] width 155 height 16
click at [190, 564] on span "on this pedestal words" at bounding box center [159, 559] width 155 height 16
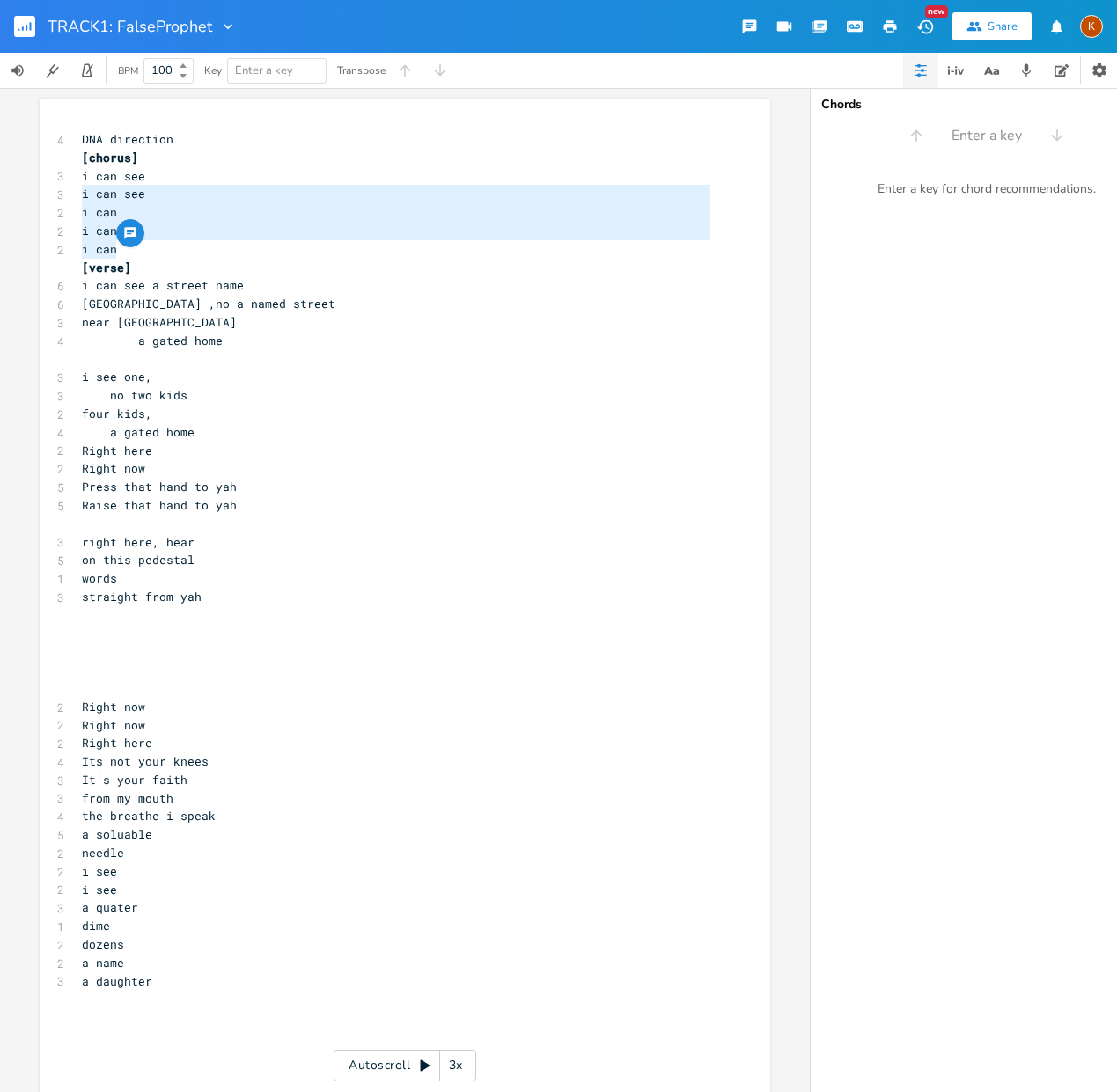
type textarea "i can see i can see i can i can i can"
drag, startPoint x: 131, startPoint y: 245, endPoint x: 74, endPoint y: 176, distance: 89.5
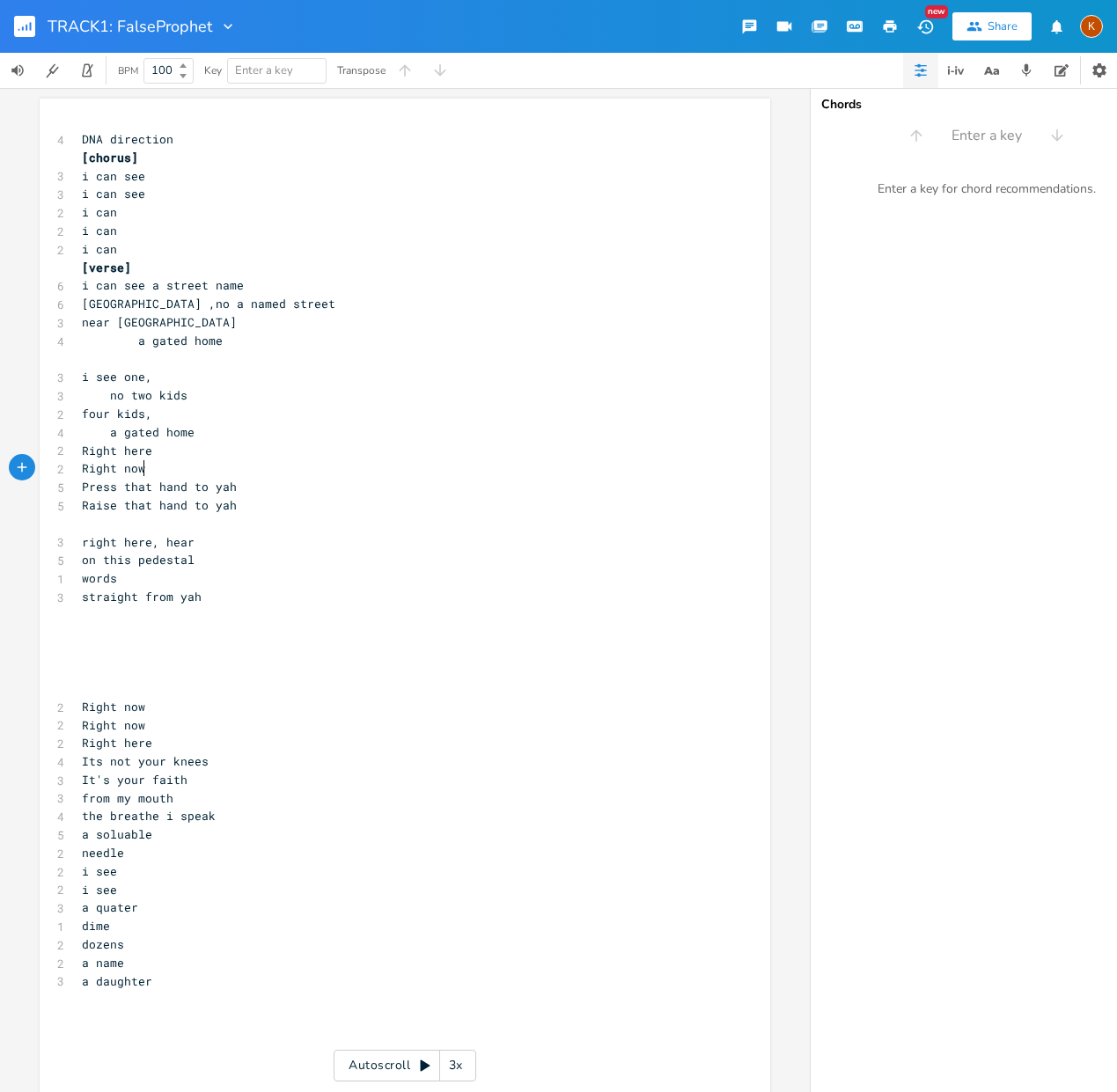
click at [161, 467] on pre "Right now" at bounding box center [396, 469] width 635 height 19
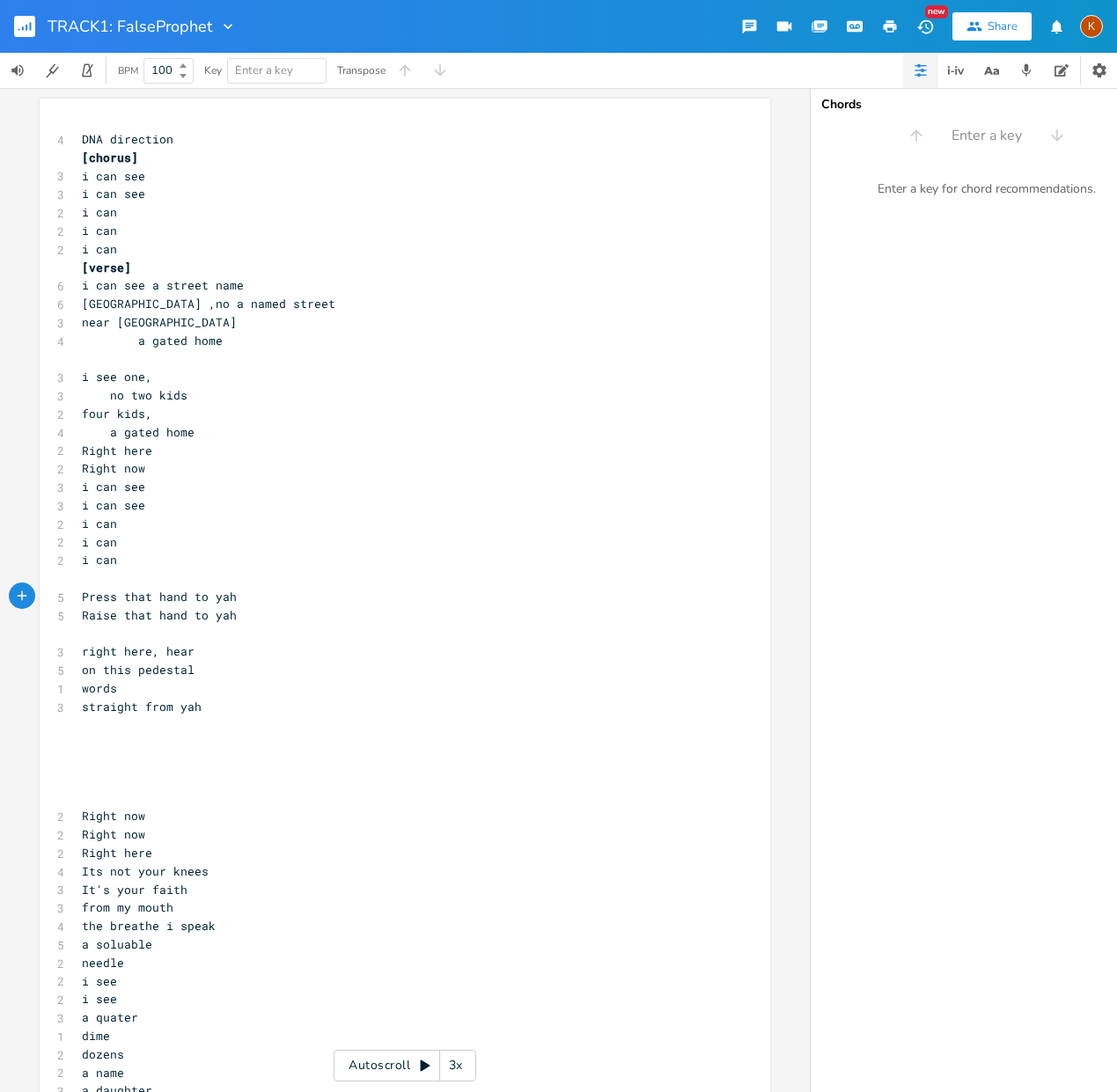
click at [140, 647] on span "right here, hear" at bounding box center [138, 651] width 112 height 16
click at [189, 690] on pre "words" at bounding box center [396, 689] width 635 height 19
click at [189, 725] on pre "​" at bounding box center [396, 726] width 635 height 19
type textarea "donnt"
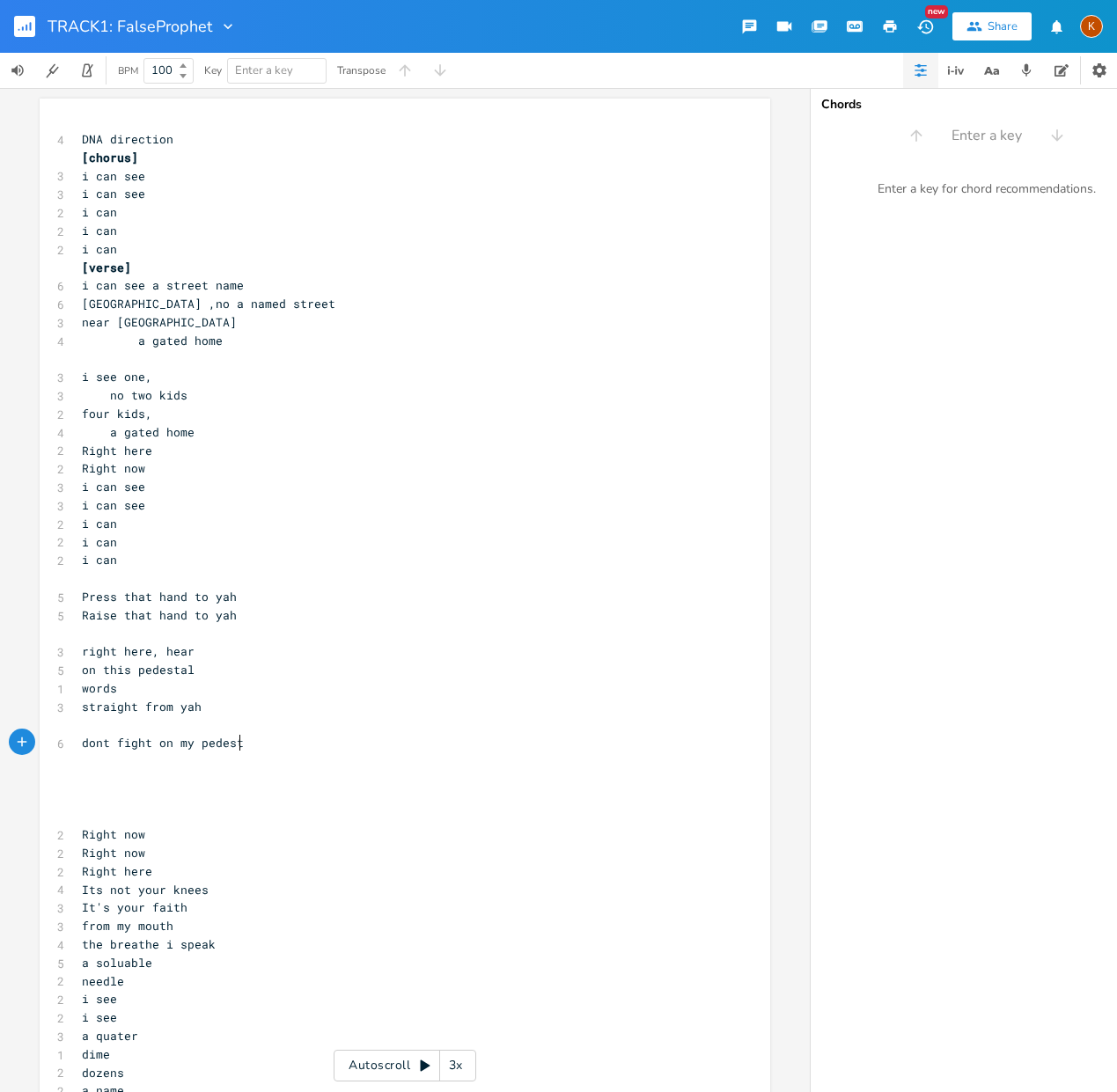
type textarea "nt fight on my pedestal"
type textarea "are fight"
type textarea "sulfur n fire pace it trure"
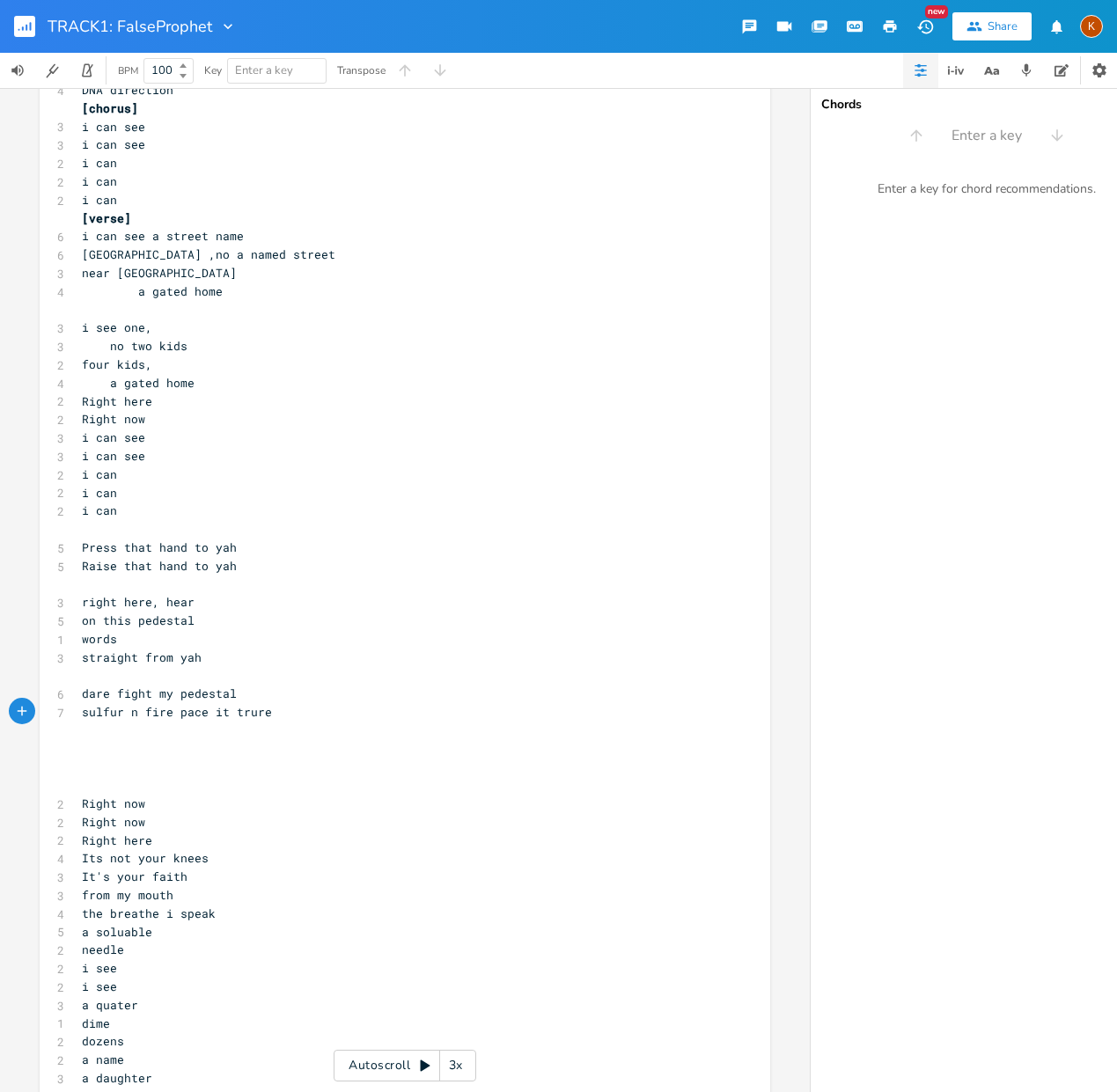
scroll to position [0, 0]
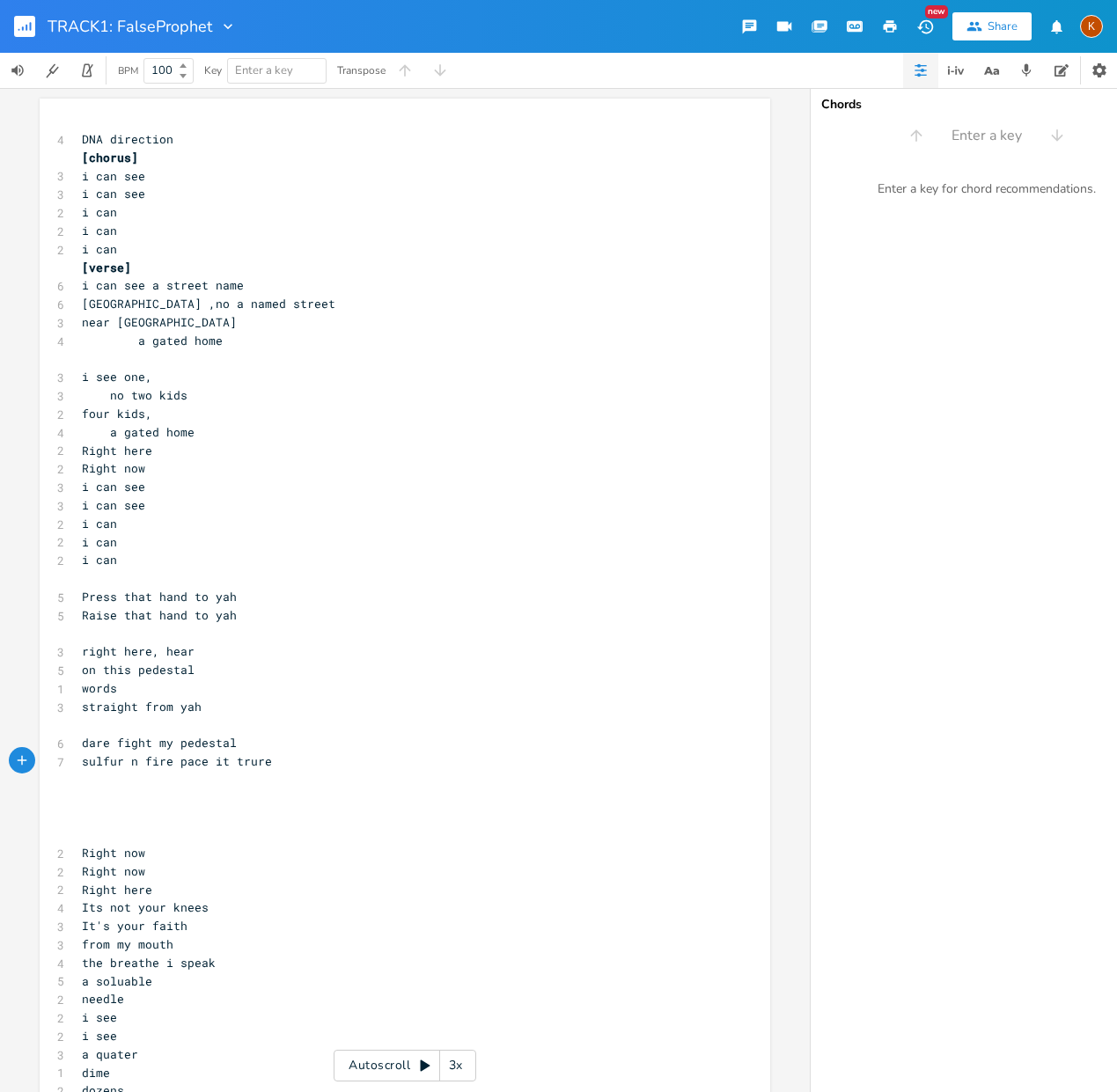
click at [131, 581] on pre "​" at bounding box center [396, 579] width 635 height 19
click at [171, 630] on pre "​" at bounding box center [396, 635] width 635 height 19
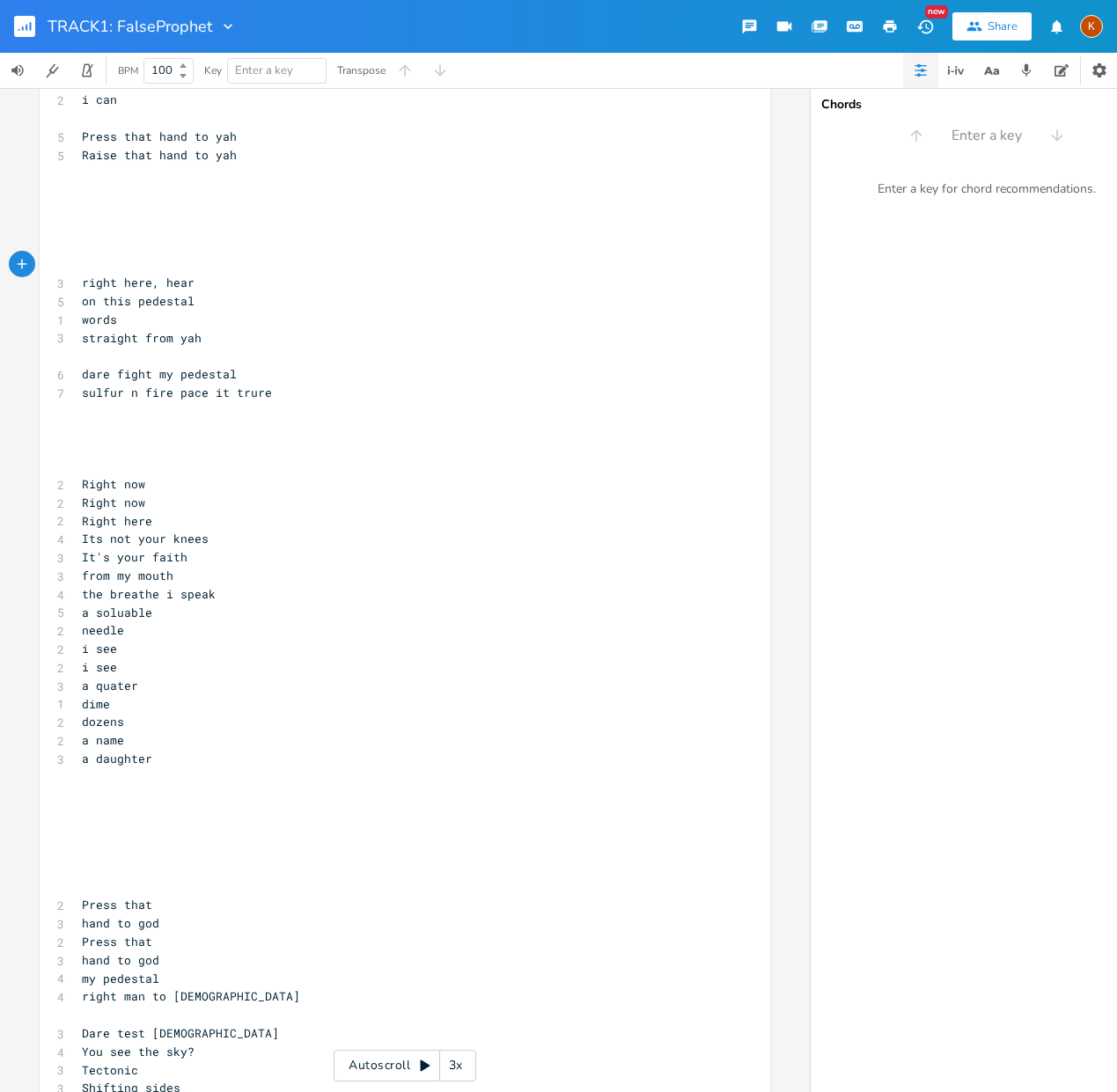
scroll to position [465, 0]
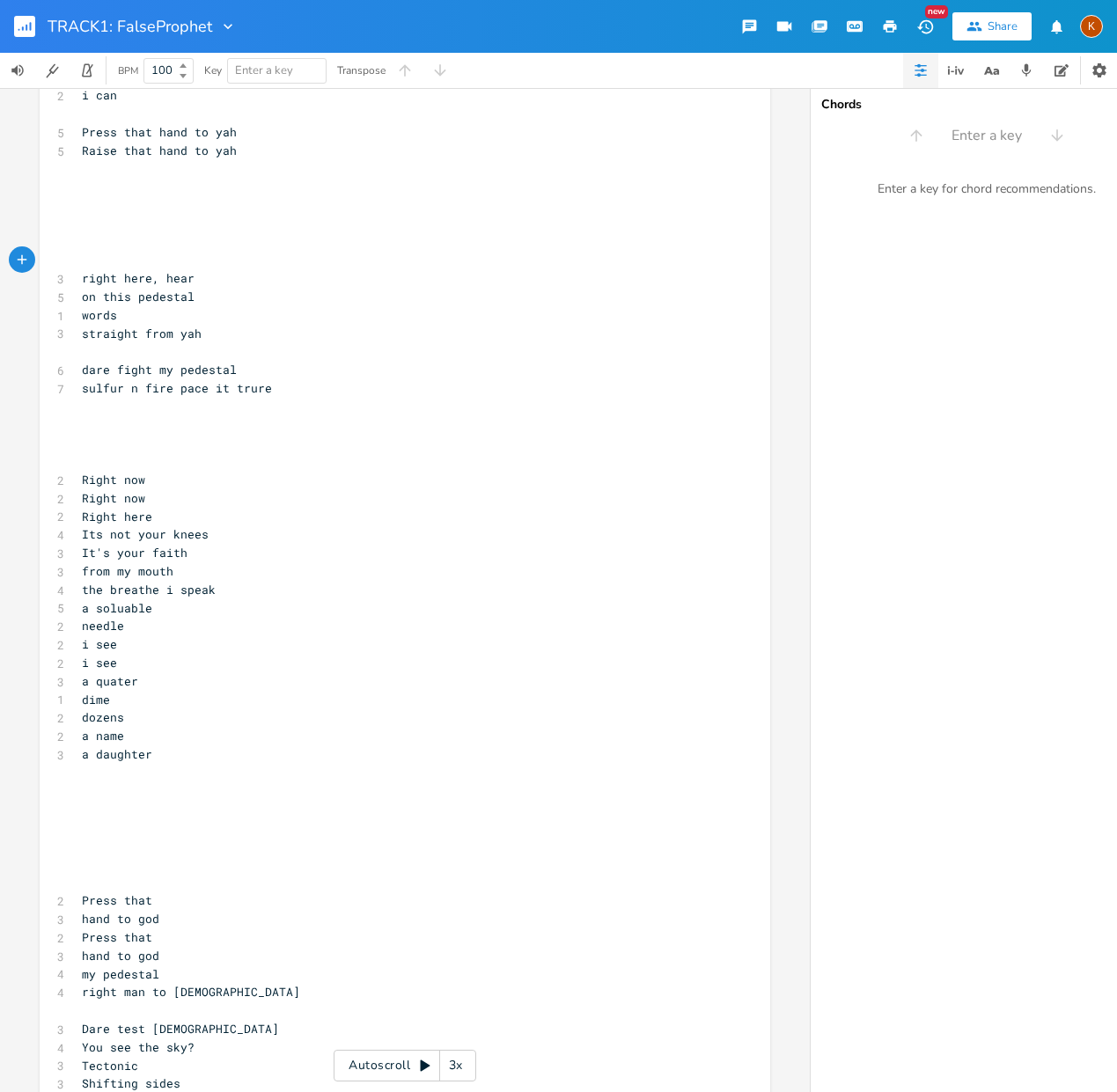
type textarea "​"
click at [135, 736] on pre "a name" at bounding box center [396, 736] width 635 height 19
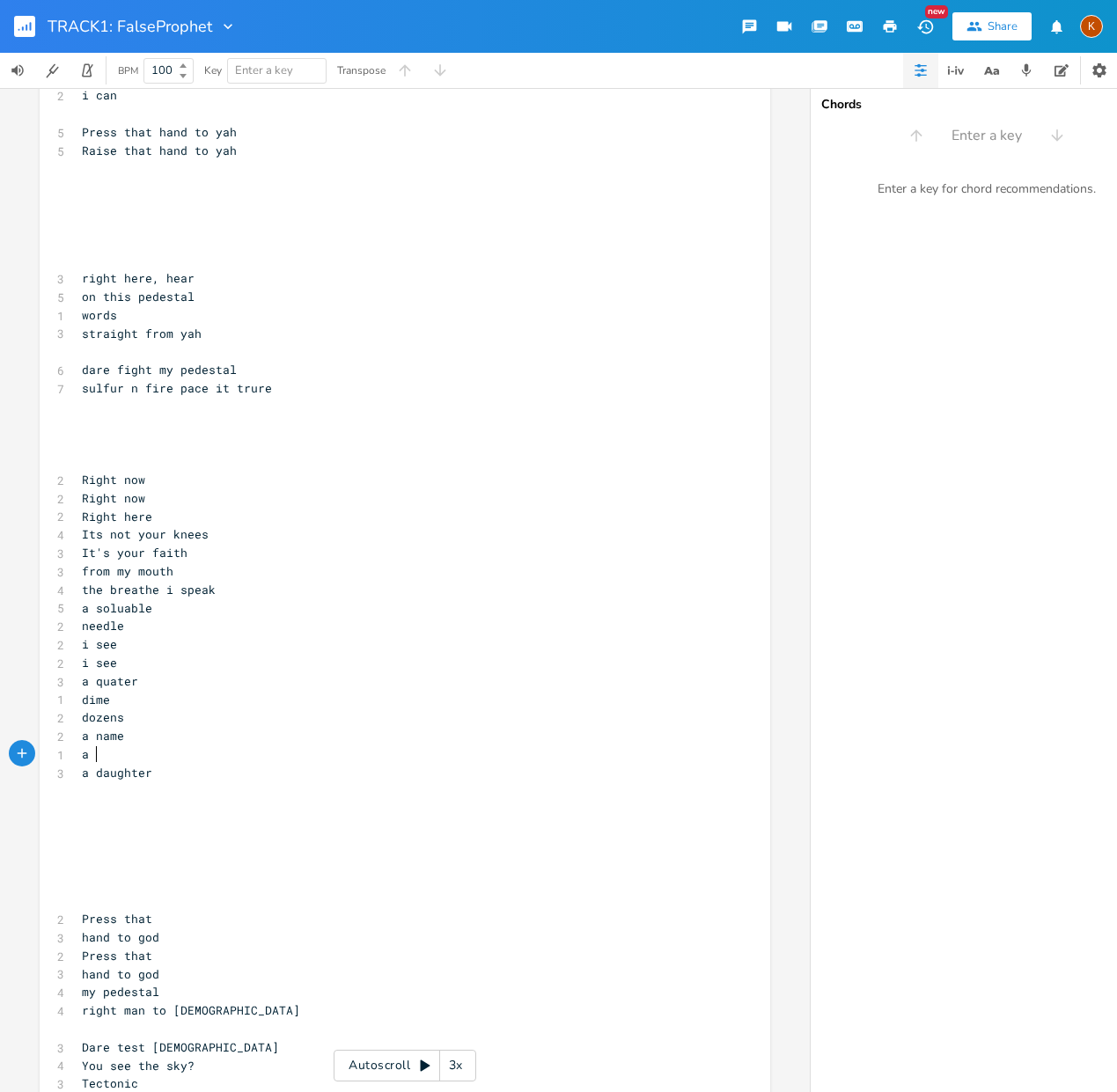
type textarea "a b"
type textarea "[PERSON_NAME]"
type textarea "a"
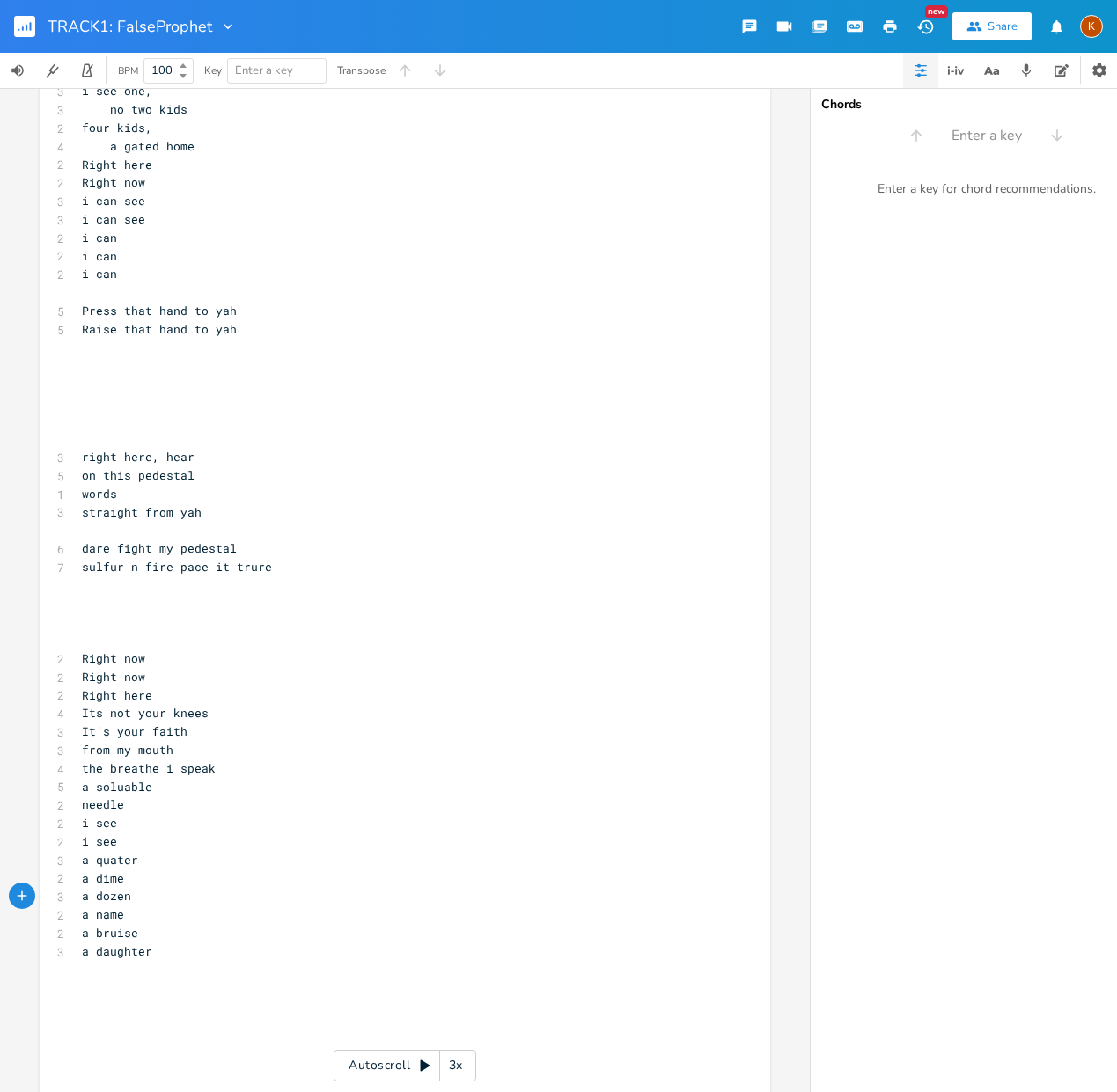
scroll to position [291, 0]
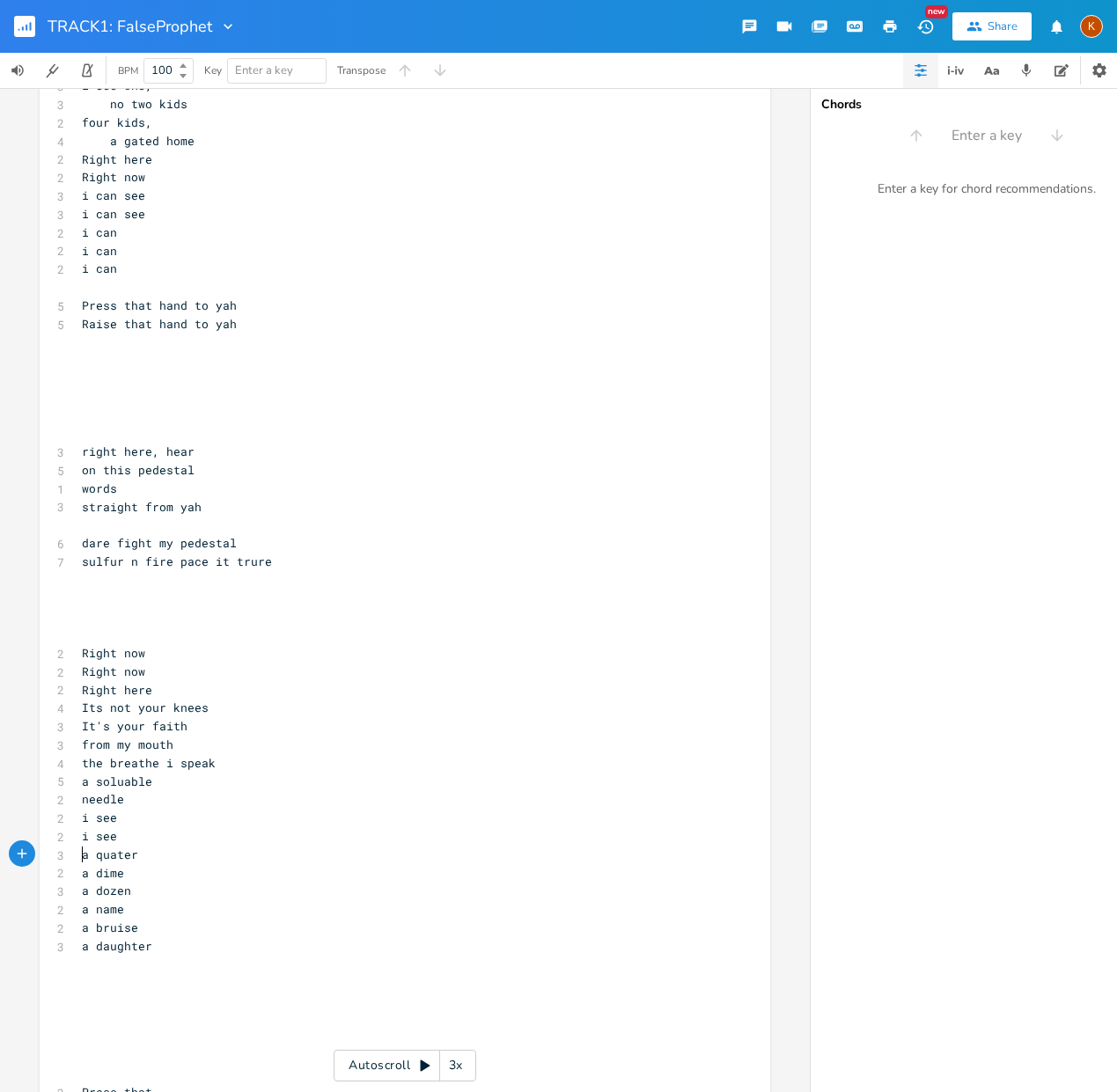
click at [82, 853] on span "a quater" at bounding box center [110, 854] width 57 height 16
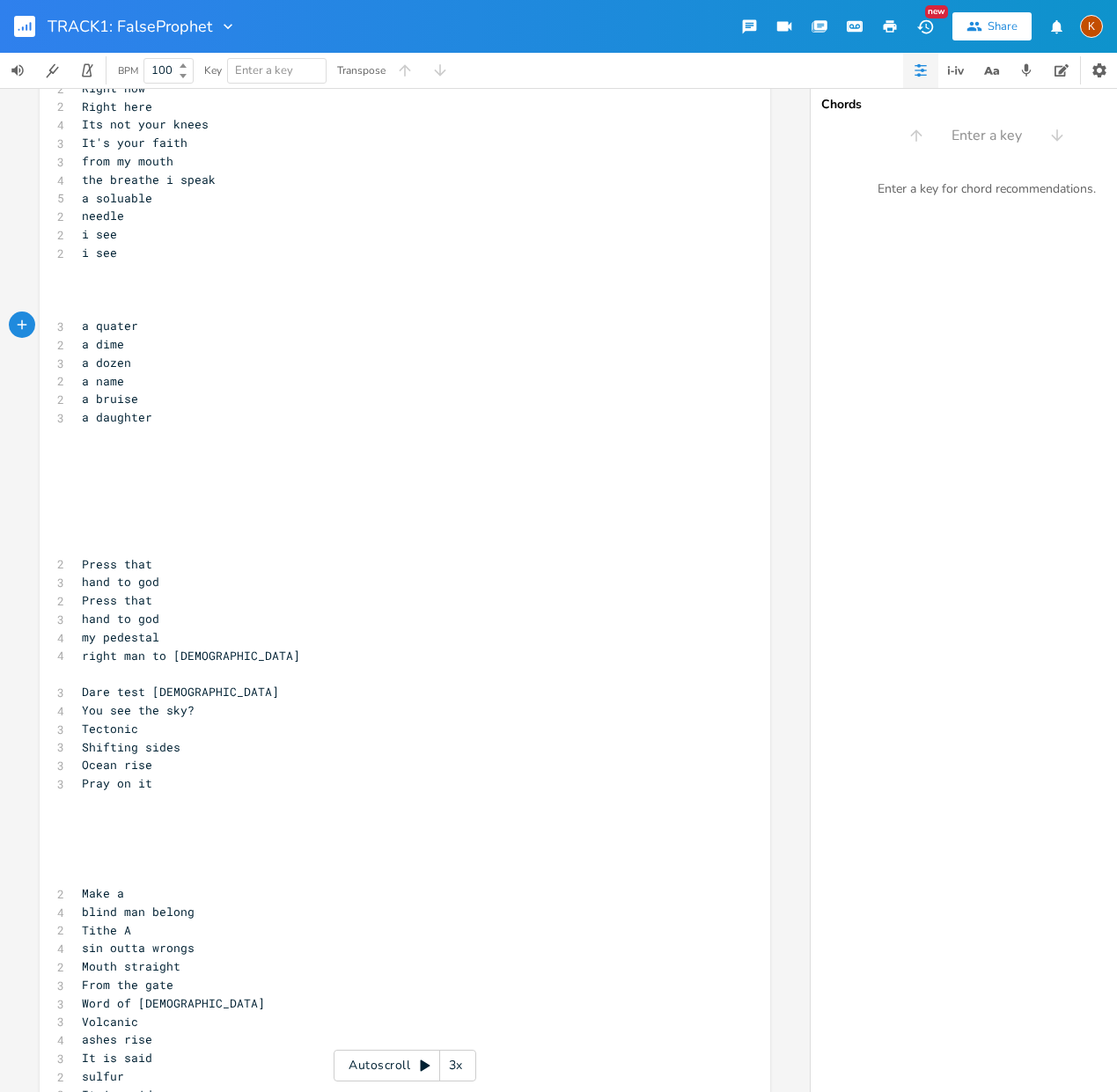
scroll to position [819, 0]
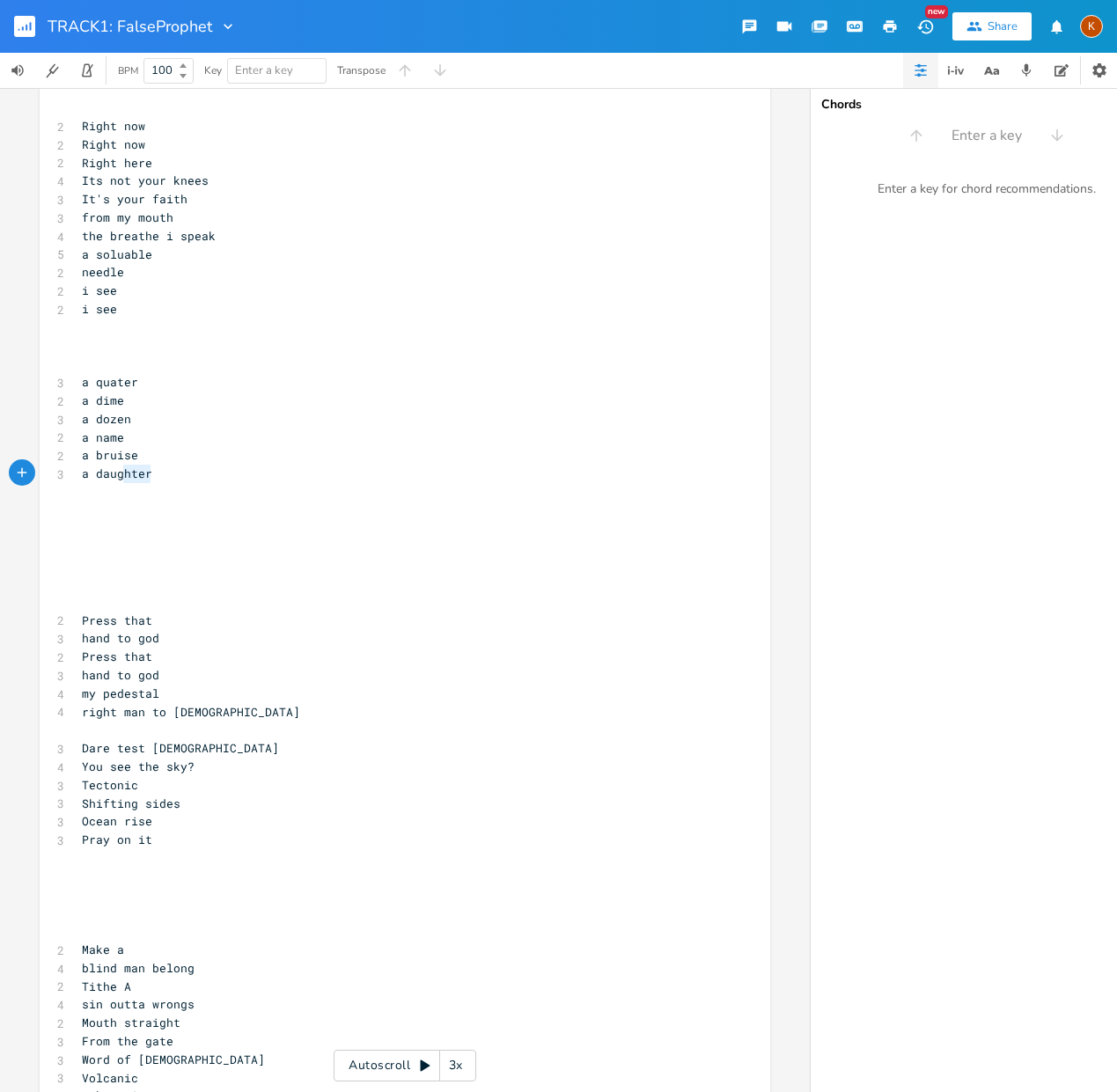
type textarea "a quater a dime a dozen a name a bruise a daughter"
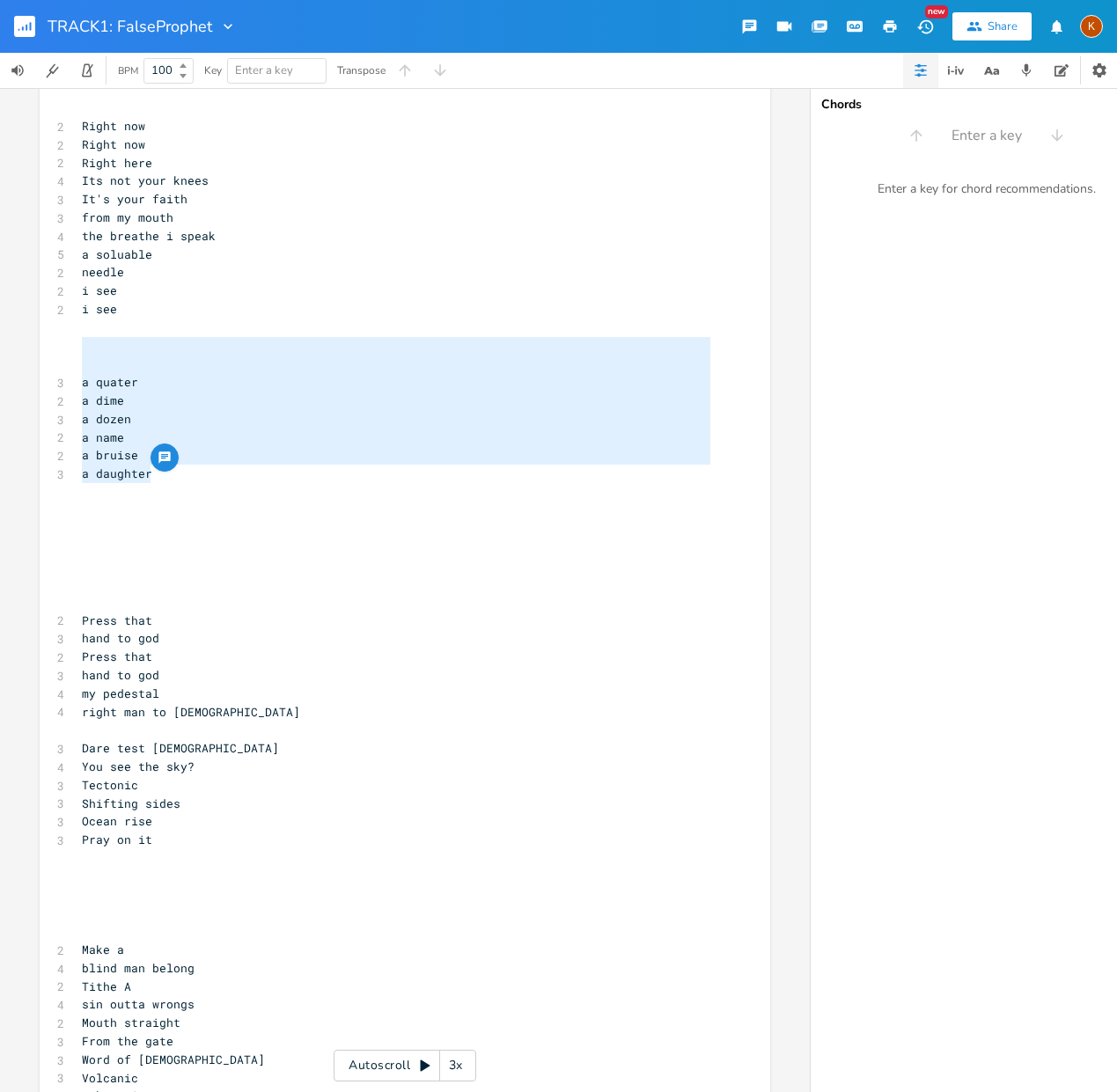
drag, startPoint x: 117, startPoint y: 471, endPoint x: -27, endPoint y: 350, distance: 188.1
click at [0, 350] on html "TRACK1: FalseProphet New Share K BPM 100 Key Enter a key Transpose a quater a d…" at bounding box center [558, 546] width 1117 height 1092
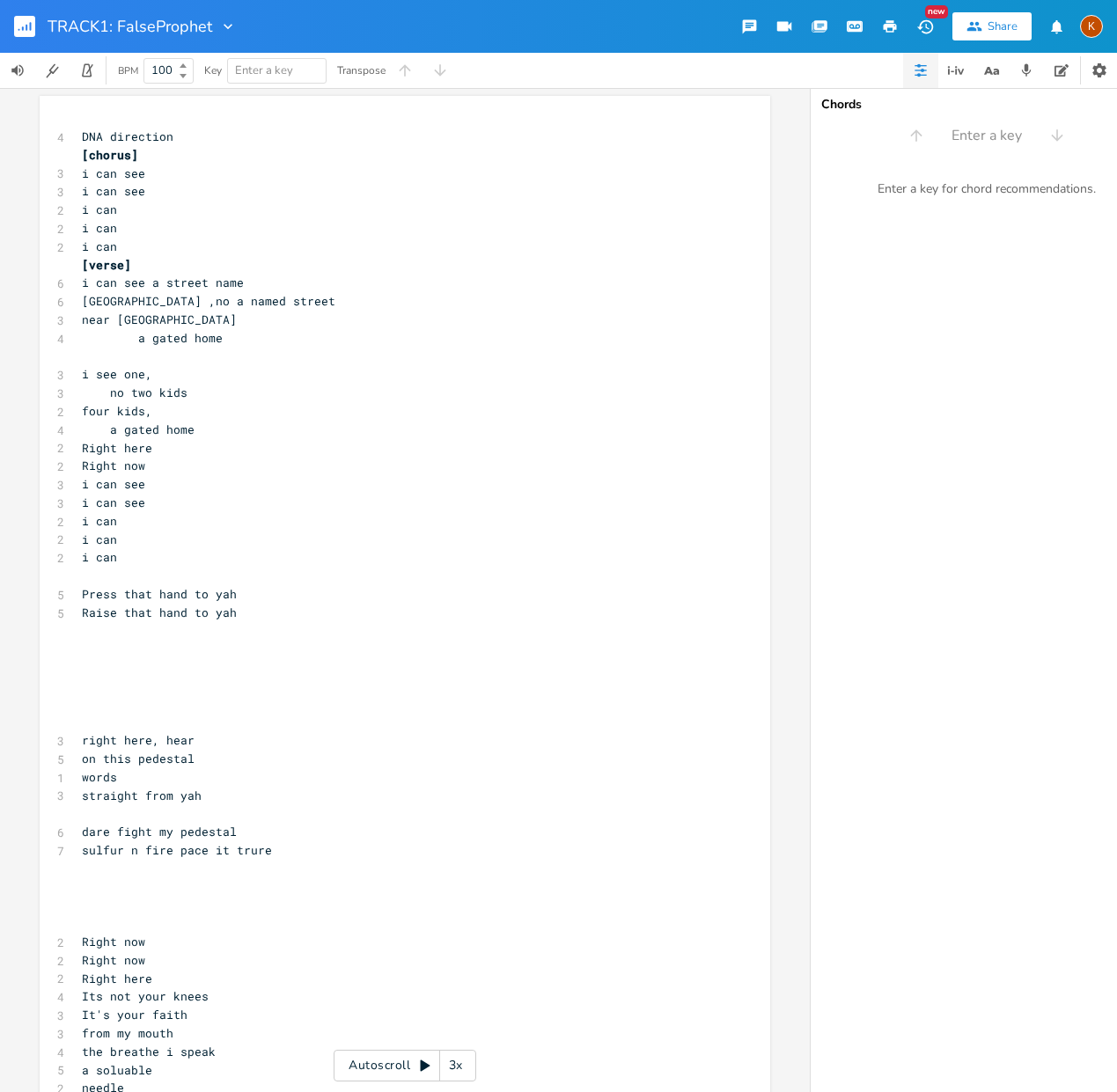
scroll to position [0, 0]
click at [152, 642] on pre "​" at bounding box center [396, 652] width 635 height 19
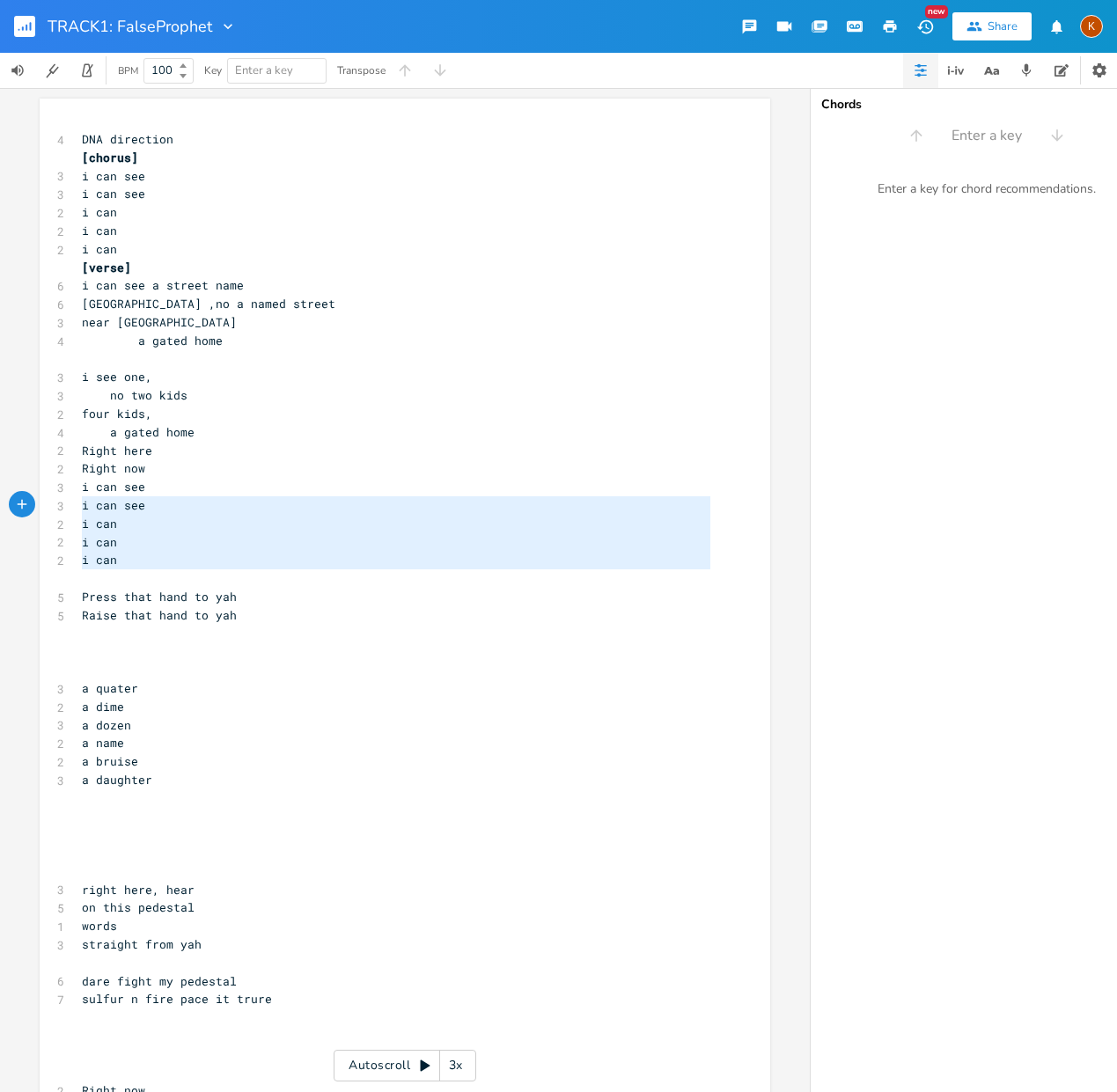
type textarea "i can see i can see i can i can i can"
drag, startPoint x: 131, startPoint y: 578, endPoint x: 65, endPoint y: 488, distance: 111.6
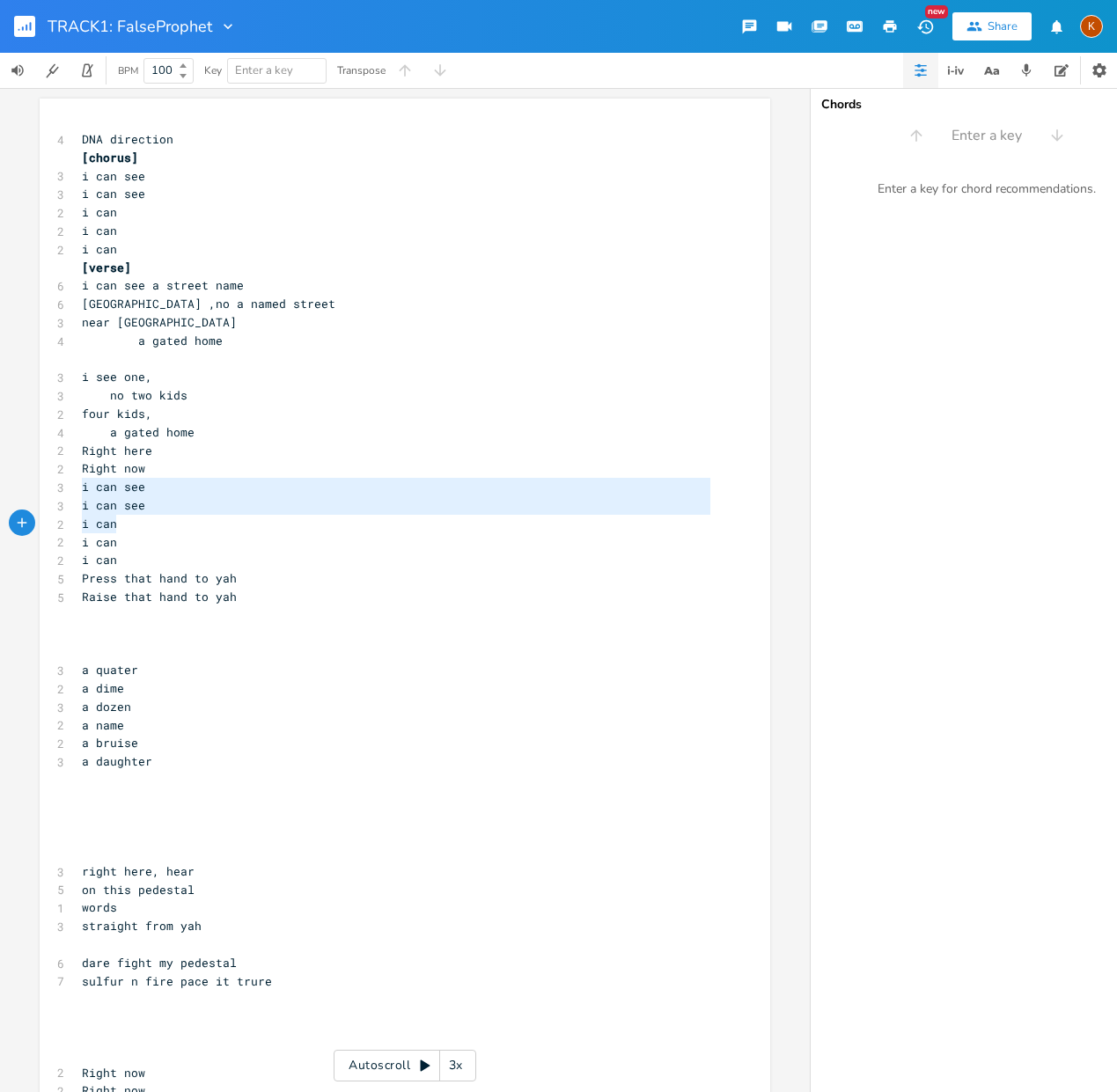
type textarea "i can see i can see i can i can i can"
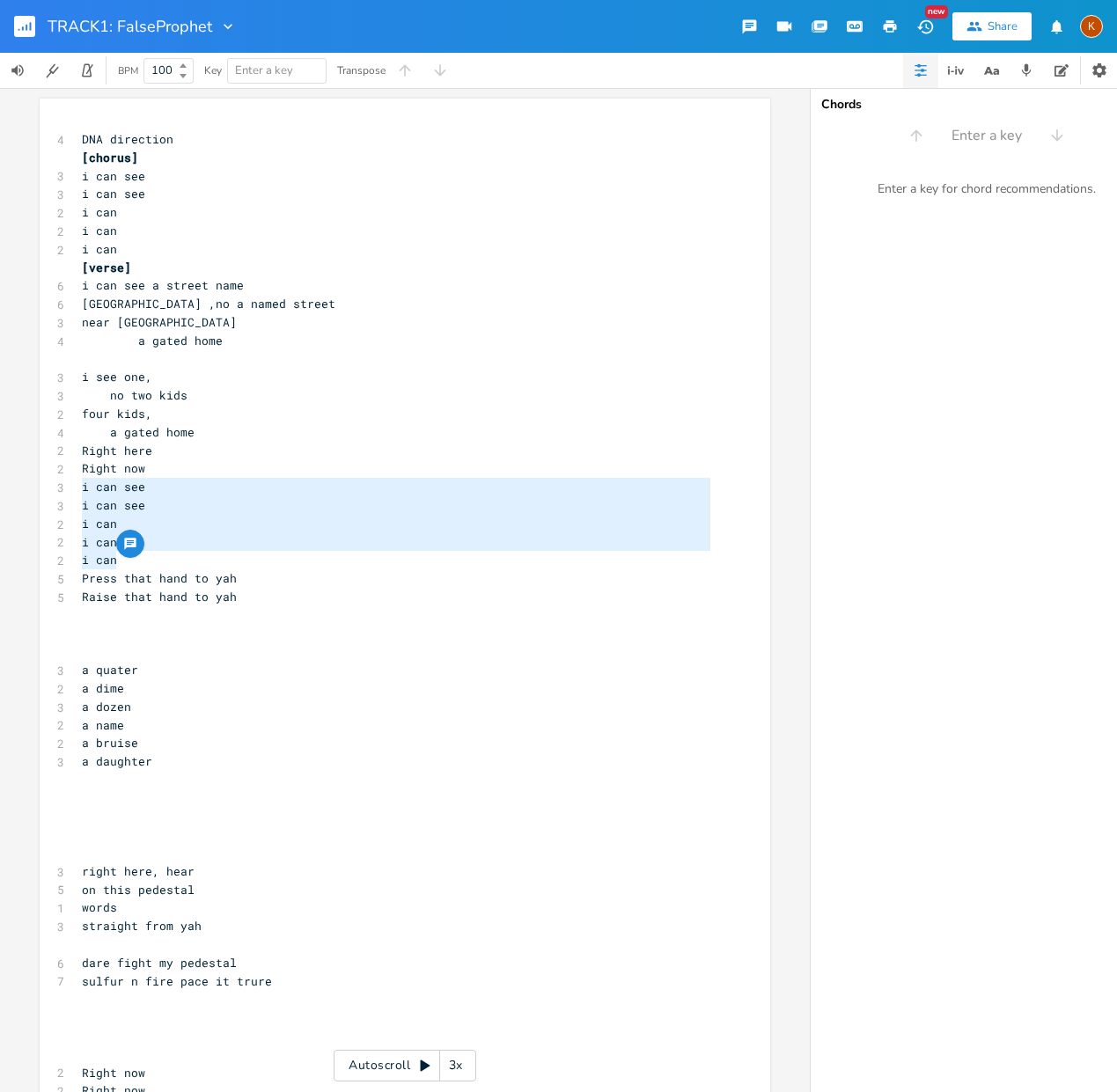
drag, startPoint x: 73, startPoint y: 489, endPoint x: 125, endPoint y: 553, distance: 82.5
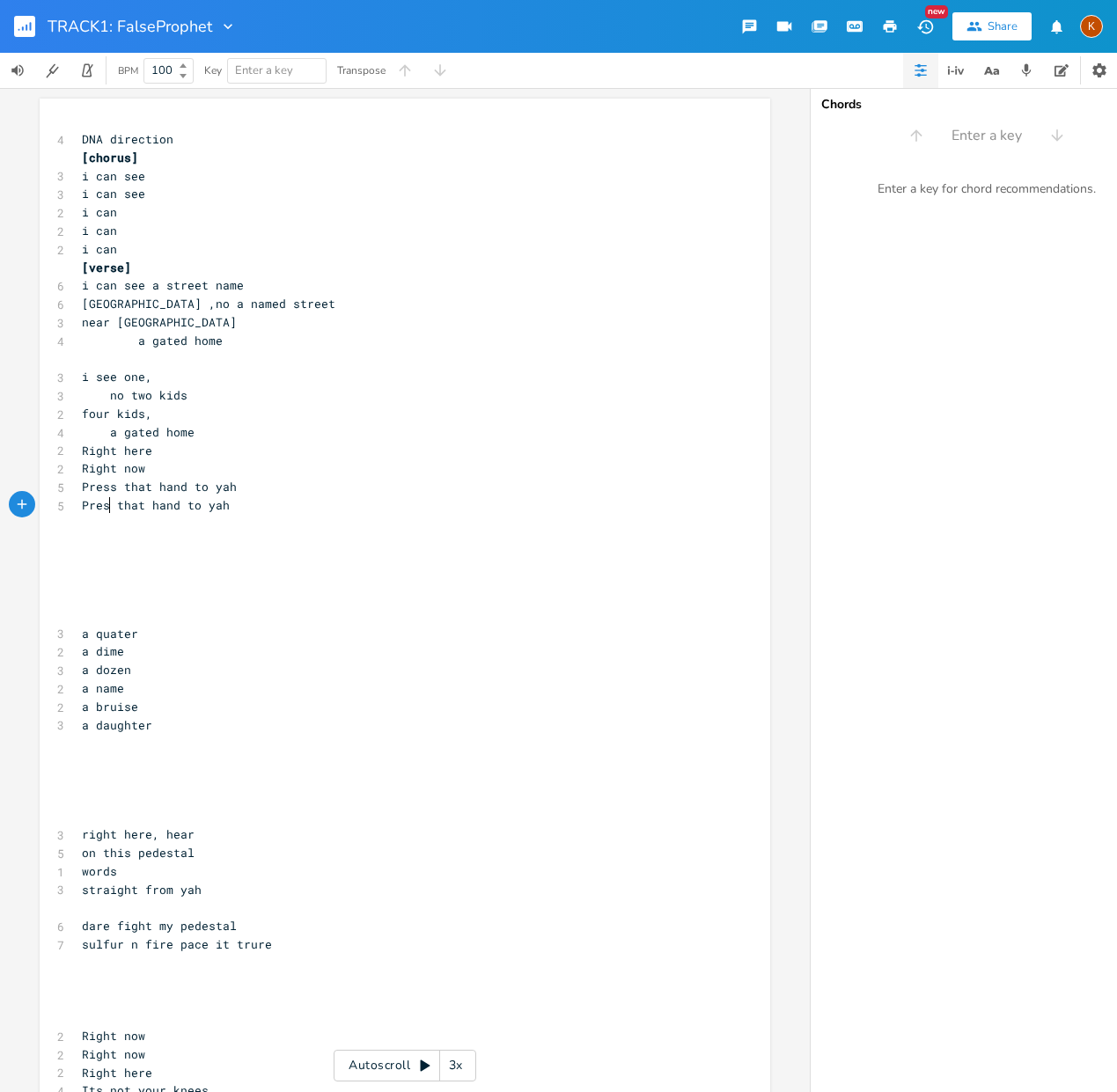
type textarea "Press"
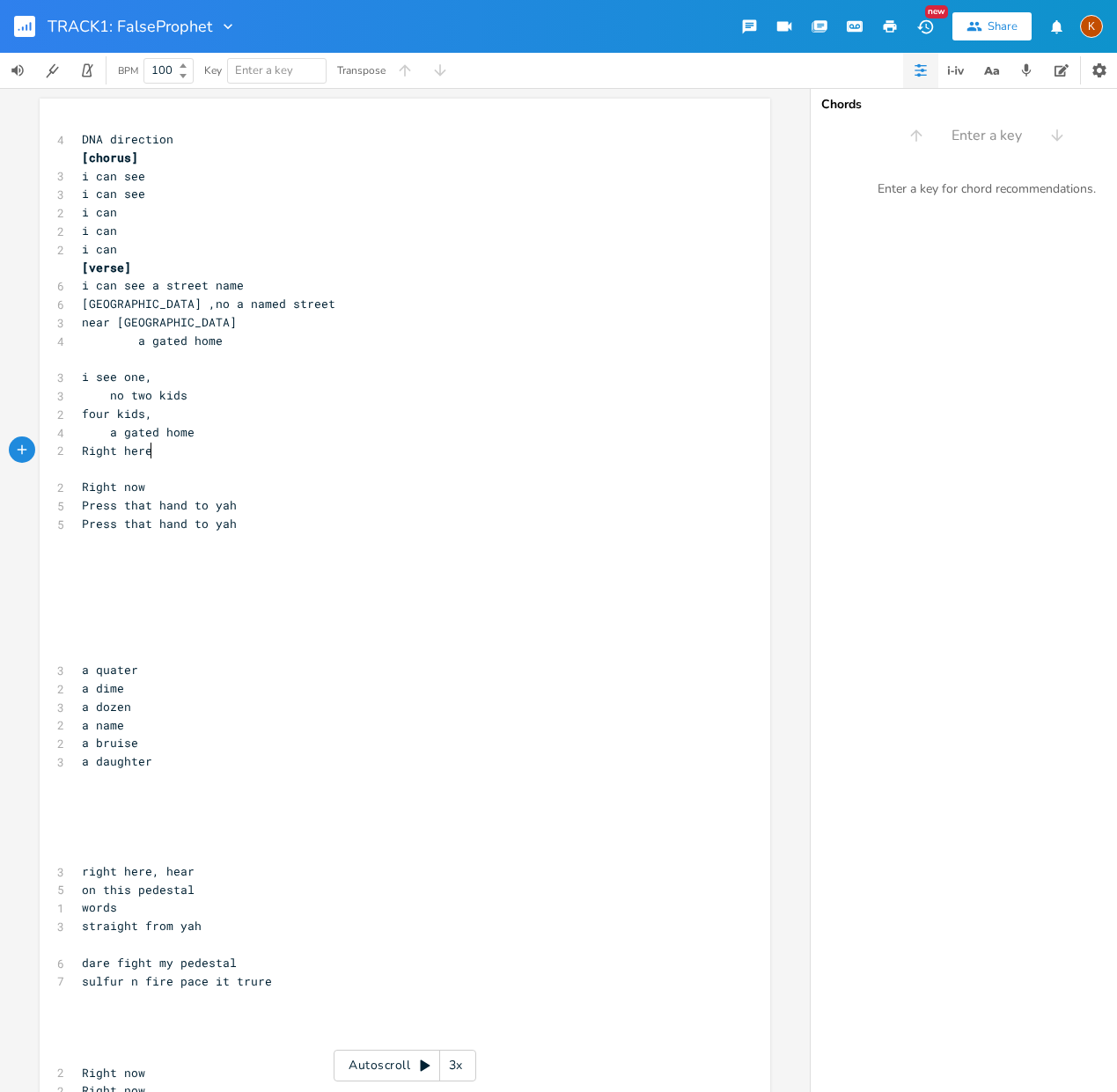
click at [168, 453] on pre "Right here" at bounding box center [396, 452] width 635 height 19
click at [145, 475] on pre "​" at bounding box center [396, 469] width 635 height 19
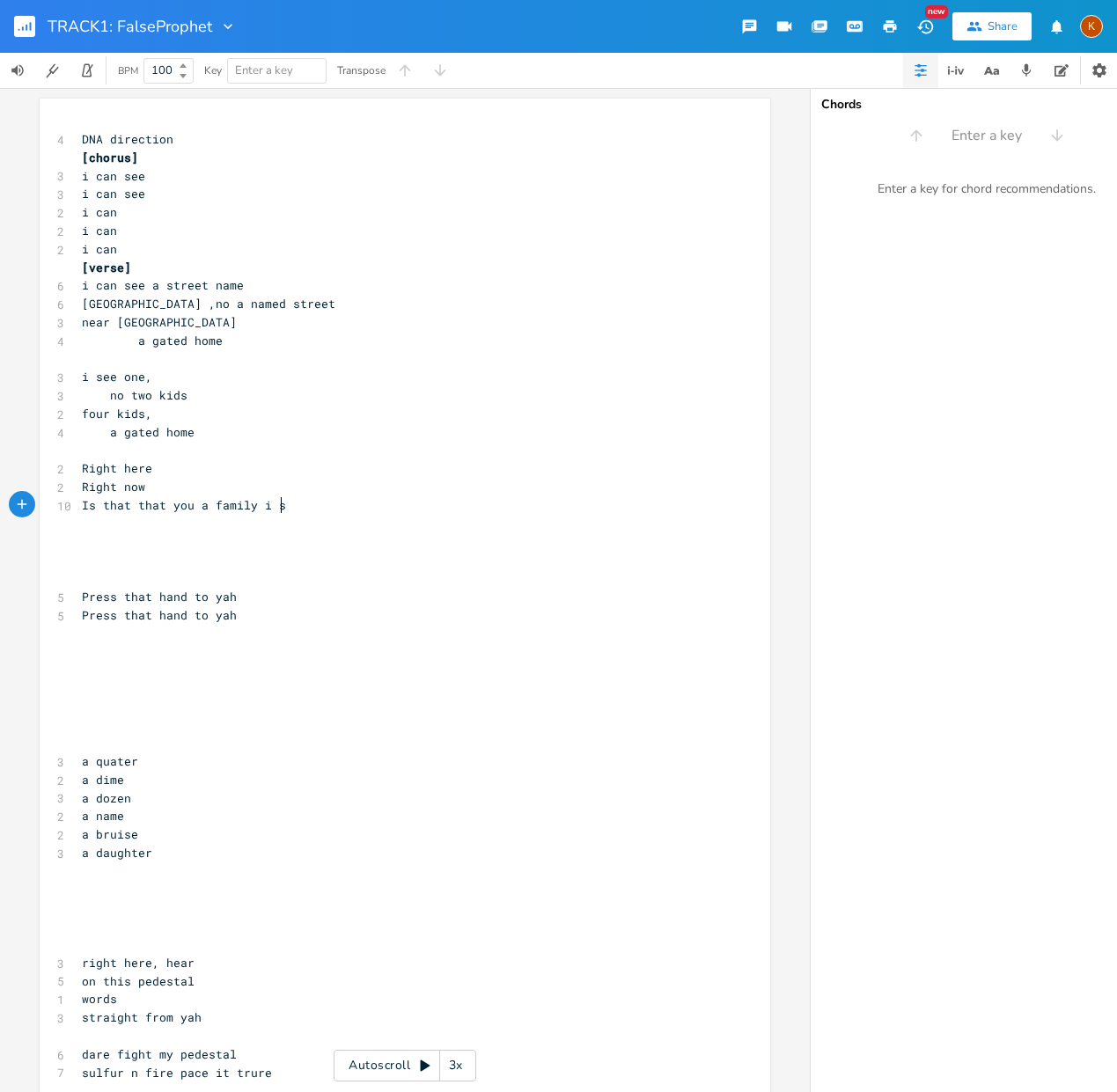
scroll to position [0, 149]
type textarea "Is that that you a family i see"
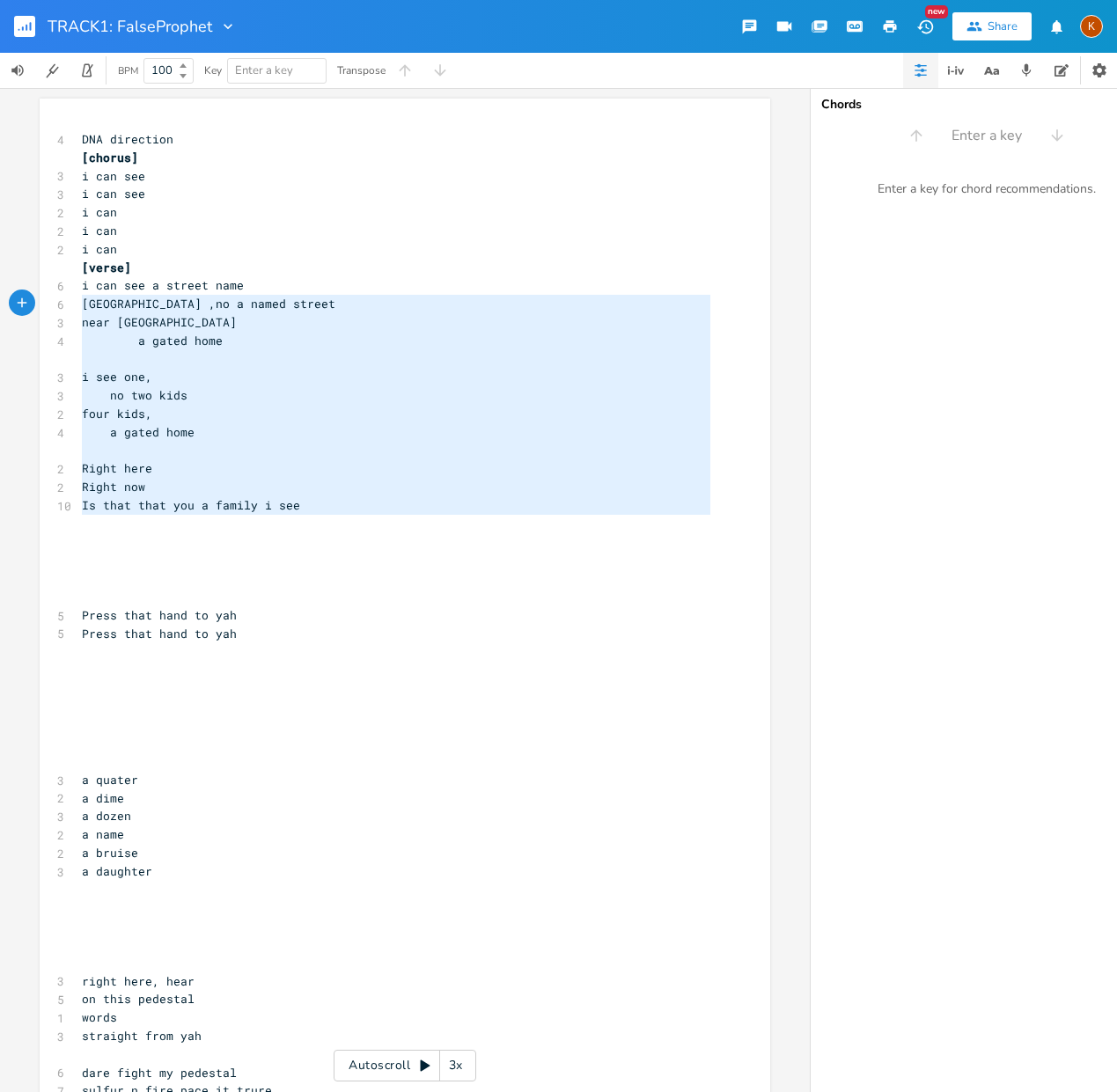
type textarea "i can see a street name [GEOGRAPHIC_DATA] ,no a named street near [GEOGRAPHIC_D…"
drag, startPoint x: 323, startPoint y: 518, endPoint x: 73, endPoint y: 290, distance: 338.4
click at [183, 534] on pre "​" at bounding box center [396, 543] width 635 height 19
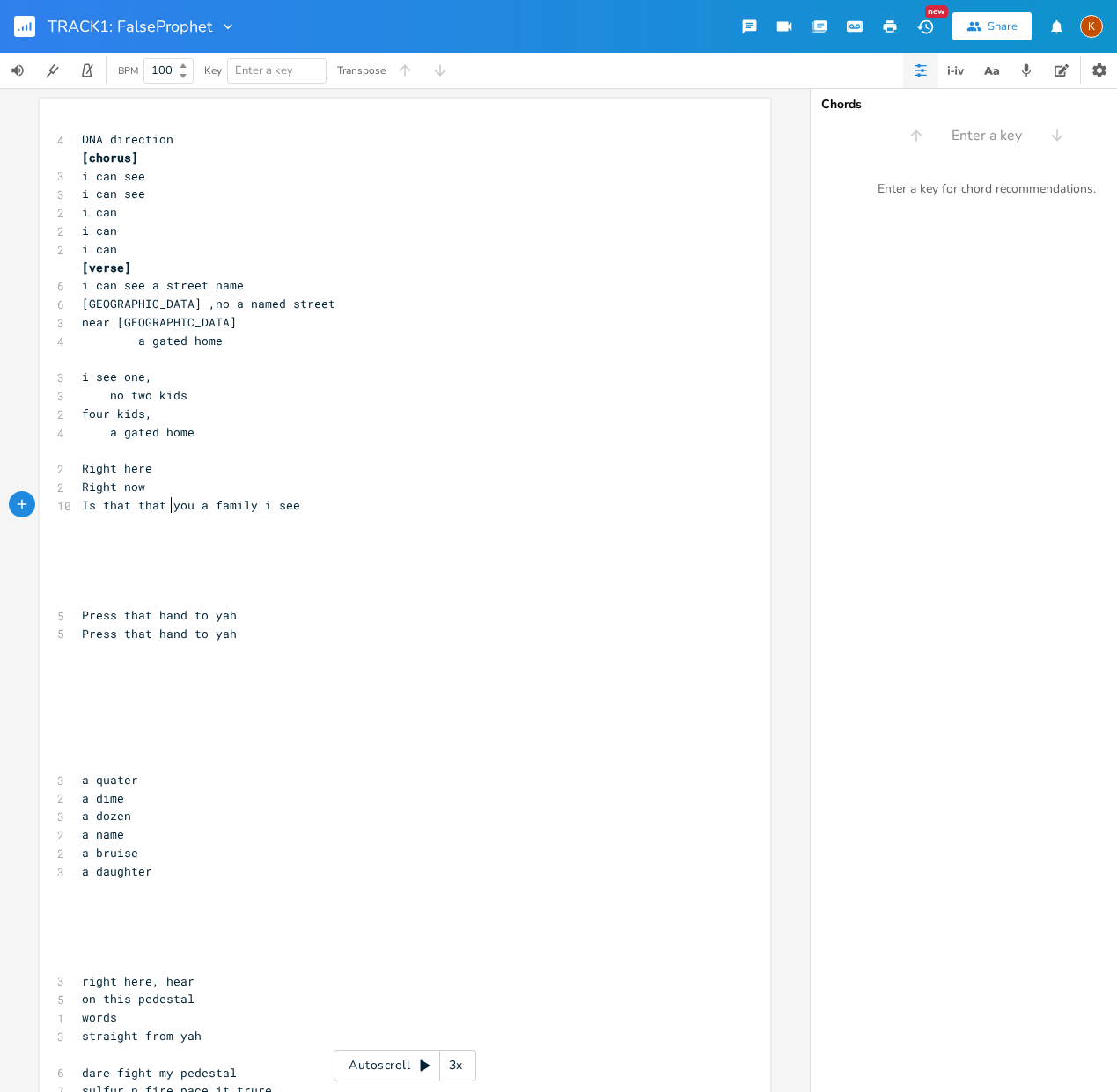
click at [163, 506] on span "Is that that you a family i see" at bounding box center [190, 505] width 218 height 16
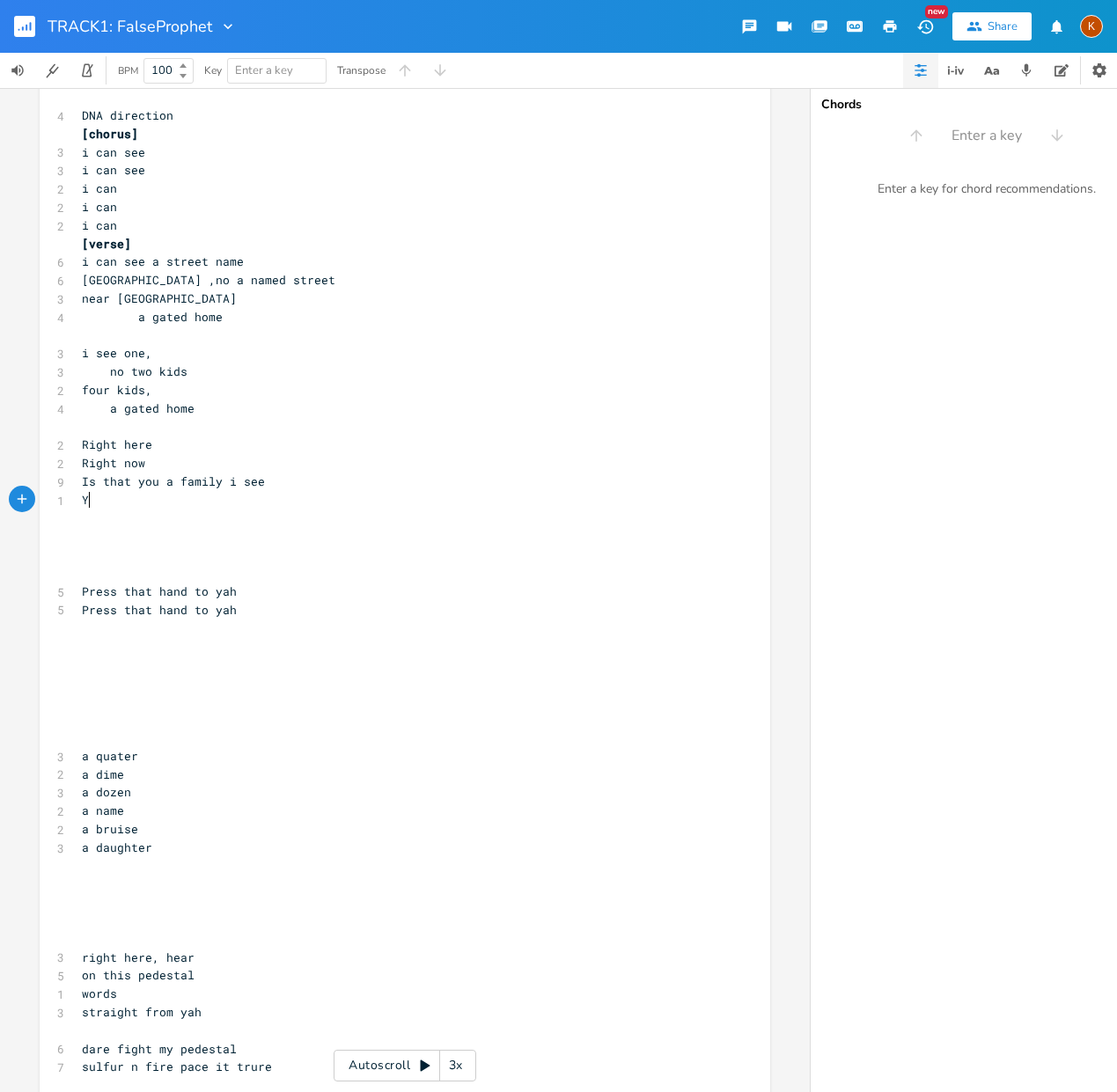
scroll to position [31, 0]
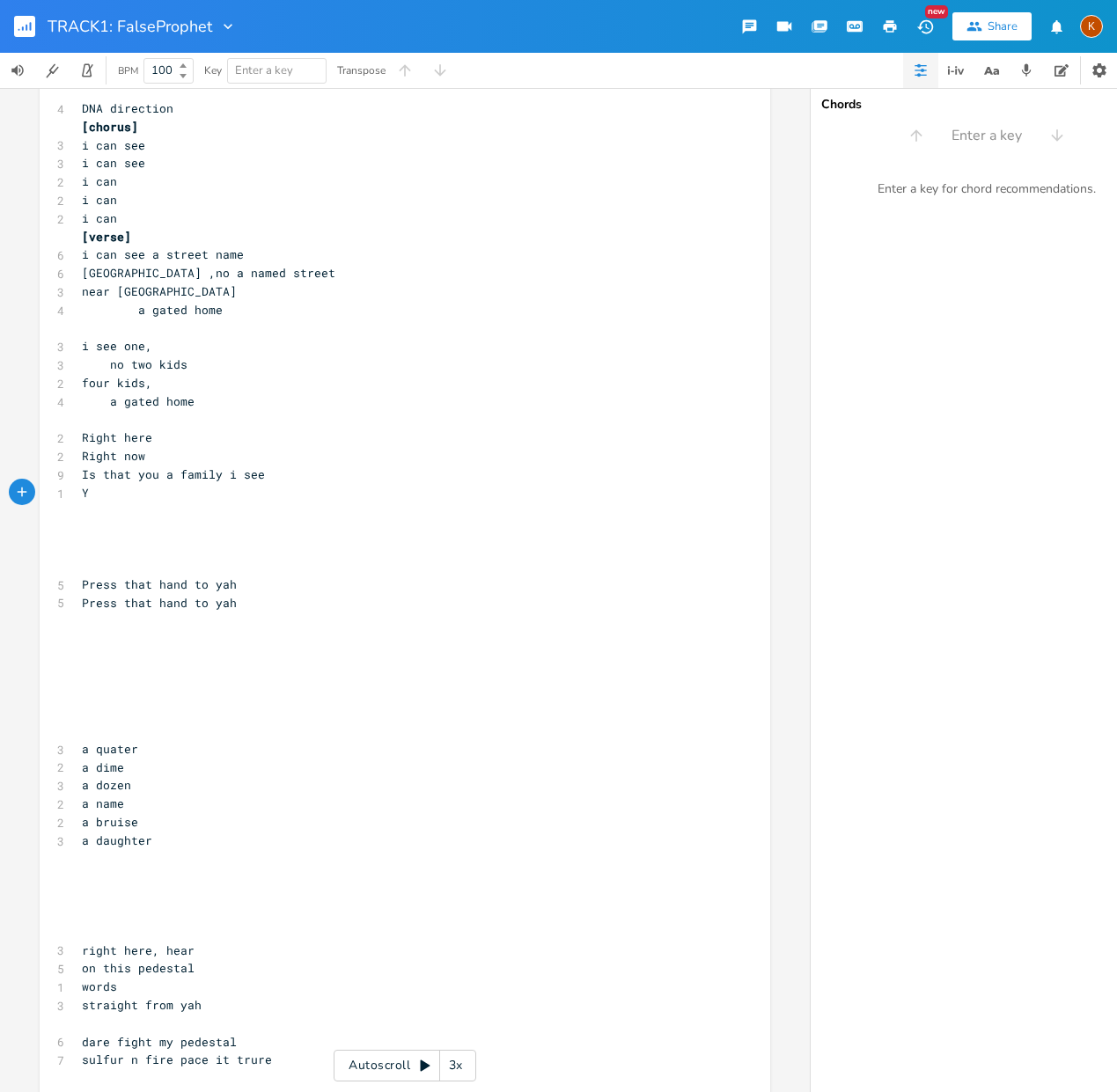
type textarea "Y"
click at [204, 527] on pre "​" at bounding box center [396, 530] width 635 height 19
click at [163, 504] on pre "​" at bounding box center [396, 512] width 635 height 19
click at [160, 489] on pre "Y" at bounding box center [396, 493] width 635 height 19
click at [311, 486] on pre "Y" at bounding box center [396, 493] width 635 height 19
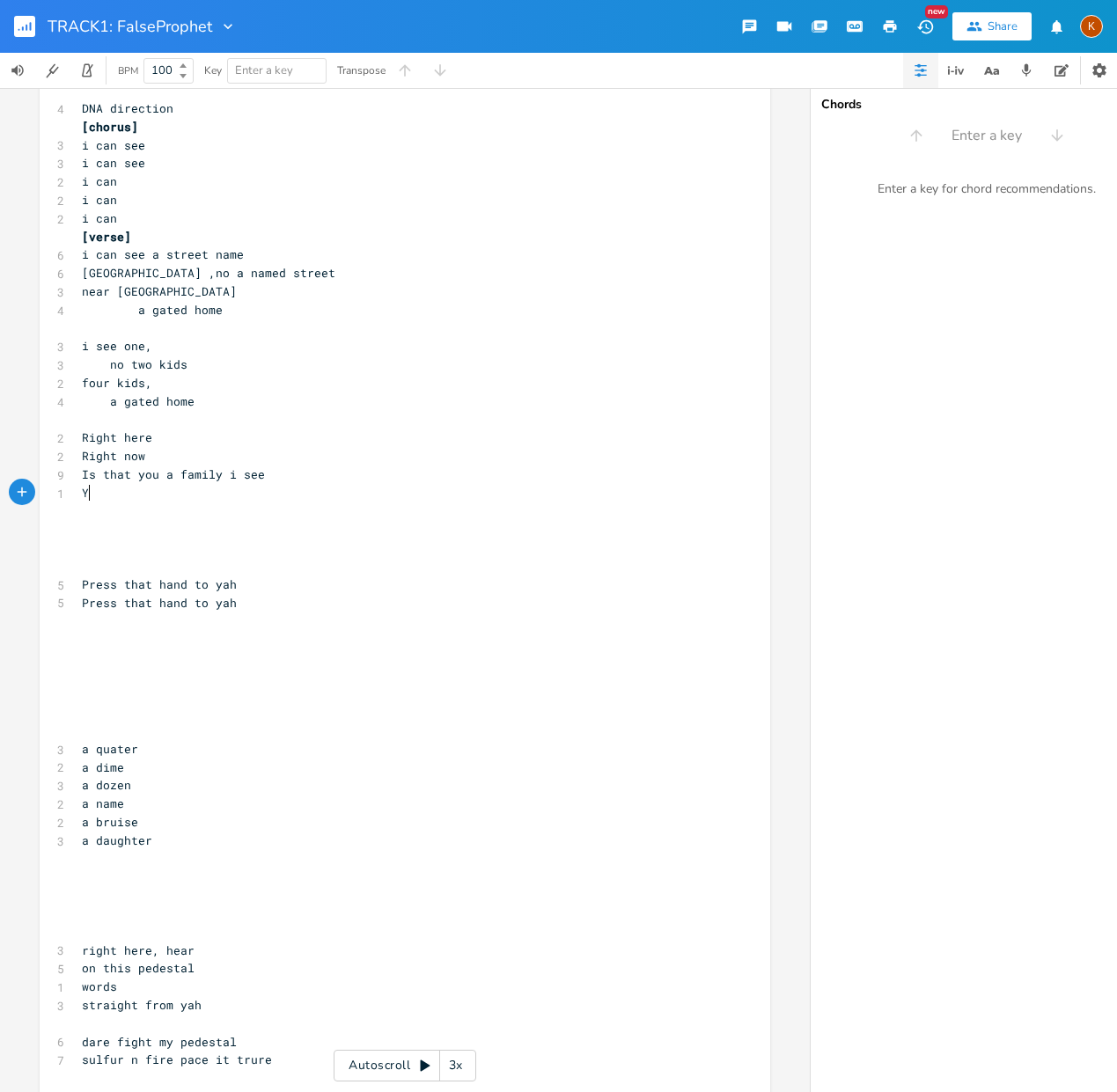
click at [179, 503] on pre "​" at bounding box center [396, 512] width 635 height 19
type textarea "Was it four k"
type textarea "lods"
type textarea "kids,"
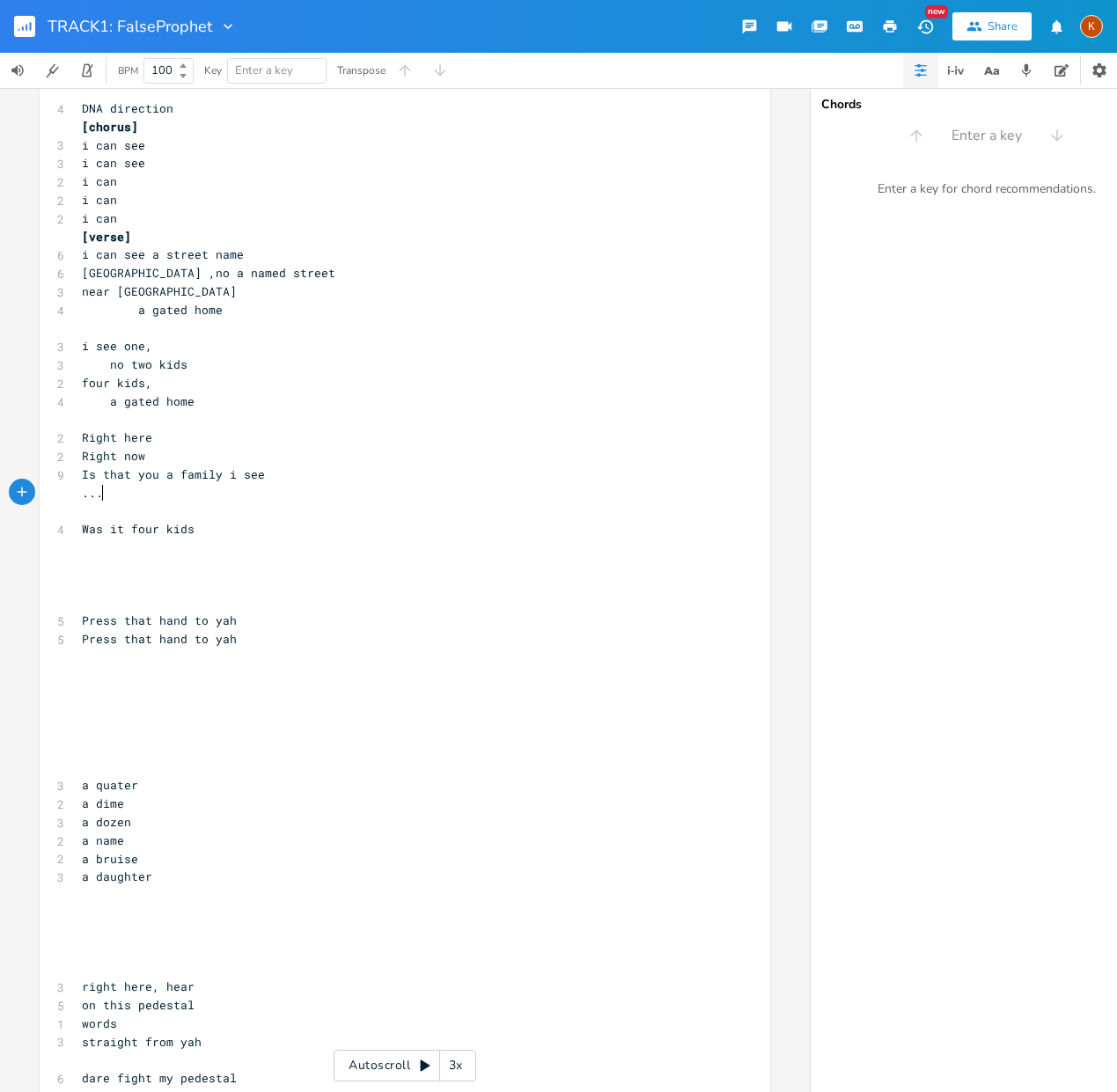
scroll to position [0, 10]
type textarea "...."
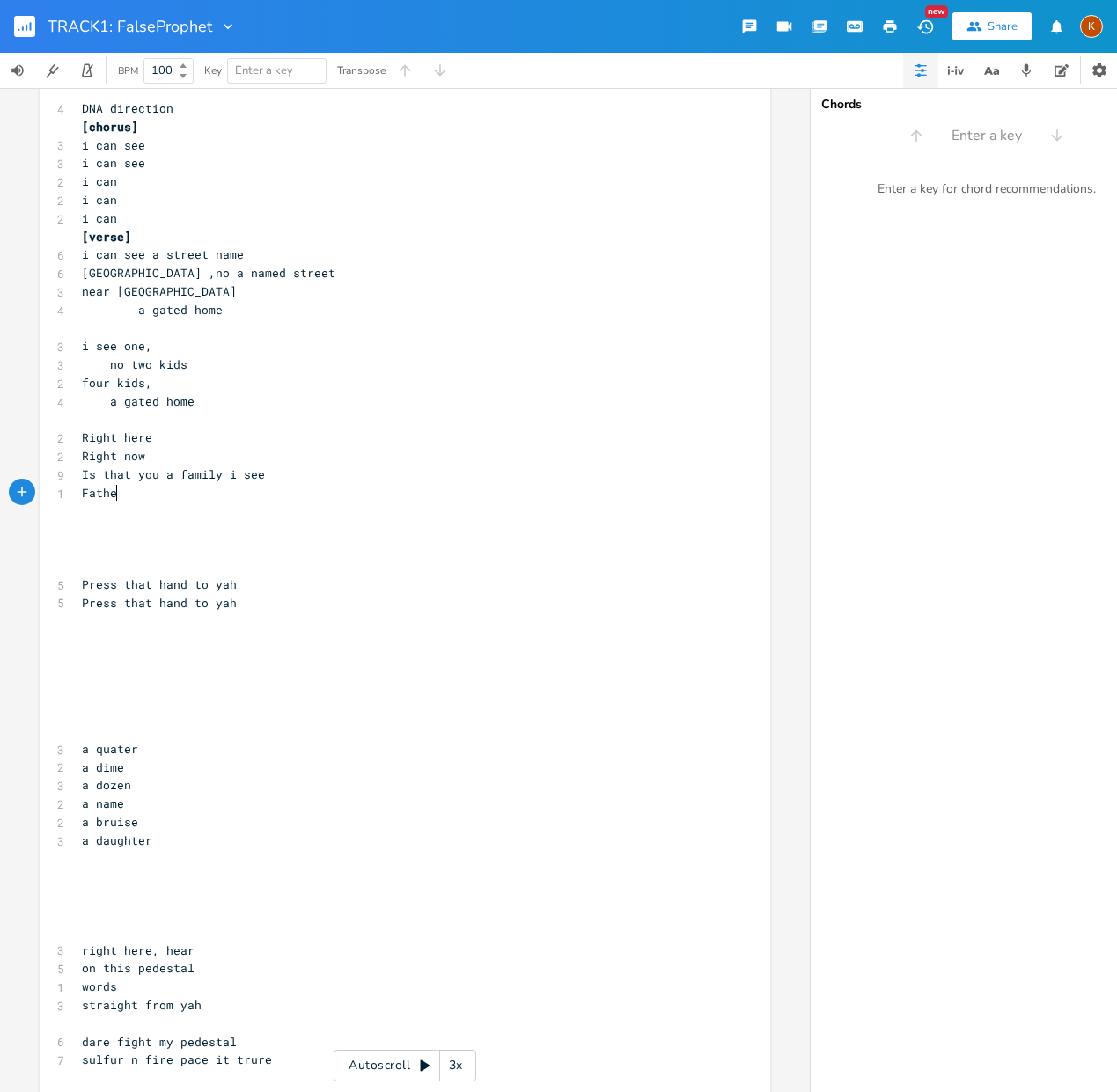
scroll to position [0, 33]
type textarea "Father?"
type textarea "and a wife? Struggling wallets,"
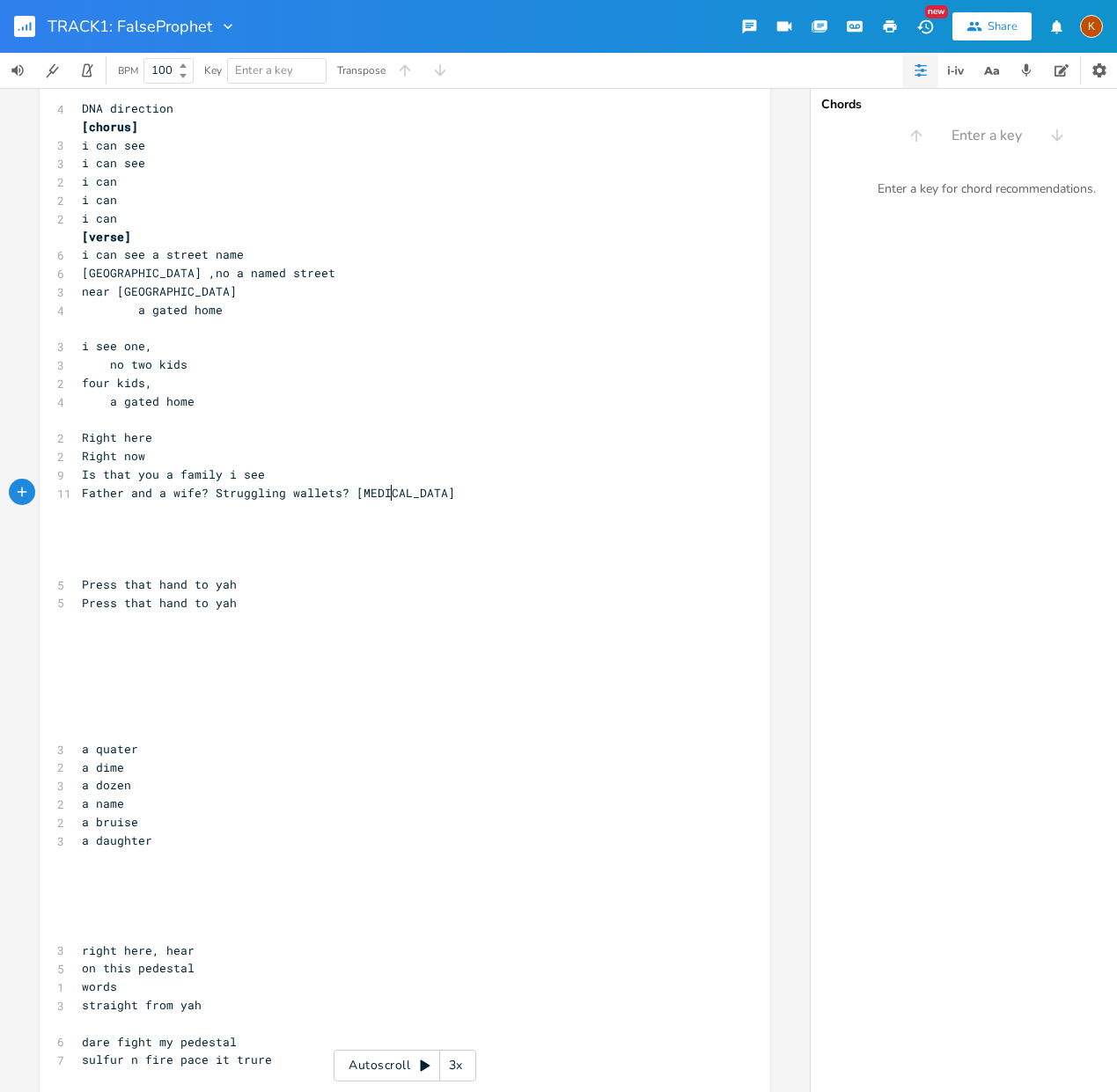
type textarea "? [MEDICAL_DATA]?"
type textarea "Difficult times?"
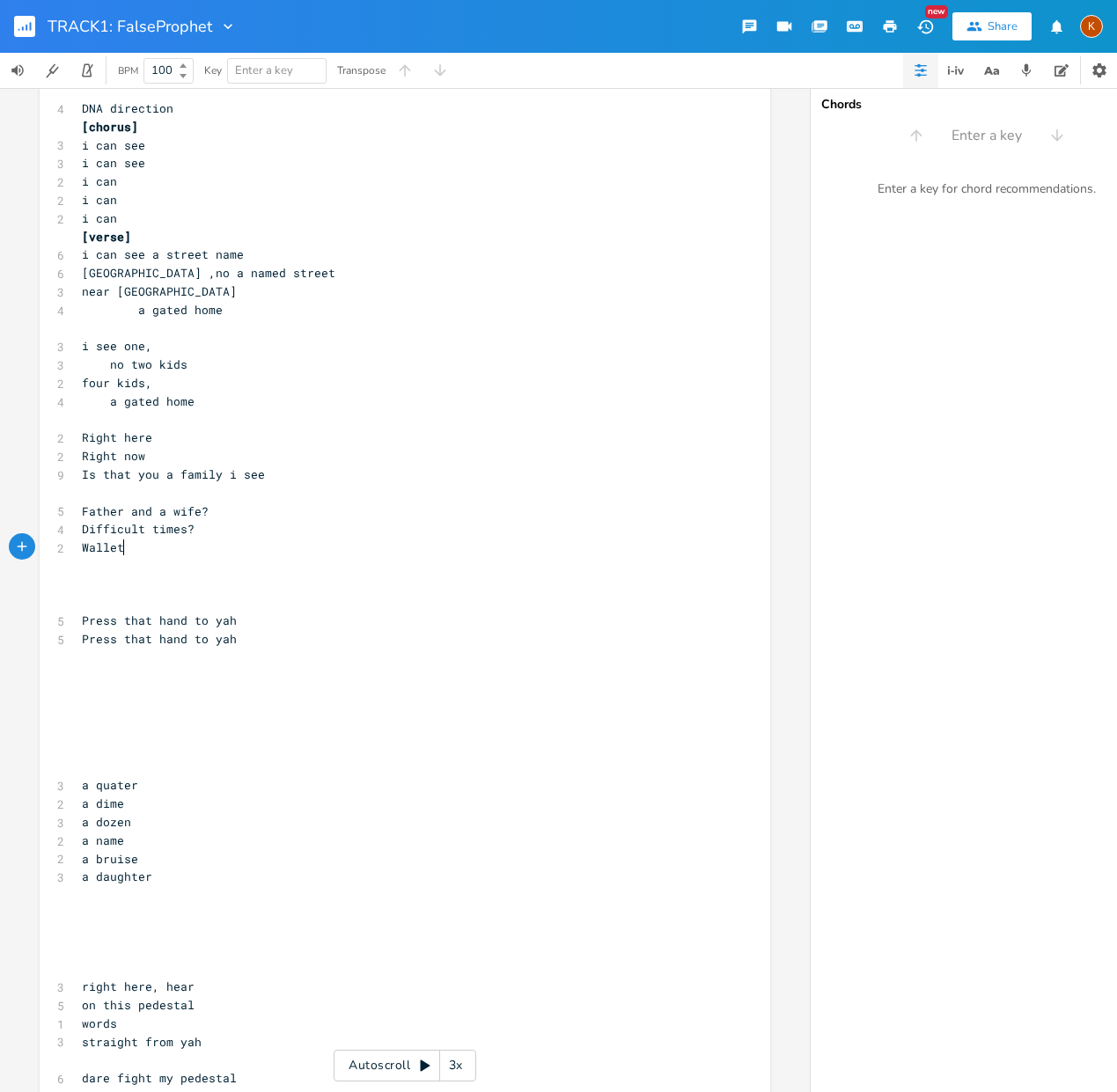
type textarea "Wallets"
type textarea "and a wife"
type textarea "struggling"
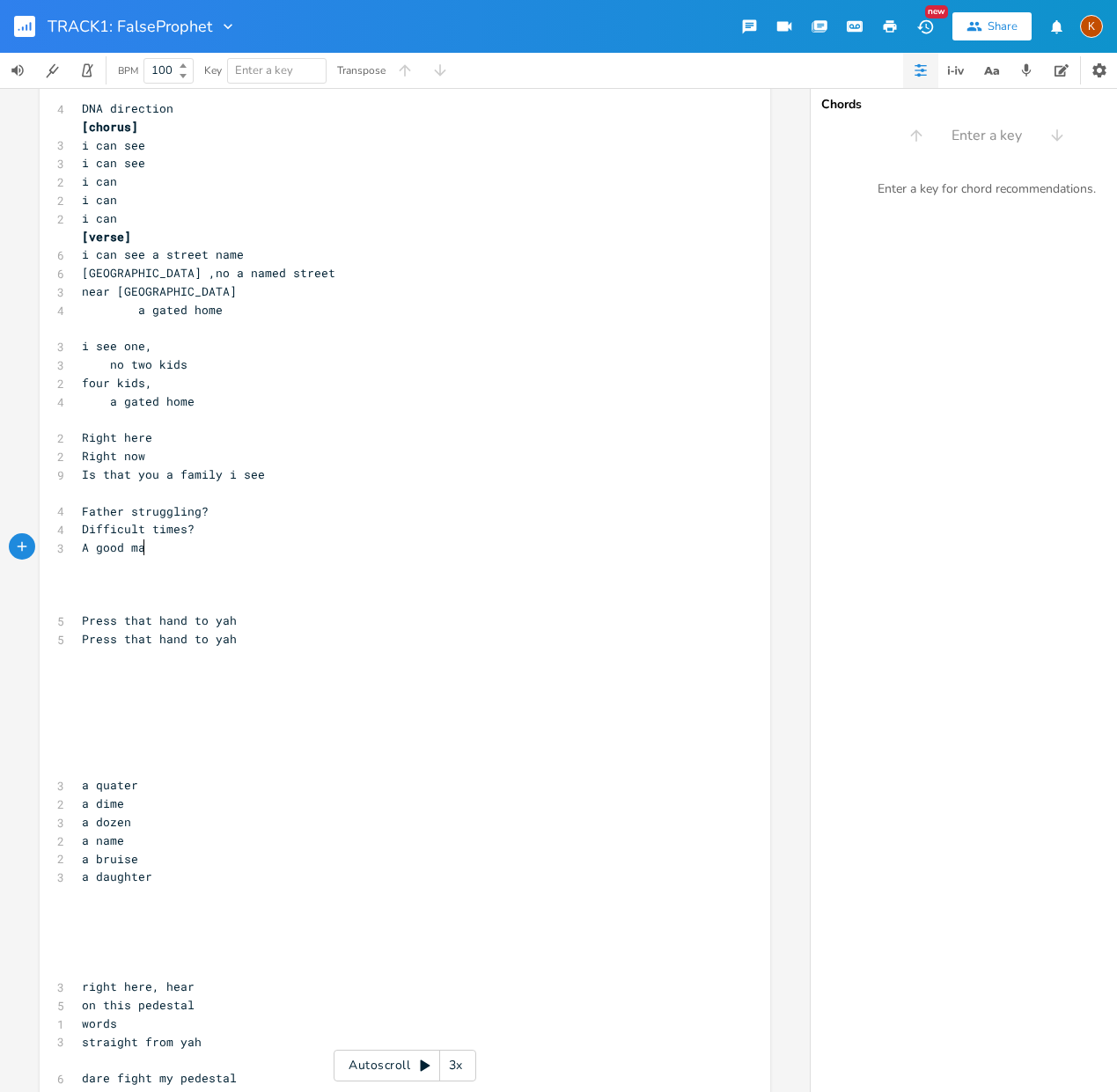
type textarea "A good man"
type textarea "Your a good man that leadsd"
type textarea "his family"
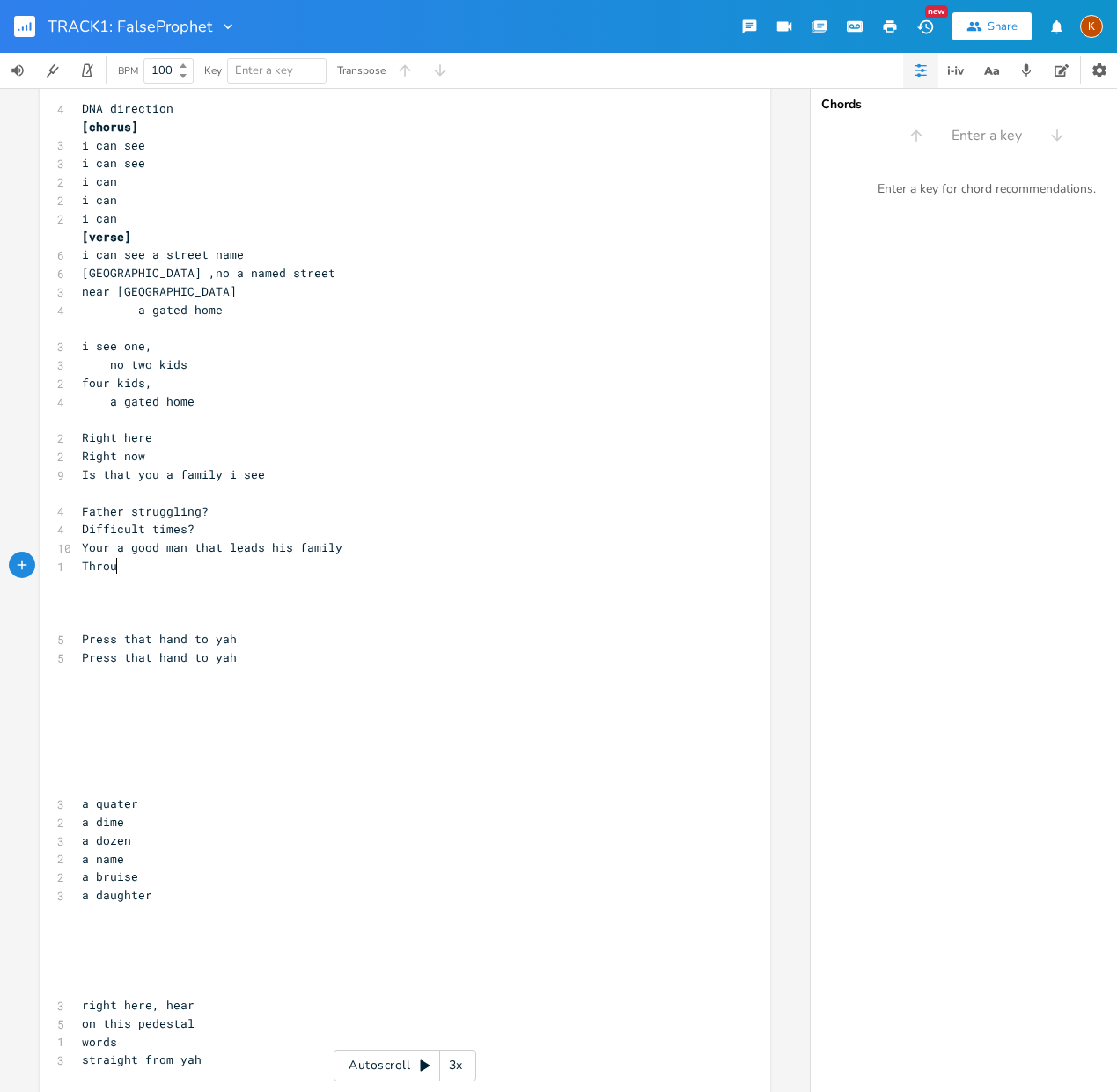
type textarea "Throug"
type textarea "Gd"
type textarea "od is calling"
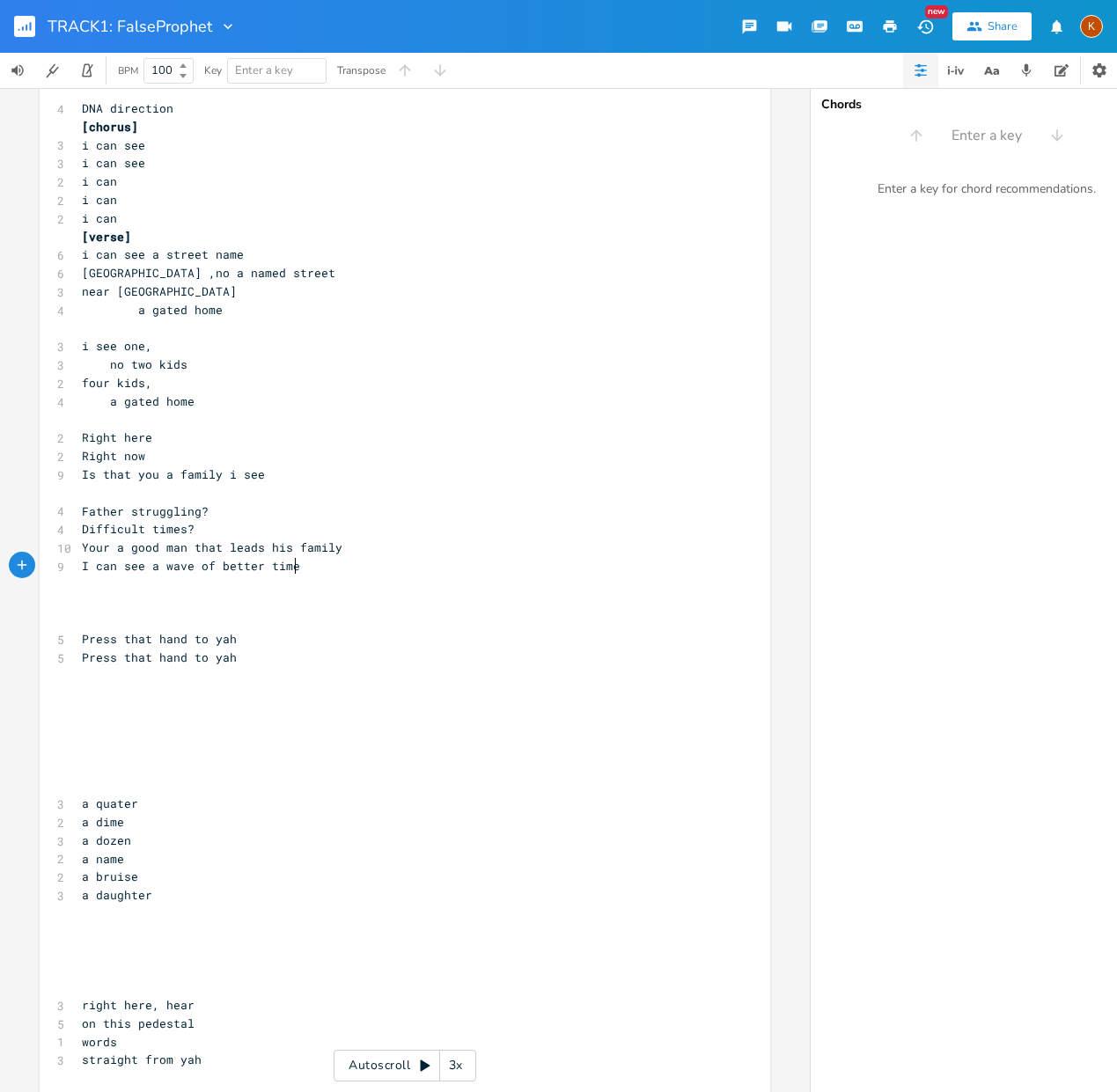
type textarea "I can see a wave of better times"
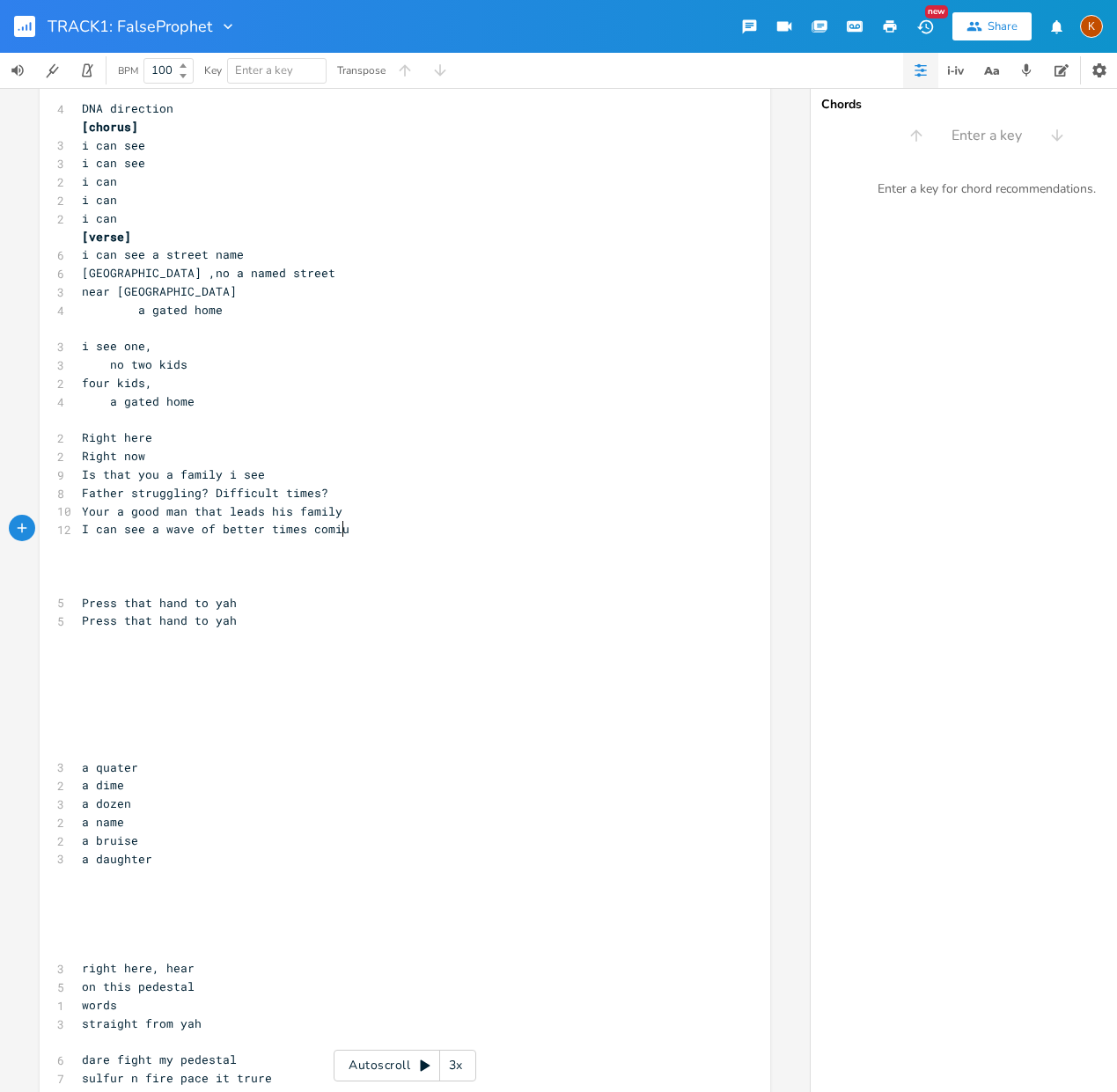
type textarea "comiung"
type textarea "ng"
type textarea "struggling"
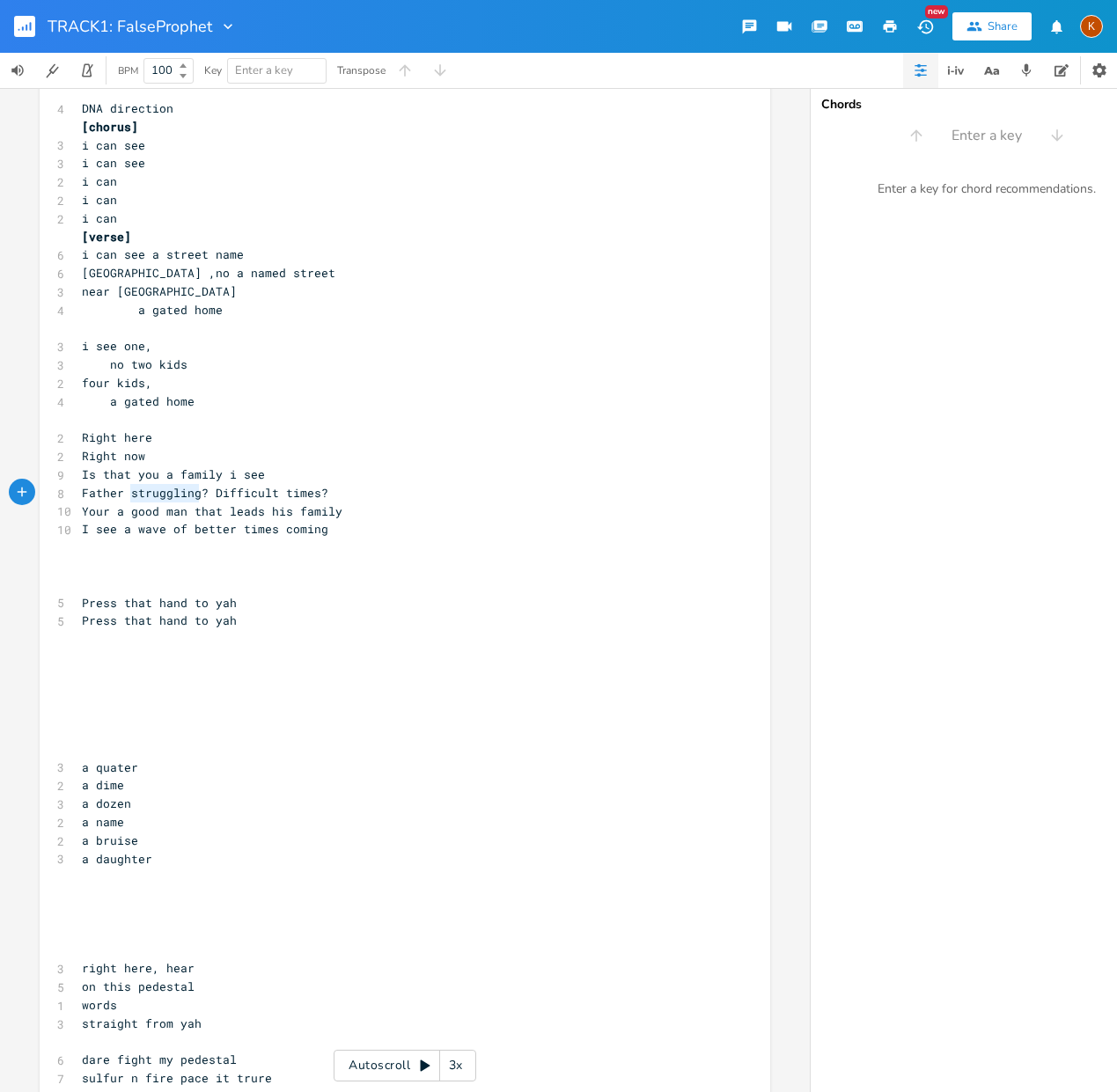
drag, startPoint x: 196, startPoint y: 492, endPoint x: 122, endPoint y: 489, distance: 74.1
click at [122, 489] on span "Father struggling? Difficult times?" at bounding box center [205, 492] width 246 height 16
click at [294, 478] on pre "Is that you a family i see" at bounding box center [396, 475] width 635 height 19
paste textarea
click at [259, 476] on span "Is that you a family i seestruggling" at bounding box center [208, 474] width 254 height 16
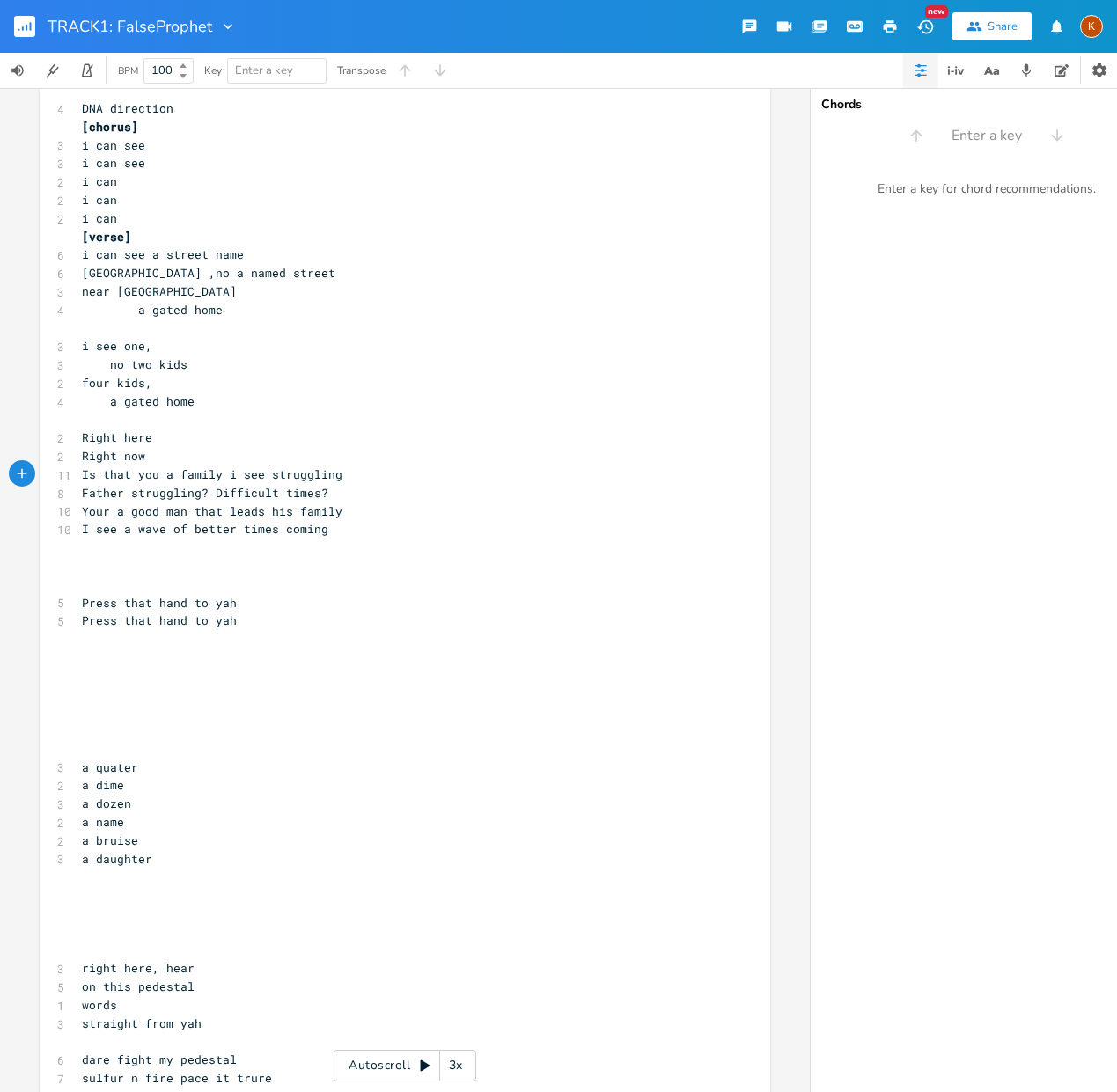
scroll to position [0, 3]
type textarea "and"
click at [306, 549] on pre "​" at bounding box center [396, 548] width 635 height 19
click at [208, 600] on span "Press that hand to yah" at bounding box center [159, 603] width 155 height 16
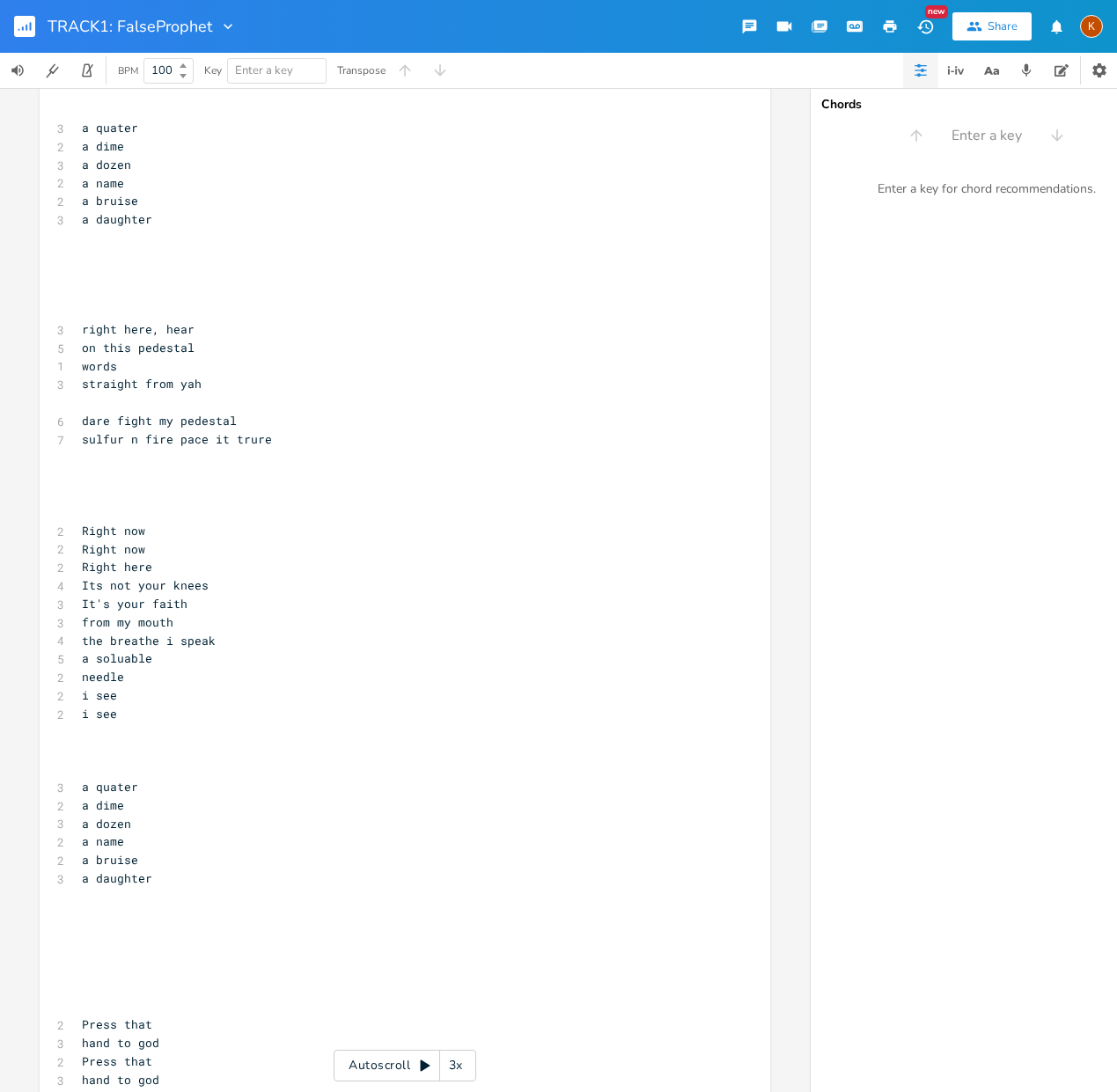
scroll to position [0, 0]
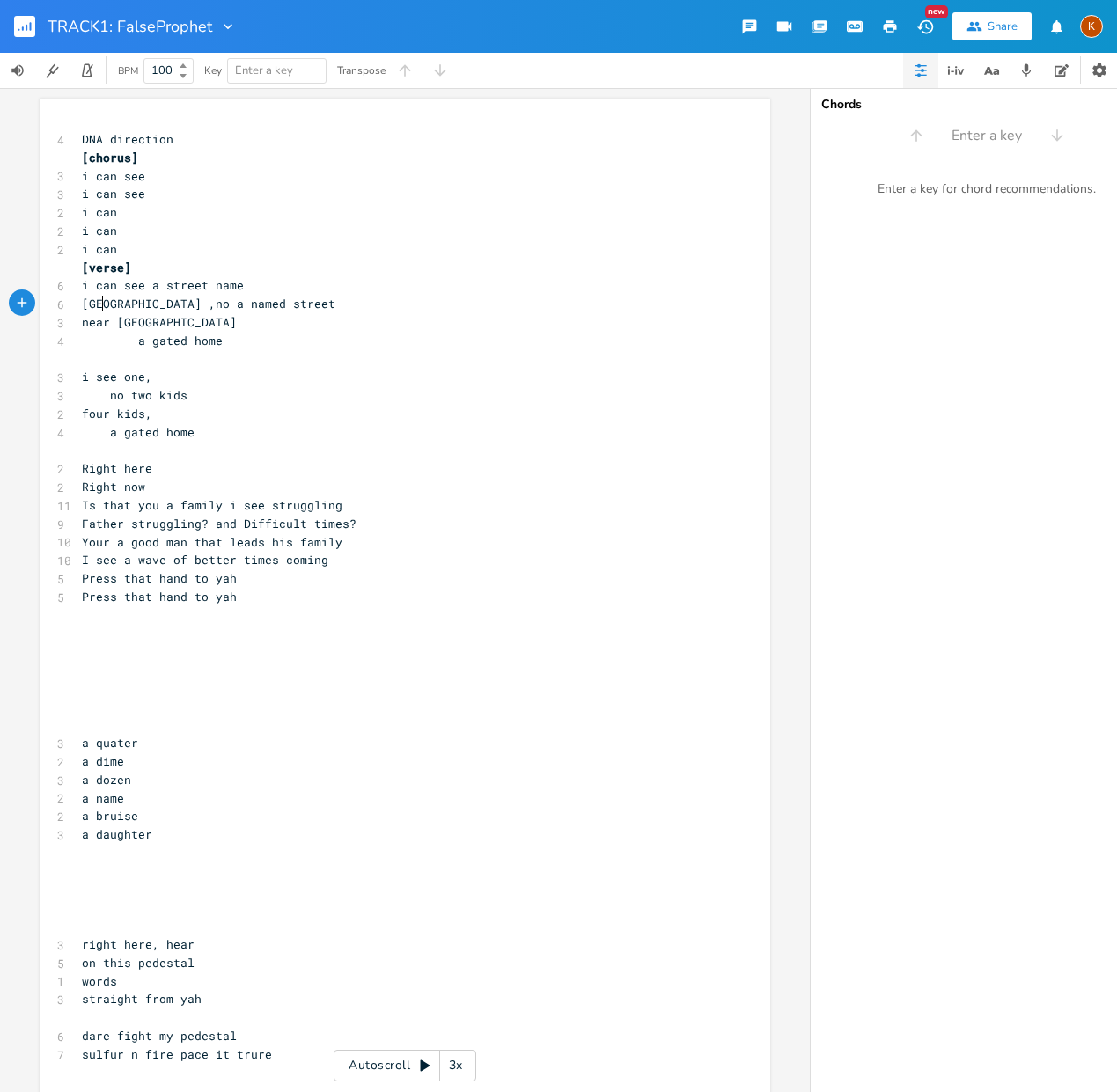
click at [96, 311] on span "[GEOGRAPHIC_DATA] ,no a named street" at bounding box center [208, 304] width 254 height 16
type textarea "park"
type textarea "oaks"
click at [85, 622] on pre "​" at bounding box center [396, 616] width 635 height 19
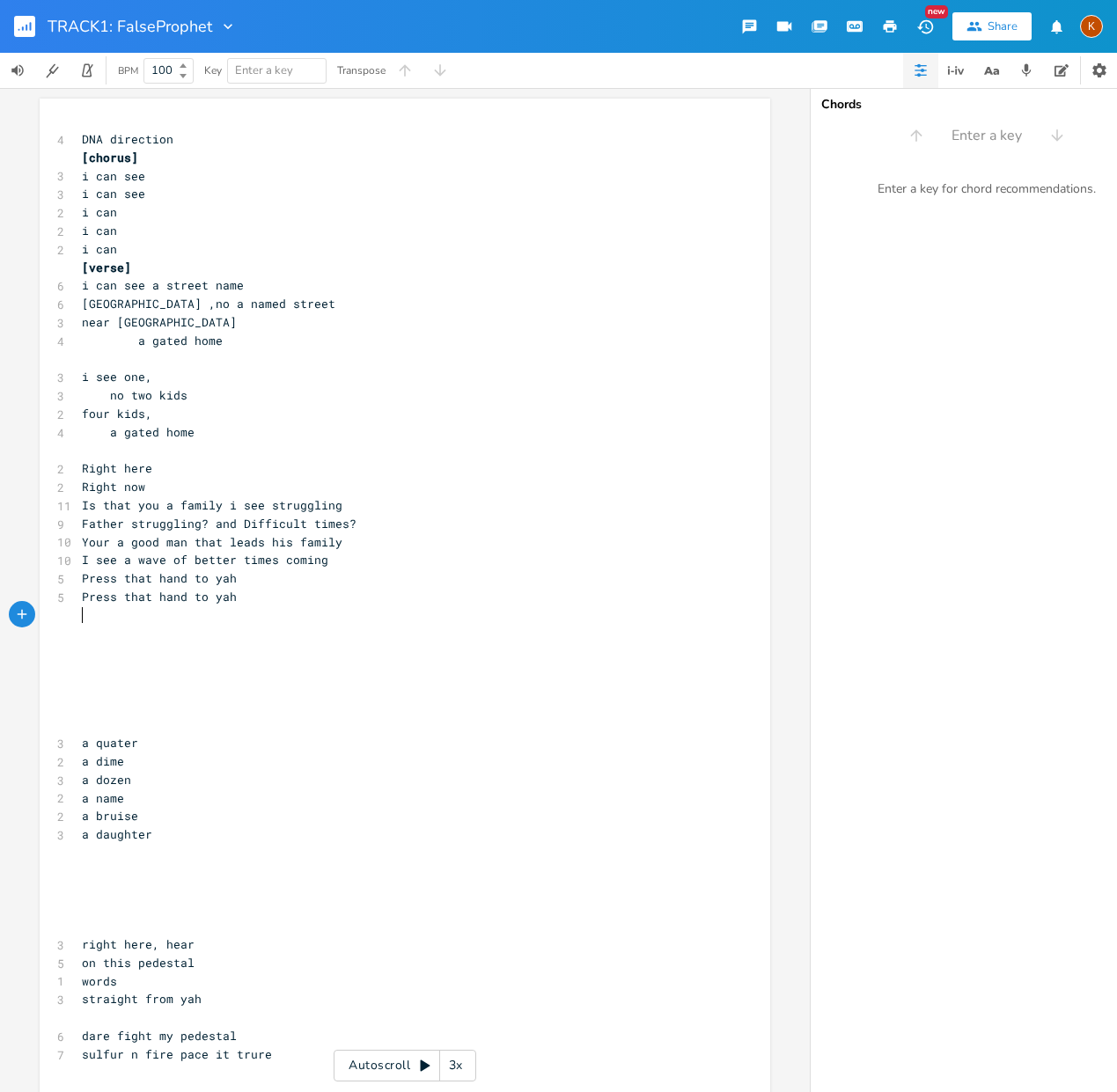
click at [131, 446] on pre "​" at bounding box center [396, 452] width 635 height 19
click at [82, 265] on span "[verse]" at bounding box center [107, 267] width 49 height 16
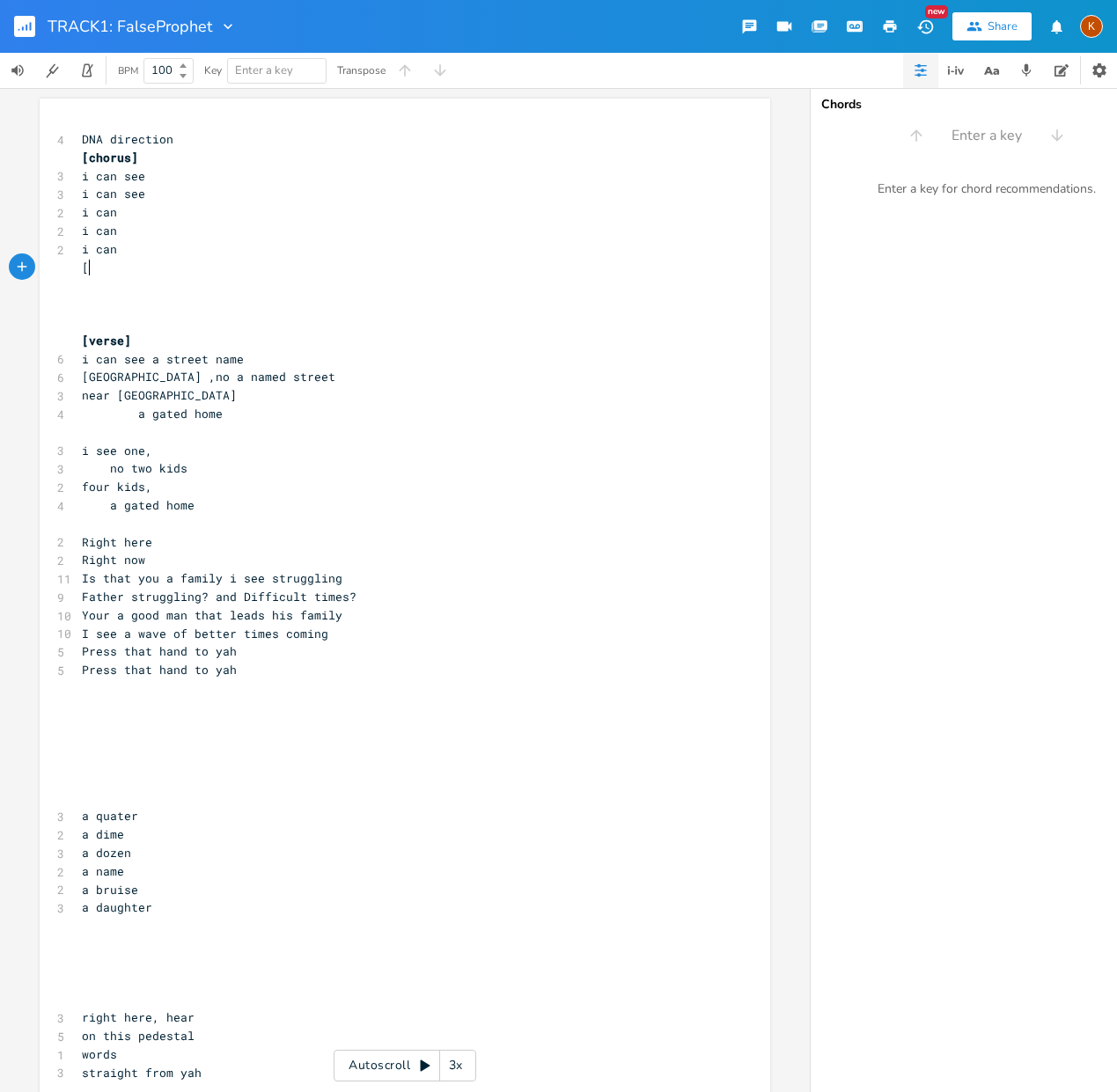
scroll to position [0, 4]
type textarea "[verse]"
type textarea "i can"
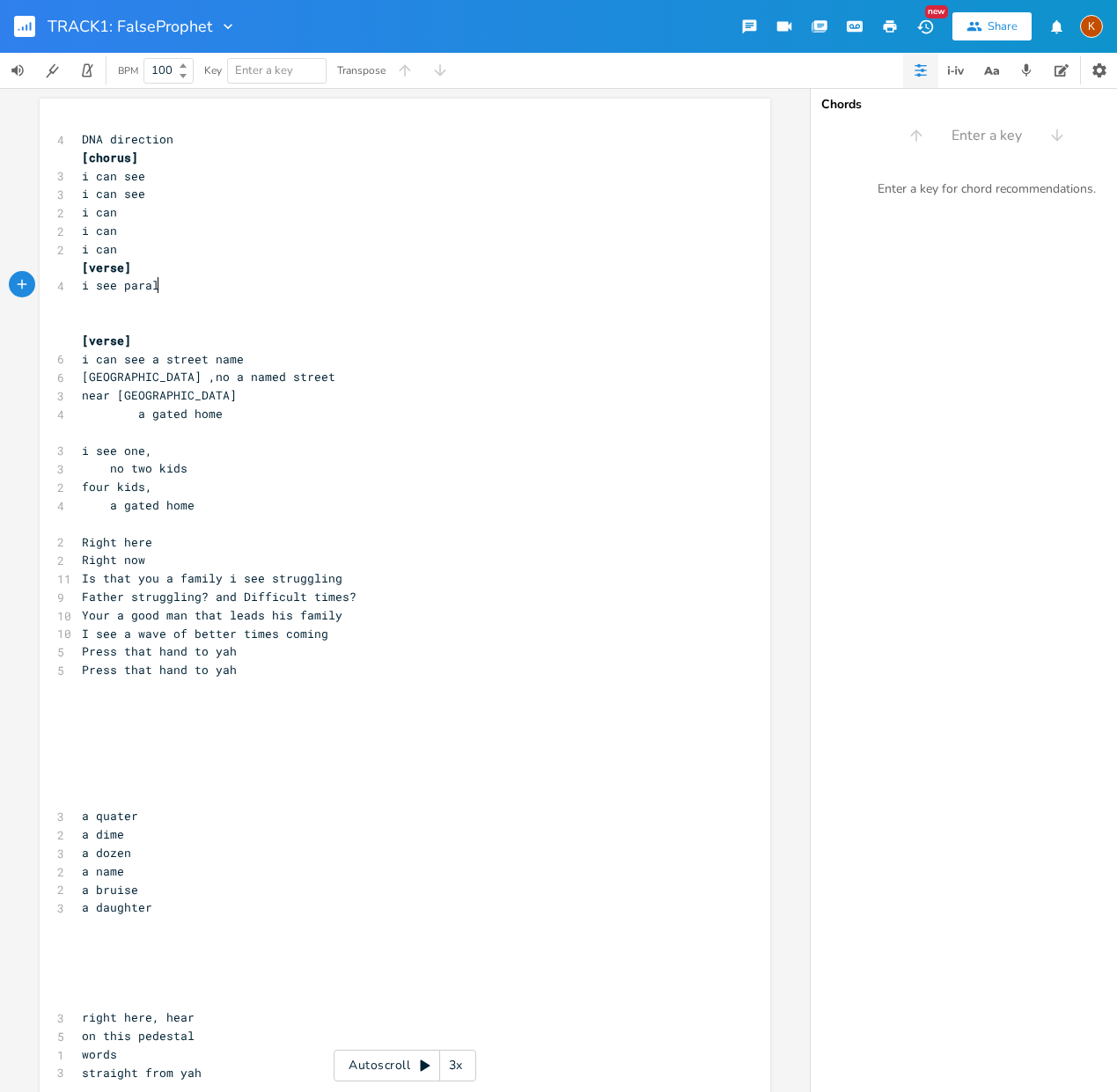
type textarea "see paralyu"
type textarea "zed"
type textarea "a"
click at [233, 298] on pre "​" at bounding box center [396, 305] width 635 height 19
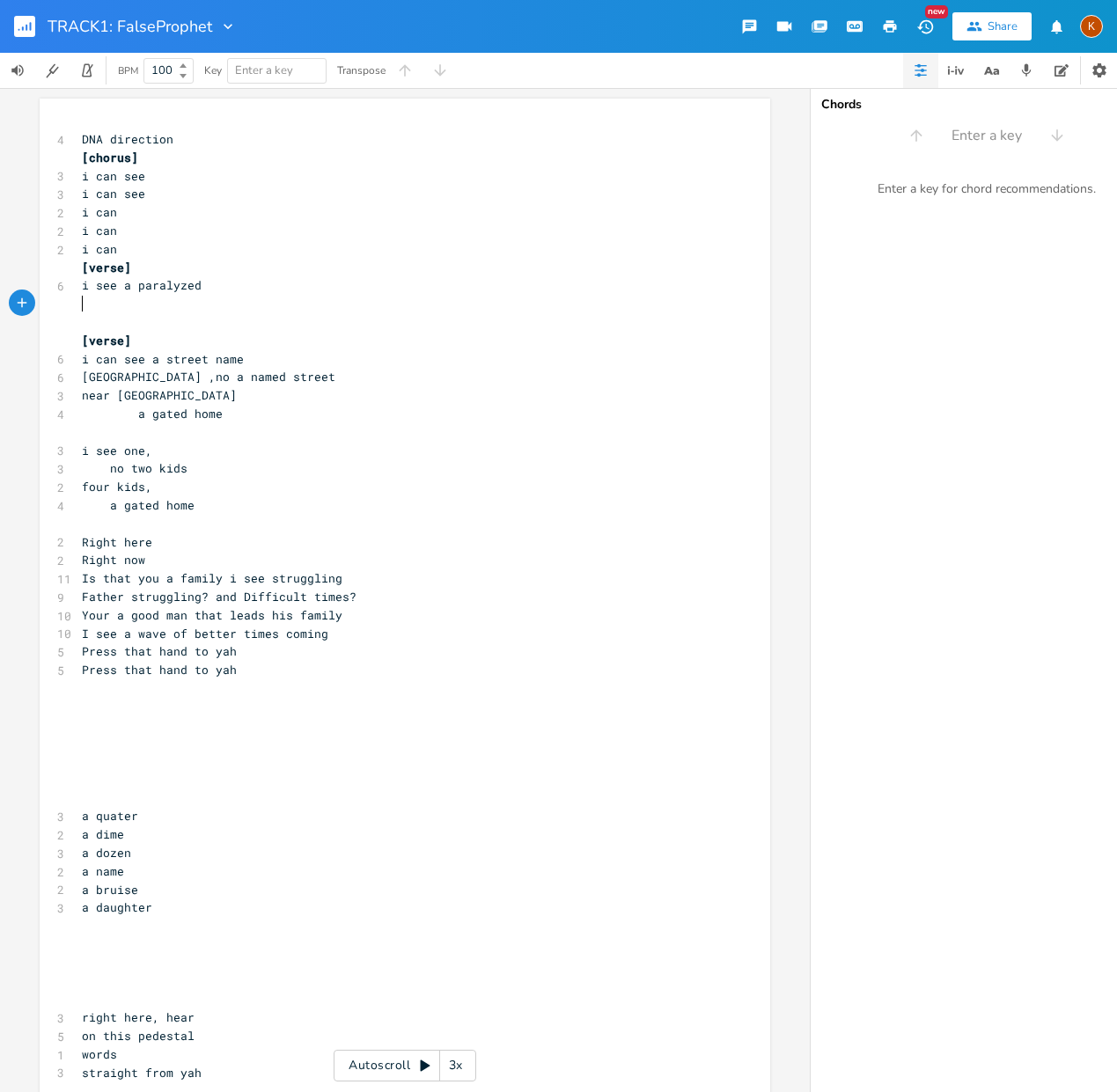
type textarea "o"
type textarea "i see a"
type textarea "camcer"
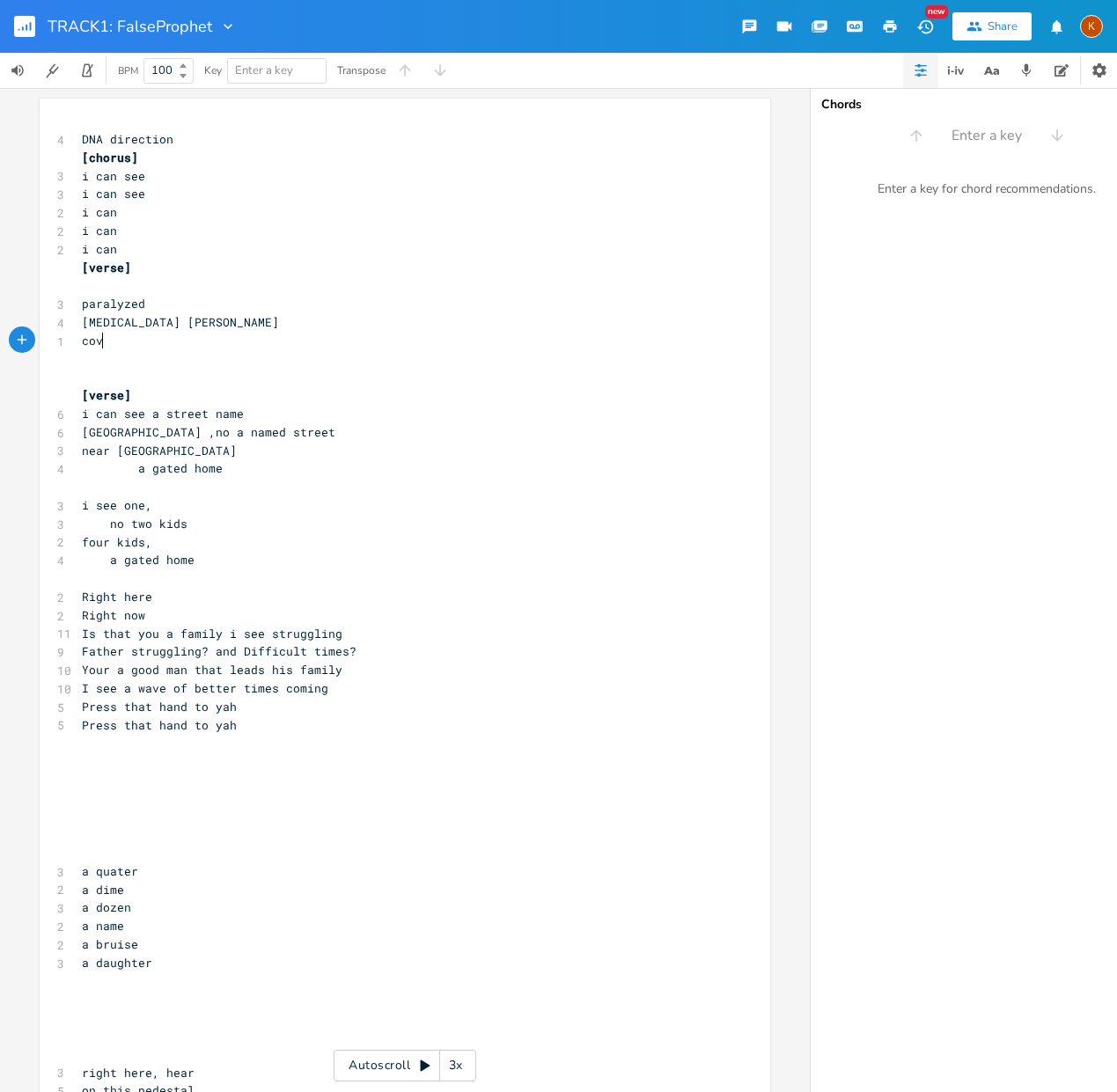
scroll to position [0, 27]
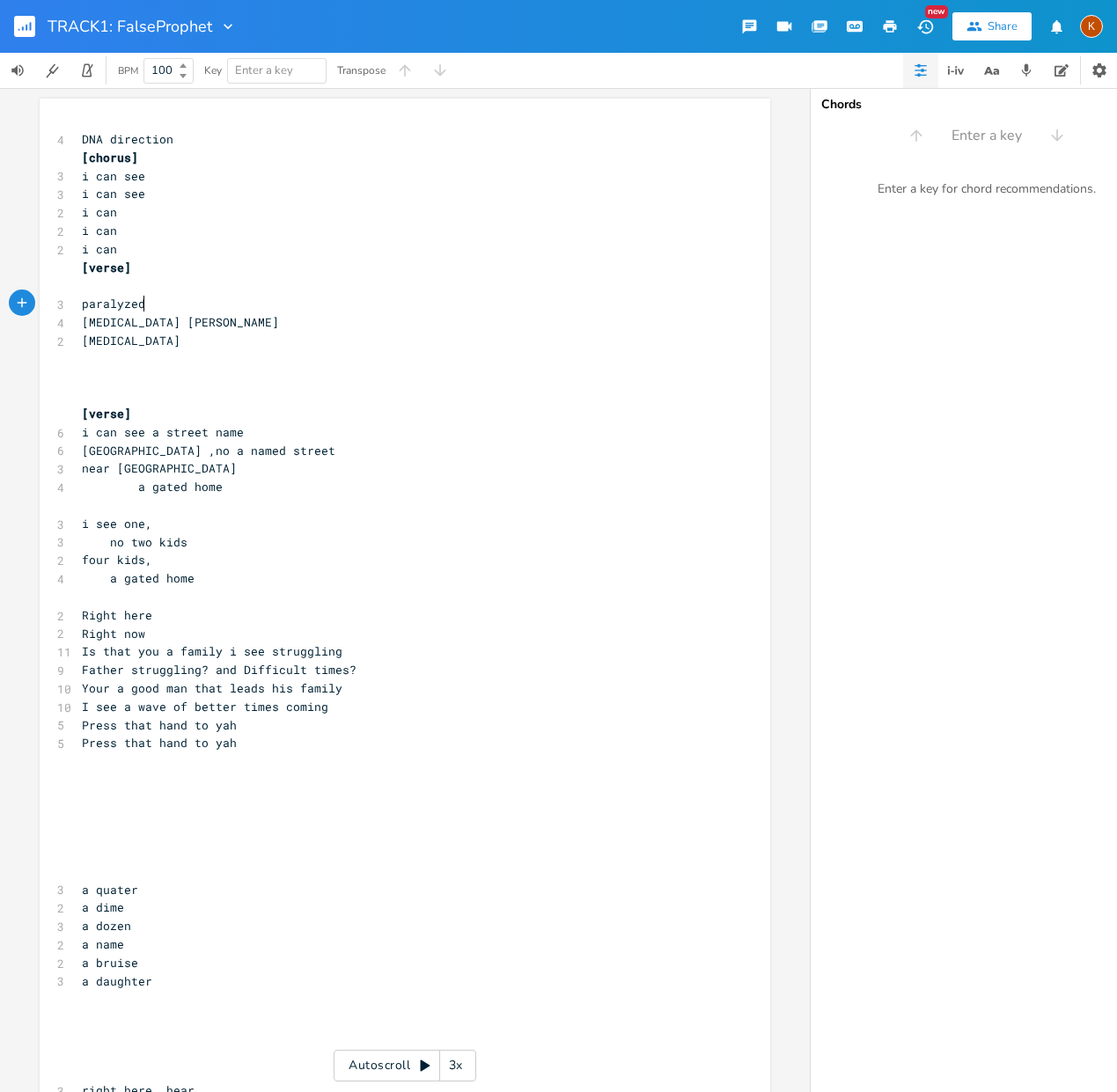
click at [117, 357] on pre "​" at bounding box center [396, 360] width 635 height 19
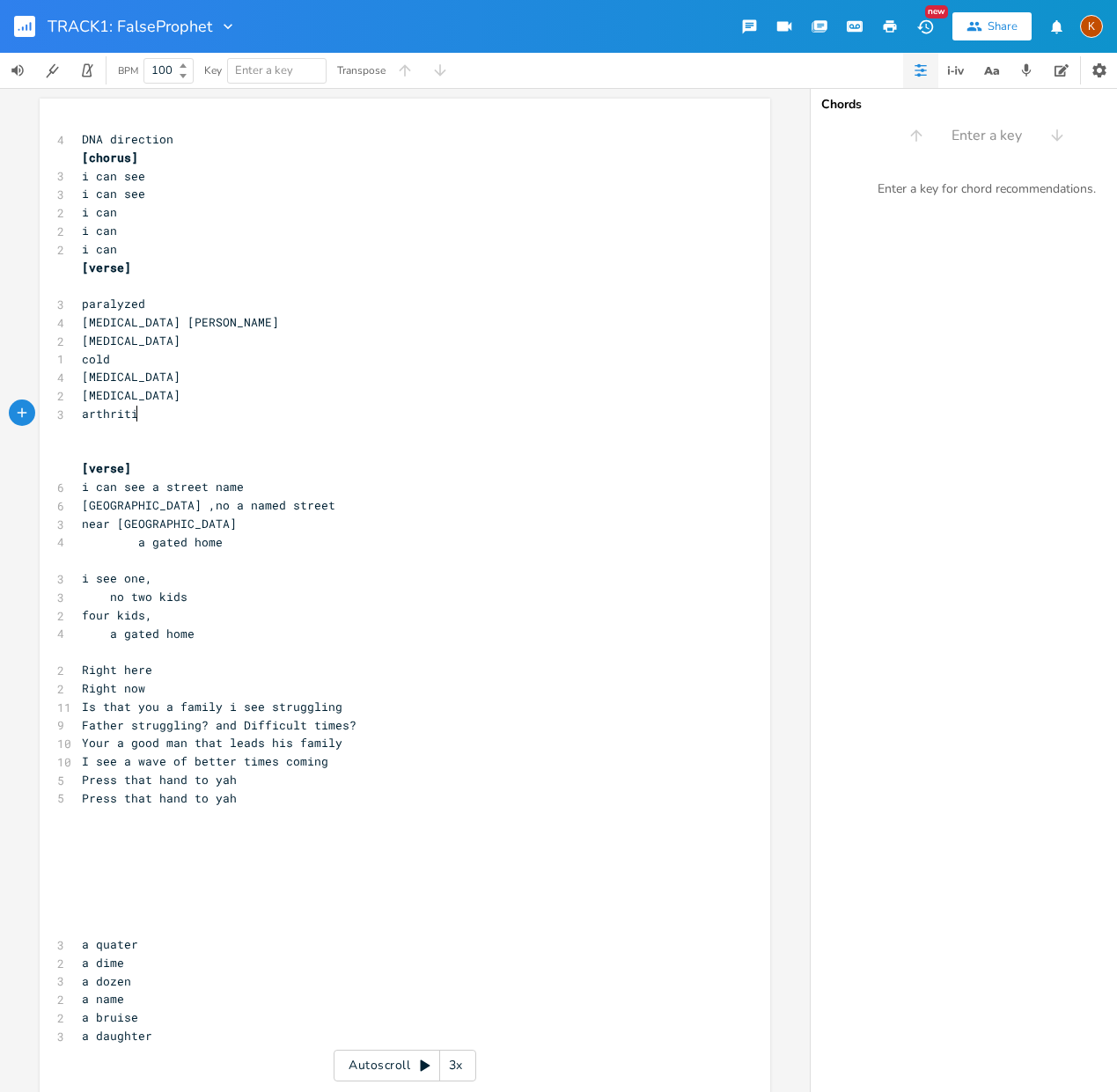
scroll to position [0, 12]
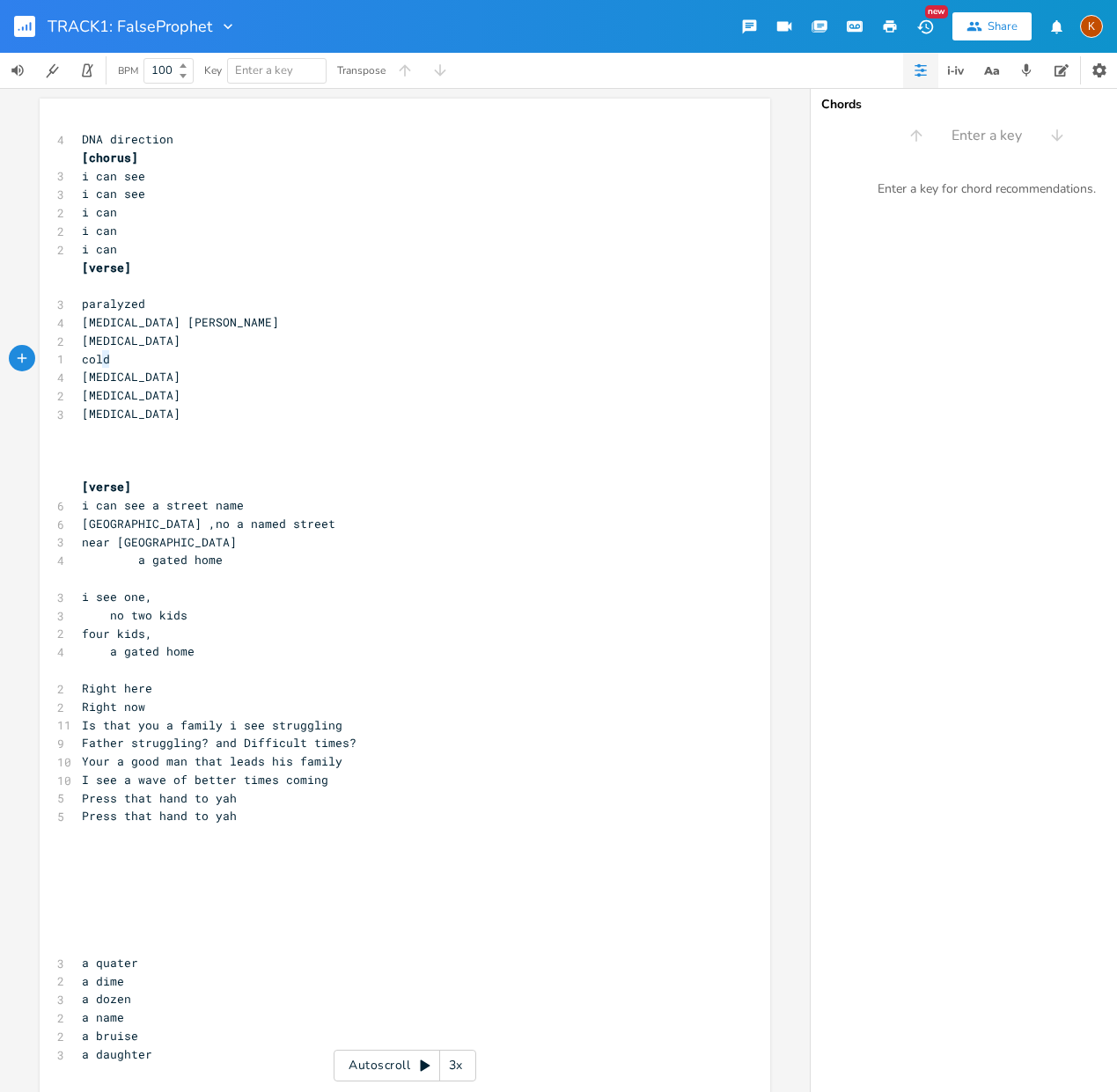
drag, startPoint x: 124, startPoint y: 364, endPoint x: 94, endPoint y: 363, distance: 30.0
click at [94, 363] on pre "cold" at bounding box center [396, 360] width 635 height 19
click at [293, 348] on pre "[MEDICAL_DATA]" at bounding box center [396, 341] width 635 height 19
drag, startPoint x: 152, startPoint y: 303, endPoint x: 73, endPoint y: 306, distance: 79.1
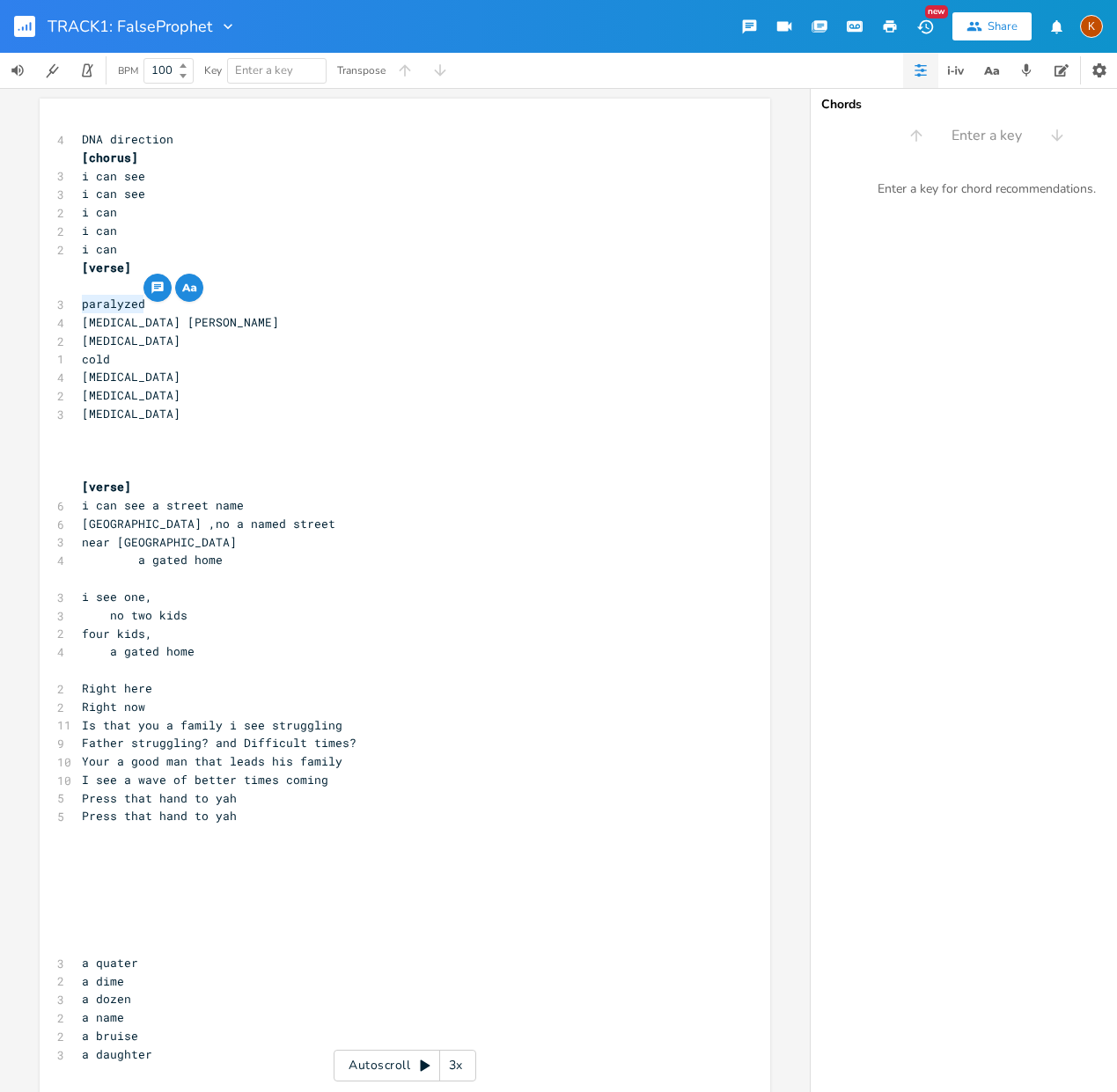
click at [87, 425] on pre "​" at bounding box center [396, 433] width 635 height 19
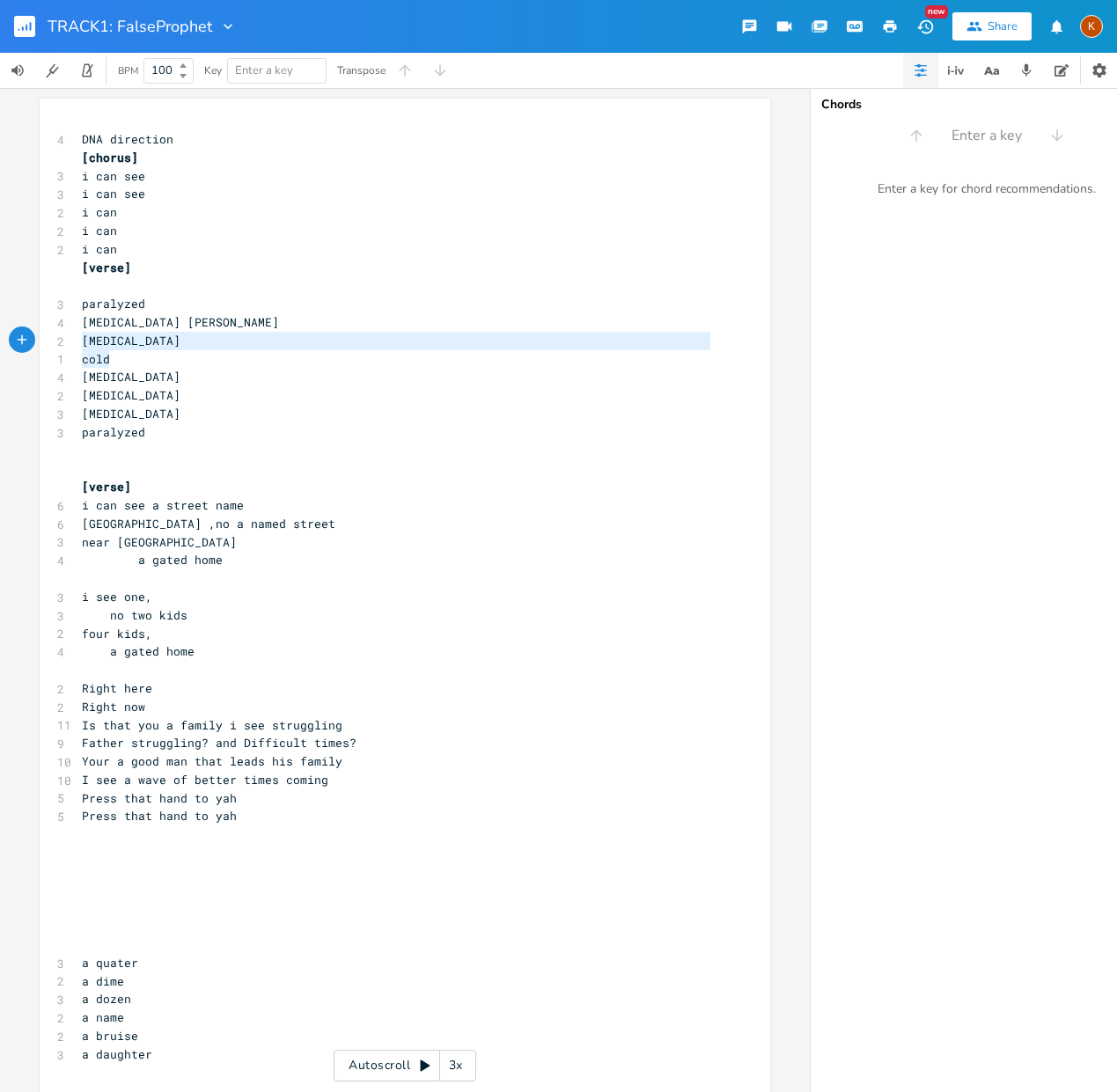
drag, startPoint x: 124, startPoint y: 359, endPoint x: 68, endPoint y: 341, distance: 58.8
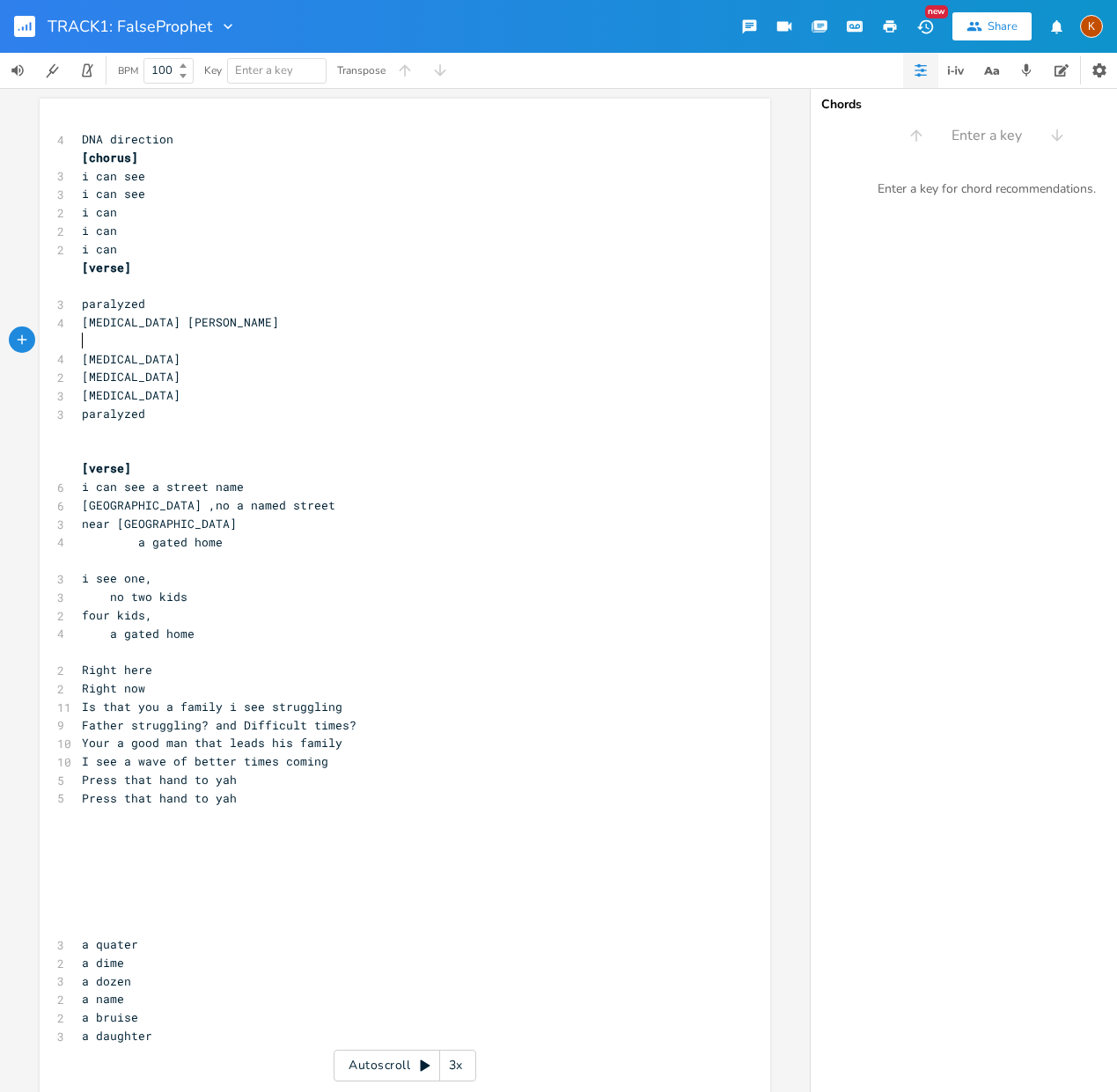
click at [84, 430] on pre "​" at bounding box center [396, 433] width 635 height 19
paste textarea
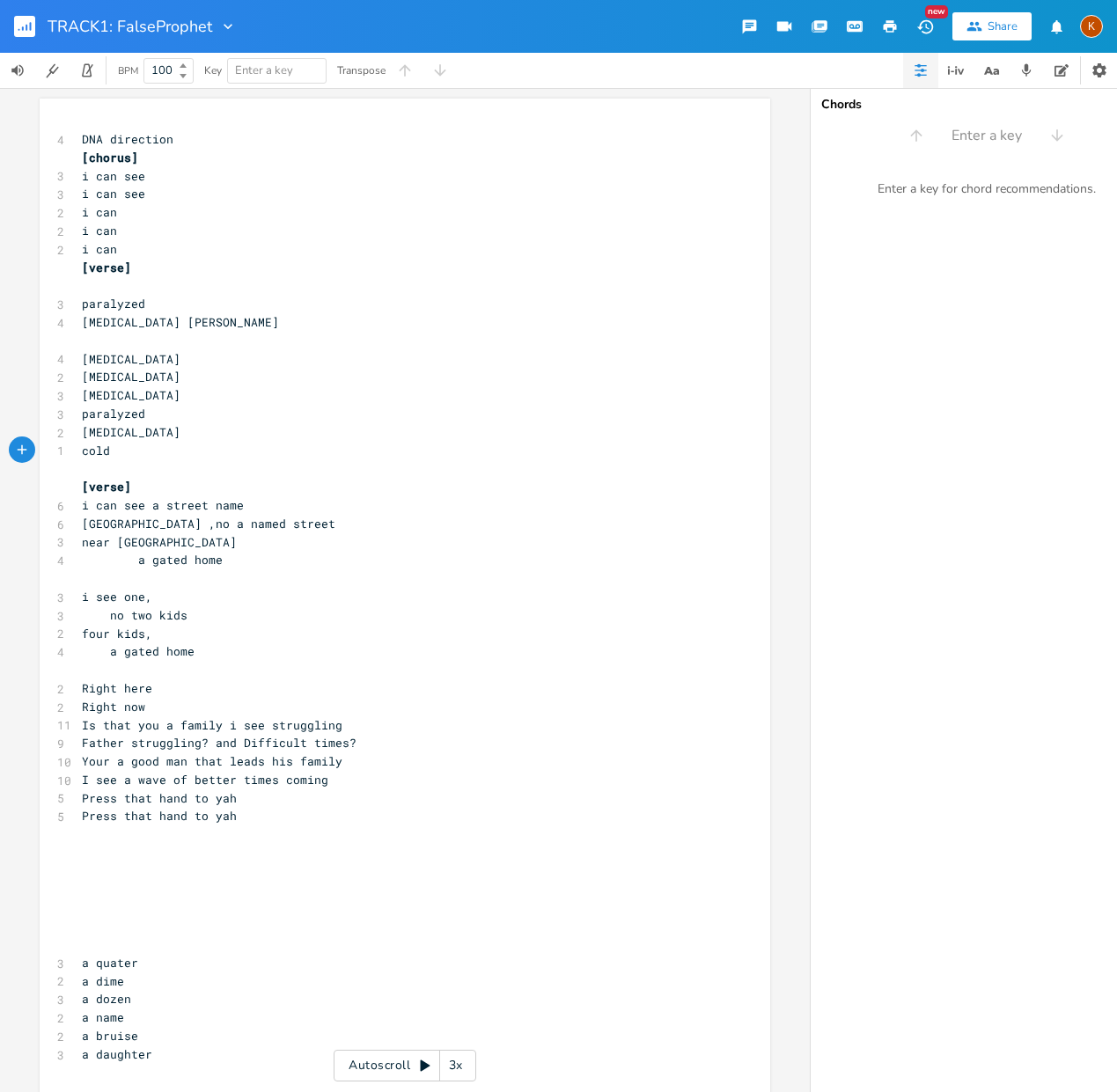
click at [88, 343] on pre "​" at bounding box center [396, 341] width 635 height 19
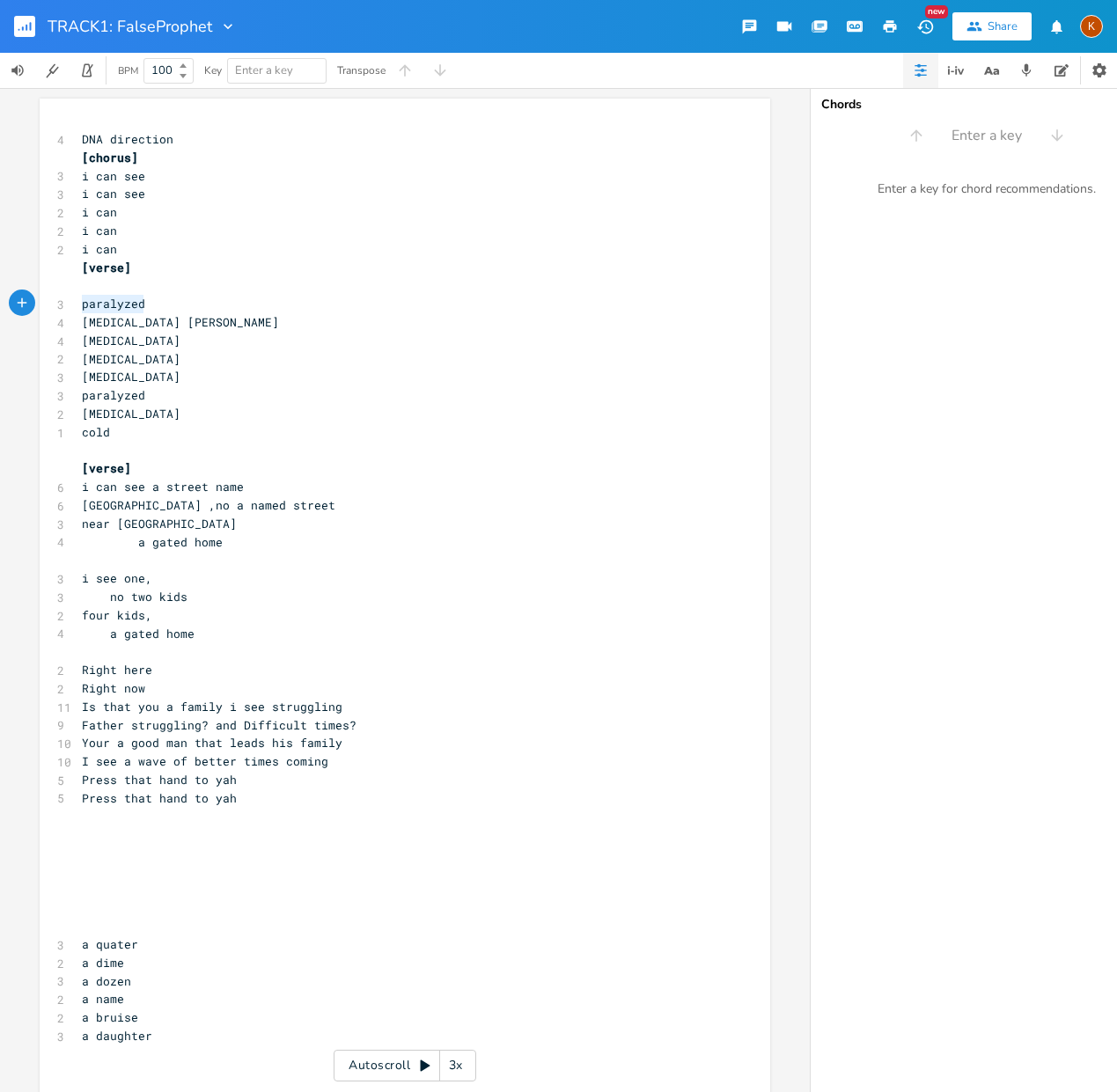
drag, startPoint x: 156, startPoint y: 304, endPoint x: 66, endPoint y: 301, distance: 90.0
click at [114, 415] on pre "[MEDICAL_DATA]" at bounding box center [396, 414] width 635 height 19
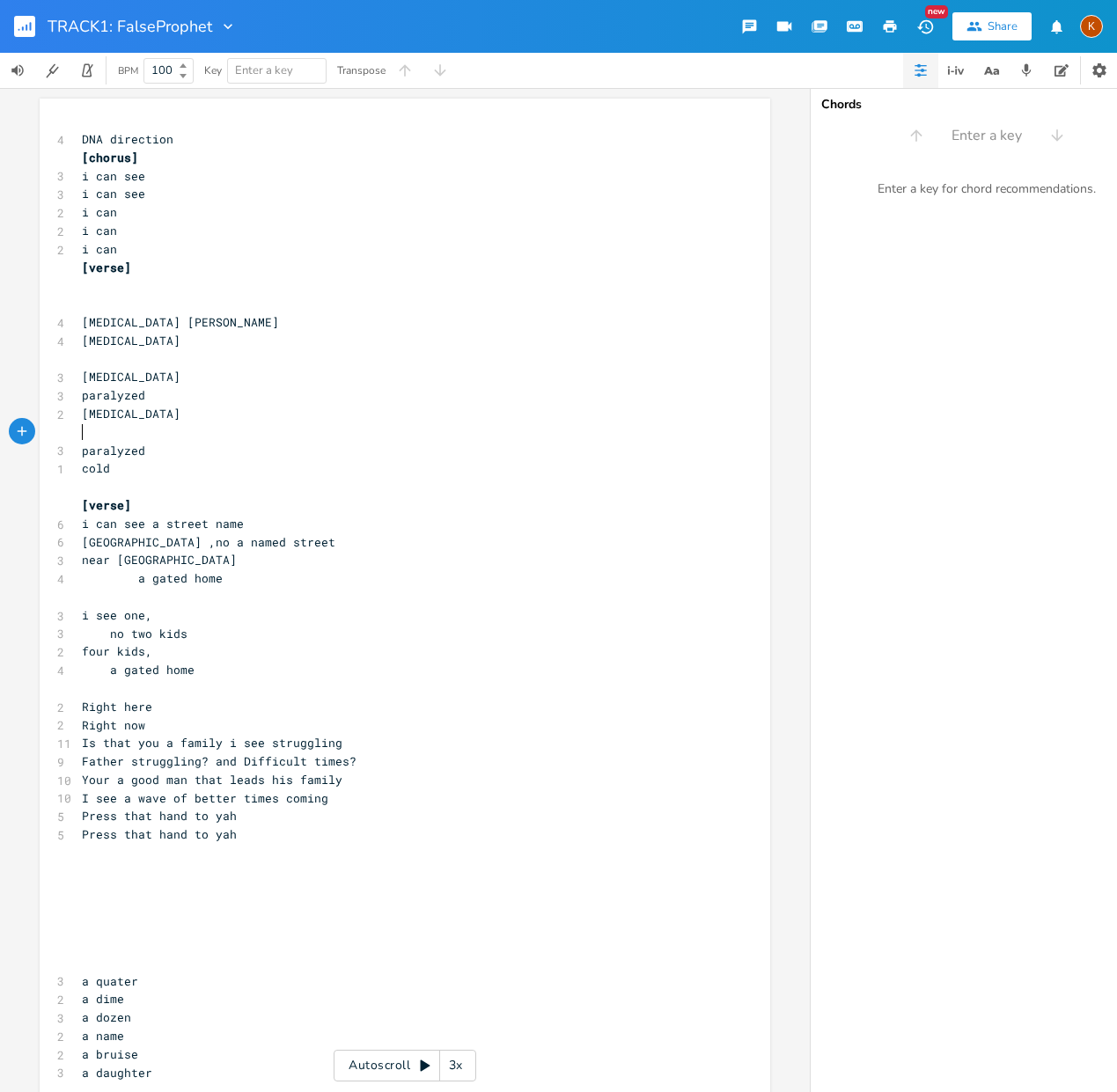
paste textarea "\"
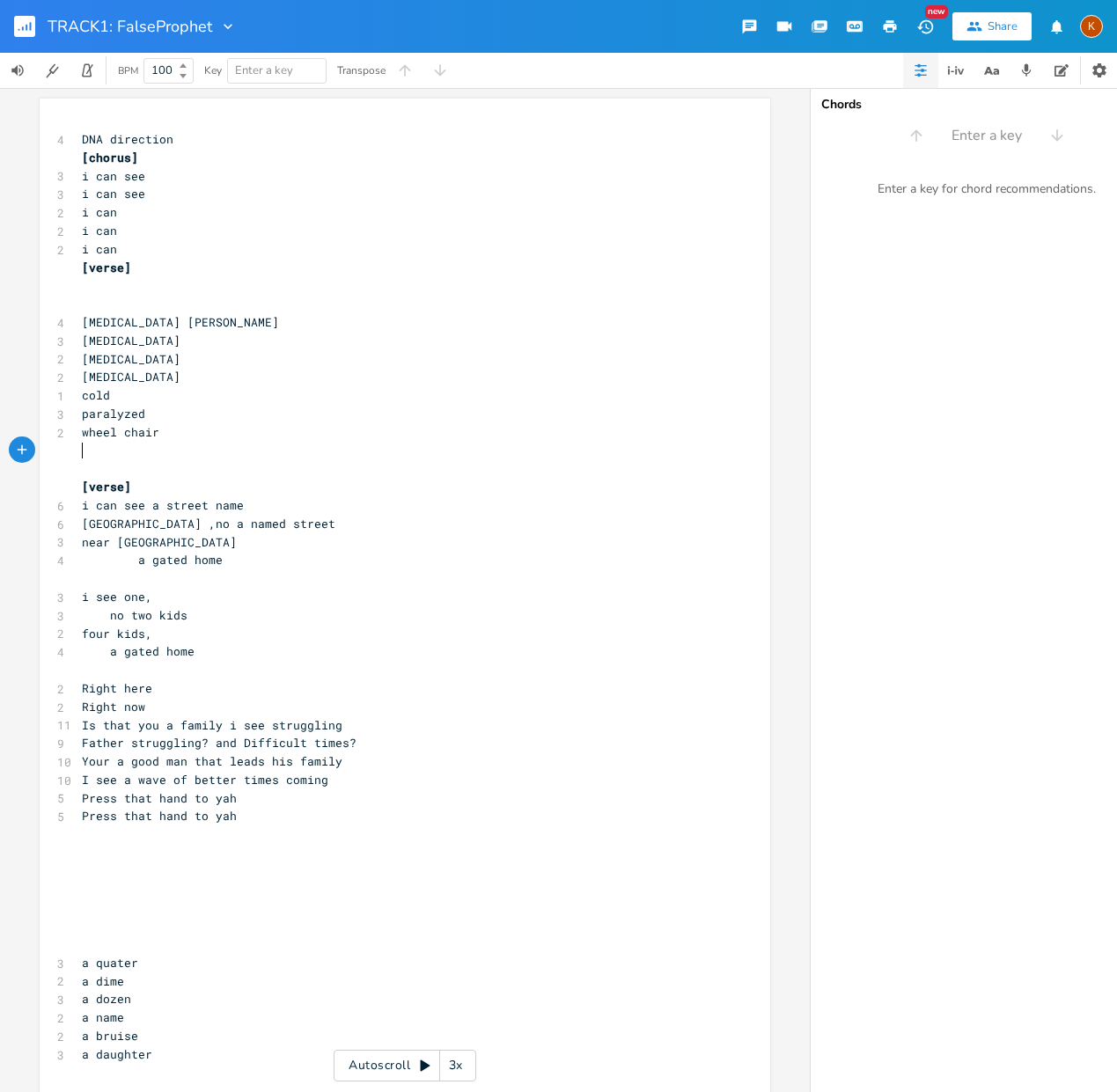
scroll to position [0, 4]
click at [122, 668] on pre "​" at bounding box center [396, 670] width 635 height 19
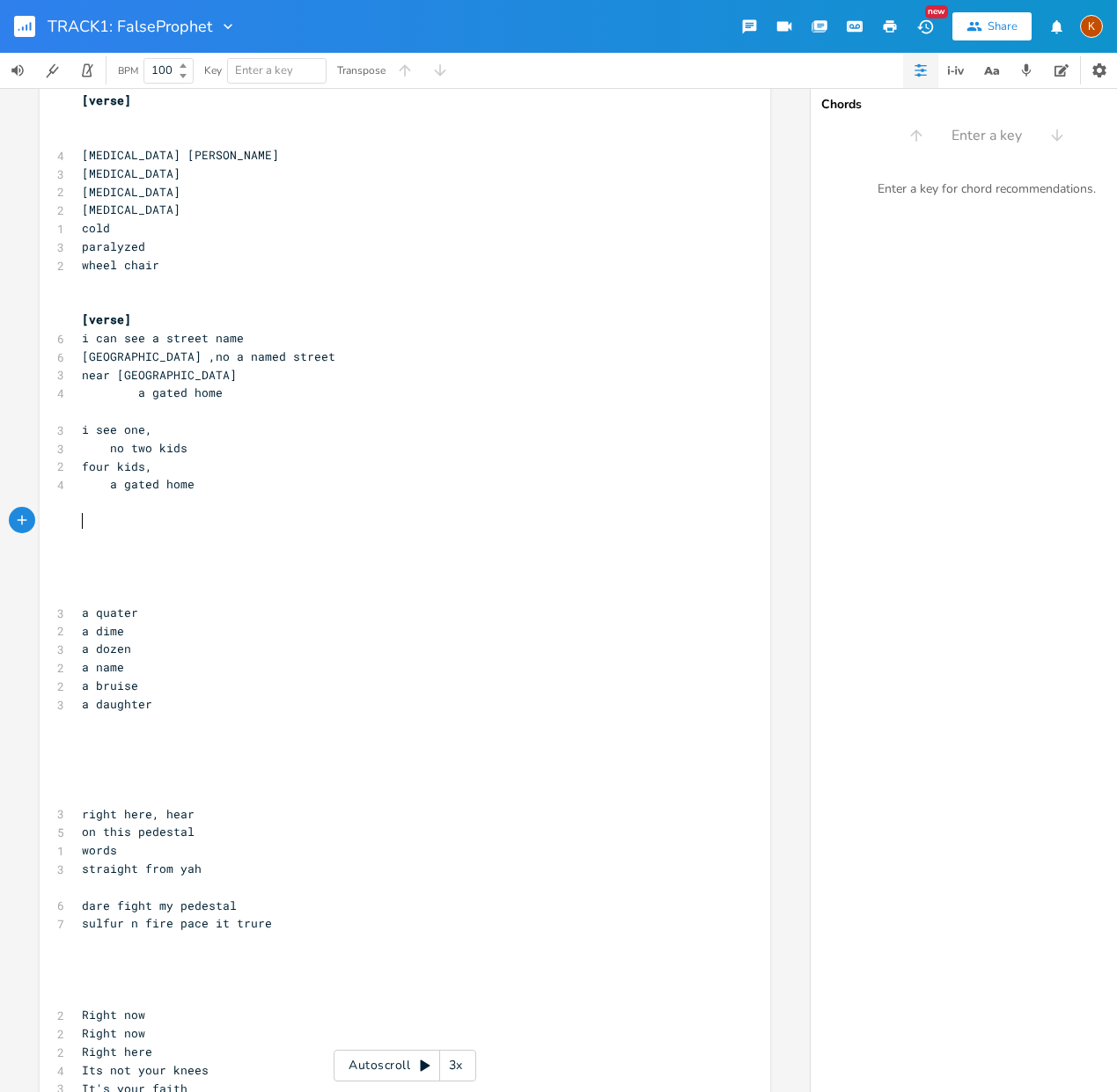
scroll to position [181, 0]
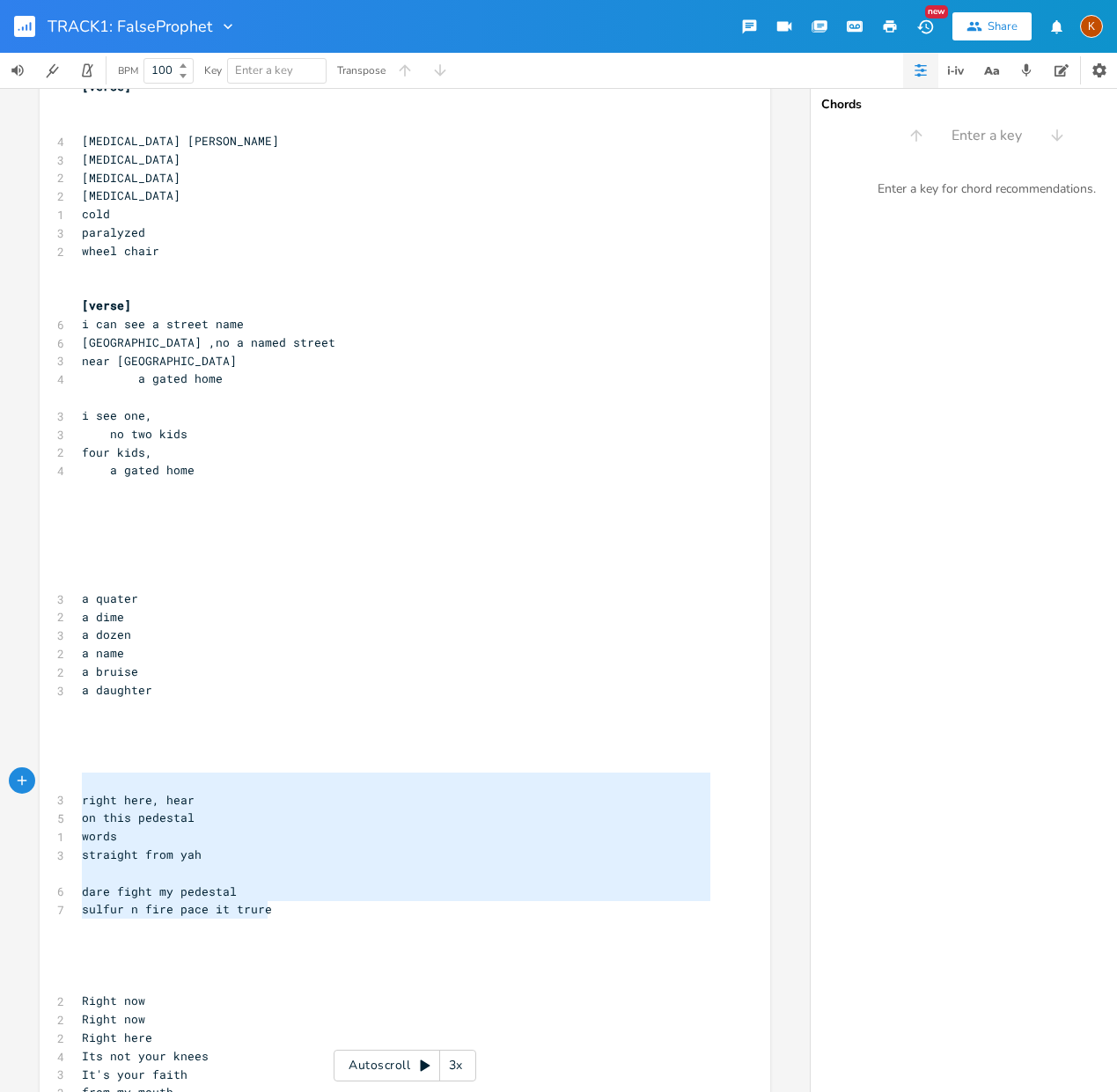
drag, startPoint x: 52, startPoint y: 873, endPoint x: 35, endPoint y: 788, distance: 86.7
click at [0, 784] on html "TRACK1: FalseProphet New Share K BPM 100 Key Enter a key Transpose right here, …" at bounding box center [558, 546] width 1117 height 1092
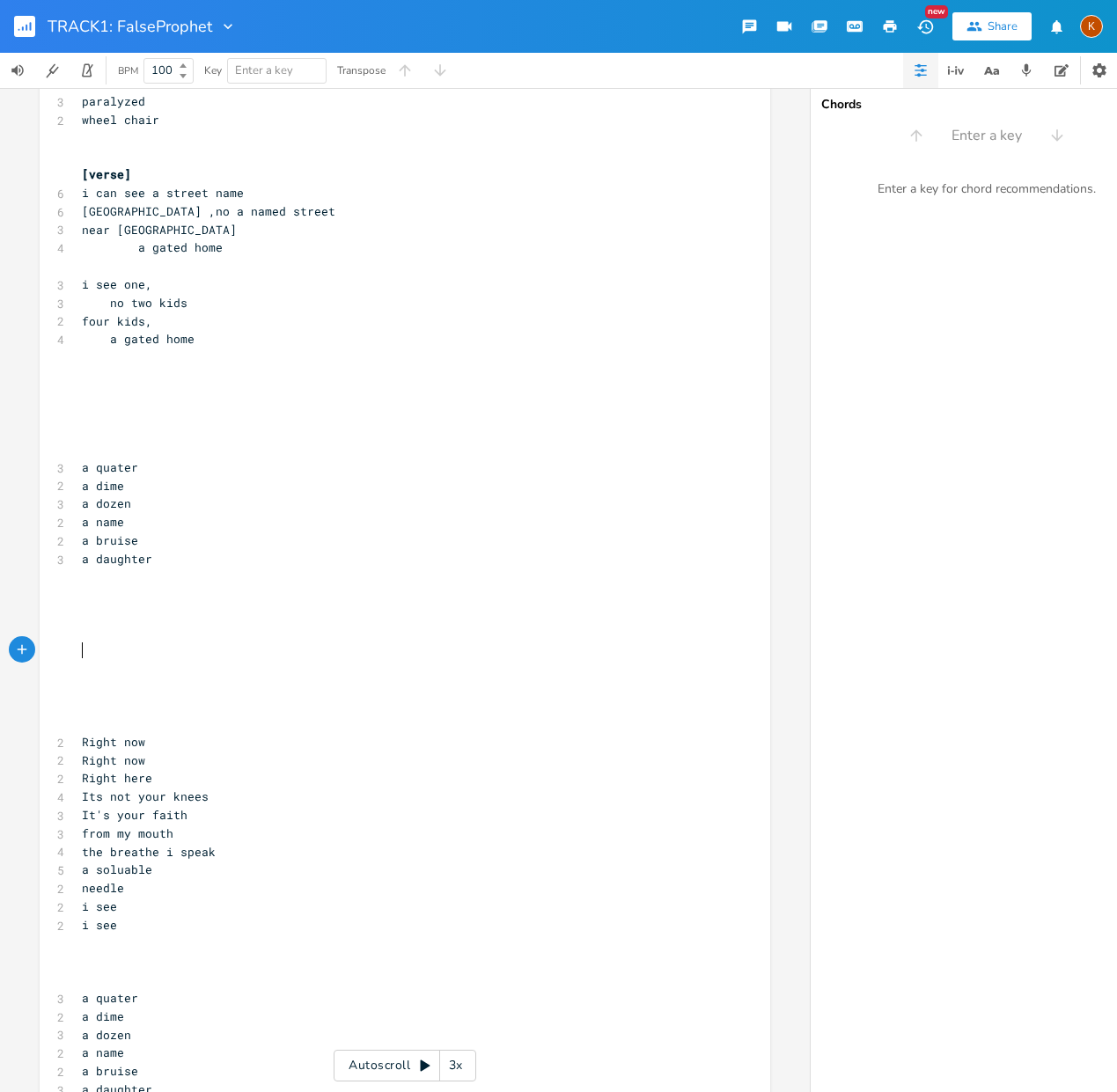
scroll to position [316, 0]
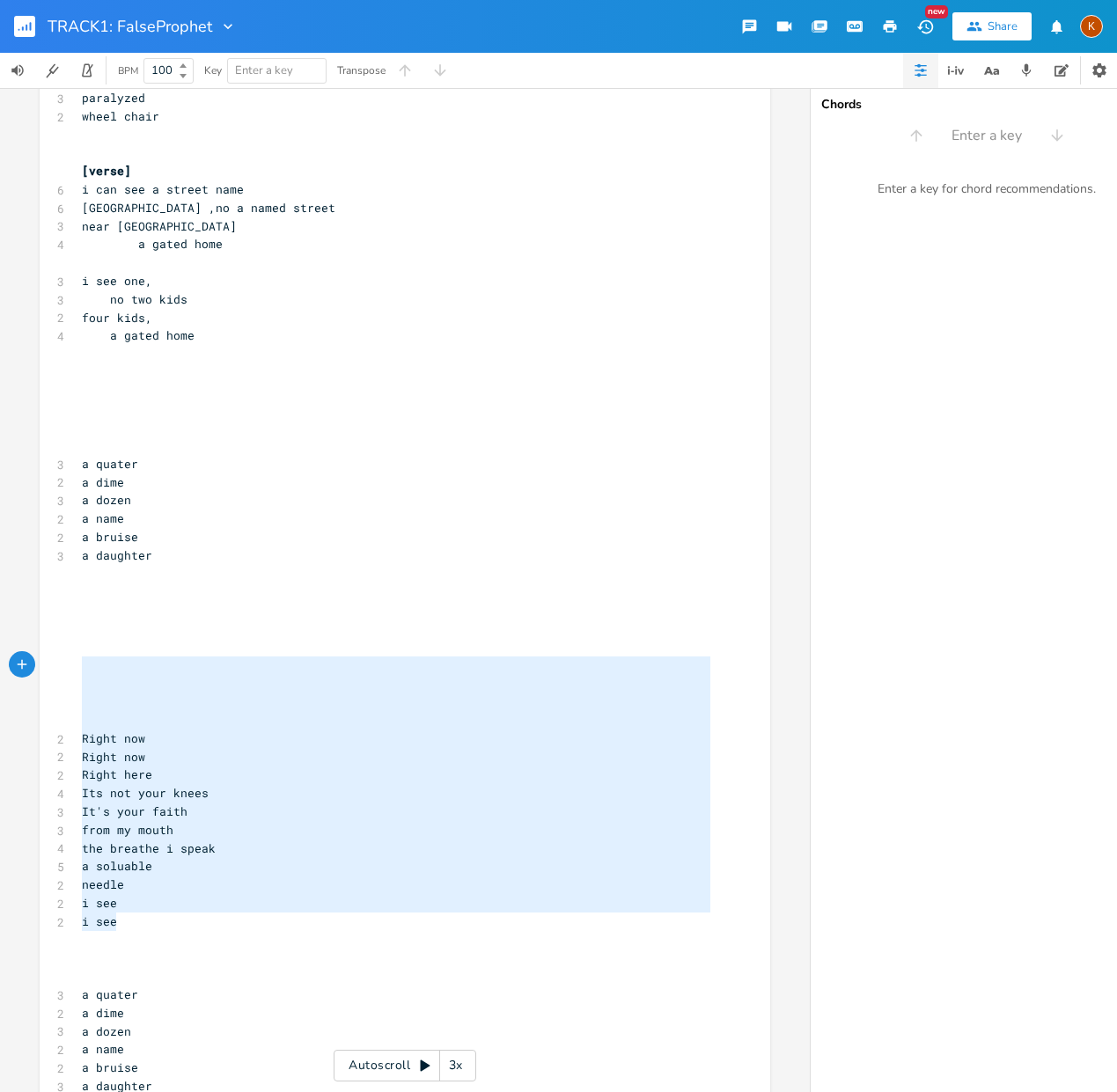
drag, startPoint x: 129, startPoint y: 929, endPoint x: 52, endPoint y: 666, distance: 274.0
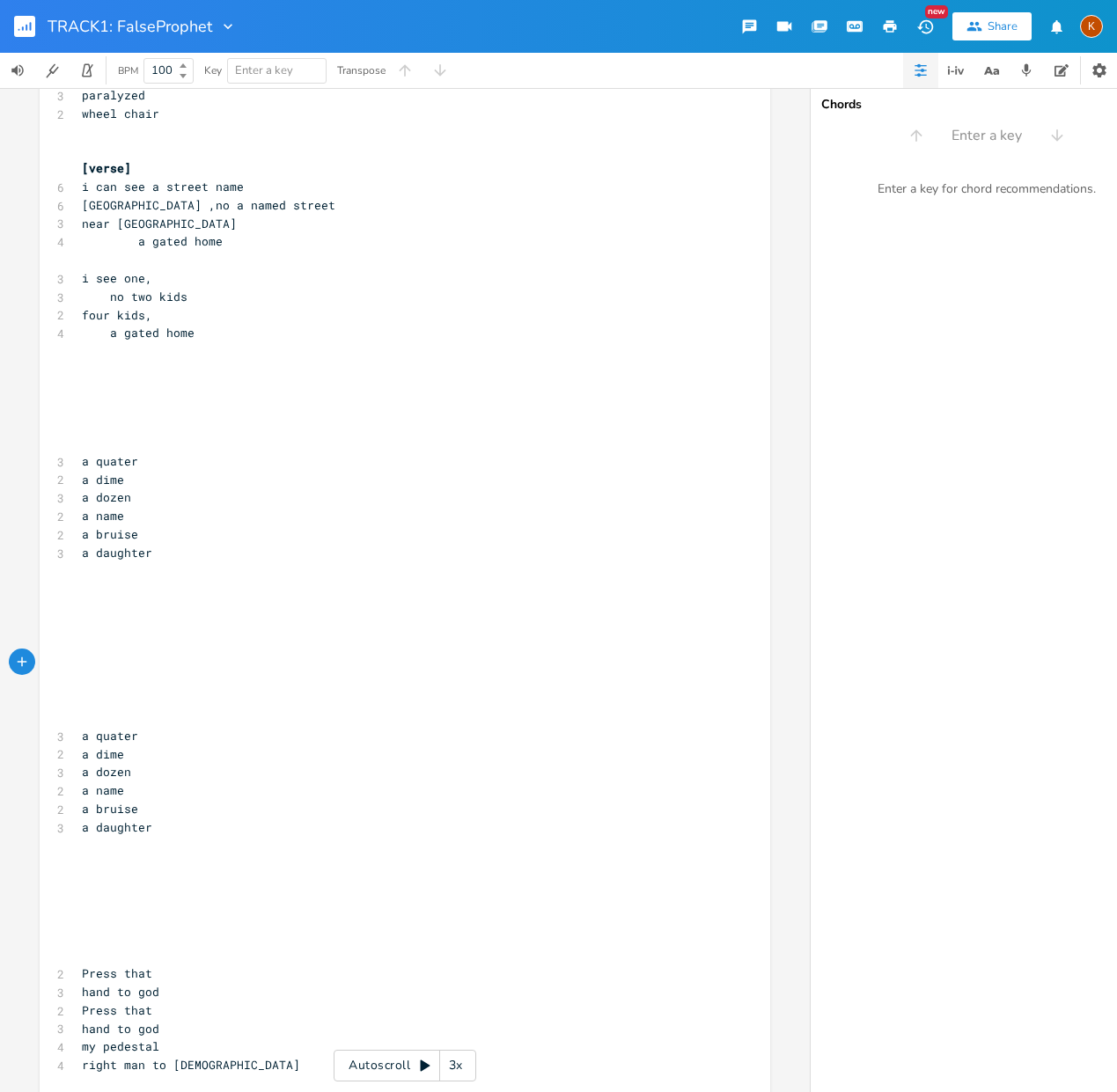
scroll to position [320, 0]
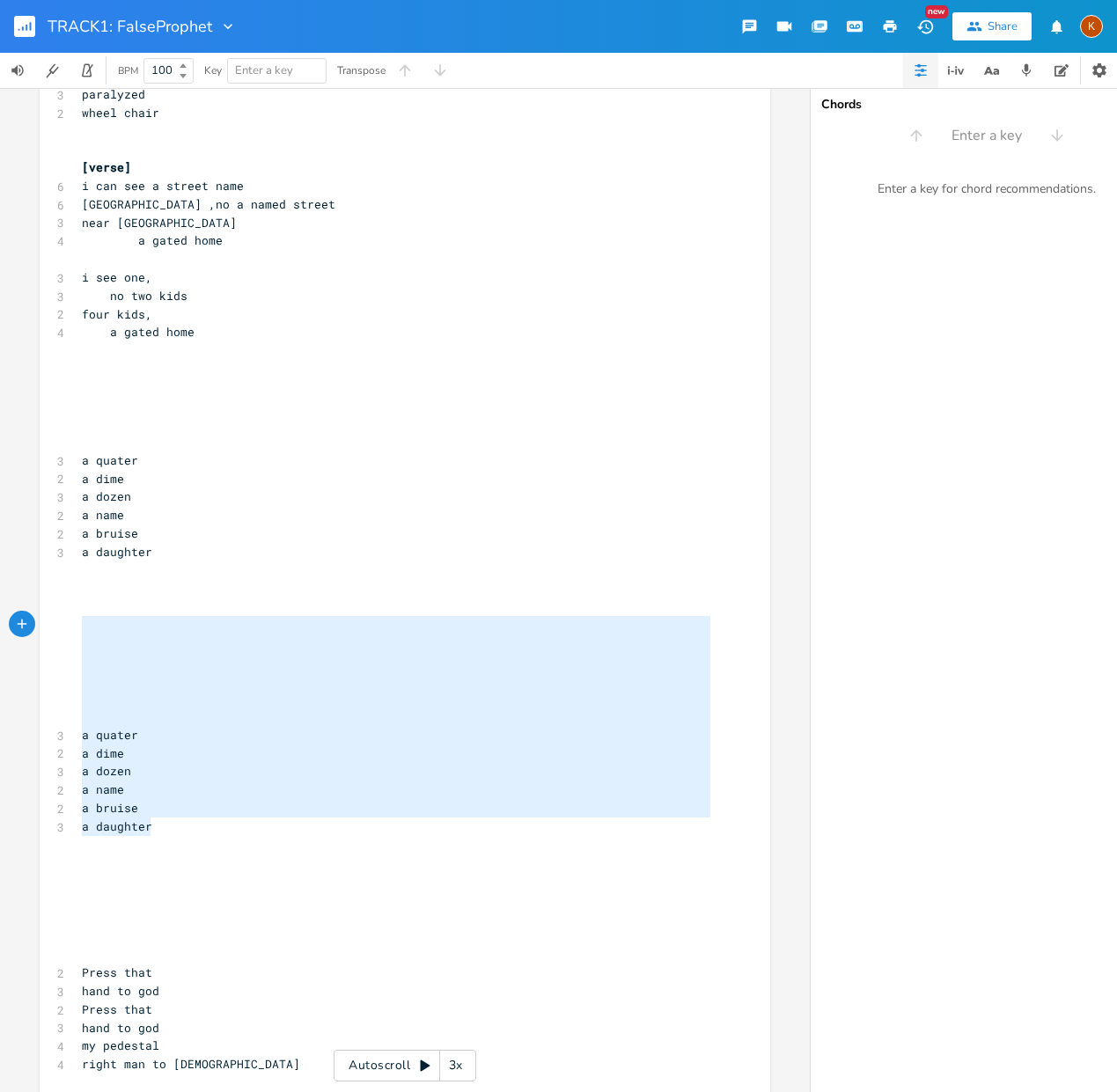
drag, startPoint x: 148, startPoint y: 820, endPoint x: 37, endPoint y: 587, distance: 258.1
click at [40, 587] on div "a quater a dime a dozen a name a bruise a daughter x 4 DNA direction [chorus] 3…" at bounding box center [404, 1080] width 731 height 2601
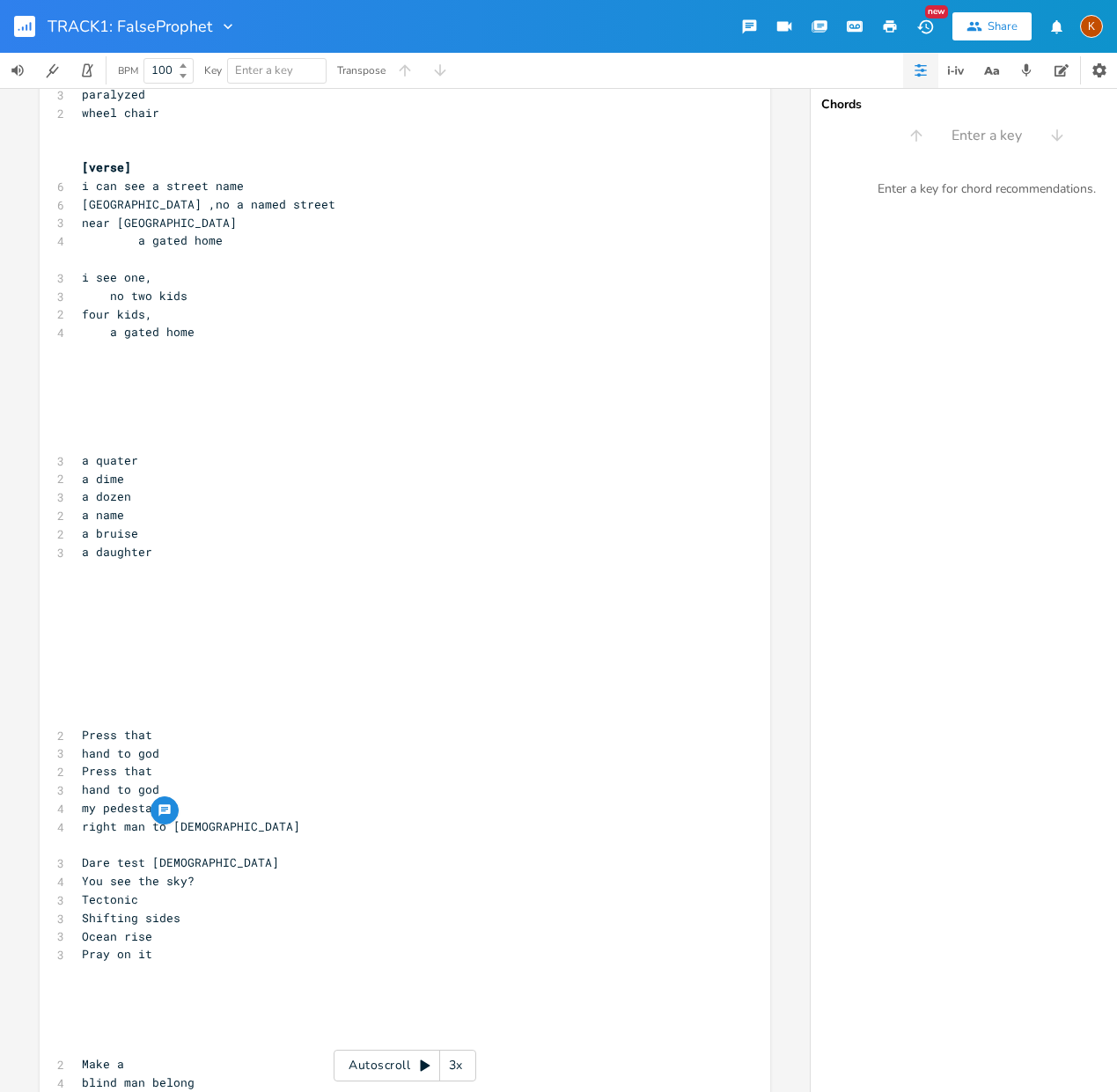
click at [191, 763] on pre "Press that" at bounding box center [396, 771] width 635 height 19
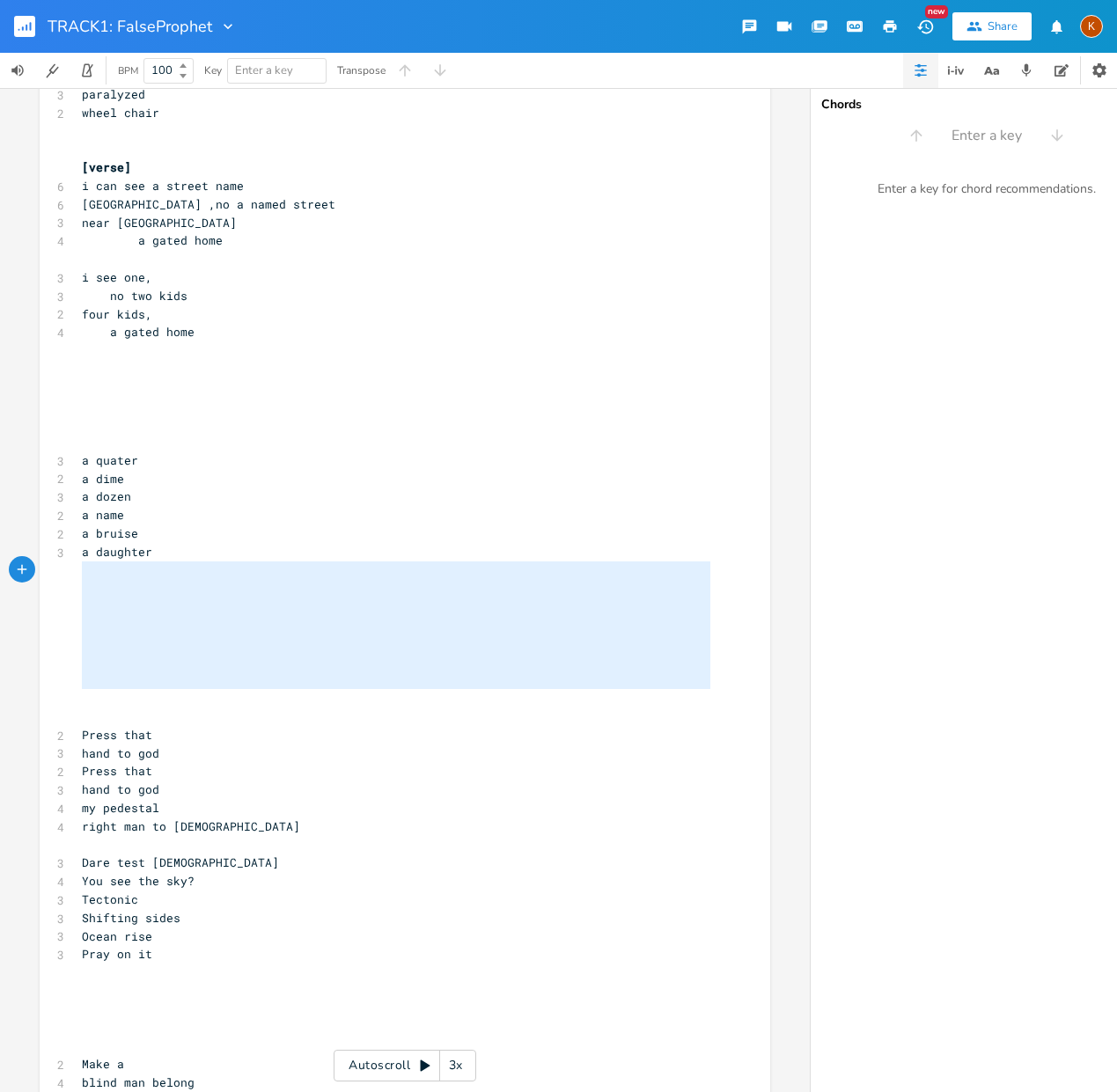
drag, startPoint x: 158, startPoint y: 708, endPoint x: 59, endPoint y: 573, distance: 167.4
click at [59, 573] on div "x 4 DNA direction [chorus] 3 i can see 3 i can see 2 i can 2 i can 2 i can [ver…" at bounding box center [404, 961] width 731 height 2363
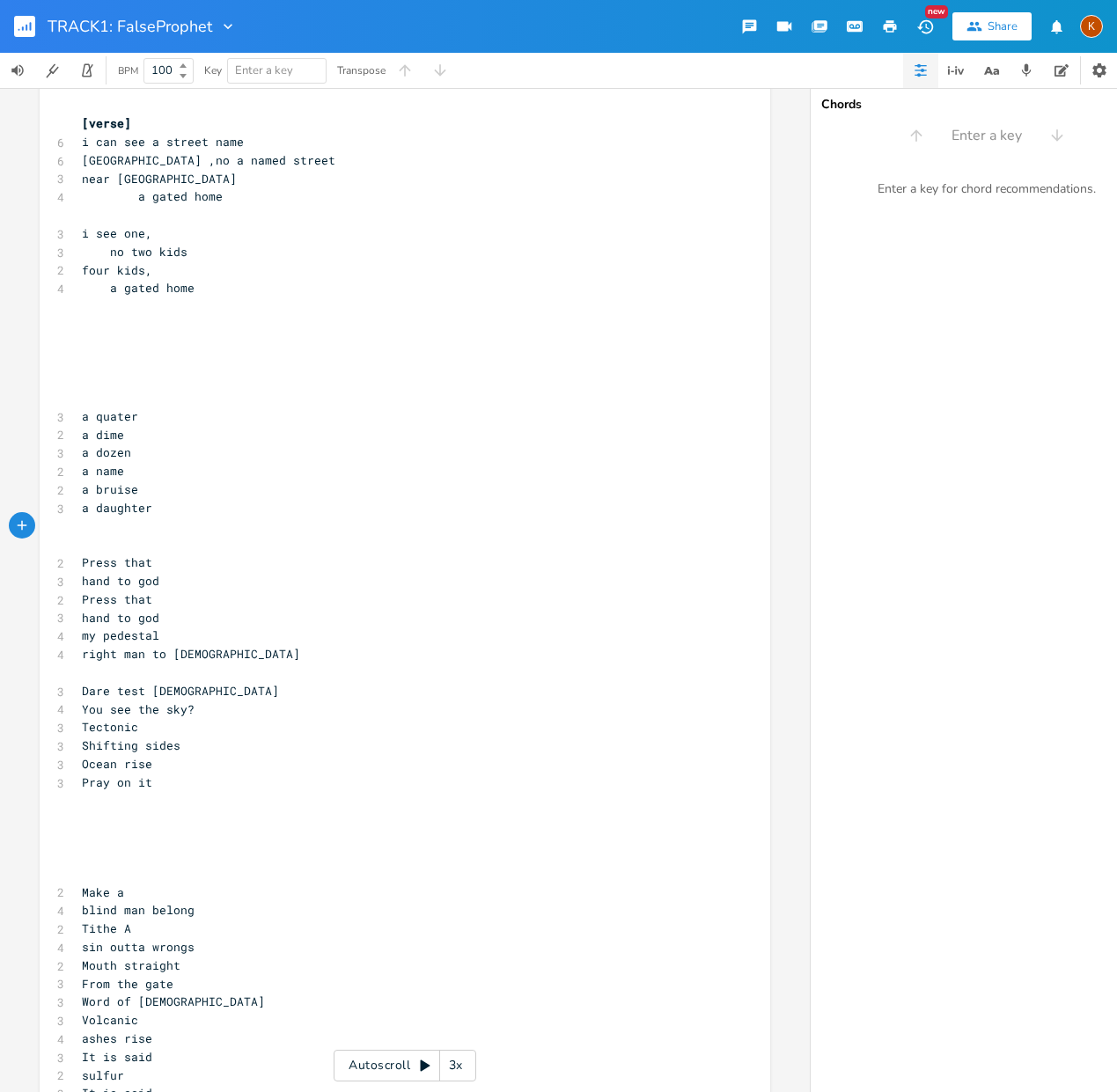
scroll to position [391, 0]
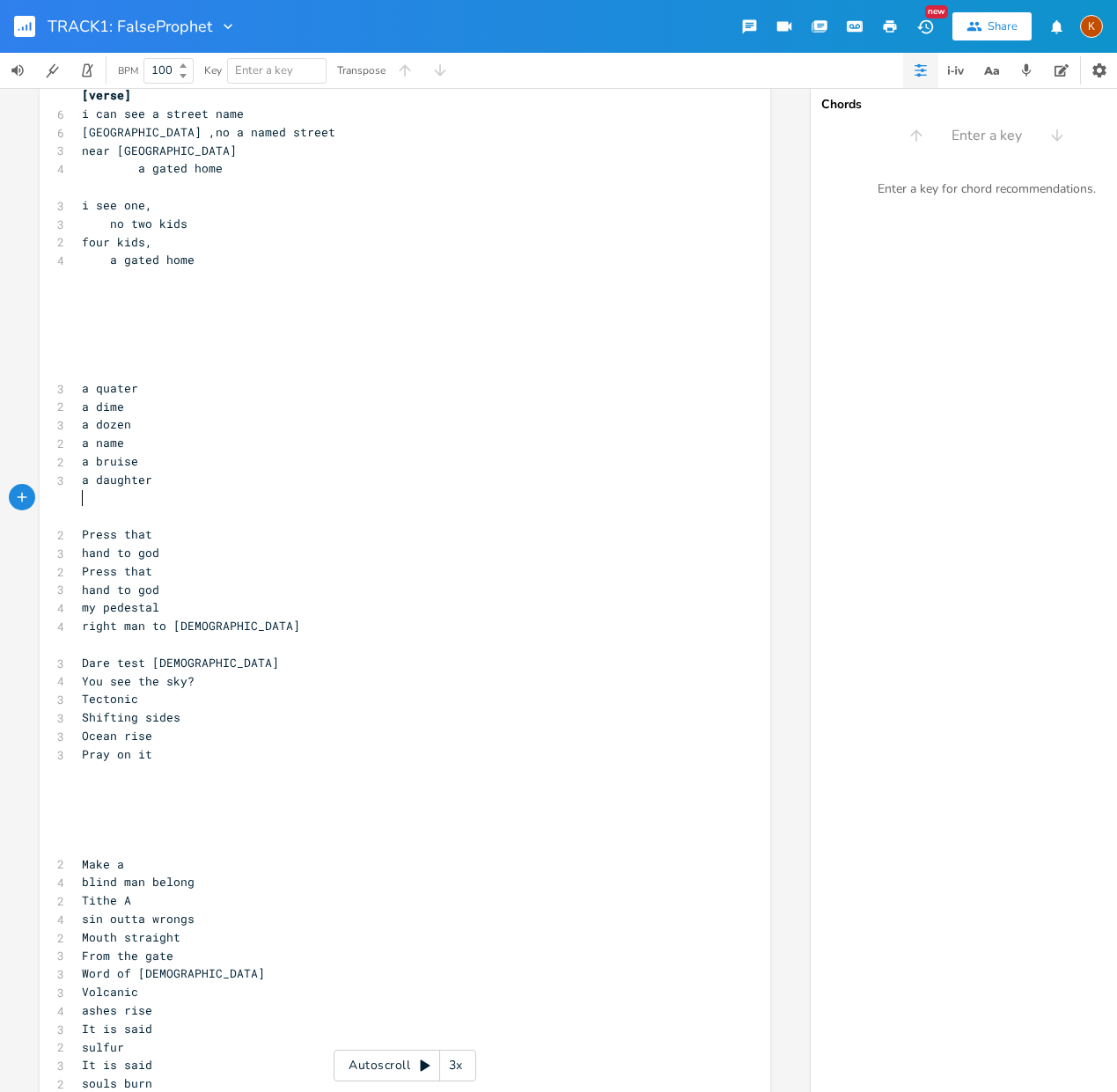
click at [105, 842] on pre "​" at bounding box center [396, 847] width 635 height 19
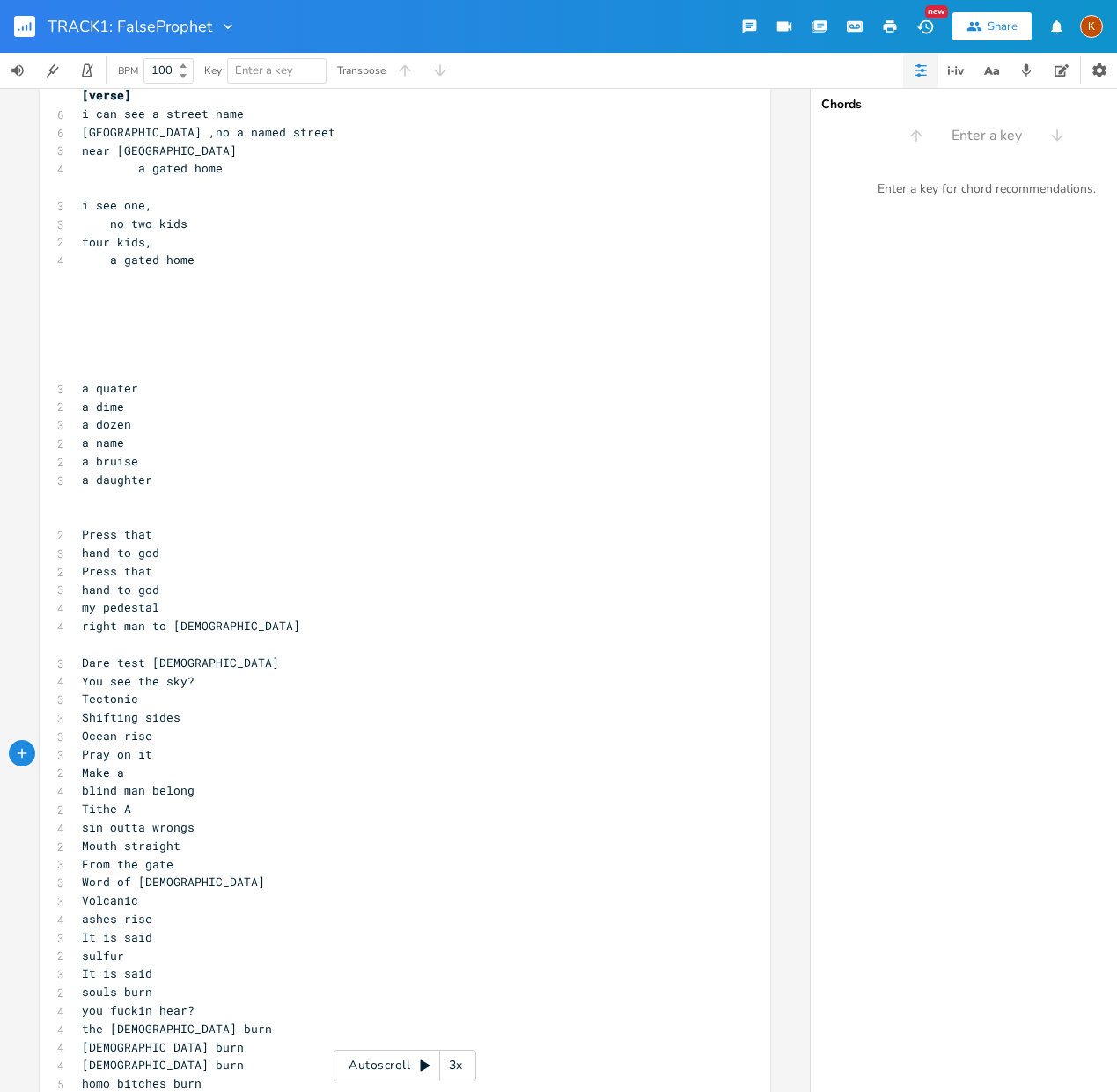
click at [82, 774] on span "Make a" at bounding box center [103, 772] width 42 height 16
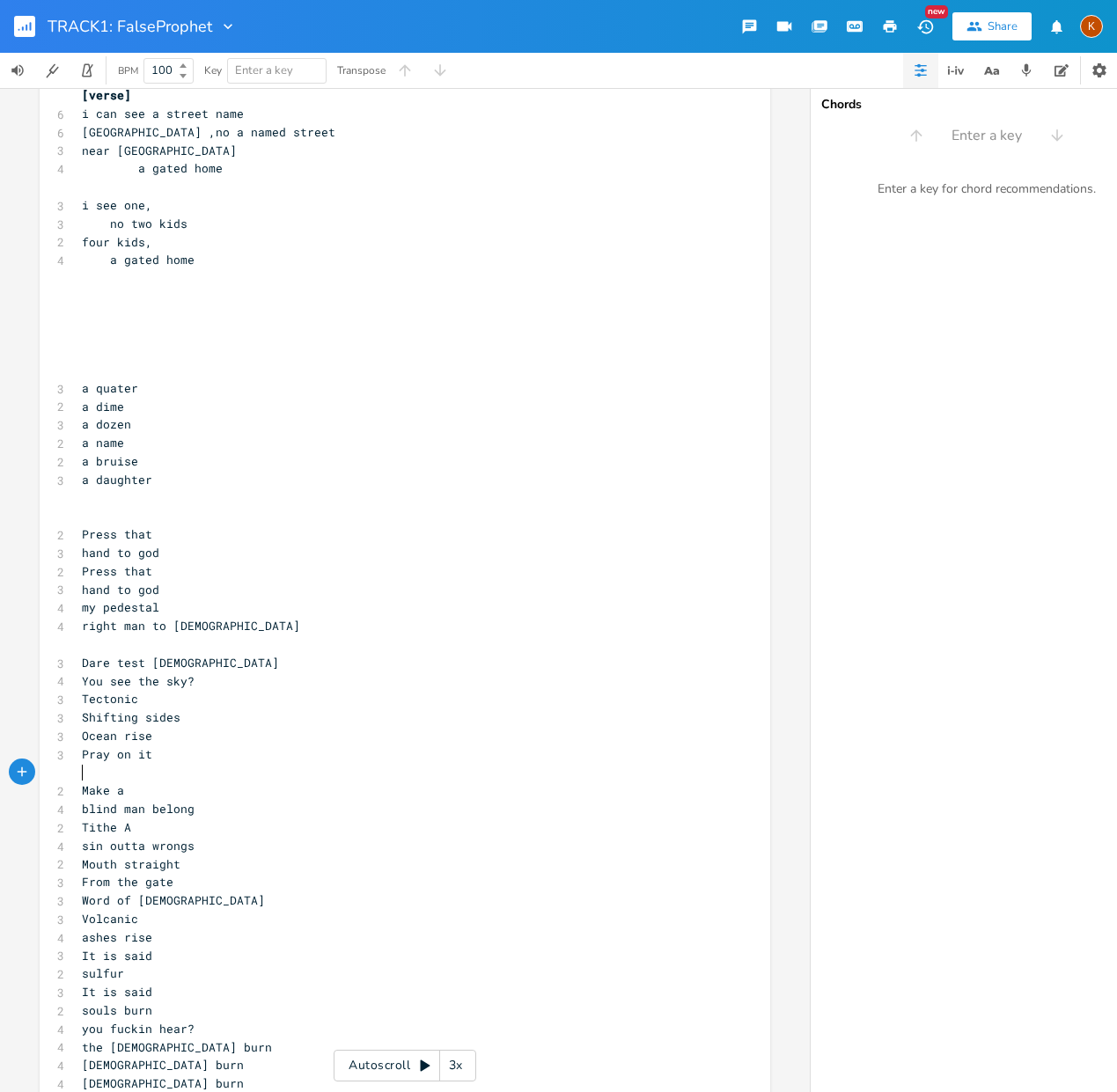
drag, startPoint x: 83, startPoint y: 774, endPoint x: 315, endPoint y: 739, distance: 234.6
click at [100, 782] on div "4 DNA direction [chorus] 3 i can see 3 i can see 2 i can 2 i can 2 i can [verse…" at bounding box center [396, 791] width 635 height 2106
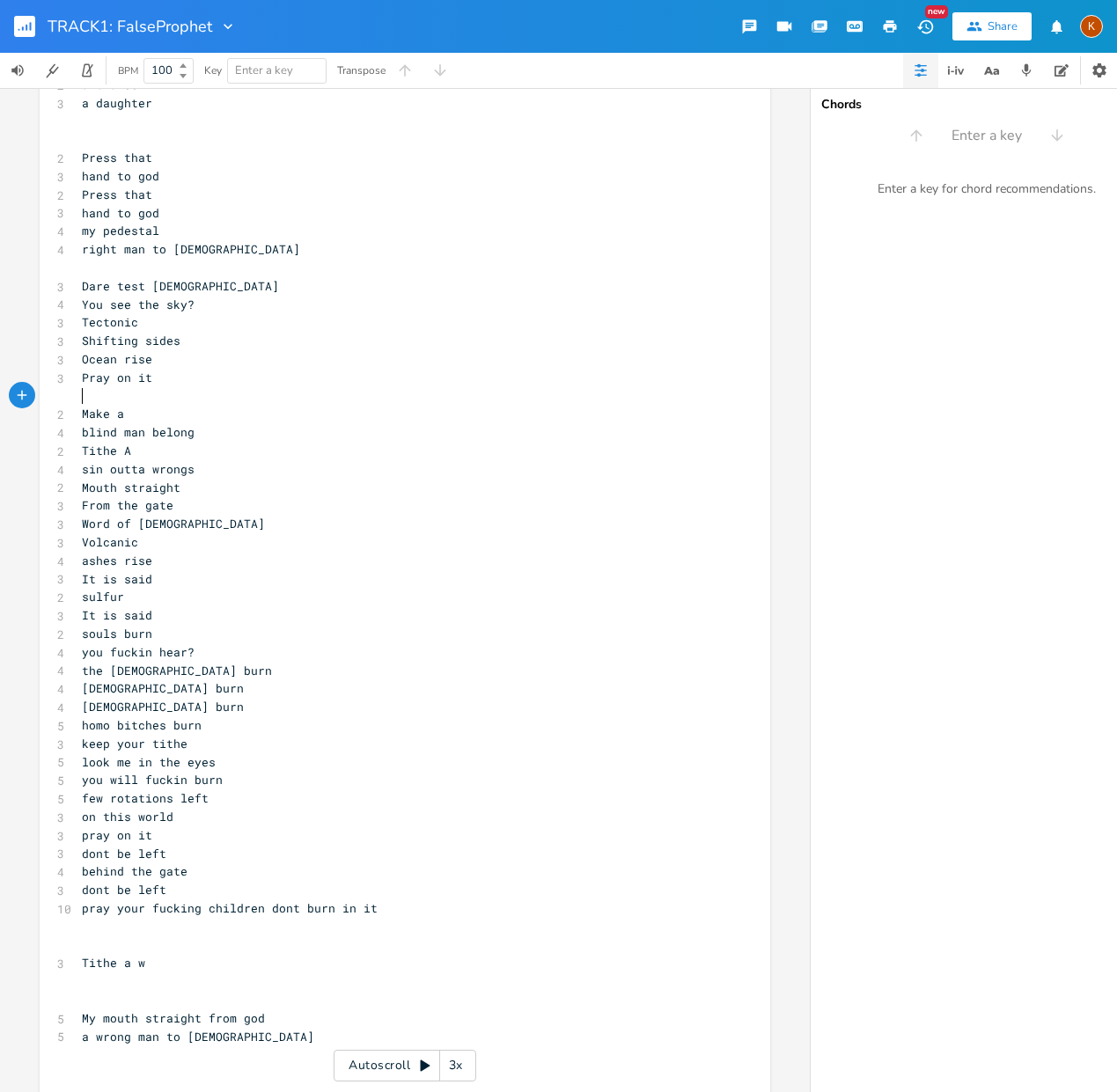
scroll to position [794, 0]
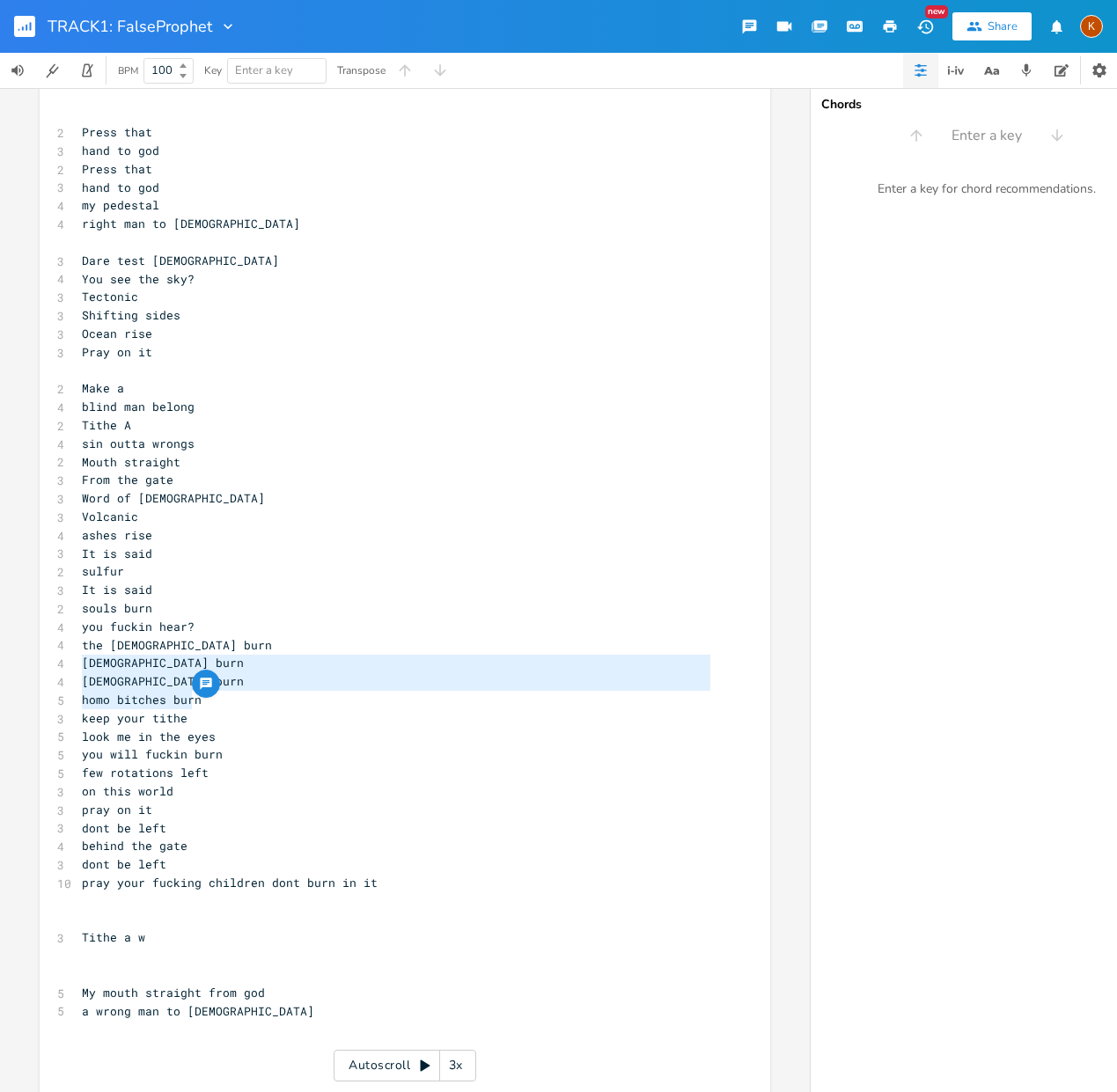
drag, startPoint x: 77, startPoint y: 666, endPoint x: 188, endPoint y: 695, distance: 114.7
click at [188, 695] on div "[DEMOGRAPHIC_DATA] burn [DEMOGRAPHIC_DATA] burn homo bitches bur x 4 DNA direct…" at bounding box center [404, 386] width 731 height 2162
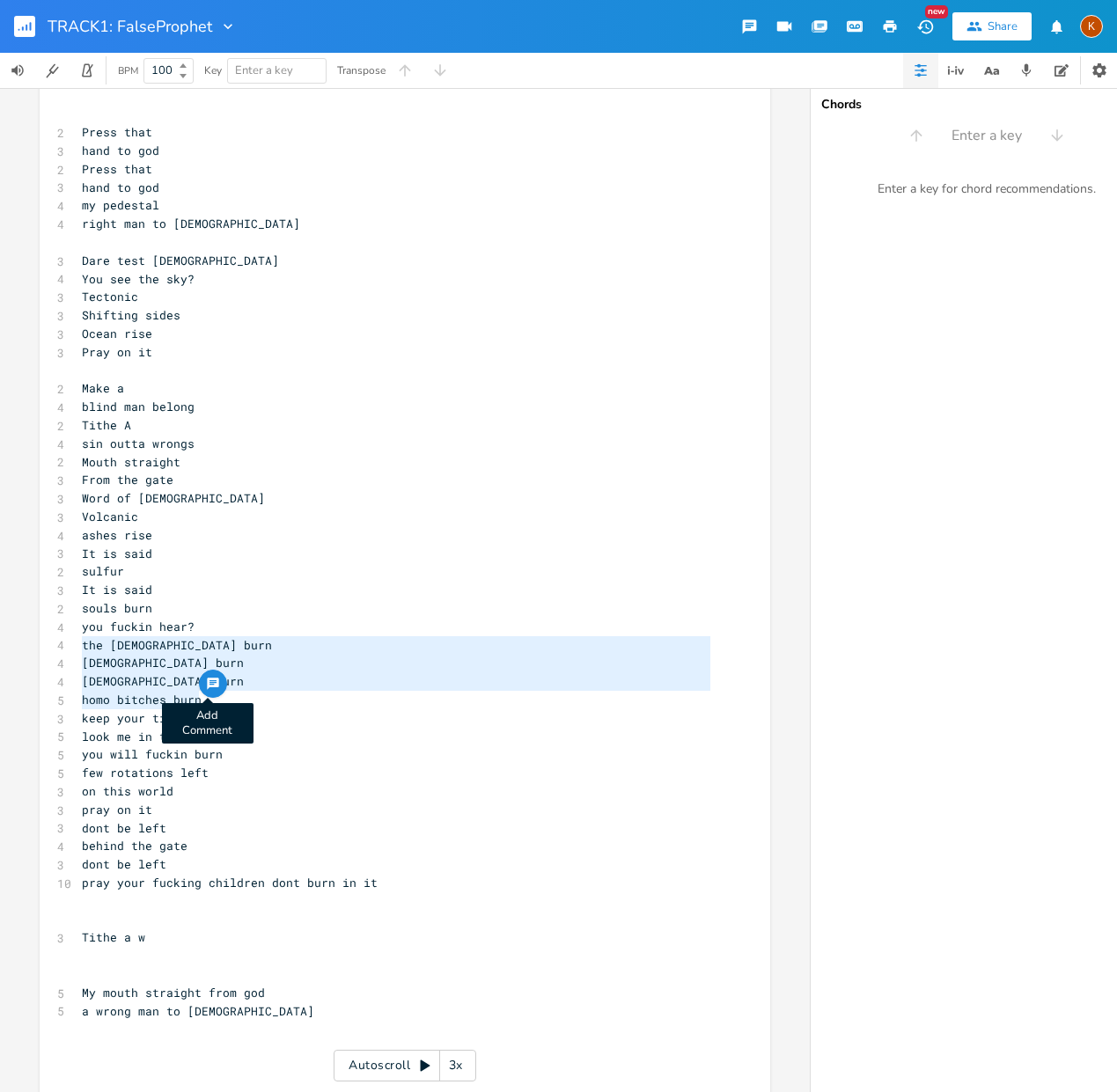
drag, startPoint x: 79, startPoint y: 646, endPoint x: 213, endPoint y: 695, distance: 142.7
click at [213, 695] on div "the [DEMOGRAPHIC_DATA] burn [DEMOGRAPHIC_DATA] burn [DEMOGRAPHIC_DATA] burn hom…" at bounding box center [404, 386] width 731 height 2162
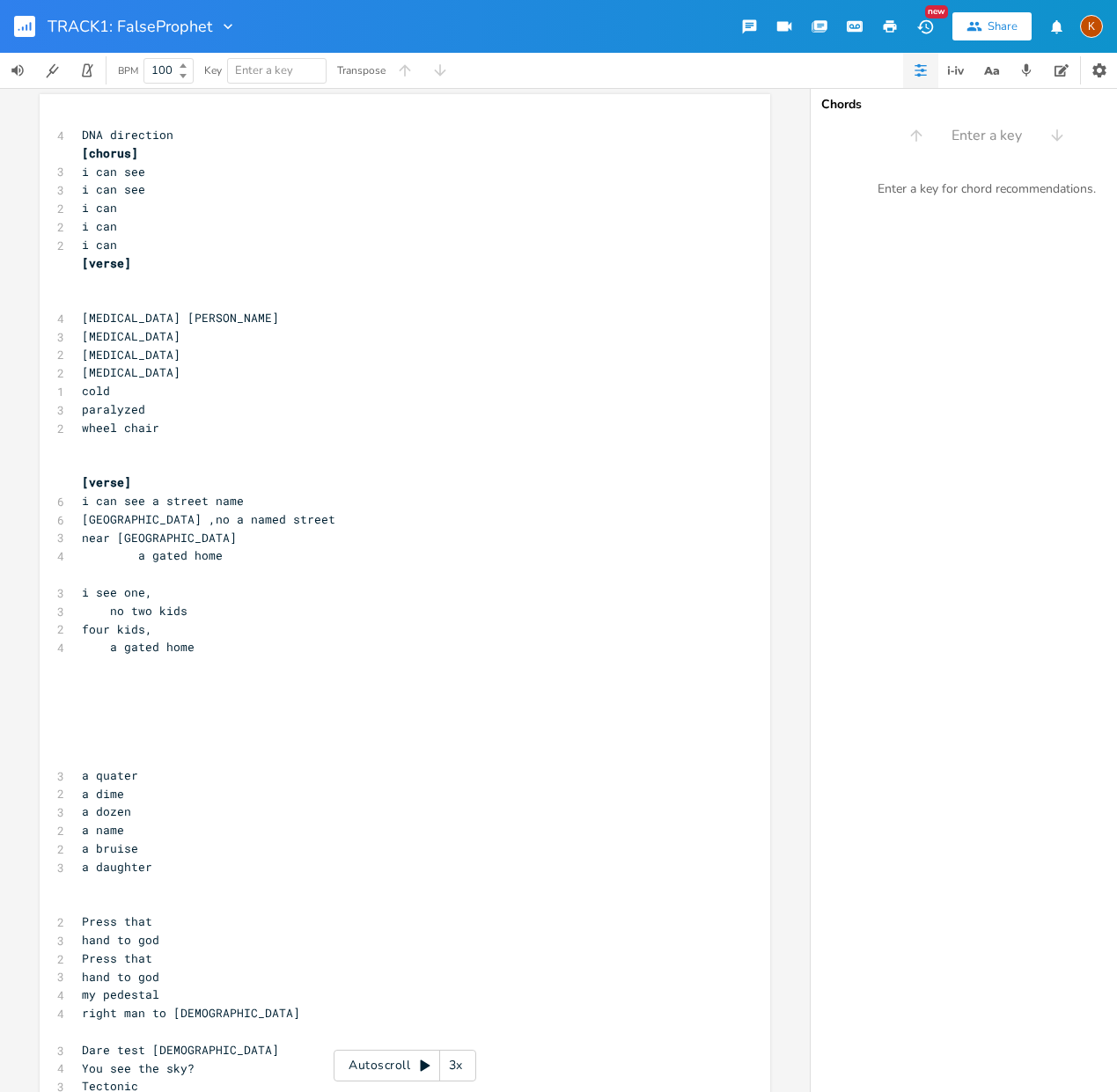
scroll to position [0, 0]
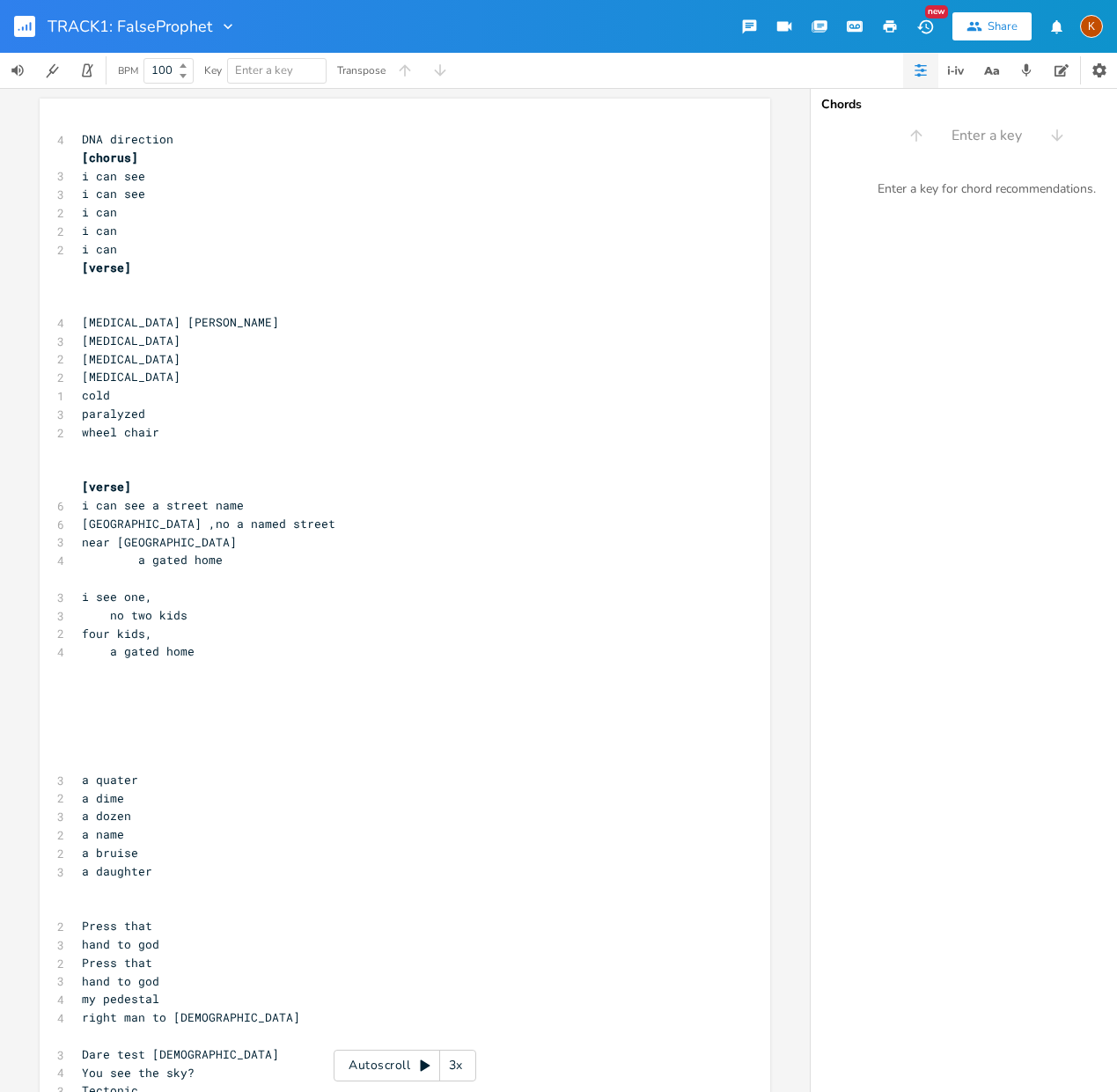
click at [111, 468] on pre "​" at bounding box center [396, 469] width 635 height 19
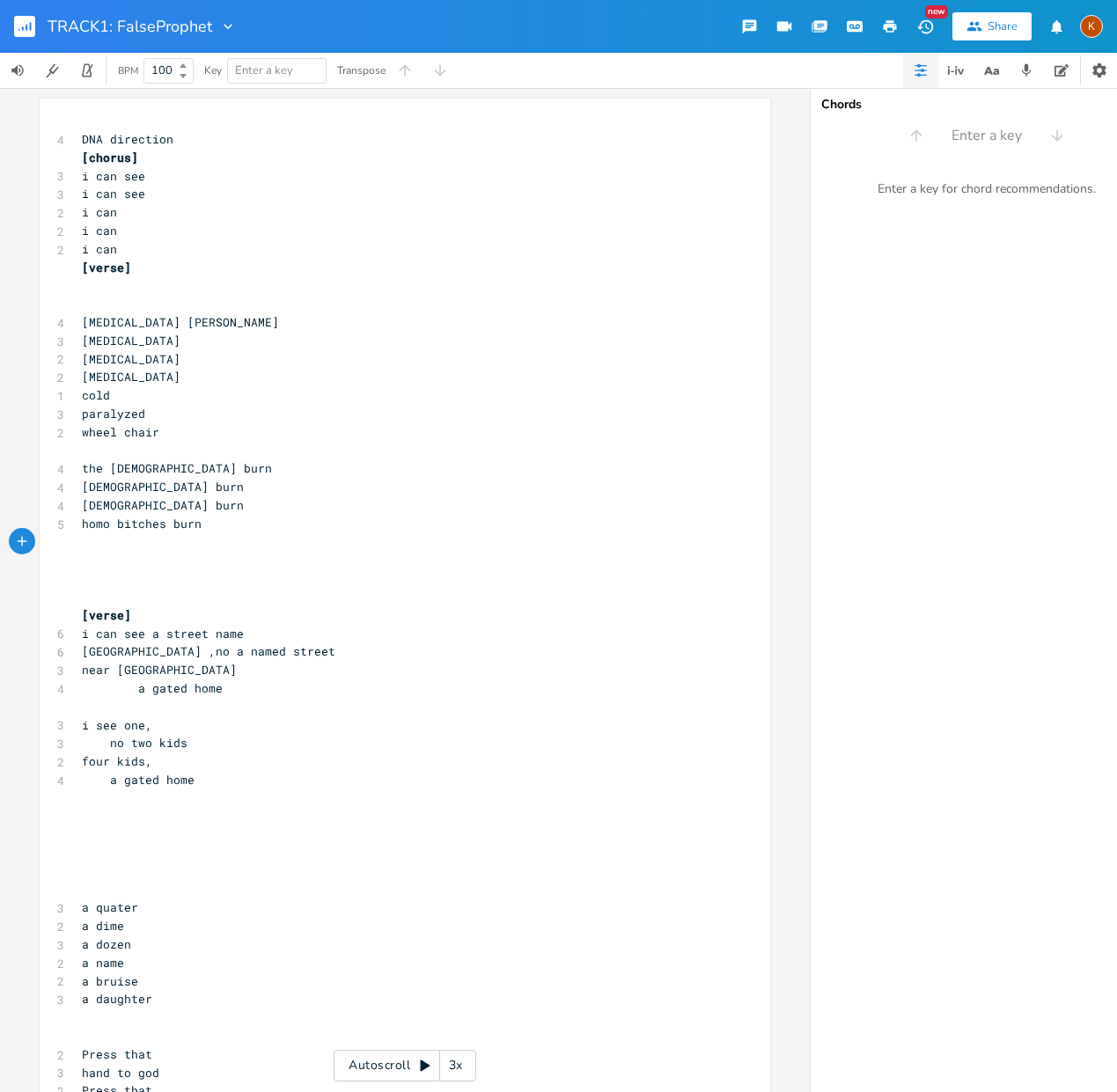
scroll to position [173, 0]
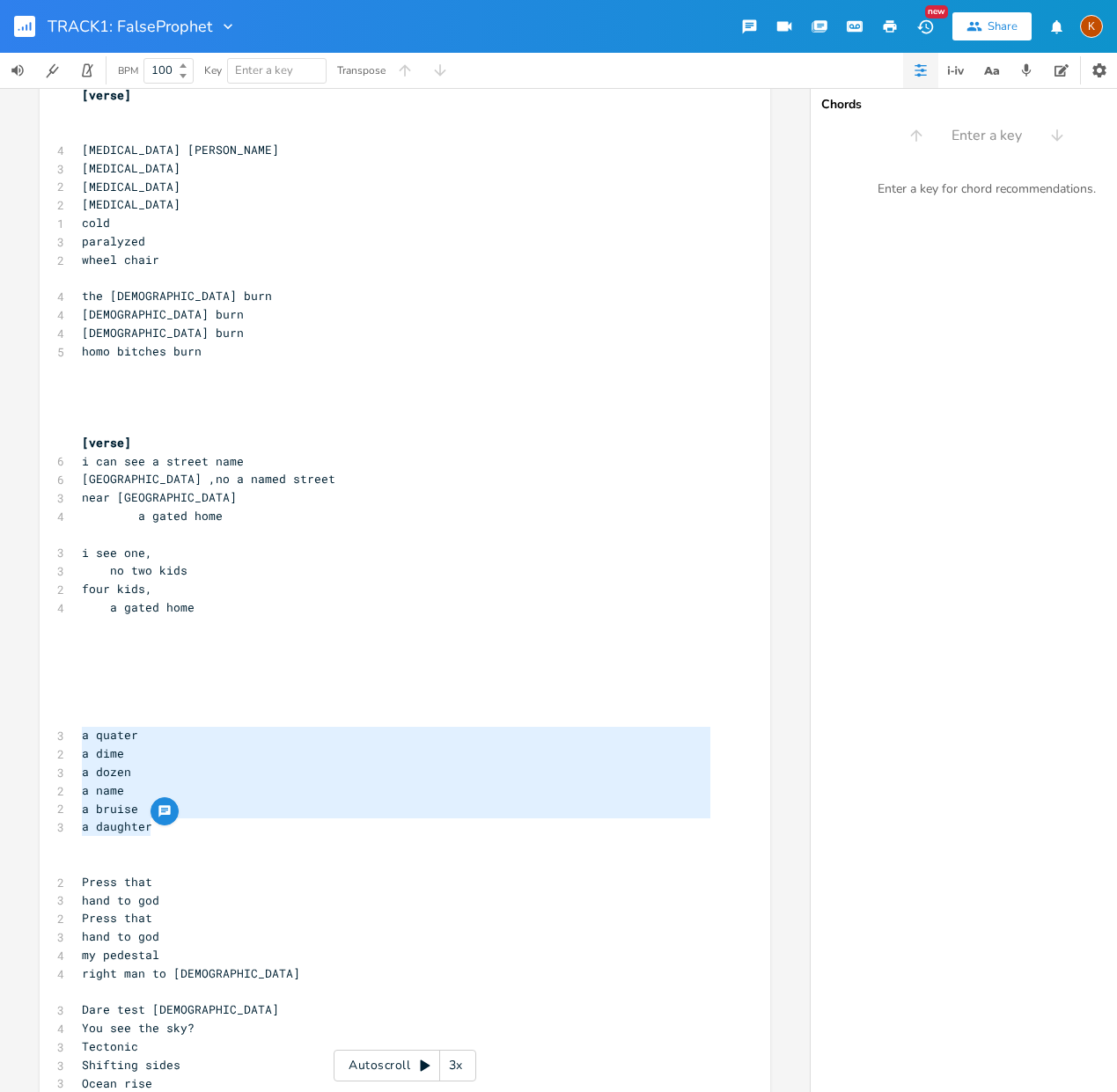
drag, startPoint x: 156, startPoint y: 825, endPoint x: 78, endPoint y: 736, distance: 118.3
click at [78, 736] on div "4 DNA direction [chorus] 3 i can see 3 i can see 2 i can 2 i can 2 i can [verse…" at bounding box center [396, 1047] width 635 height 2178
click at [117, 389] on pre "​" at bounding box center [396, 388] width 635 height 19
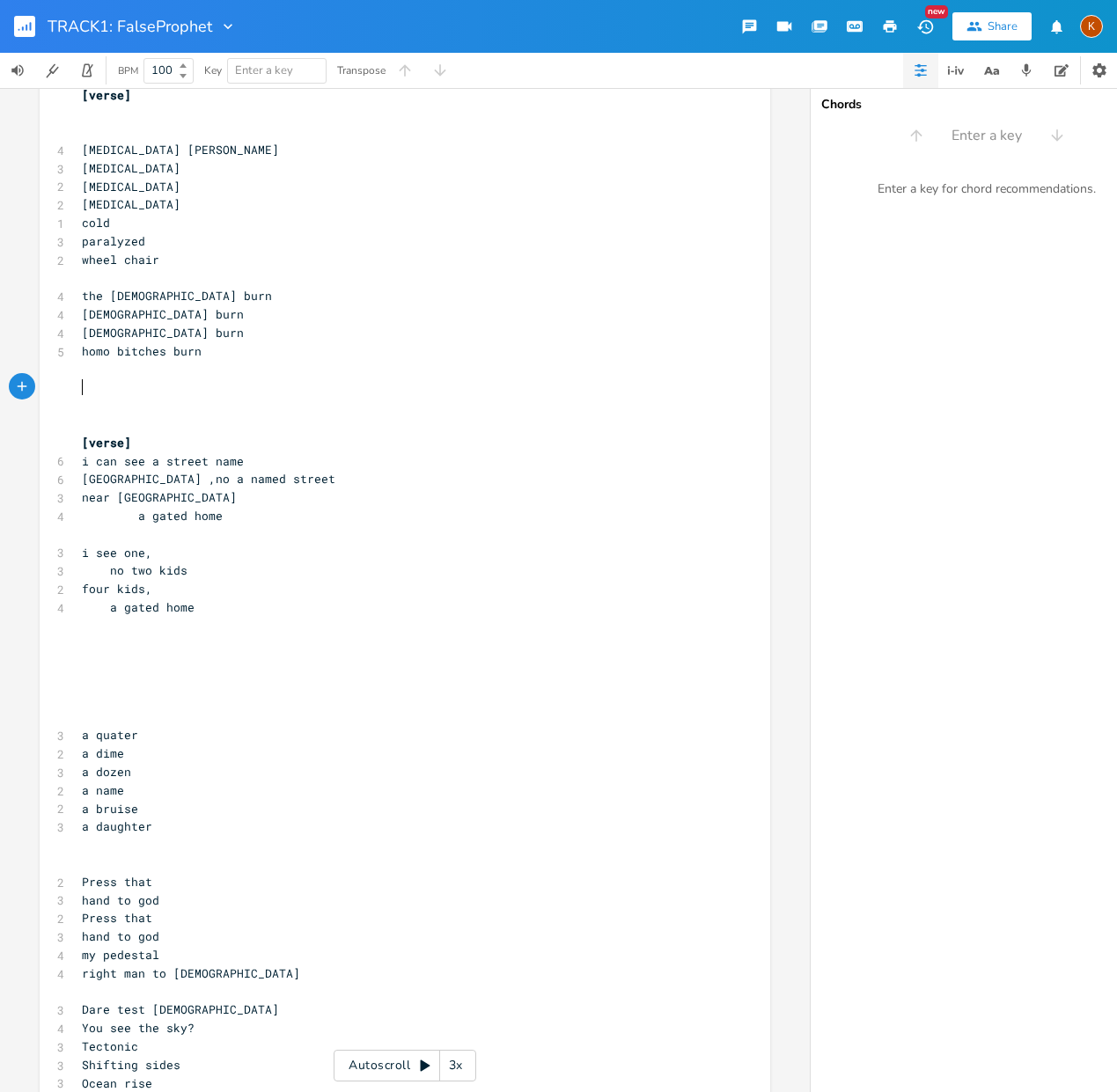
paste textarea "a daughter"
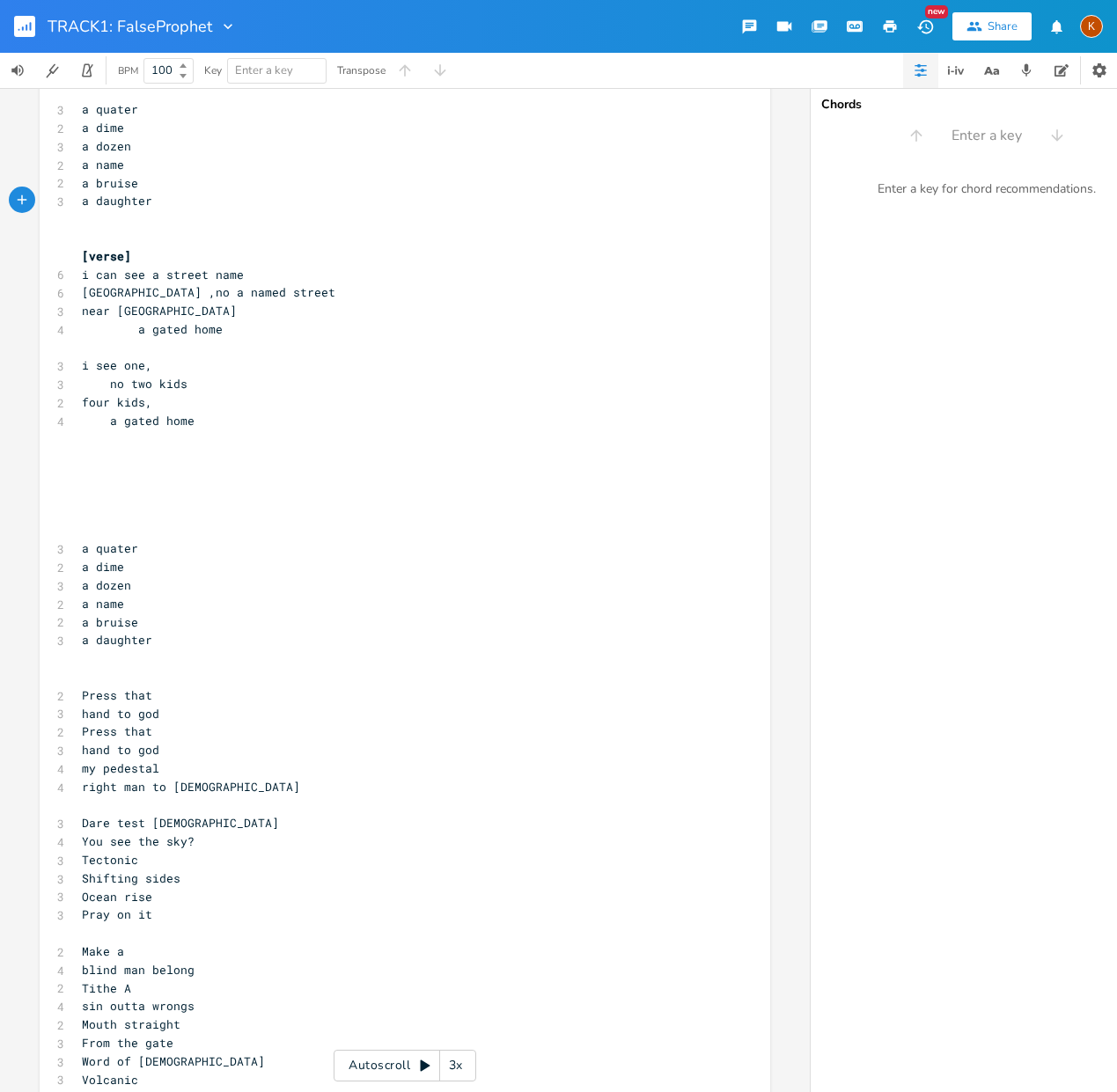
scroll to position [470, 0]
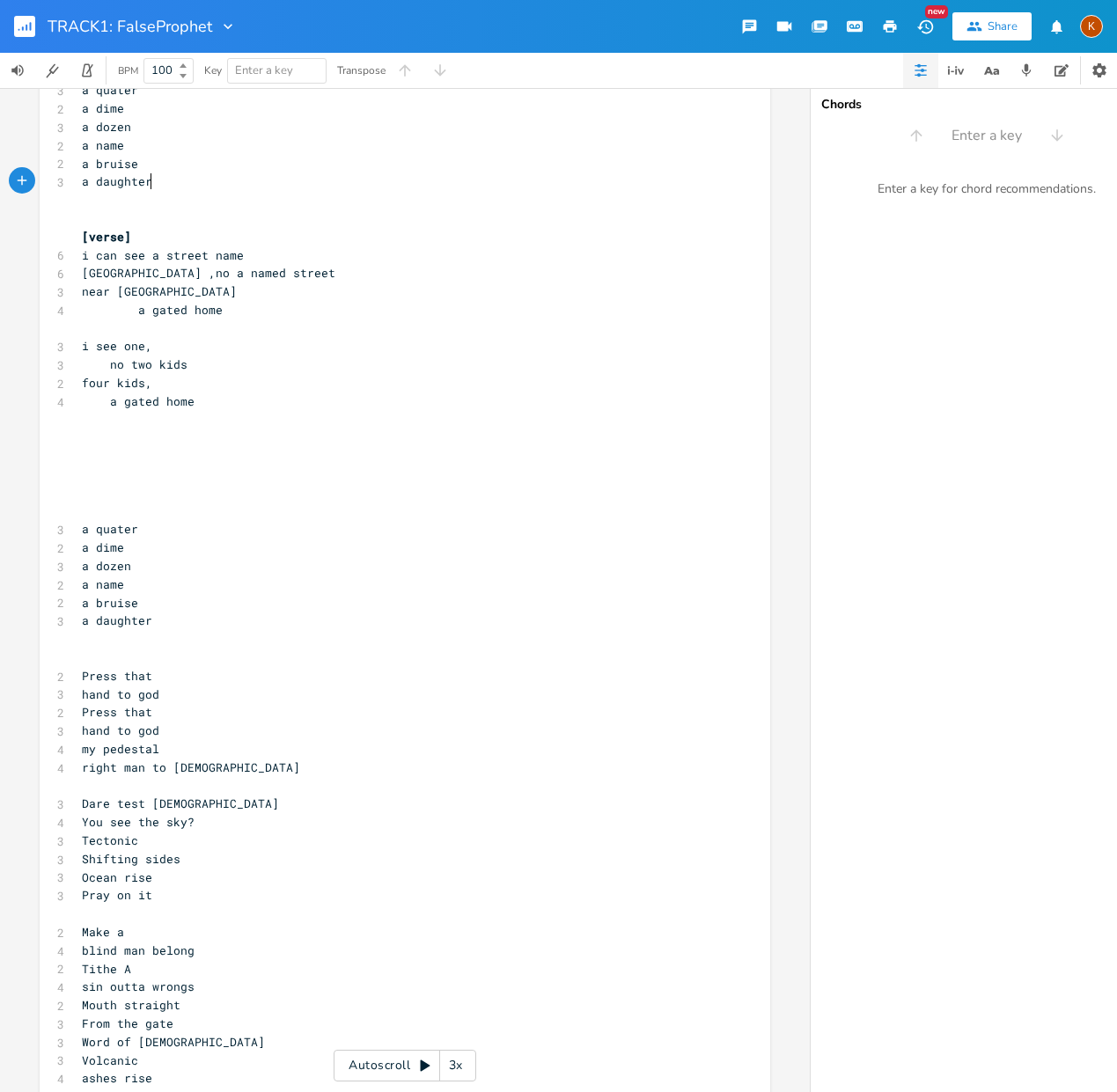
drag, startPoint x: 87, startPoint y: 536, endPoint x: 159, endPoint y: 604, distance: 99.0
click at [148, 585] on div "4 DNA direction [chorus] 3 i can see 3 i can see 2 i can 2 i can 2 i can [verse…" at bounding box center [396, 795] width 635 height 2270
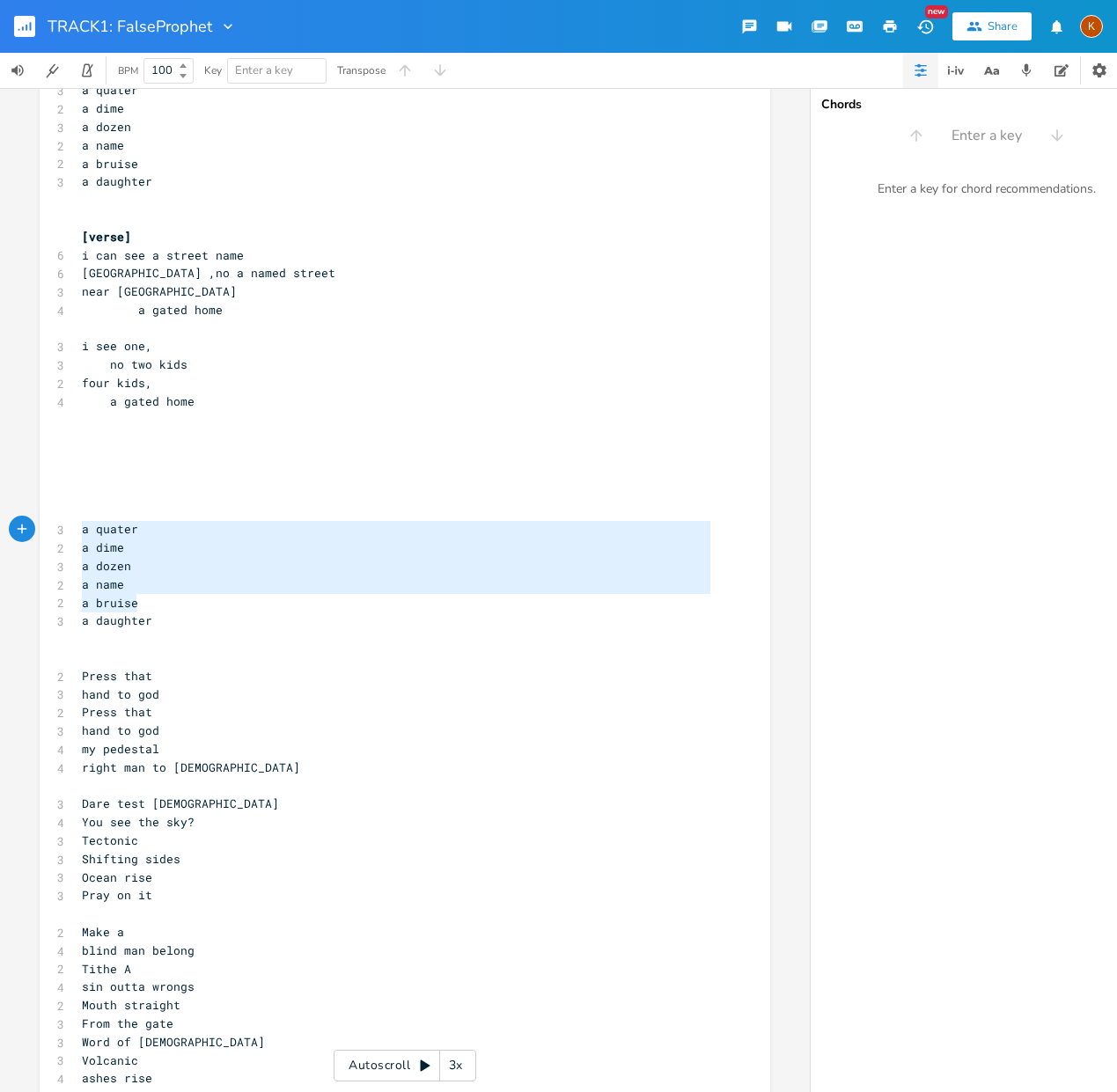
drag, startPoint x: 156, startPoint y: 613, endPoint x: 39, endPoint y: 524, distance: 147.0
click at [40, 524] on div "a quater a dime a dozen a name a bruise x 4 DNA direction [chorus] 3 i can see …" at bounding box center [404, 791] width 731 height 2326
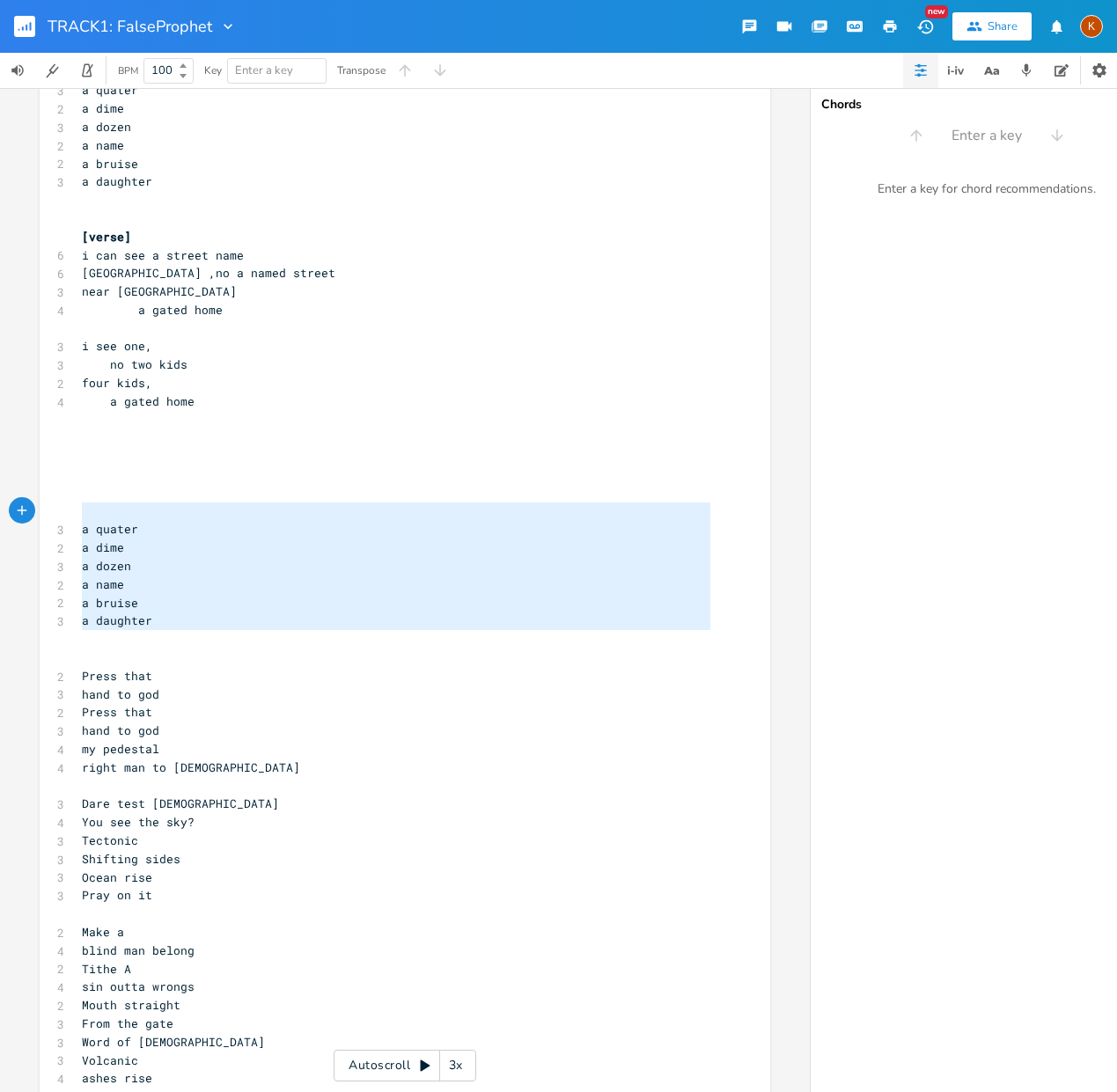
drag, startPoint x: 222, startPoint y: 642, endPoint x: 58, endPoint y: 510, distance: 210.5
click at [58, 510] on div "a quater a dime a dozen a name a bruise a daughter x 4 DNA direction [chorus] 3…" at bounding box center [404, 791] width 731 height 2326
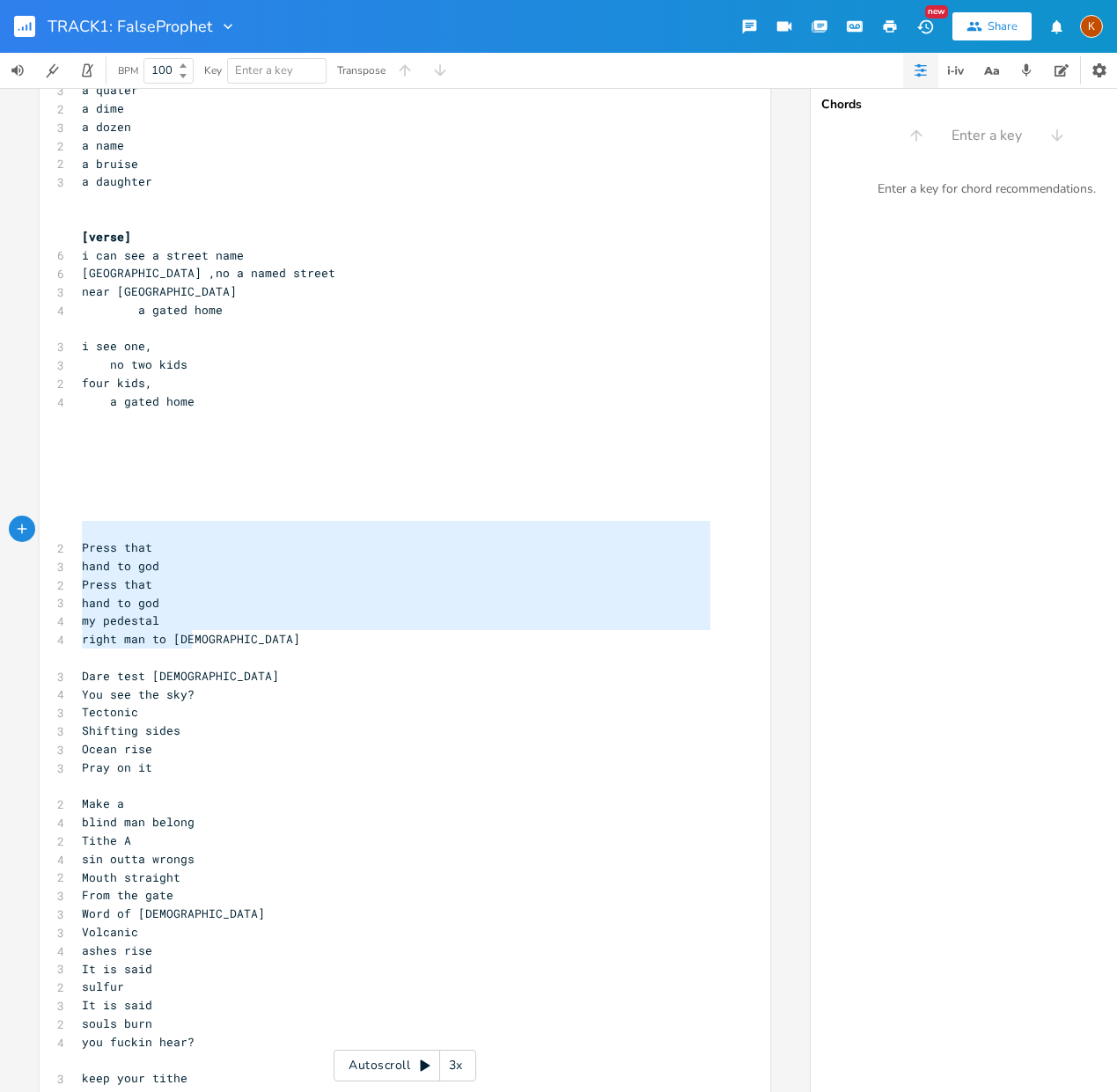
drag, startPoint x: 218, startPoint y: 647, endPoint x: 88, endPoint y: 529, distance: 175.6
click at [88, 529] on div "4 DNA direction [chorus] 3 i can see 3 i can see 2 i can 2 i can 2 i can [verse…" at bounding box center [396, 731] width 635 height 2142
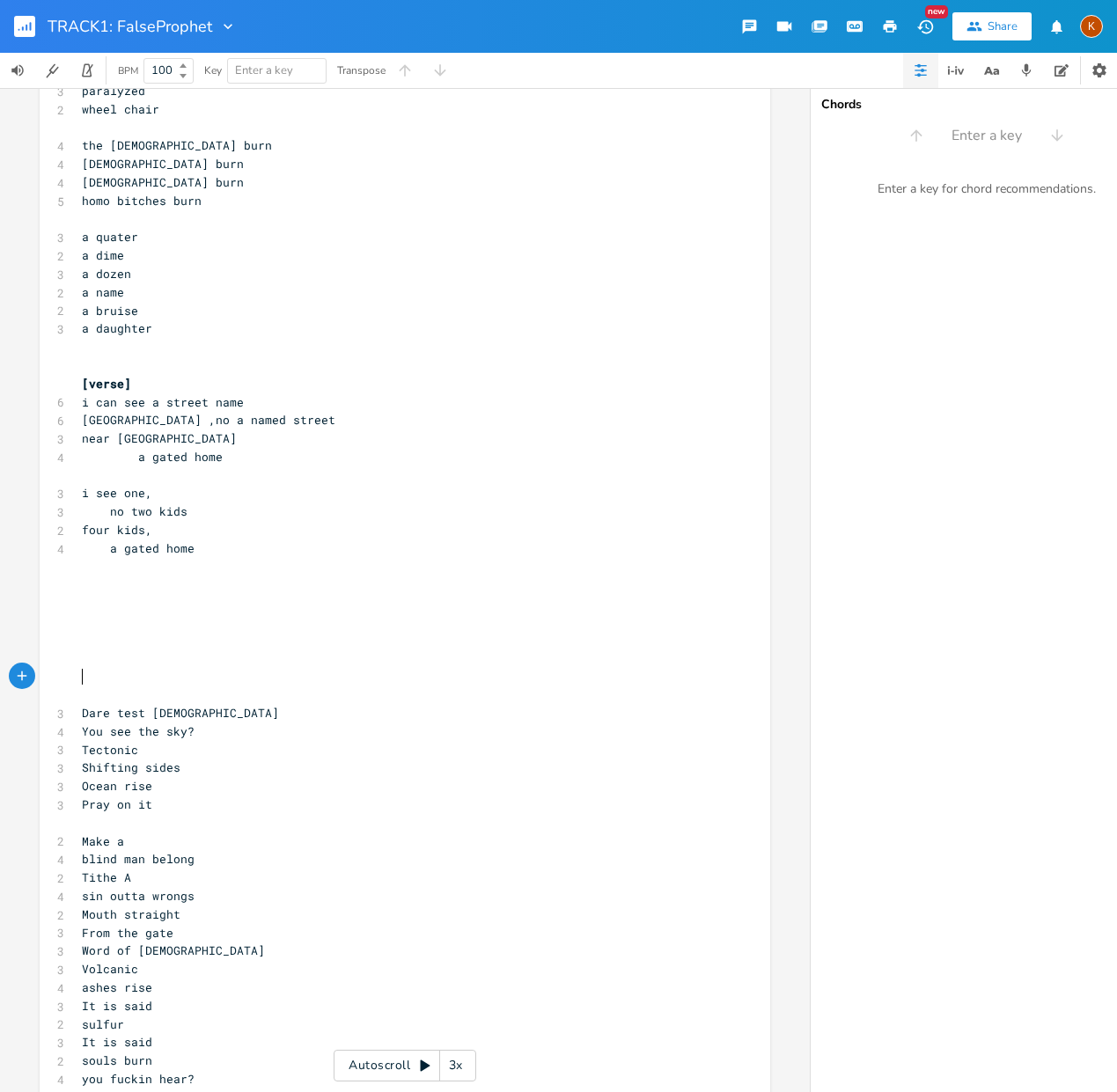
scroll to position [139, 0]
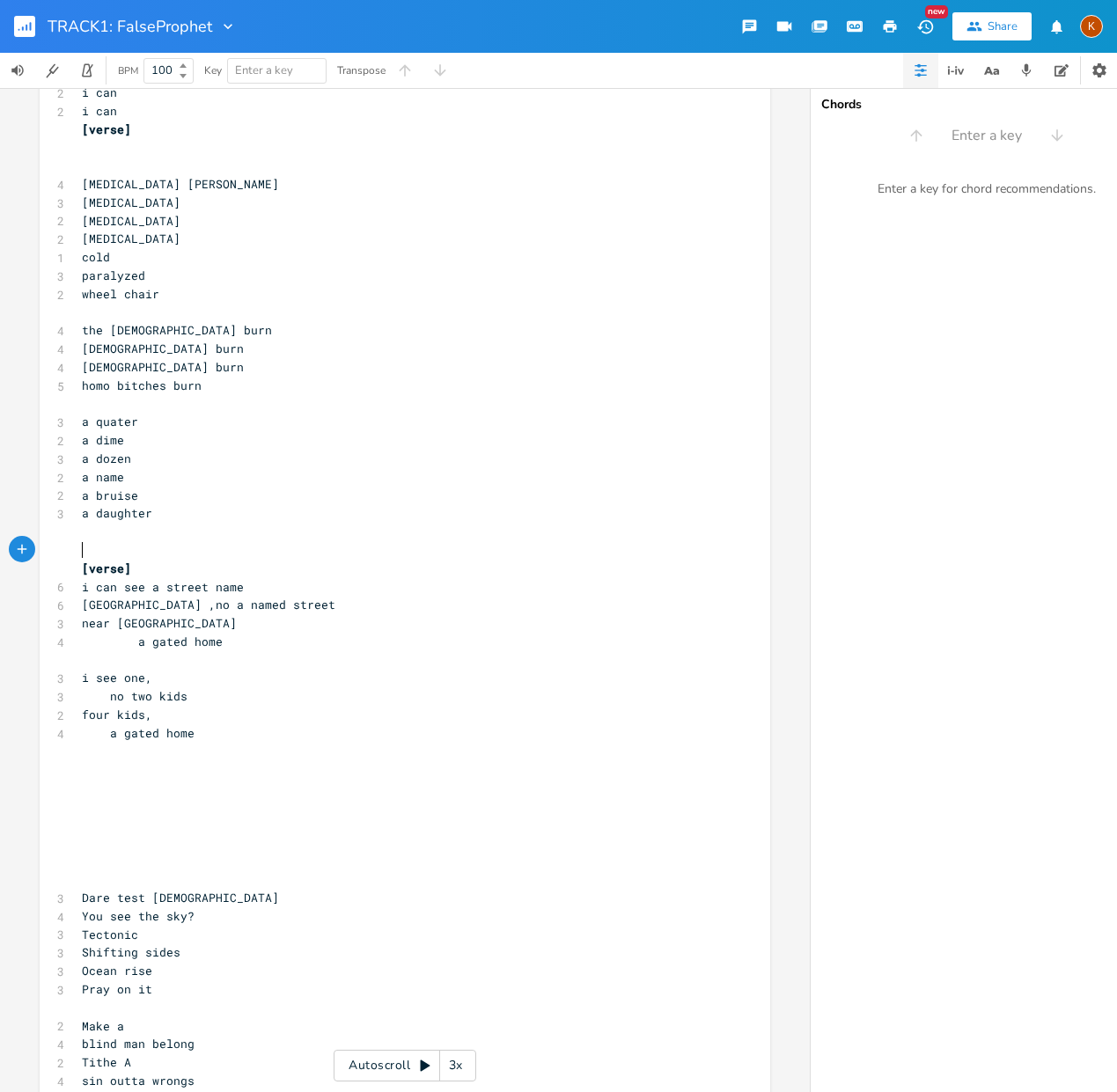
click at [90, 543] on pre "​" at bounding box center [396, 551] width 635 height 19
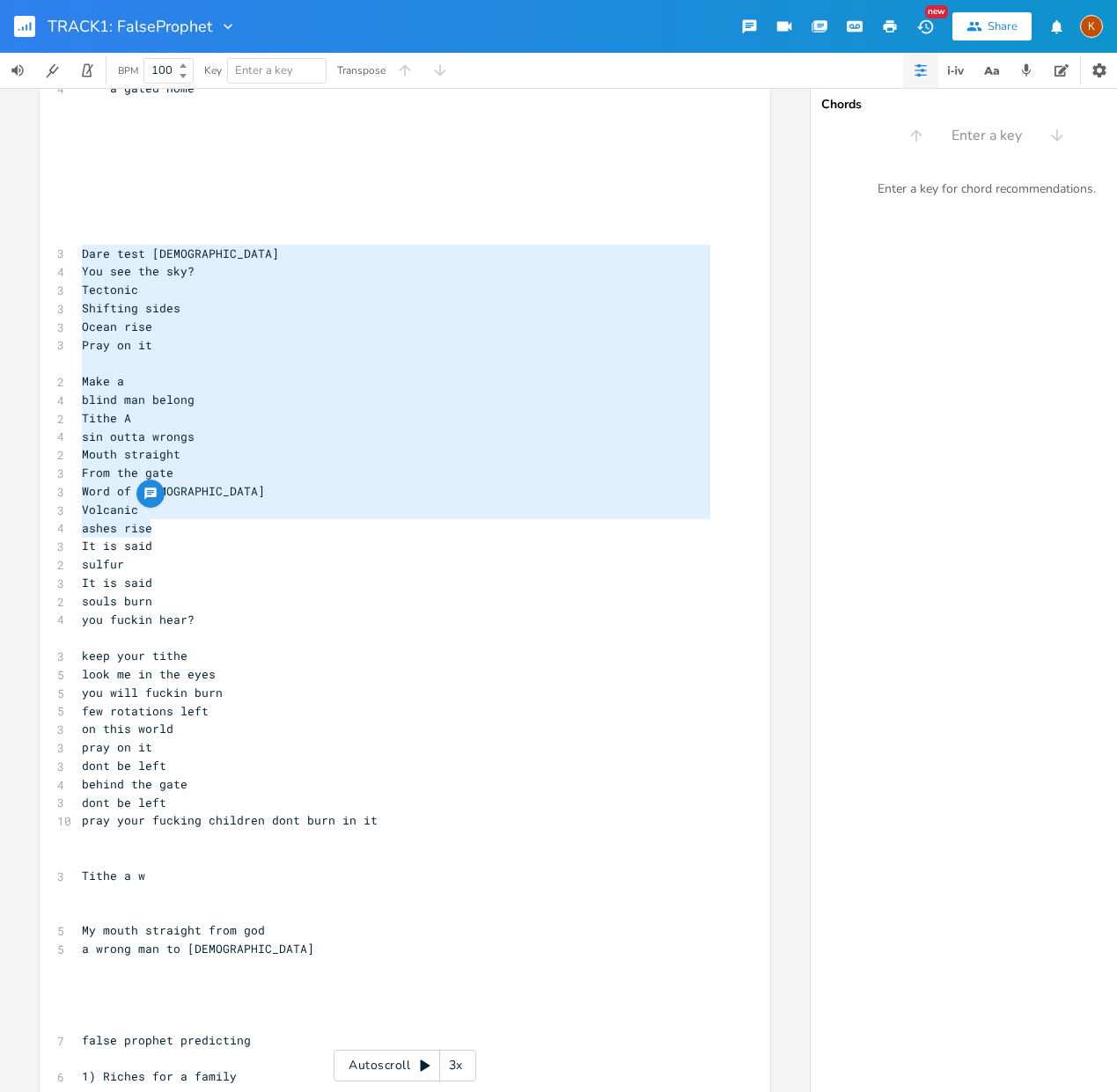
scroll to position [941, 0]
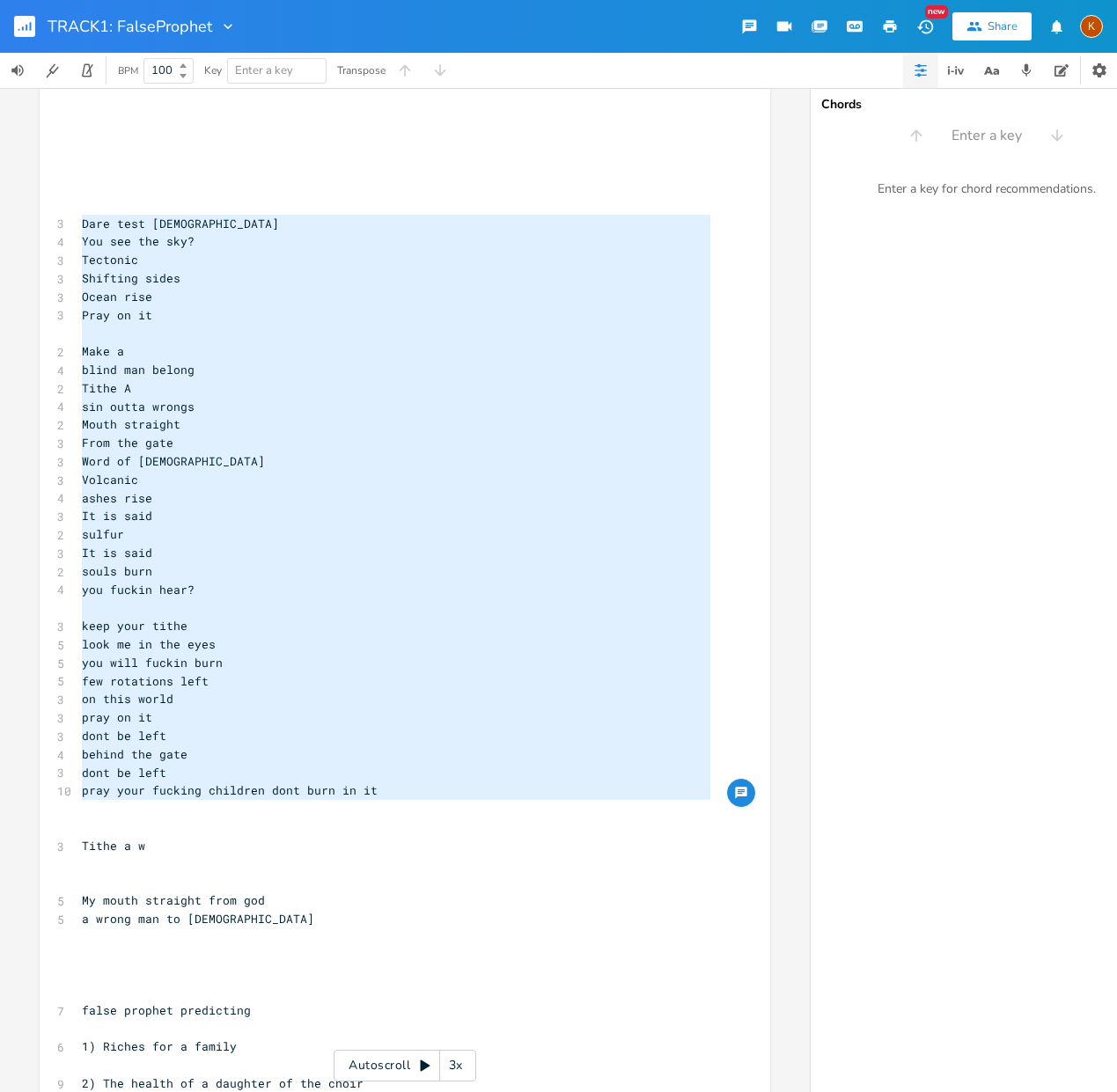
drag, startPoint x: 74, startPoint y: 445, endPoint x: 421, endPoint y: 801, distance: 497.1
click at [421, 801] on div "4 DNA direction [chorus] 3 i can see 3 i can see 2 i can 2 i can 2 i can [verse…" at bounding box center [396, 269] width 635 height 2160
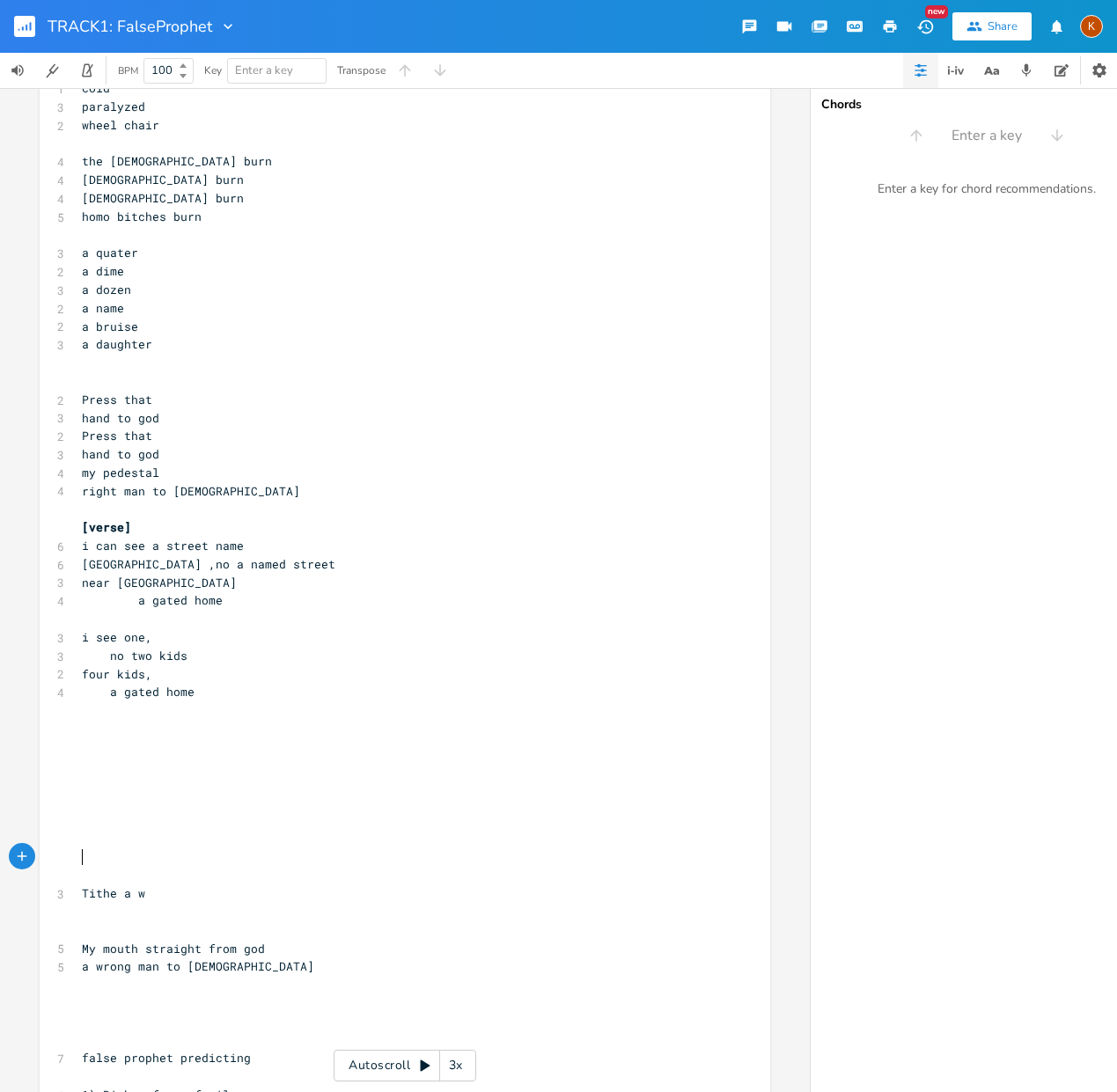
scroll to position [0, 0]
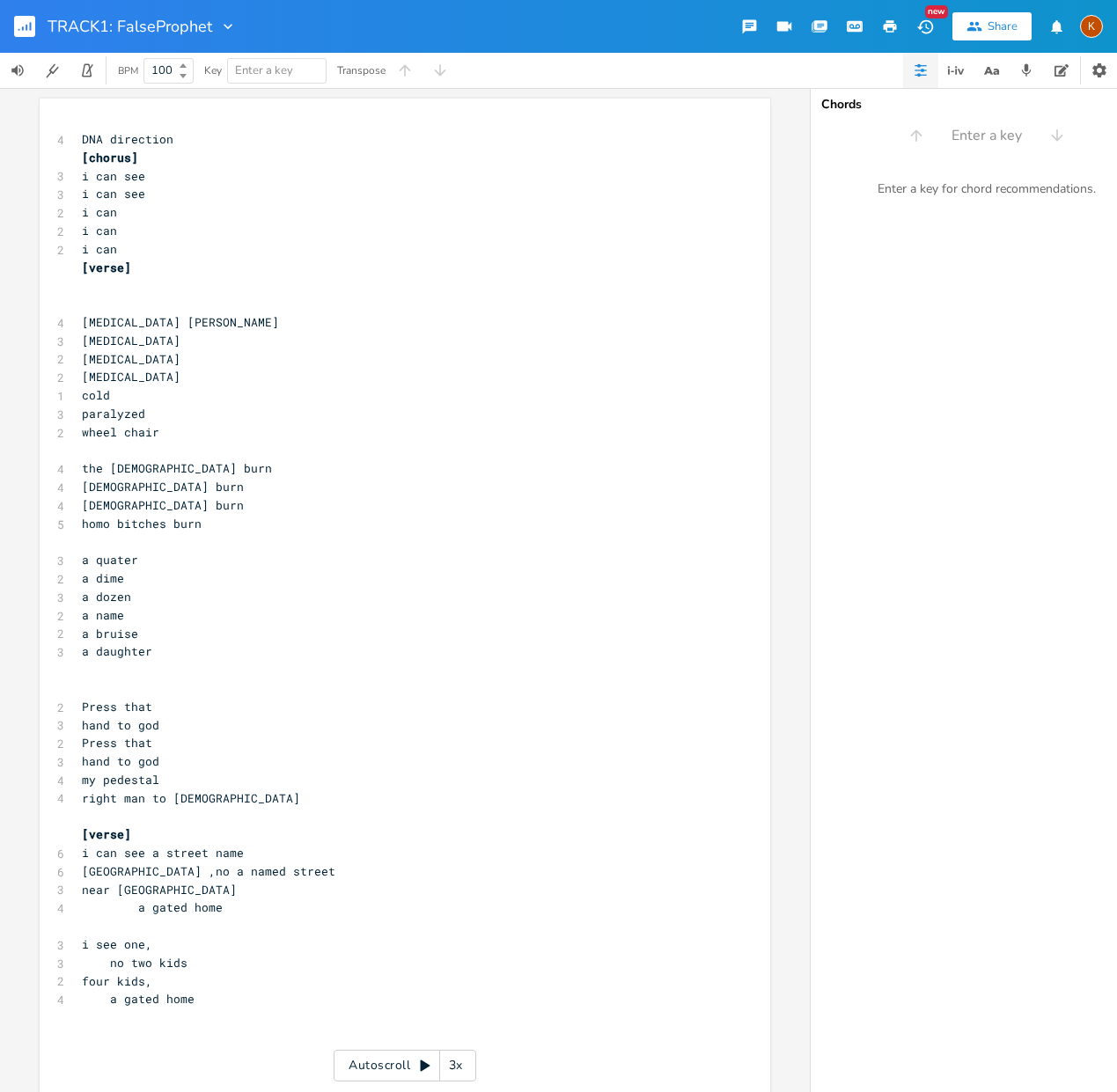
click at [90, 817] on pre "​" at bounding box center [396, 817] width 635 height 19
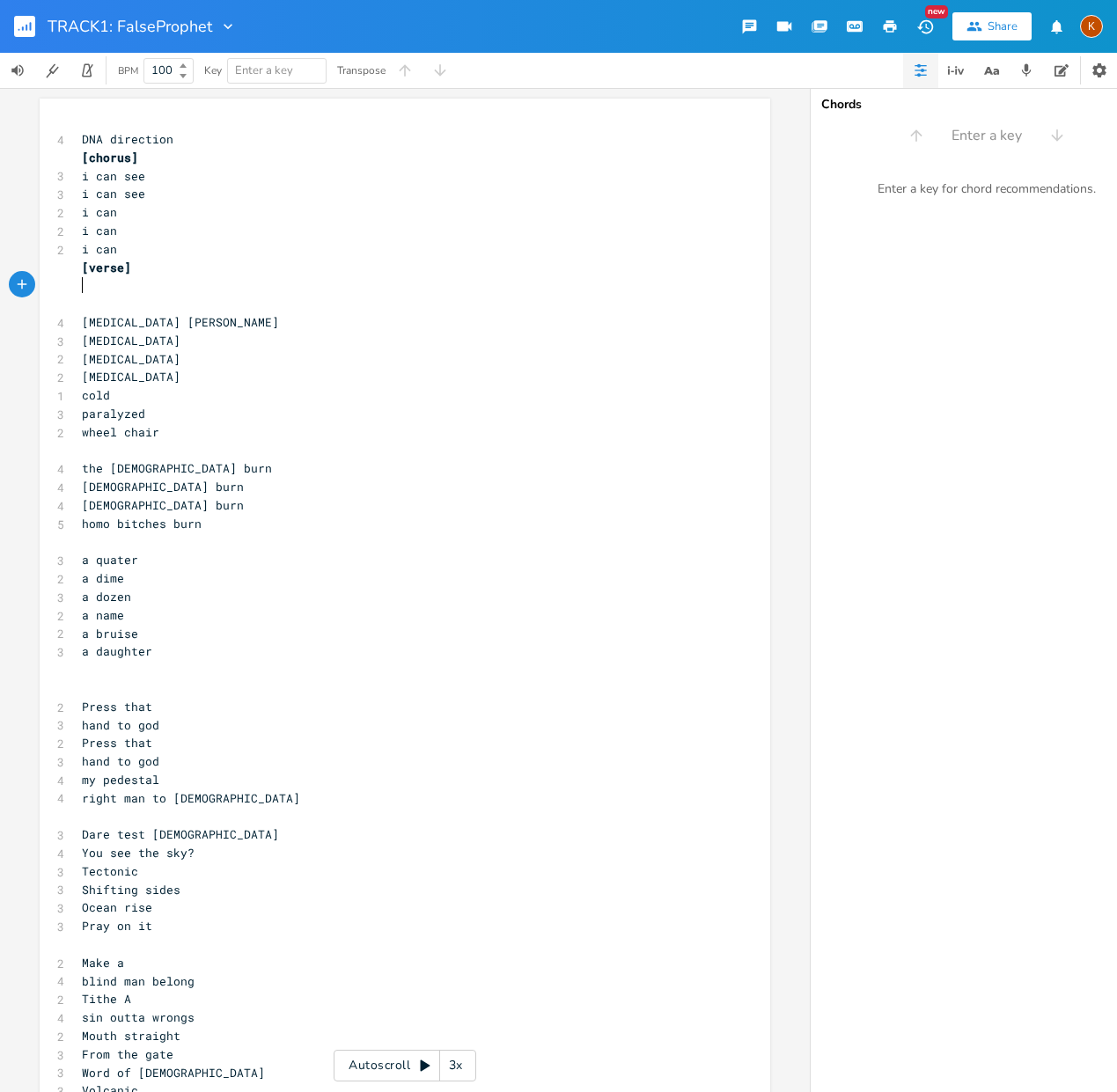
click at [123, 286] on pre "​" at bounding box center [396, 286] width 635 height 19
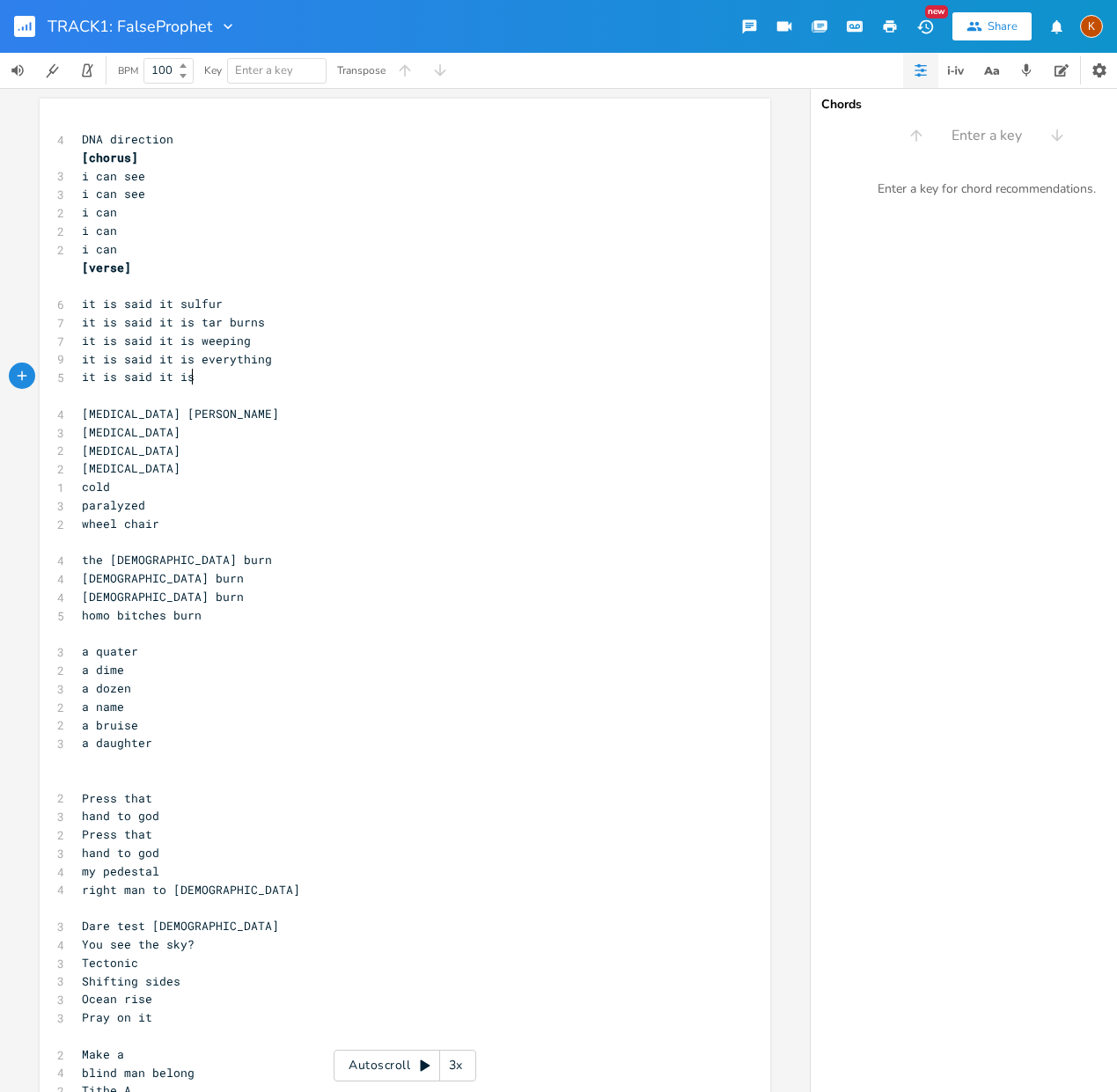
scroll to position [0, 66]
drag, startPoint x: 204, startPoint y: 377, endPoint x: 75, endPoint y: 354, distance: 131.0
drag, startPoint x: 120, startPoint y: 273, endPoint x: 160, endPoint y: 394, distance: 127.4
click at [121, 275] on pre "[verse]" at bounding box center [396, 268] width 635 height 19
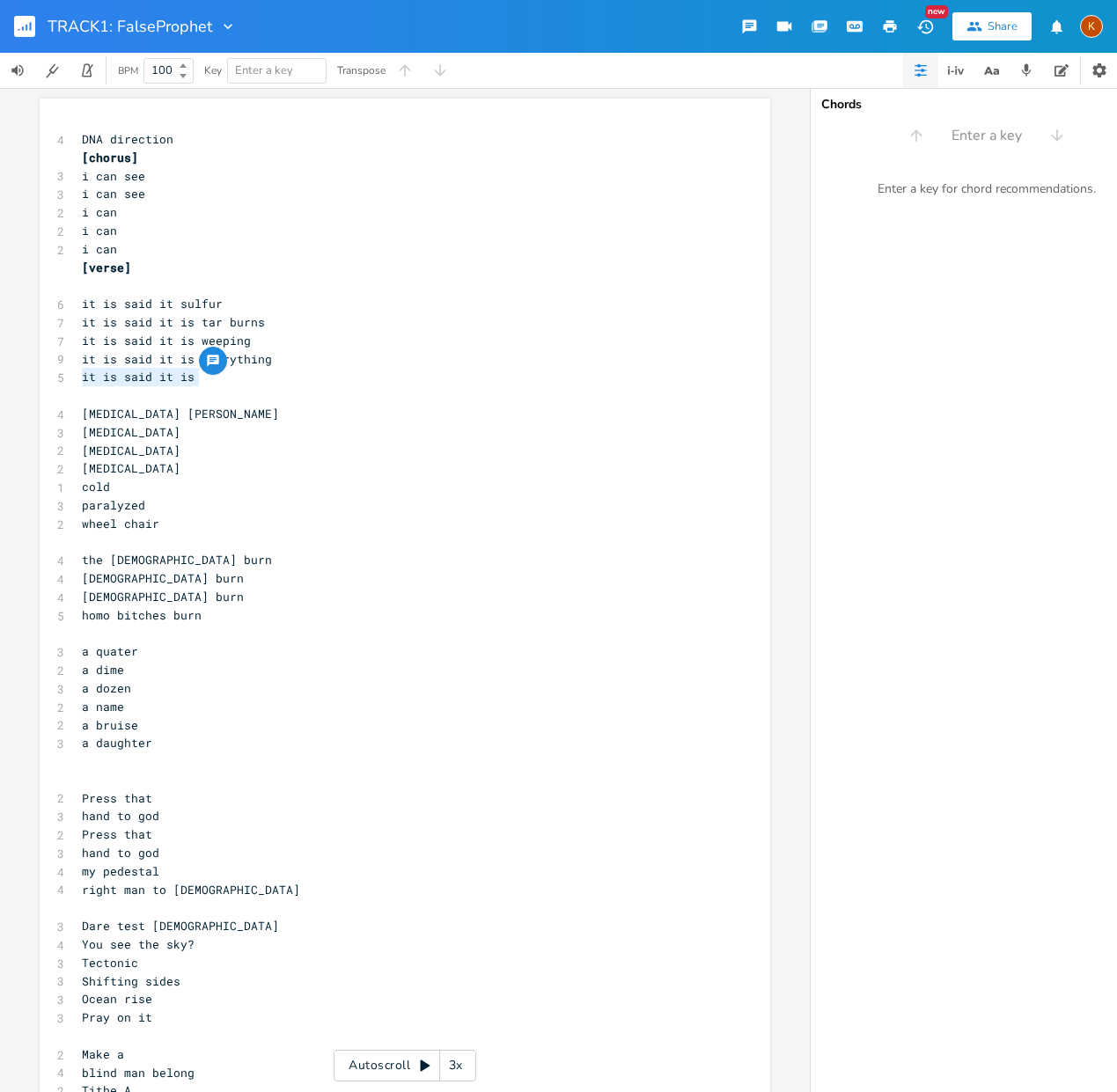
drag, startPoint x: 145, startPoint y: 377, endPoint x: 70, endPoint y: 373, distance: 75.1
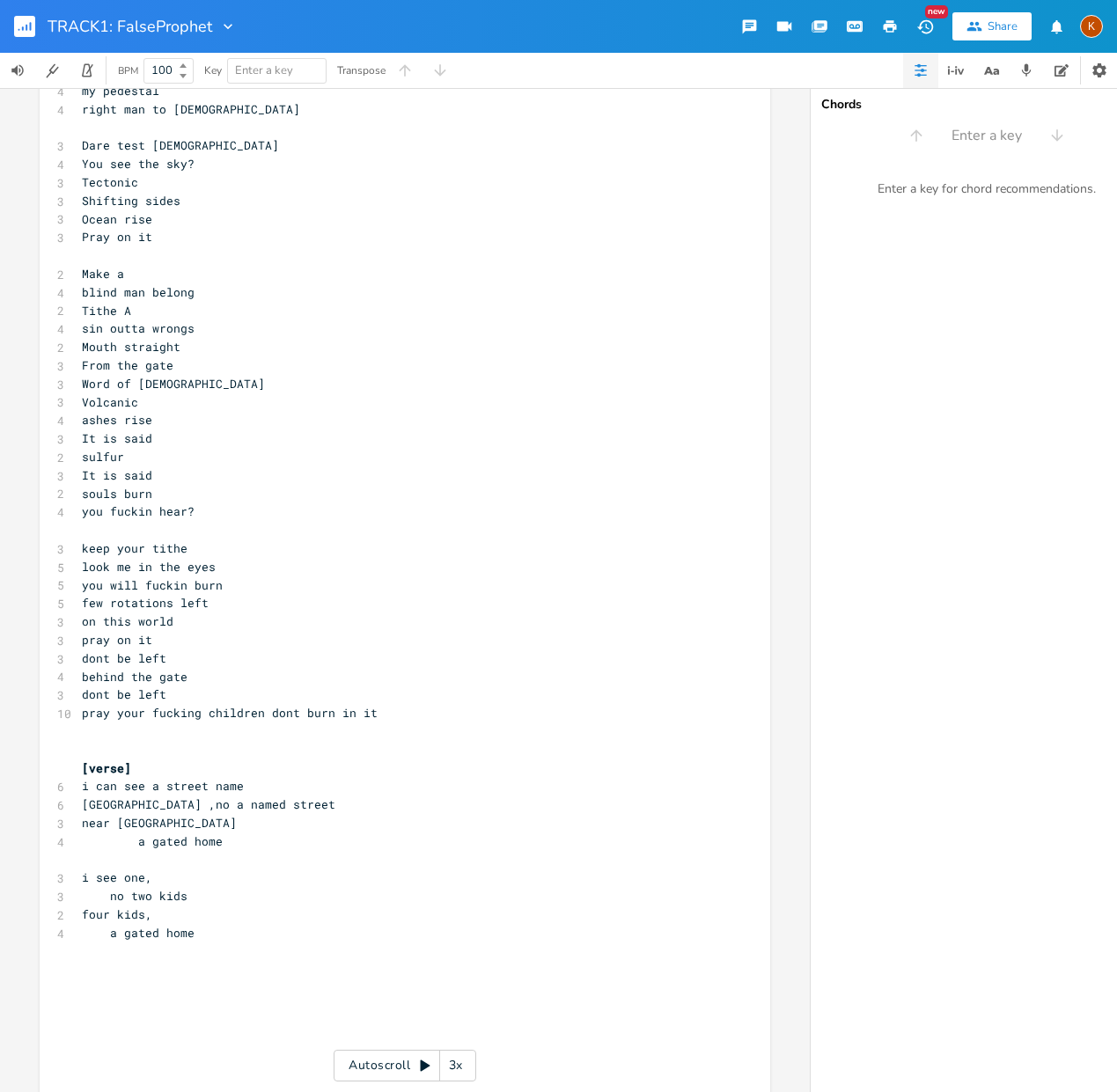
scroll to position [934, 0]
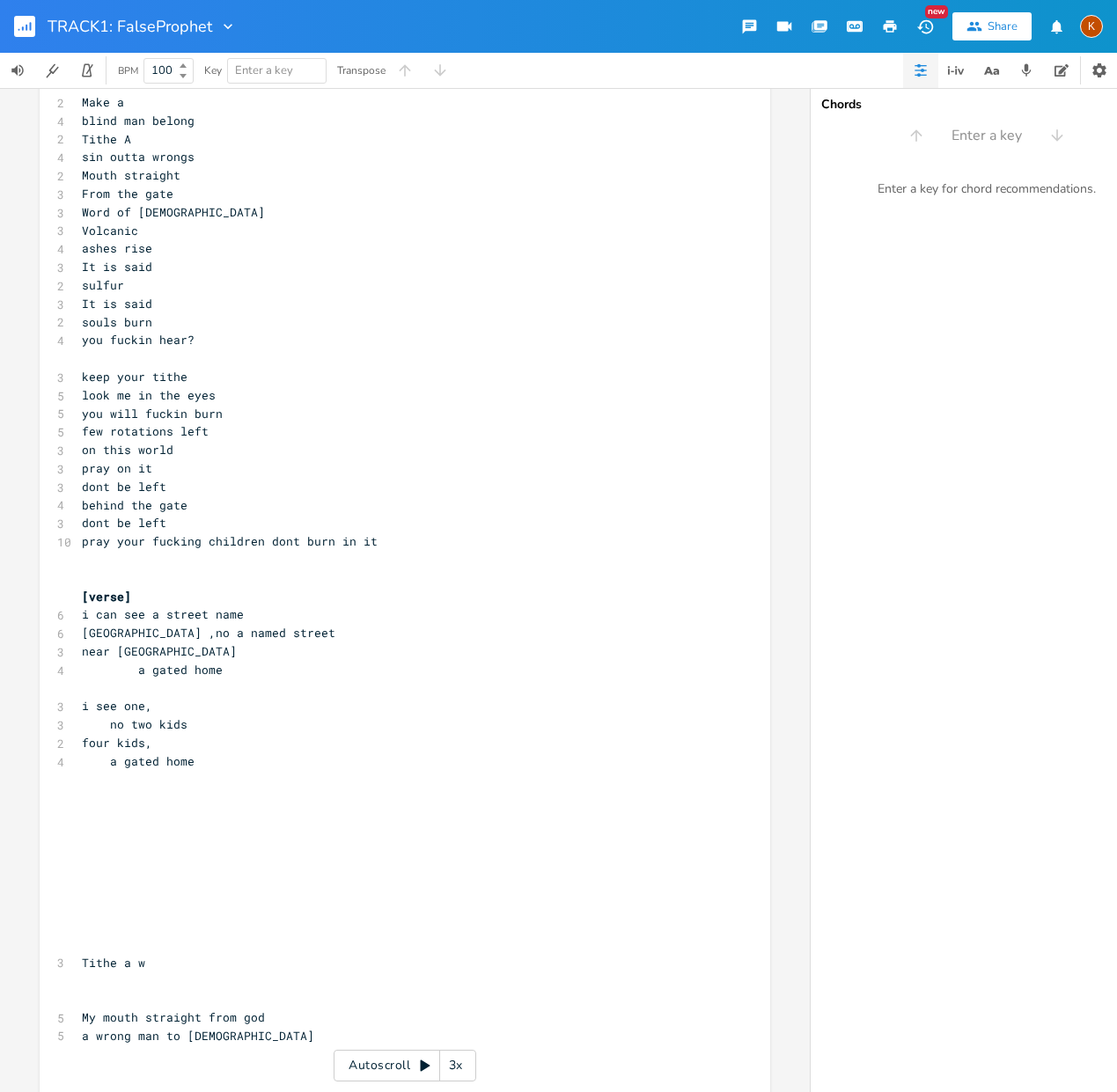
click at [99, 799] on pre "​" at bounding box center [396, 798] width 635 height 19
click at [58, 791] on div "x 4 DNA direction [chorus] 3 i can see 3 i can see 2 i can 2 i can 2 i can [ver…" at bounding box center [404, 327] width 731 height 2326
click at [137, 790] on pre "​" at bounding box center [396, 798] width 635 height 19
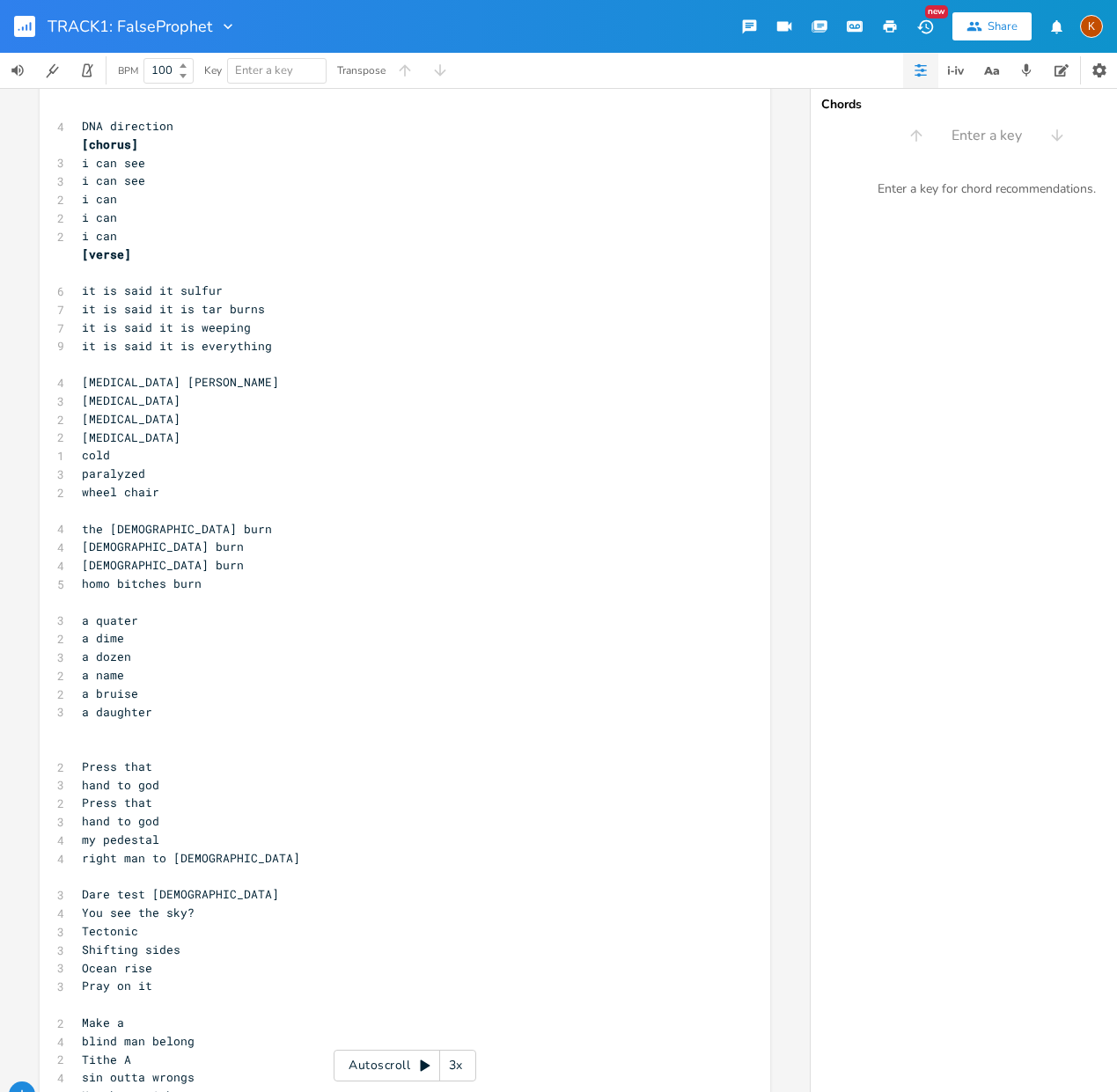
scroll to position [0, 0]
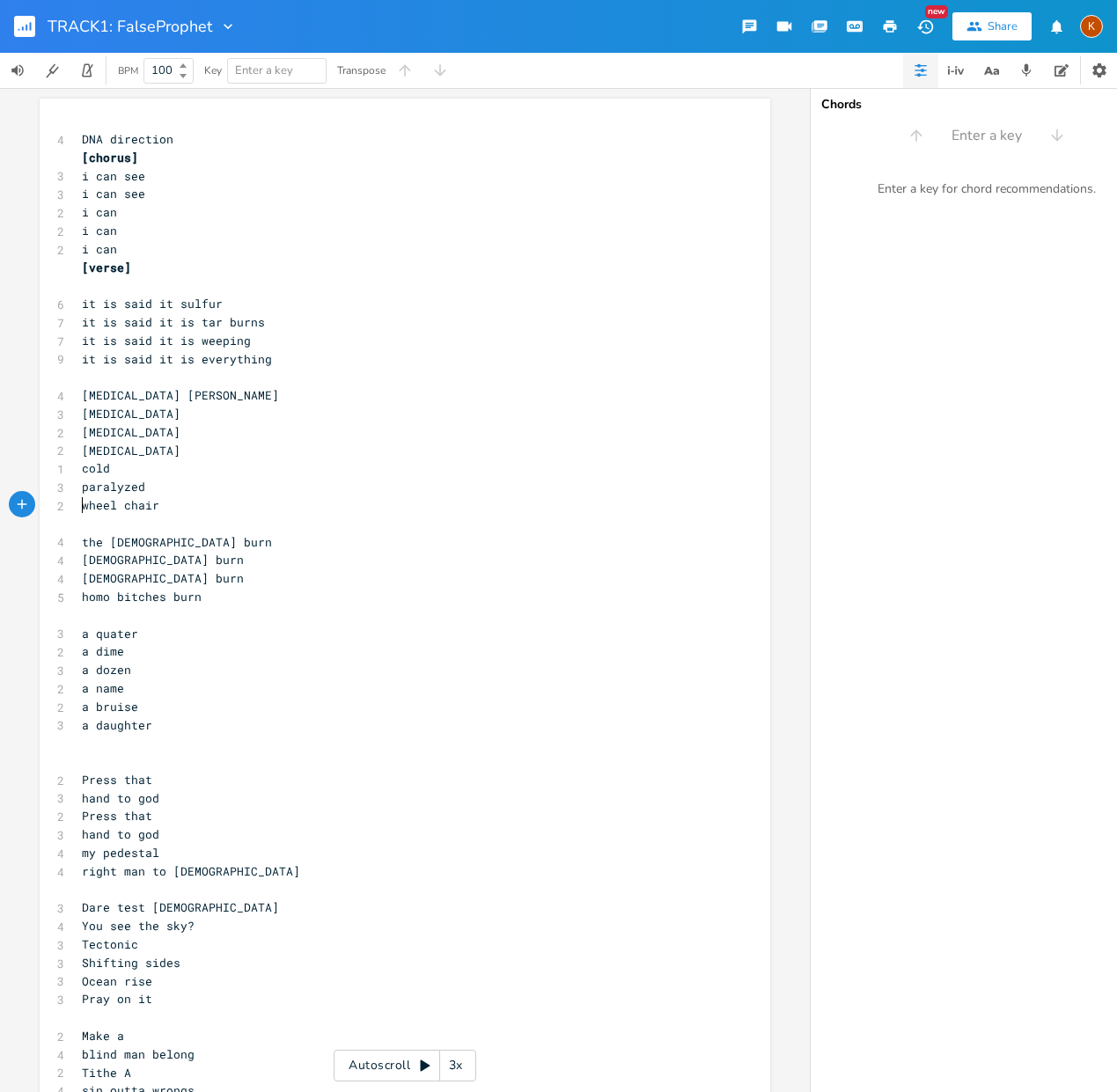
click at [78, 509] on pre "wheel chair" at bounding box center [396, 505] width 635 height 19
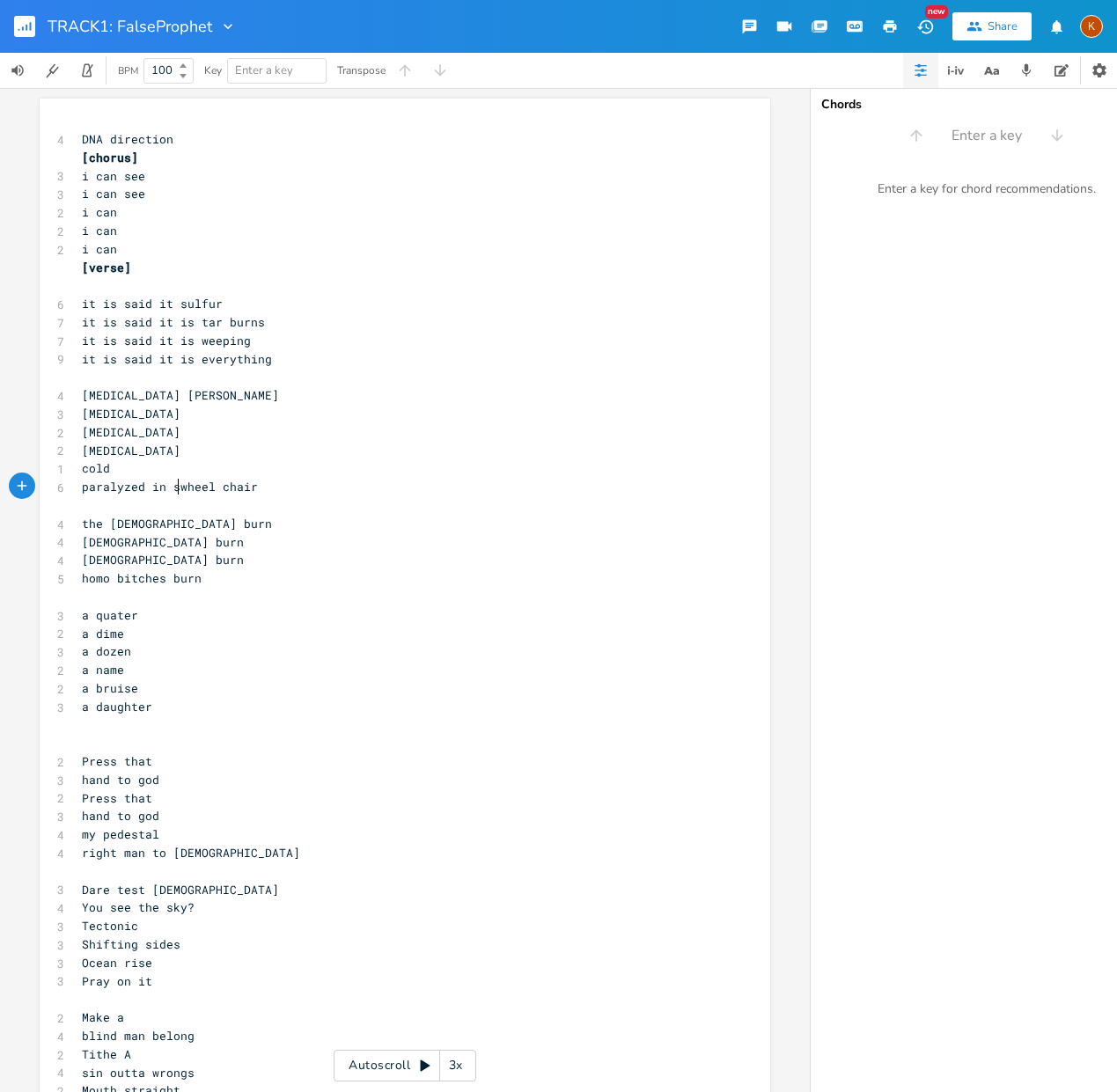
scroll to position [0, 24]
click at [234, 577] on pre "homo bitches burn" at bounding box center [396, 579] width 635 height 19
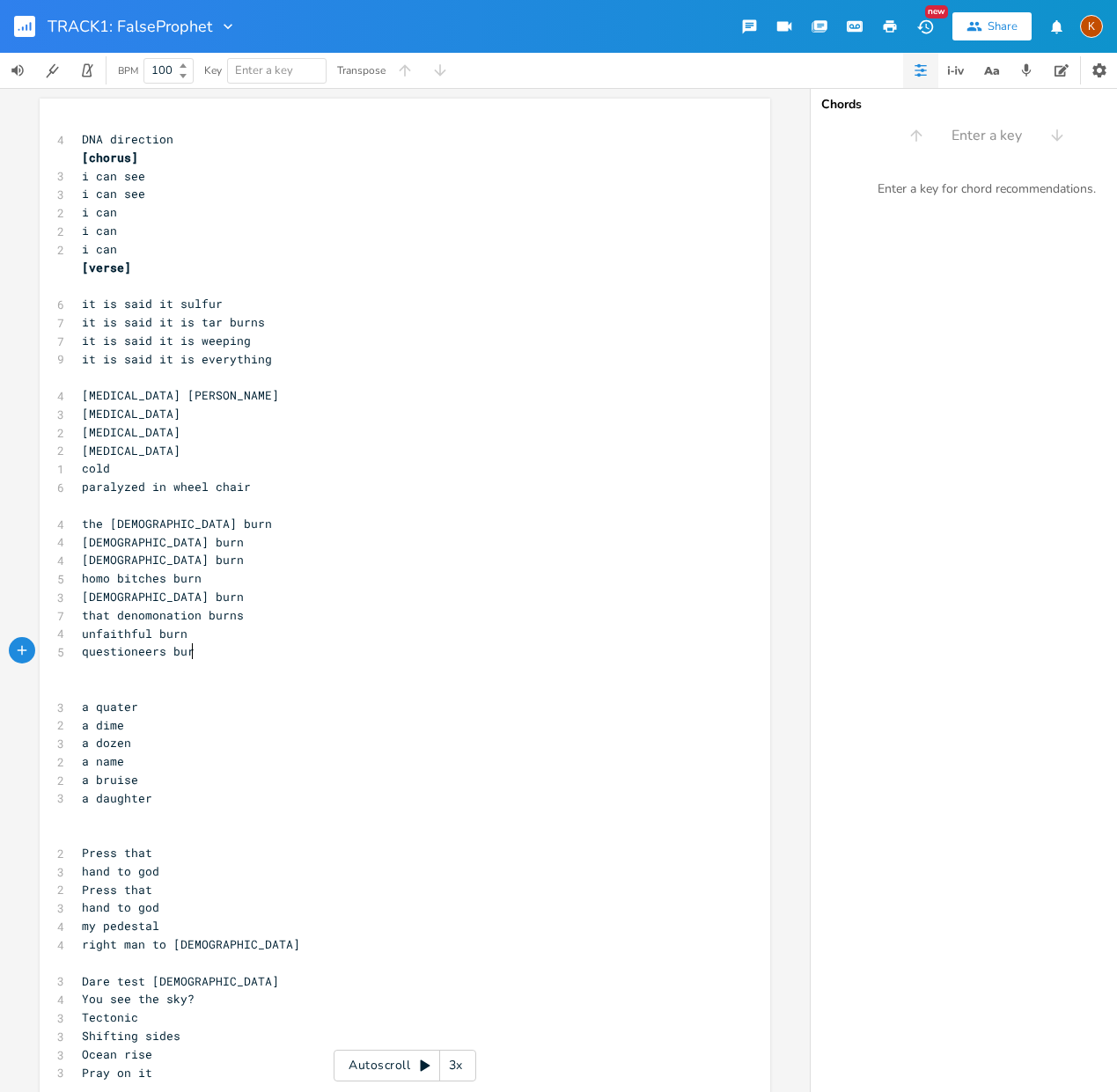
scroll to position [0, 55]
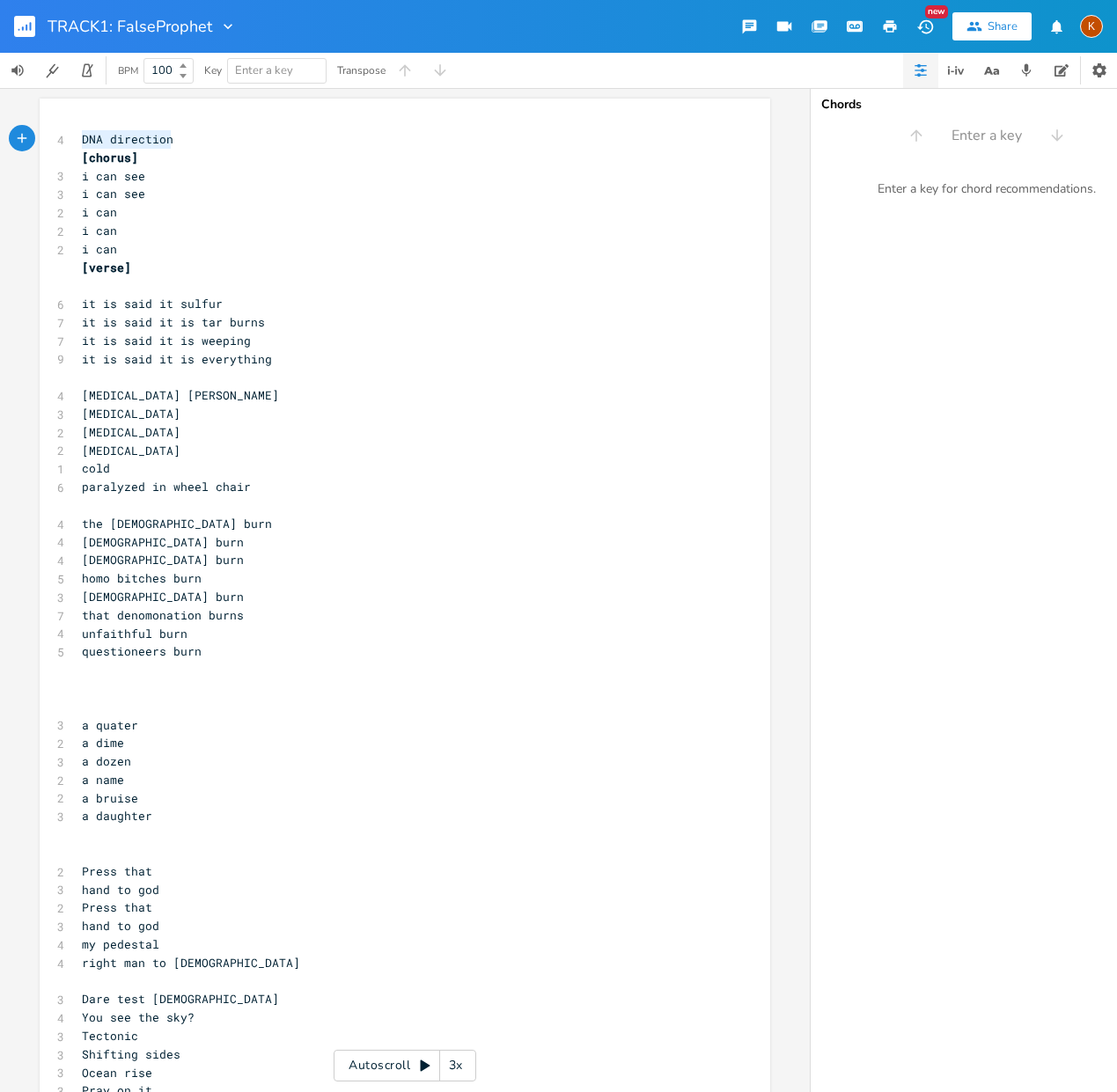
drag, startPoint x: -38, startPoint y: 94, endPoint x: -293, endPoint y: 63, distance: 256.9
click at [0, 63] on html "TRACK1: FalseProphet New Share K BPM 100 Key Enter a key Transpose DNA directio…" at bounding box center [558, 546] width 1117 height 1092
